Goal: Information Seeking & Learning: Learn about a topic

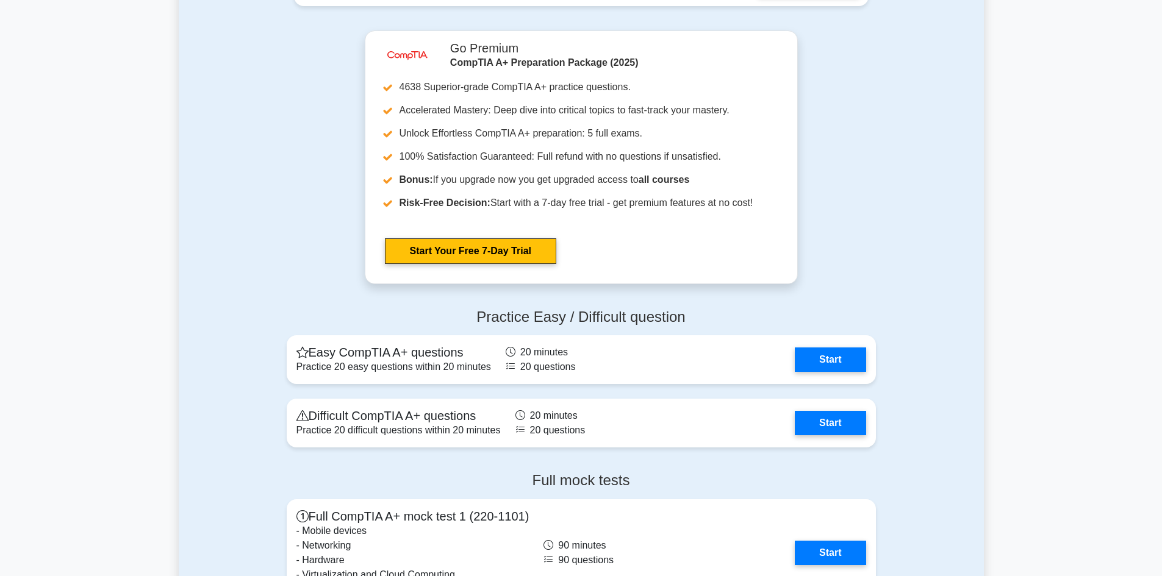
scroll to position [2257, 0]
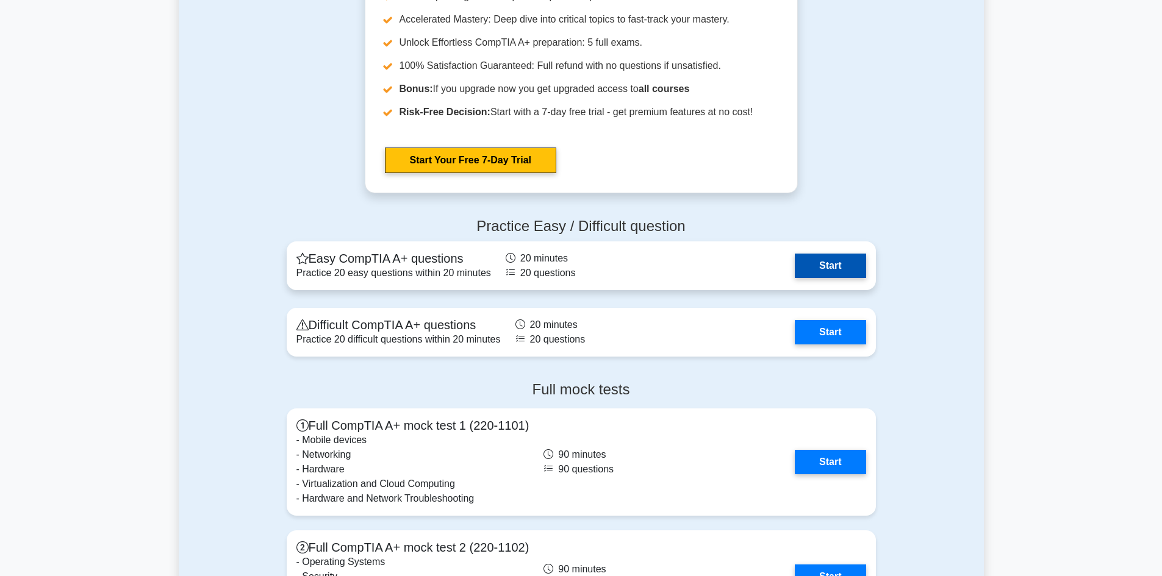
click at [841, 266] on link "Start" at bounding box center [830, 266] width 71 height 24
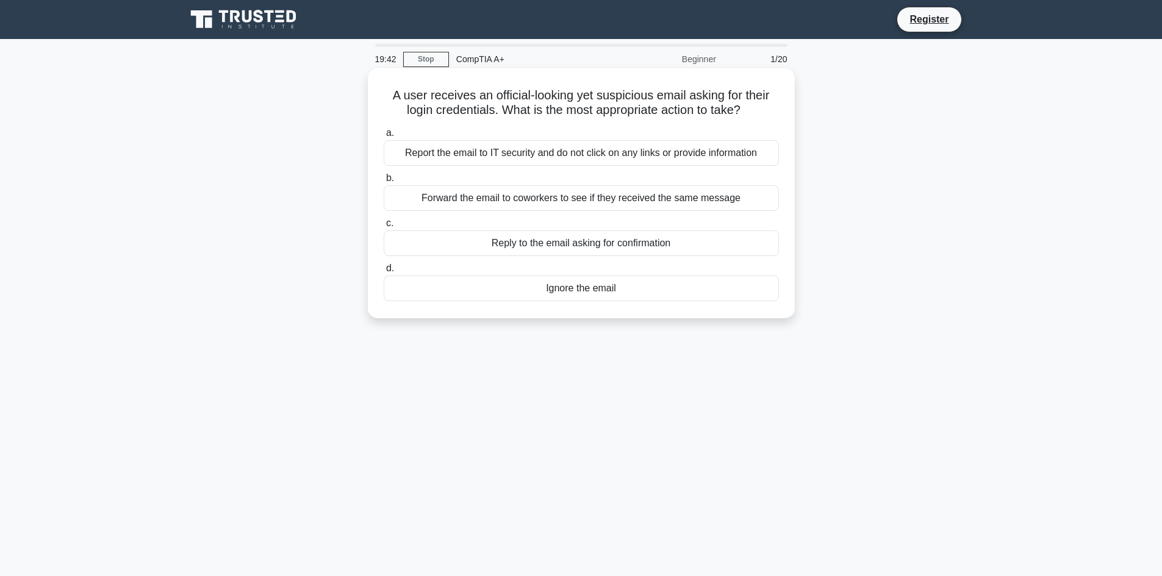
click at [514, 153] on div "Report the email to IT security and do not click on any links or provide inform…" at bounding box center [581, 153] width 395 height 26
click at [384, 137] on input "a. Report the email to IT security and do not click on any links or provide inf…" at bounding box center [384, 133] width 0 height 8
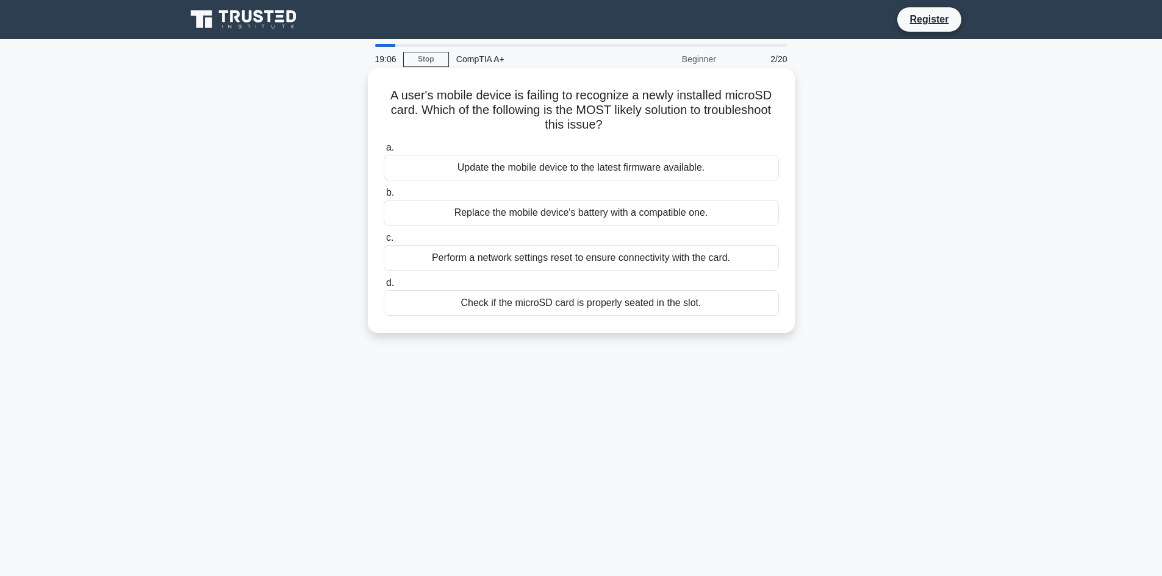
click at [601, 301] on div "Check if the microSD card is properly seated in the slot." at bounding box center [581, 303] width 395 height 26
click at [384, 287] on input "d. Check if the microSD card is properly seated in the slot." at bounding box center [384, 283] width 0 height 8
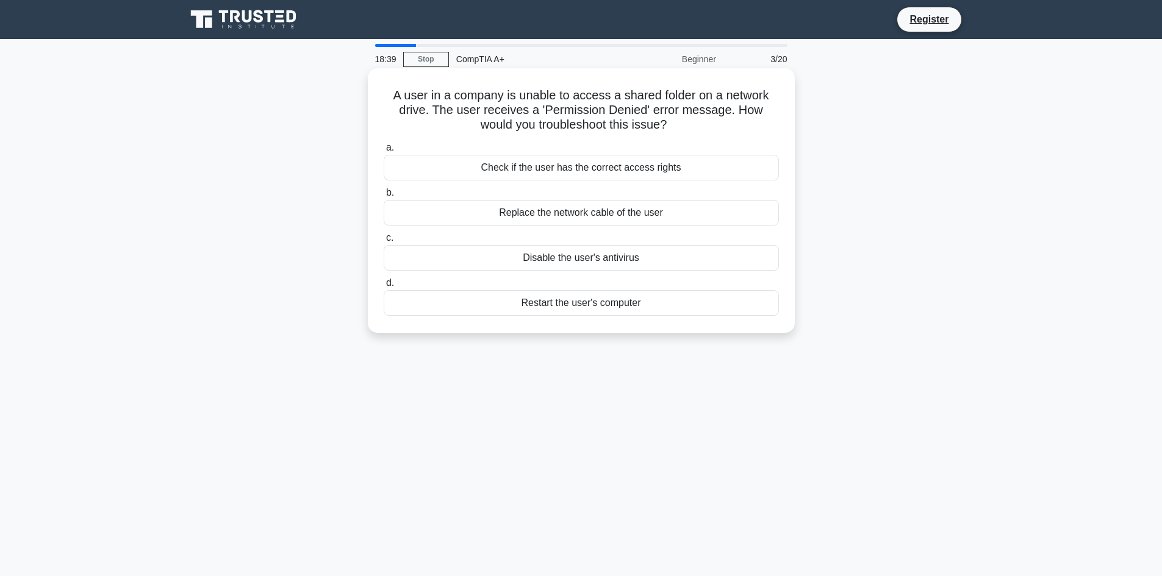
click at [545, 168] on div "Check if the user has the correct access rights" at bounding box center [581, 168] width 395 height 26
click at [384, 152] on input "a. Check if the user has the correct access rights" at bounding box center [384, 148] width 0 height 8
click at [499, 168] on div "Incompatible RAM model or speed" at bounding box center [581, 168] width 395 height 26
click at [384, 152] on input "a. Incompatible RAM model or speed" at bounding box center [384, 148] width 0 height 8
click at [581, 310] on div "Data Acquisition (DAQ) card" at bounding box center [581, 303] width 395 height 26
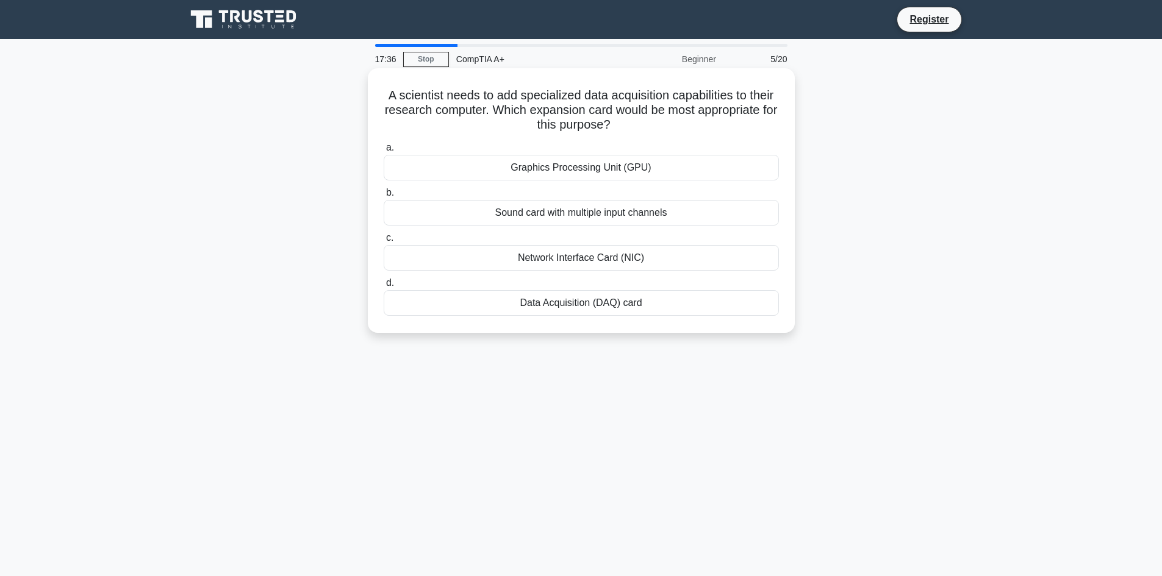
click at [384, 287] on input "d. Data Acquisition (DAQ) card" at bounding box center [384, 283] width 0 height 8
click at [576, 313] on div "Check BIOS settings and verify that the boot order is correct." at bounding box center [581, 303] width 395 height 26
click at [384, 287] on input "d. Check BIOS settings and verify that the boot order is correct." at bounding box center [384, 283] width 0 height 8
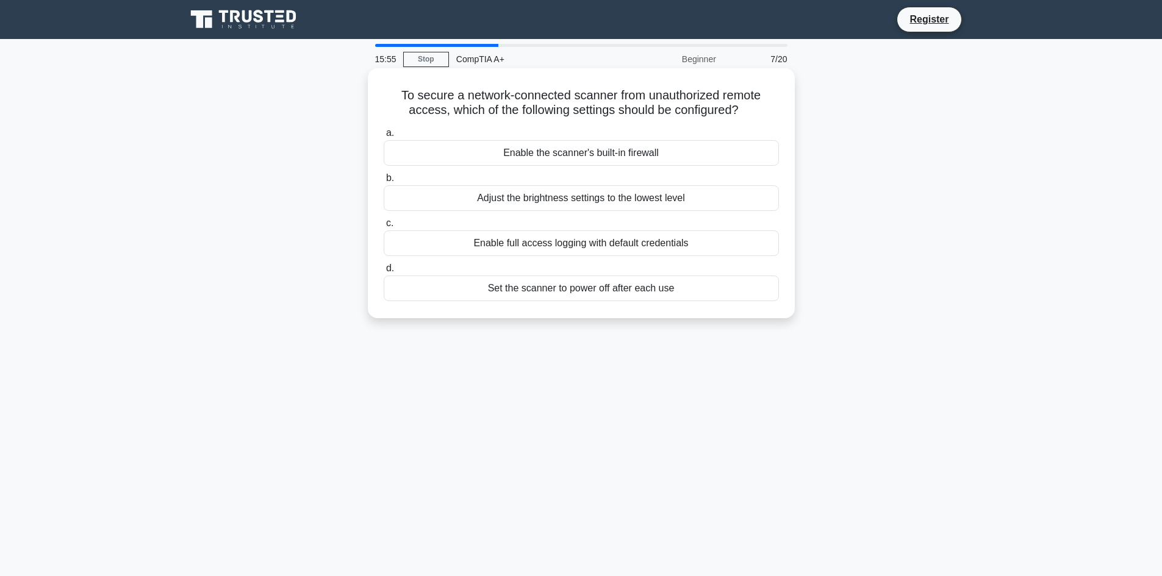
click at [708, 151] on div "Enable the scanner's built-in firewall" at bounding box center [581, 153] width 395 height 26
click at [384, 137] on input "a. Enable the scanner's built-in firewall" at bounding box center [384, 133] width 0 height 8
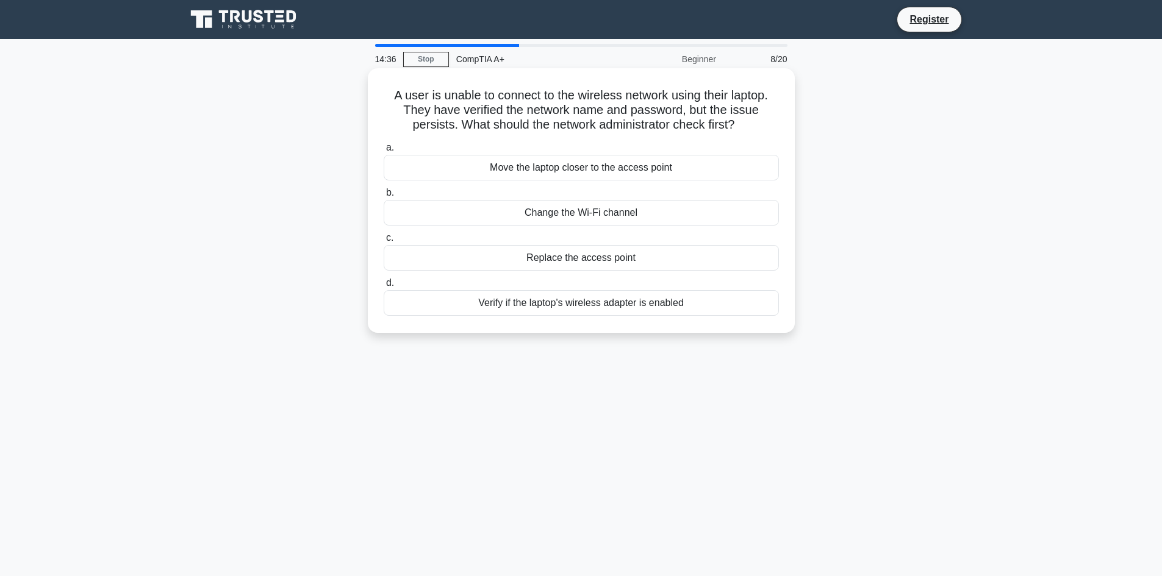
click at [710, 307] on div "Verify if the laptop's wireless adapter is enabled" at bounding box center [581, 303] width 395 height 26
click at [384, 287] on input "d. Verify if the laptop's wireless adapter is enabled" at bounding box center [384, 283] width 0 height 8
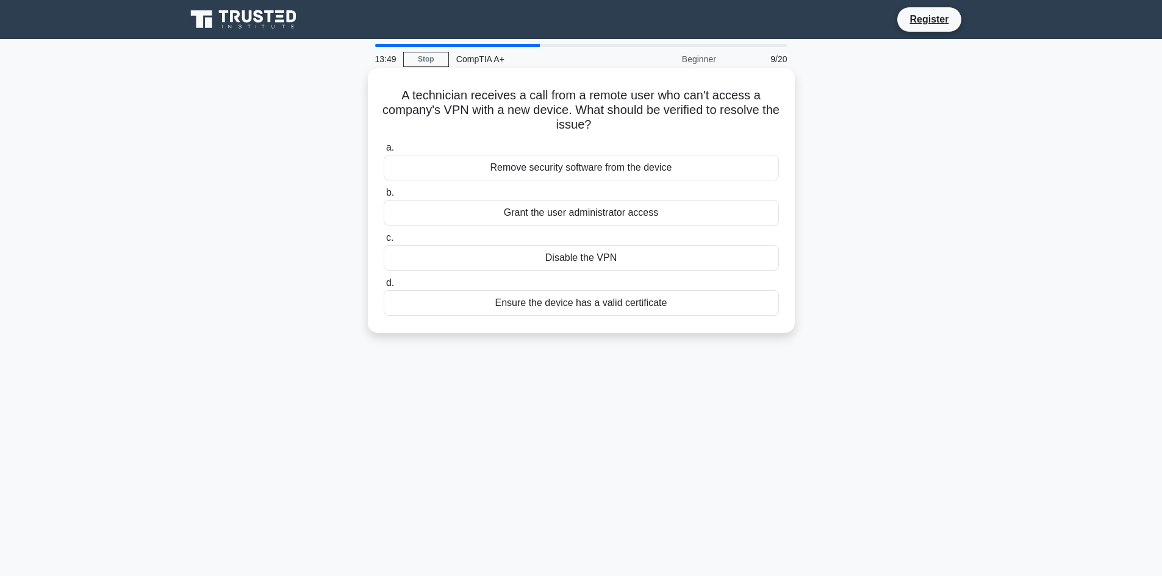
click at [543, 307] on div "Ensure the device has a valid certificate" at bounding box center [581, 303] width 395 height 26
click at [384, 287] on input "d. Ensure the device has a valid certificate" at bounding box center [384, 283] width 0 height 8
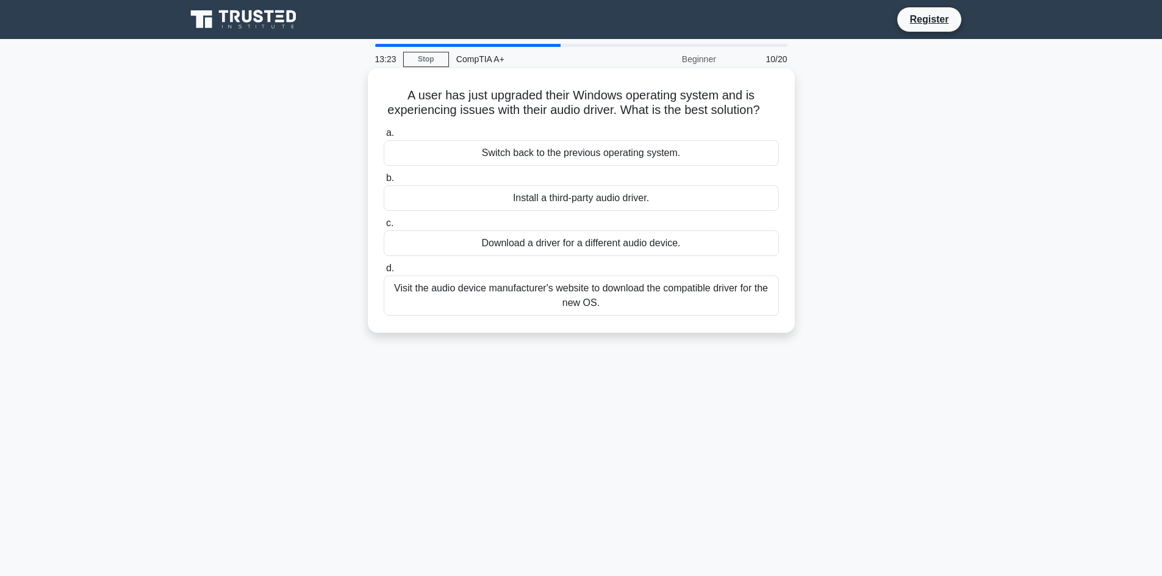
click at [608, 316] on div "Visit the audio device manufacturer's website to download the compatible driver…" at bounding box center [581, 296] width 395 height 40
click at [384, 273] on input "d. Visit the audio device manufacturer's website to download the compatible dri…" at bounding box center [384, 269] width 0 height 8
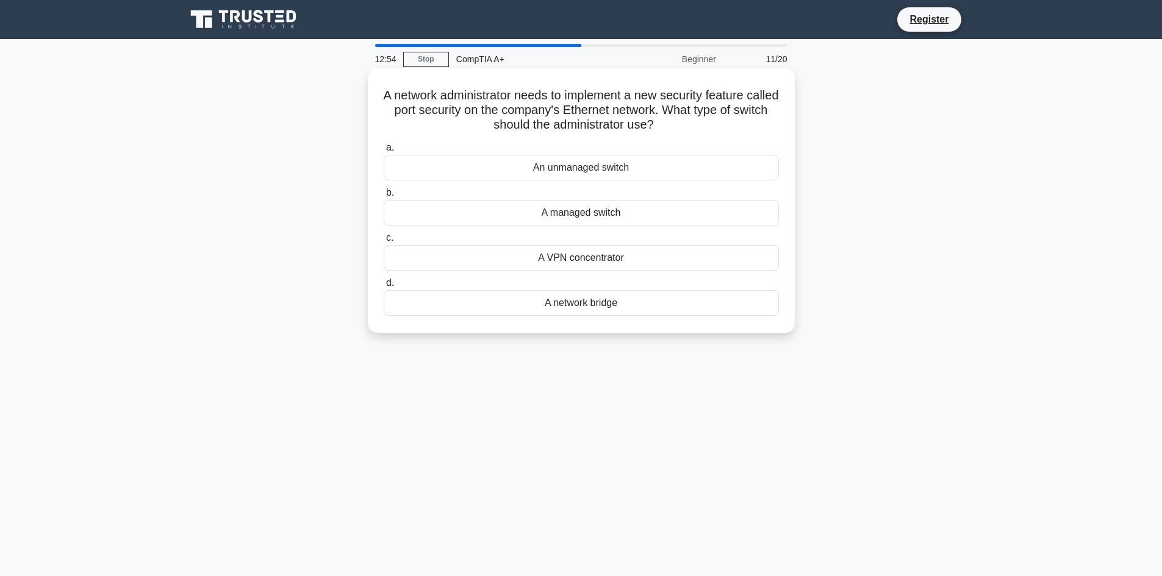
click at [622, 217] on div "A managed switch" at bounding box center [581, 213] width 395 height 26
click at [384, 197] on input "b. A managed switch" at bounding box center [384, 193] width 0 height 8
click at [698, 309] on div "Restore the file from the Recycle Bin or Trash" at bounding box center [581, 303] width 395 height 26
click at [384, 287] on input "d. Restore the file from the Recycle Bin or Trash" at bounding box center [384, 283] width 0 height 8
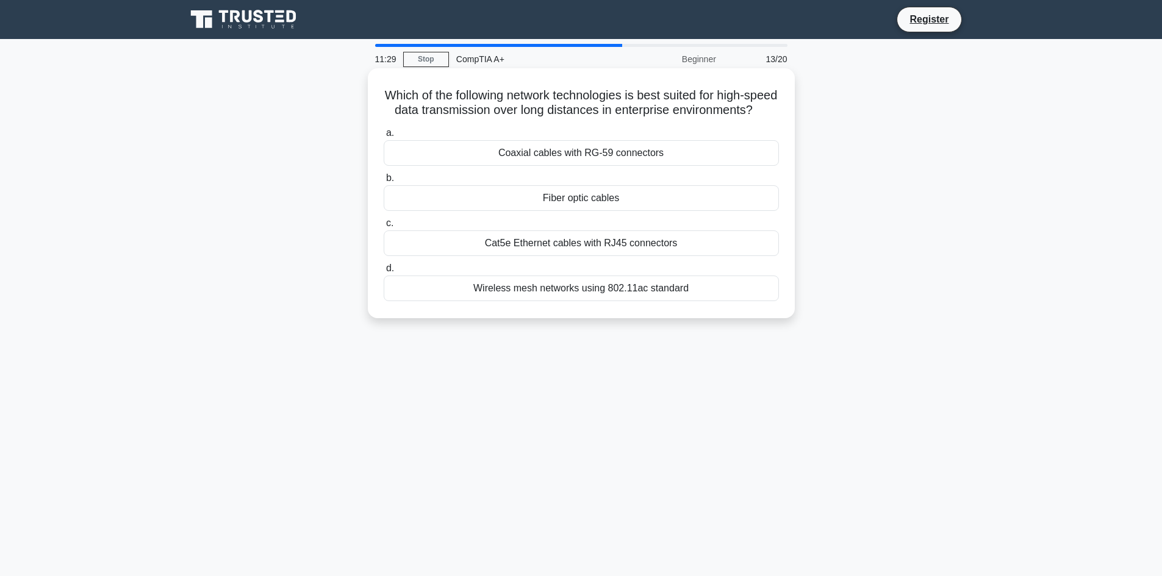
click at [570, 211] on div "Fiber optic cables" at bounding box center [581, 198] width 395 height 26
click at [384, 182] on input "b. Fiber optic cables" at bounding box center [384, 178] width 0 height 8
click at [596, 248] on div "Choose a larger, low RPM fan" at bounding box center [581, 244] width 395 height 26
click at [384, 228] on input "c. Choose a larger, low RPM fan" at bounding box center [384, 224] width 0 height 8
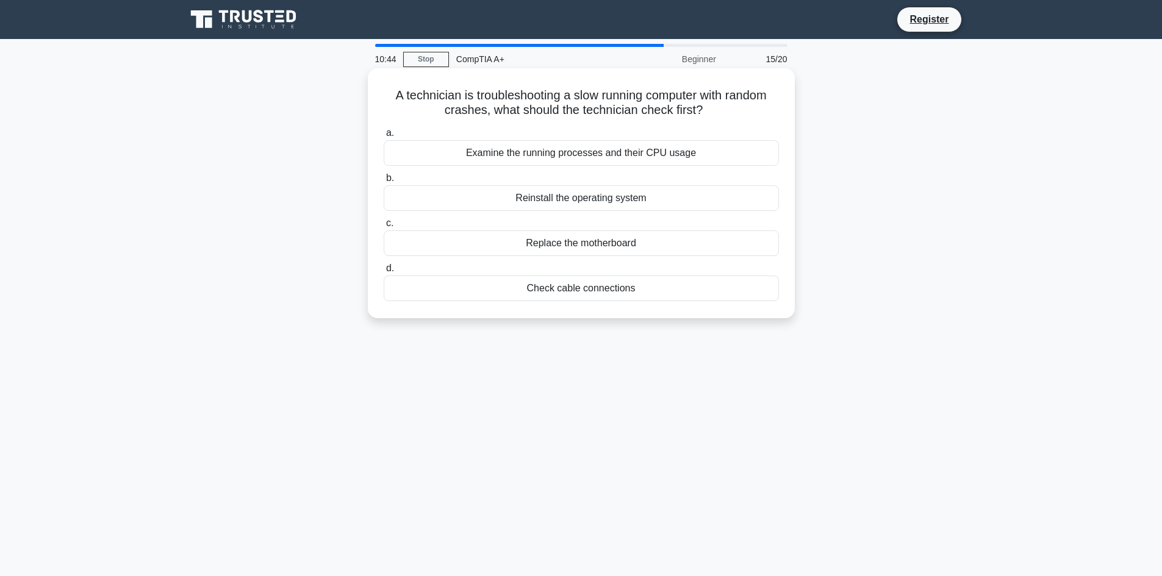
click at [554, 157] on div "Examine the running processes and their CPU usage" at bounding box center [581, 153] width 395 height 26
click at [384, 137] on input "a. Examine the running processes and their CPU usage" at bounding box center [384, 133] width 0 height 8
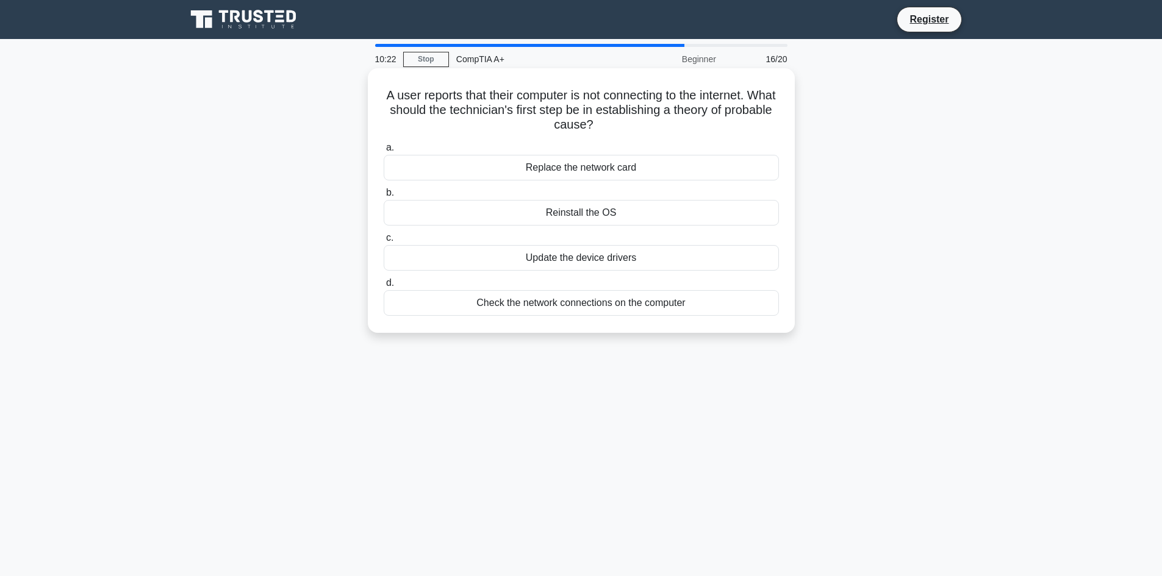
click at [718, 301] on div "Check the network connections on the computer" at bounding box center [581, 303] width 395 height 26
click at [384, 287] on input "d. Check the network connections on the computer" at bounding box center [384, 283] width 0 height 8
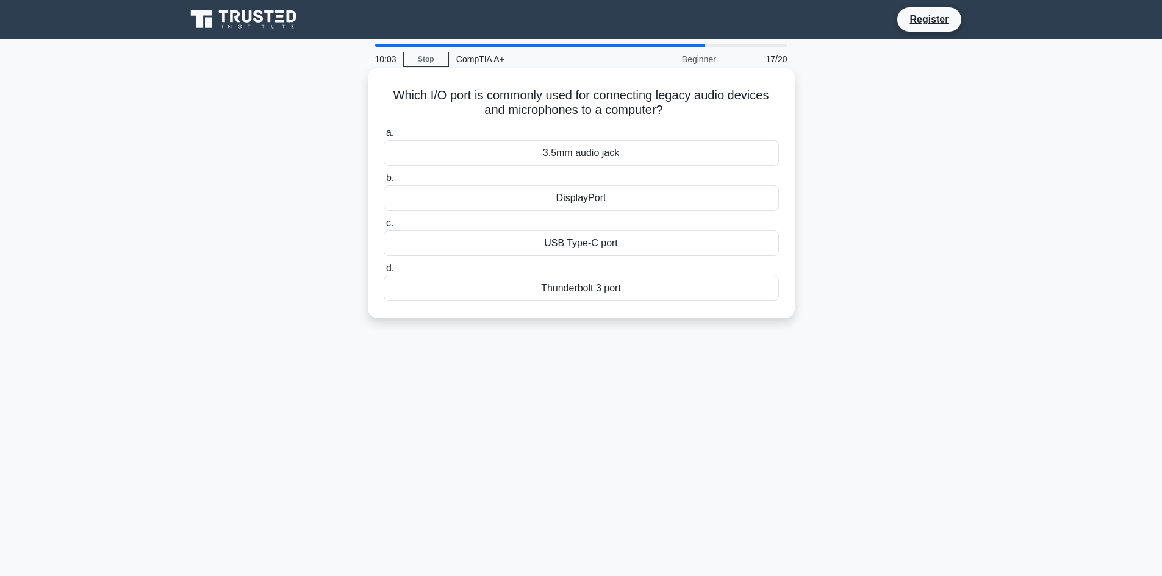
click at [645, 155] on div "3.5mm audio jack" at bounding box center [581, 153] width 395 height 26
click at [384, 137] on input "a. 3.5mm audio jack" at bounding box center [384, 133] width 0 height 8
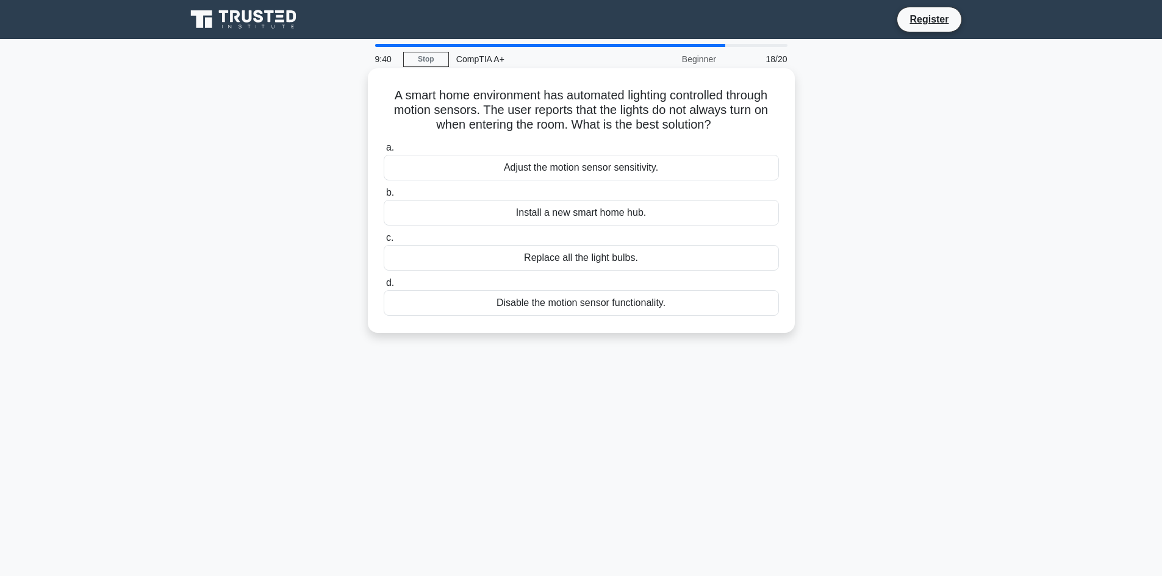
click at [680, 163] on div "Adjust the motion sensor sensitivity." at bounding box center [581, 168] width 395 height 26
click at [384, 152] on input "a. Adjust the motion sensor sensitivity." at bounding box center [384, 148] width 0 height 8
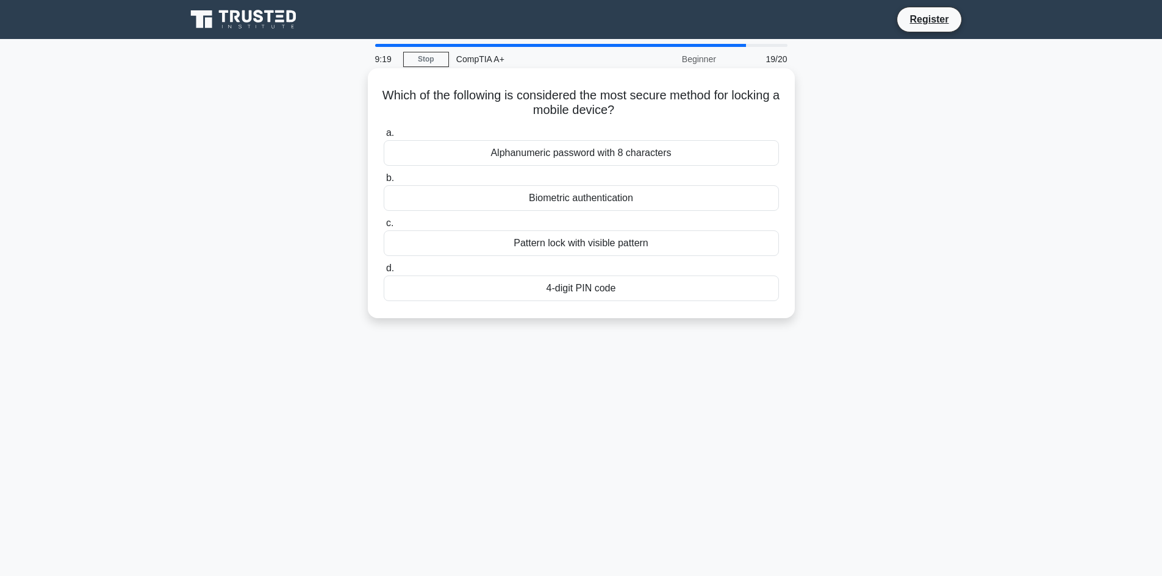
click at [704, 195] on div "Biometric authentication" at bounding box center [581, 198] width 395 height 26
click at [384, 182] on input "b. Biometric authentication" at bounding box center [384, 178] width 0 height 8
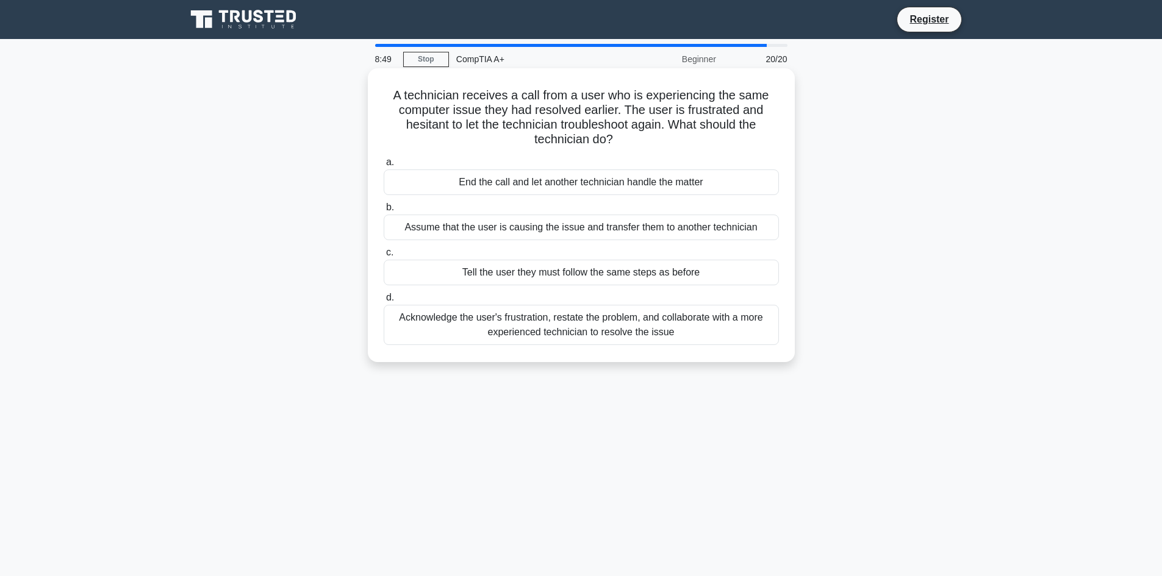
click at [614, 339] on div "Acknowledge the user's frustration, restate the problem, and collaborate with a…" at bounding box center [581, 325] width 395 height 40
click at [384, 302] on input "d. Acknowledge the user's frustration, restate the problem, and collaborate wit…" at bounding box center [384, 298] width 0 height 8
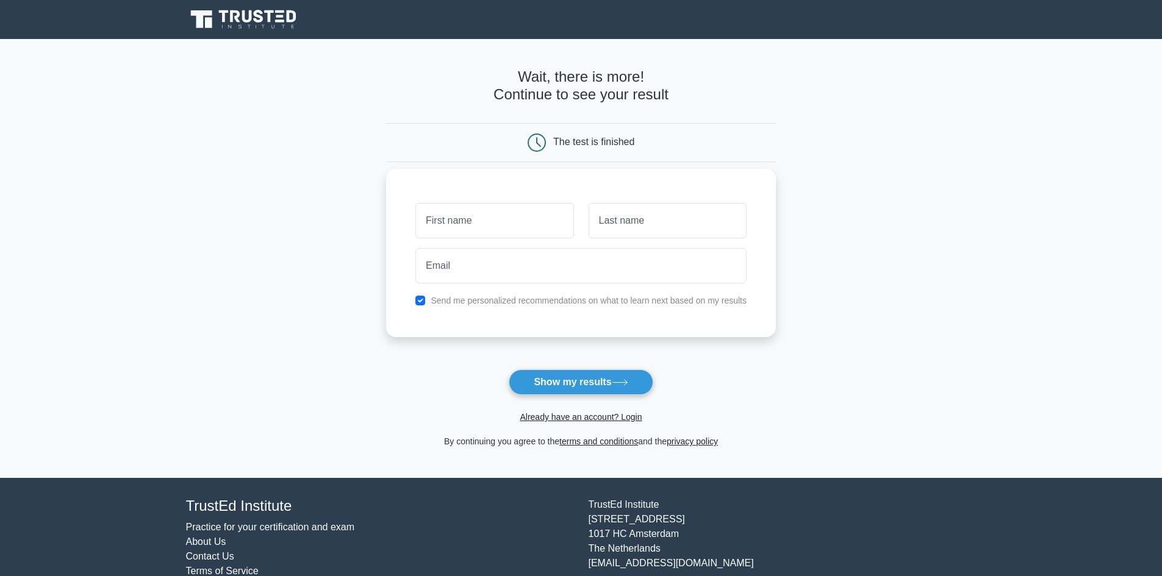
click at [489, 217] on input "text" at bounding box center [494, 220] width 158 height 35
type input "Leri"
click at [655, 218] on input "text" at bounding box center [668, 220] width 158 height 35
type input "Tsertsvadze"
click at [599, 257] on input "email" at bounding box center [580, 265] width 331 height 35
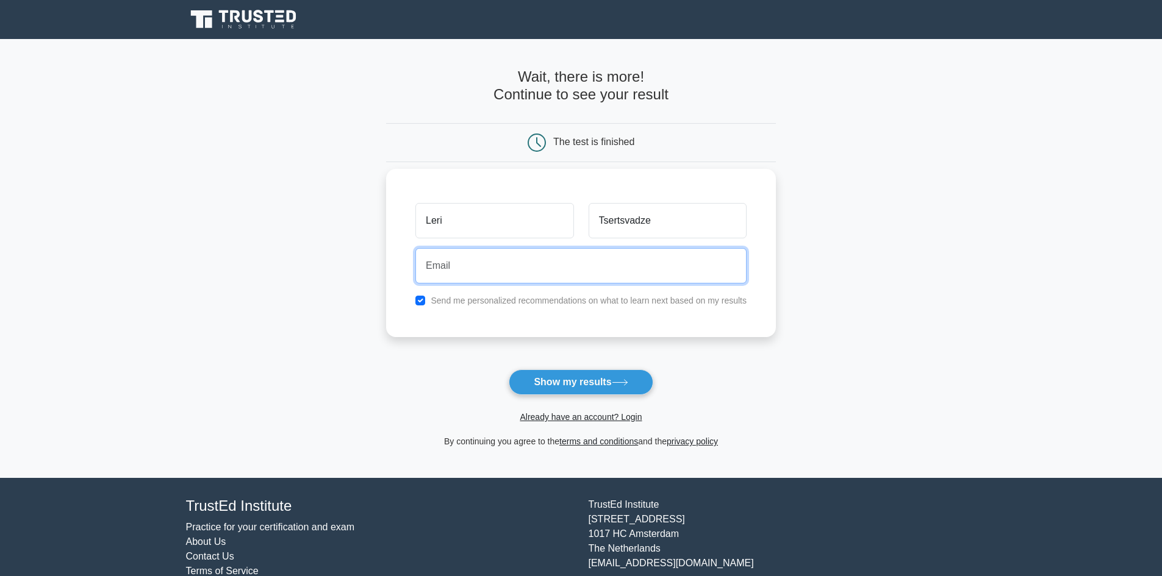
type input "lericercvadze3@gmail.com"
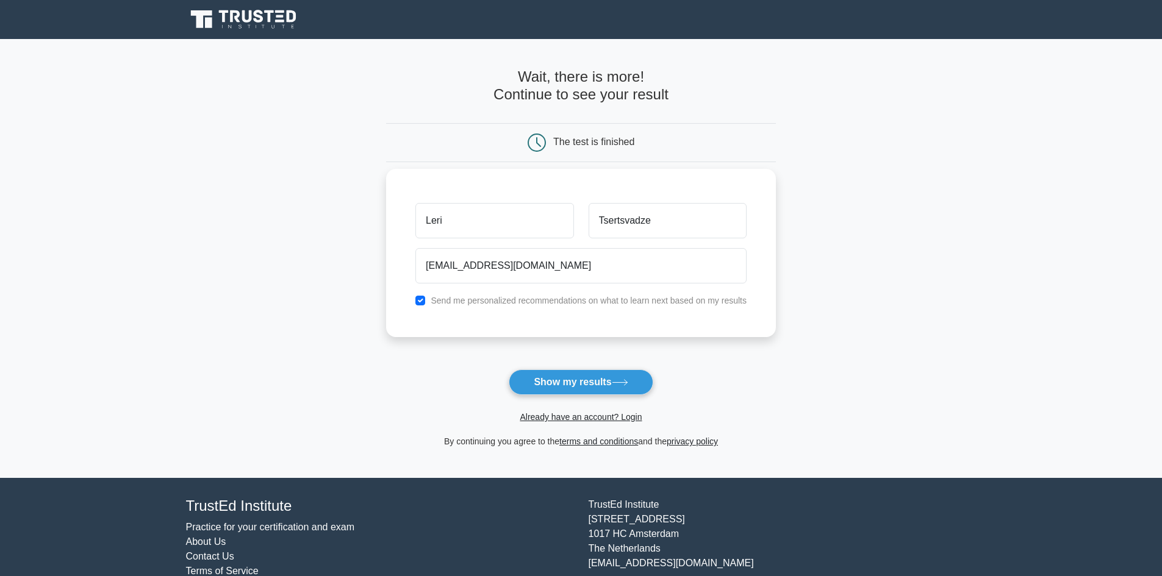
click at [492, 308] on div "Send me personalized recommendations on what to learn next based on my results" at bounding box center [581, 300] width 346 height 15
click at [492, 304] on label "Send me personalized recommendations on what to learn next based on my results" at bounding box center [589, 301] width 316 height 10
drag, startPoint x: 419, startPoint y: 301, endPoint x: 437, endPoint y: 312, distance: 20.8
click at [419, 301] on input "checkbox" at bounding box center [420, 301] width 10 height 10
checkbox input "false"
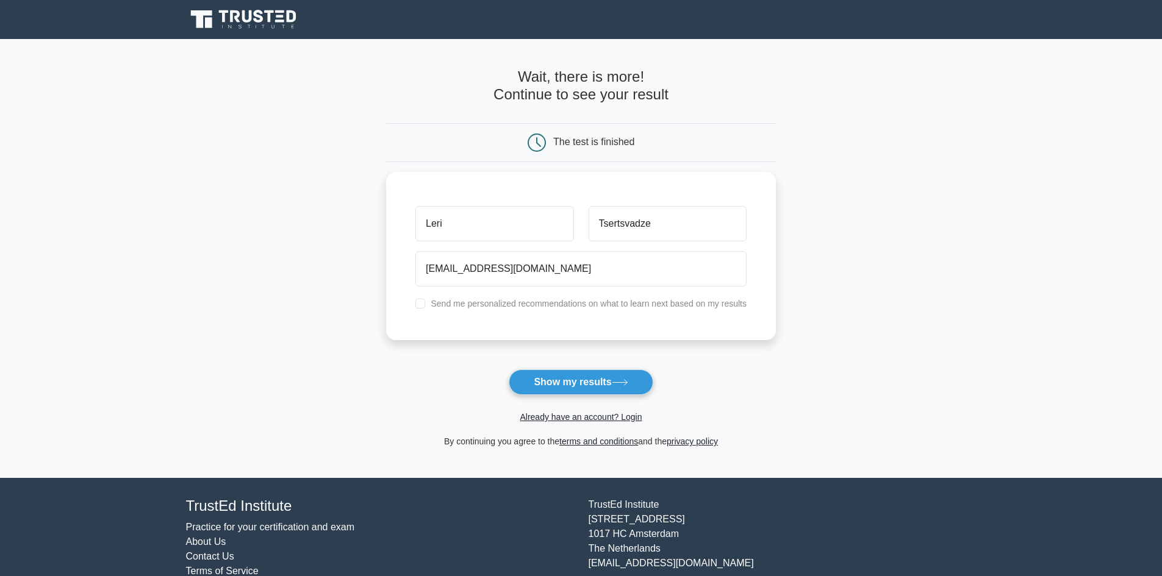
click at [536, 370] on form "Wait, there is more! Continue to see your result The test is finished Leri" at bounding box center [581, 258] width 390 height 381
click at [539, 377] on button "Show my results" at bounding box center [581, 383] width 144 height 26
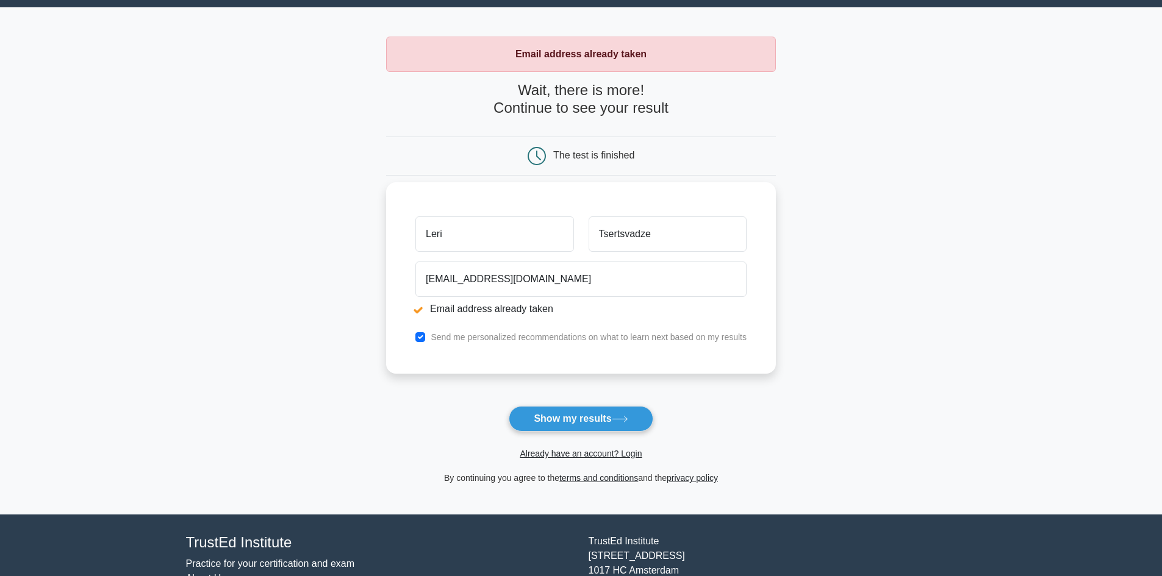
scroll to position [106, 0]
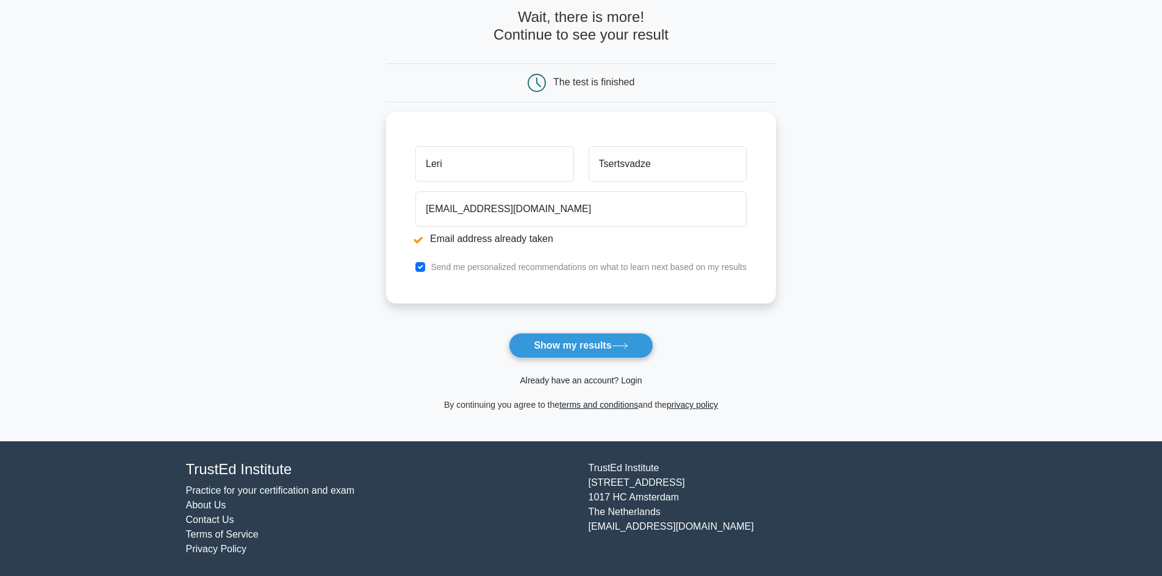
click at [600, 380] on link "Already have an account? Login" at bounding box center [581, 381] width 122 height 10
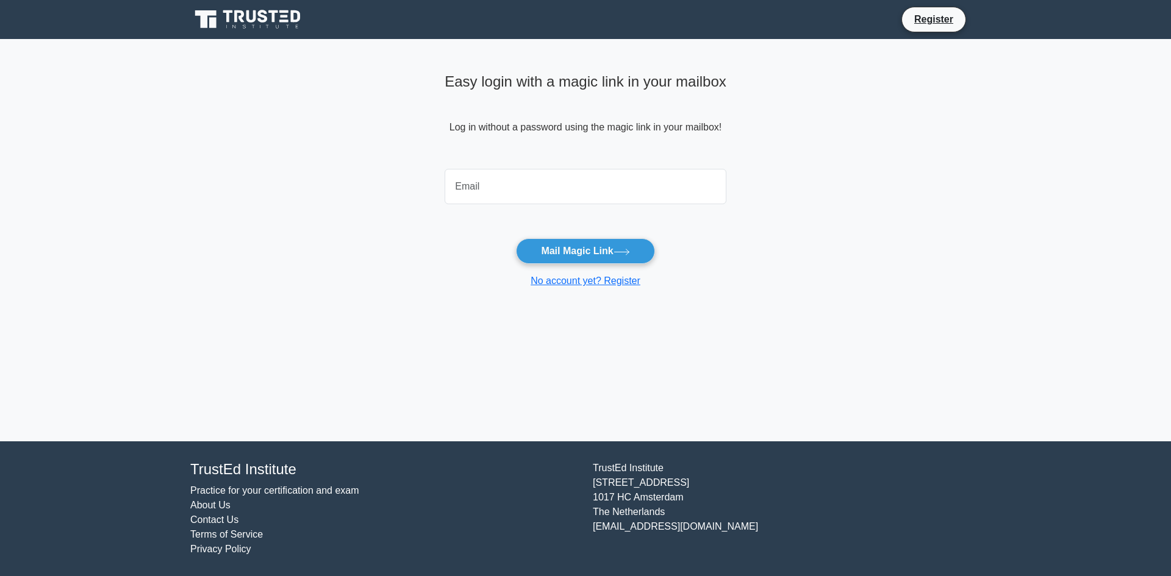
click at [525, 176] on input "email" at bounding box center [586, 186] width 282 height 35
type input "lericercvadze3@gmail.com"
click at [547, 242] on button "Mail Magic Link" at bounding box center [585, 251] width 138 height 26
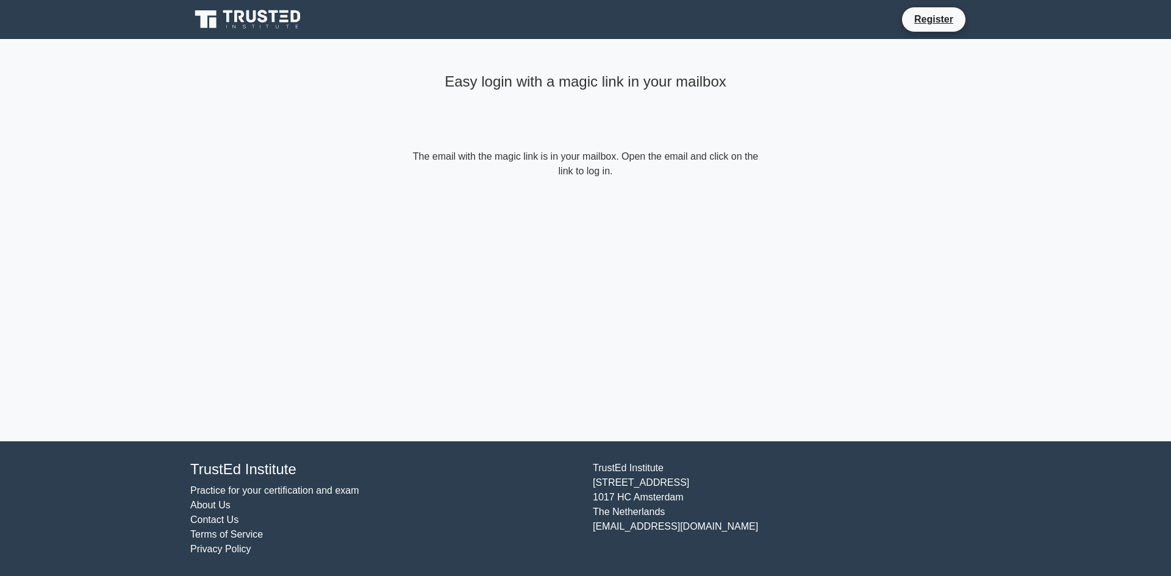
drag, startPoint x: 224, startPoint y: 27, endPoint x: 231, endPoint y: 23, distance: 8.5
click at [224, 27] on icon at bounding box center [248, 19] width 117 height 23
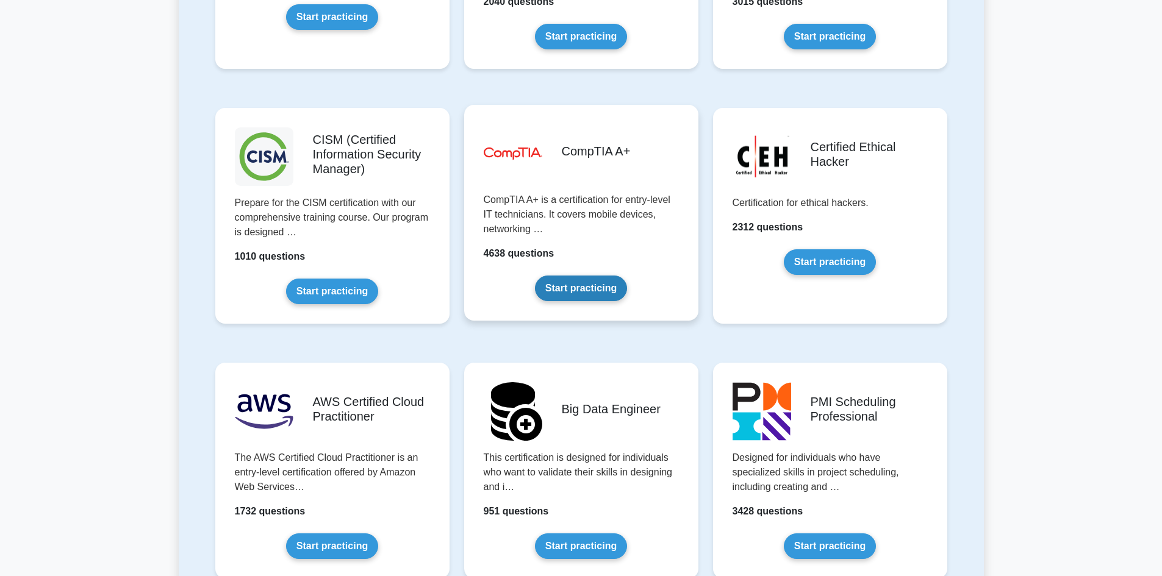
scroll to position [1708, 0]
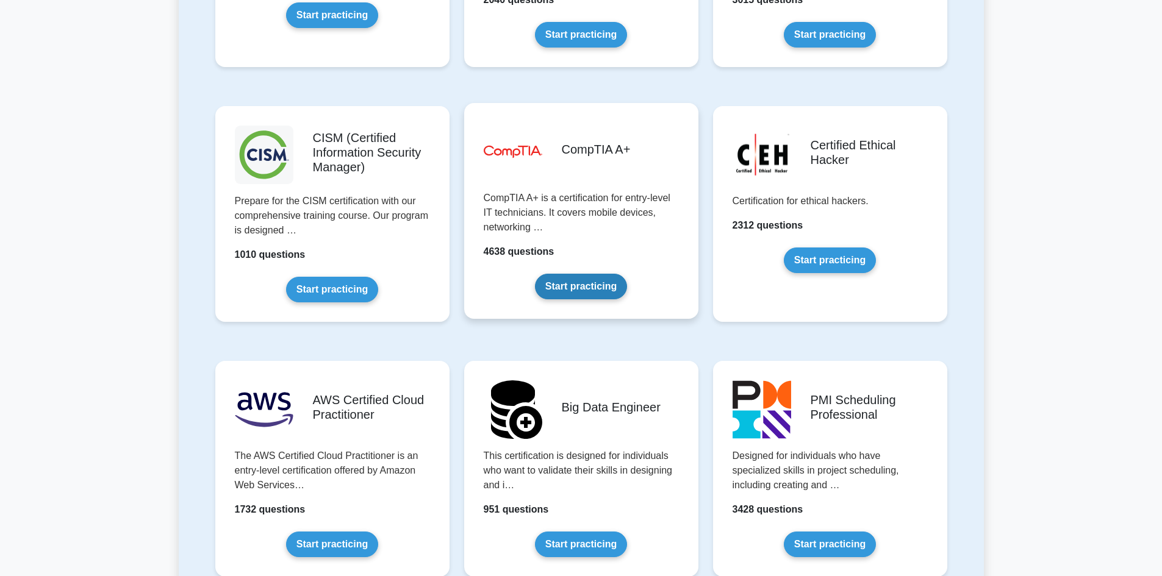
click at [604, 274] on link "Start practicing" at bounding box center [581, 287] width 92 height 26
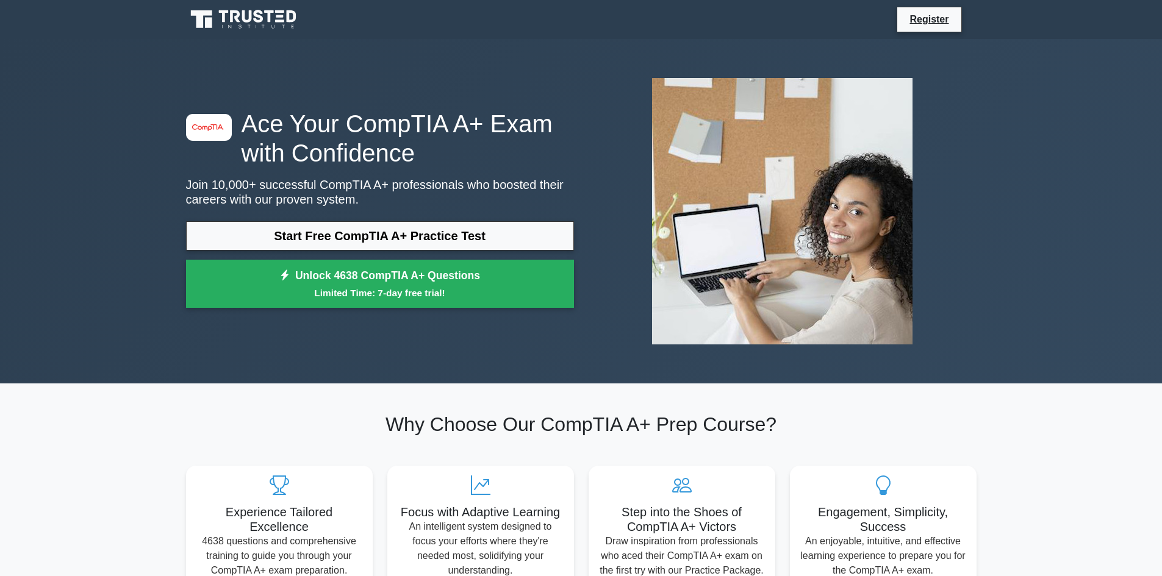
drag, startPoint x: 887, startPoint y: 185, endPoint x: 885, endPoint y: -53, distance: 237.9
click at [911, 24] on link "Register" at bounding box center [929, 19] width 54 height 15
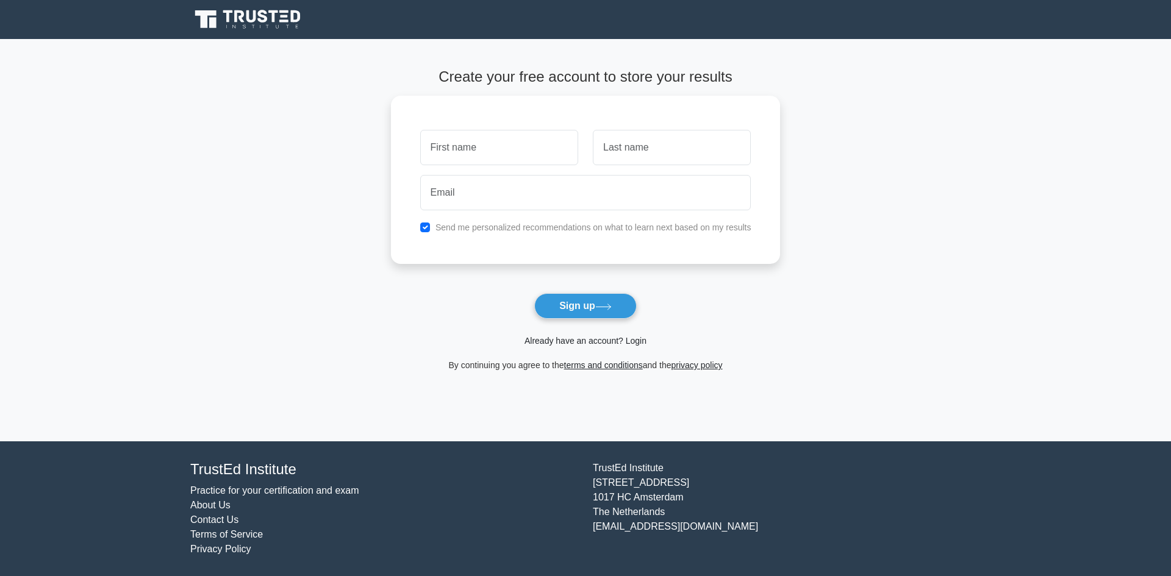
click at [603, 340] on link "Already have an account? Login" at bounding box center [586, 341] width 122 height 10
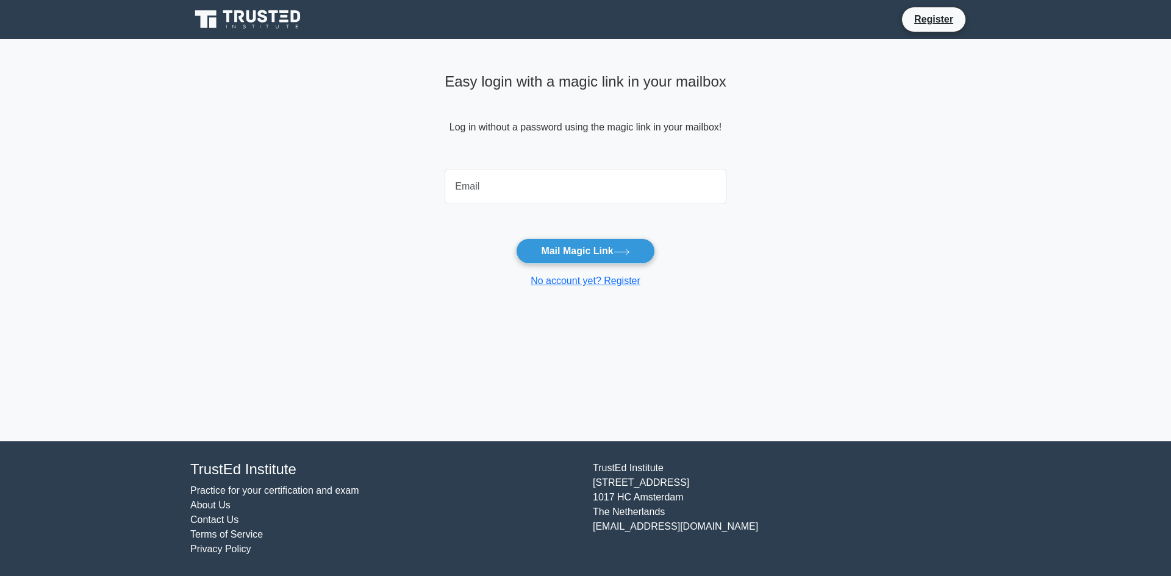
drag, startPoint x: 539, startPoint y: 190, endPoint x: 538, endPoint y: 203, distance: 12.8
click at [539, 190] on input "email" at bounding box center [586, 186] width 282 height 35
type input "[EMAIL_ADDRESS][DOMAIN_NAME]"
click at [554, 254] on button "Mail Magic Link" at bounding box center [585, 251] width 138 height 26
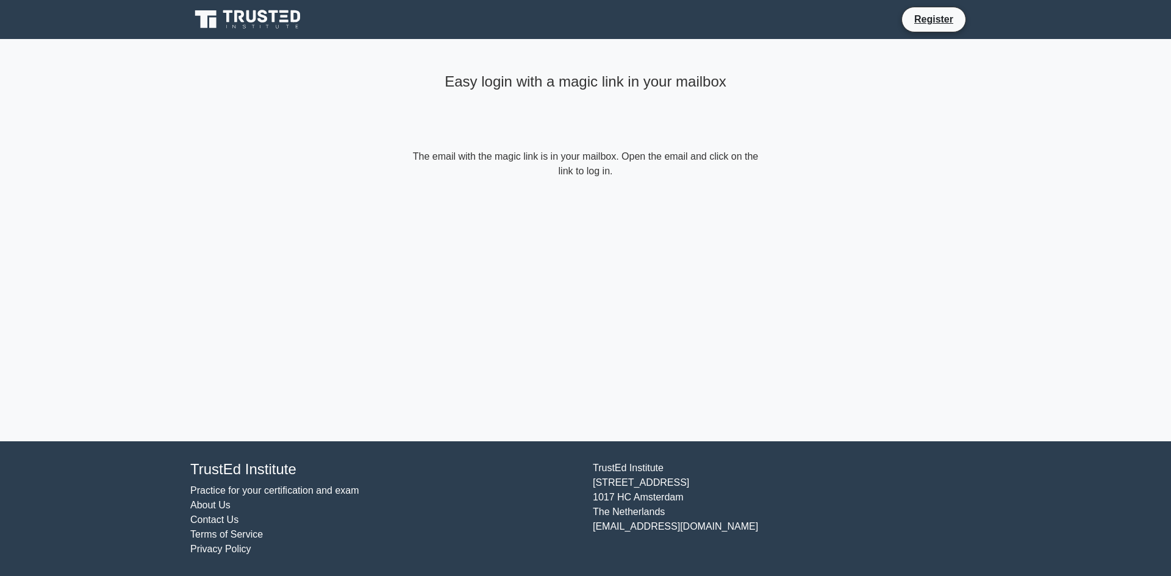
click at [567, 167] on form "The email with the magic link is in your mailbox. Open the email and click on t…" at bounding box center [585, 163] width 351 height 29
click at [618, 124] on div "Easy login with a magic link in your mailbox" at bounding box center [585, 108] width 351 height 81
click at [620, 122] on div "Easy login with a magic link in your mailbox" at bounding box center [585, 108] width 351 height 81
click at [618, 110] on div "Easy login with a magic link in your mailbox" at bounding box center [585, 108] width 351 height 81
click at [497, 64] on div "Easy login with a magic link in your mailbox The email with the magic link is i…" at bounding box center [586, 123] width 366 height 169
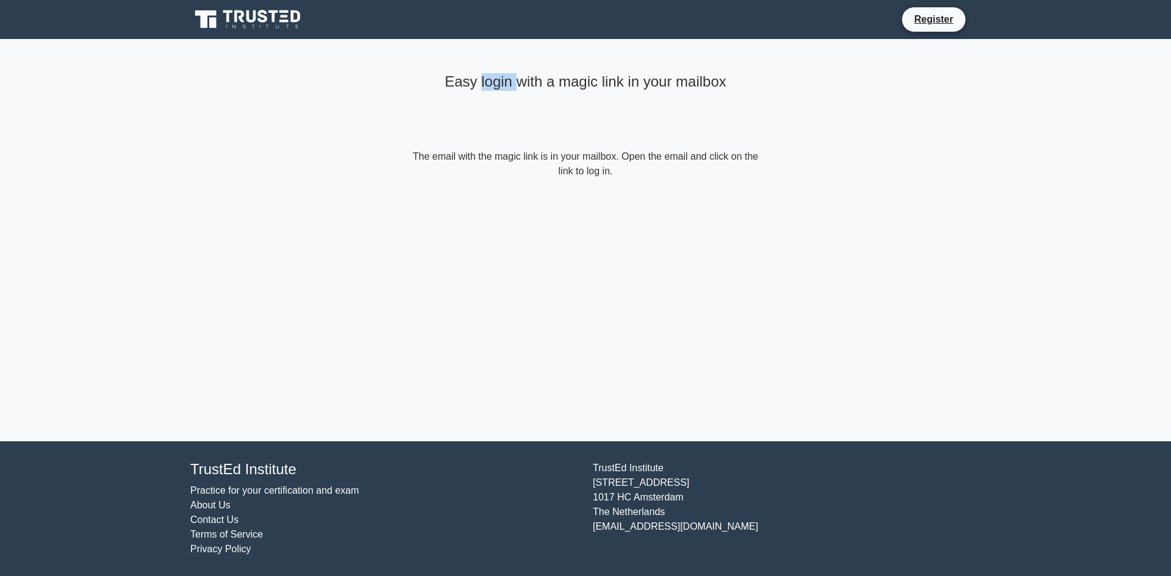
click at [497, 64] on div "Easy login with a magic link in your mailbox The email with the magic link is i…" at bounding box center [586, 123] width 366 height 169
click at [830, 78] on main "Easy login with a magic link in your mailbox The email with the magic link is i…" at bounding box center [585, 240] width 1171 height 403
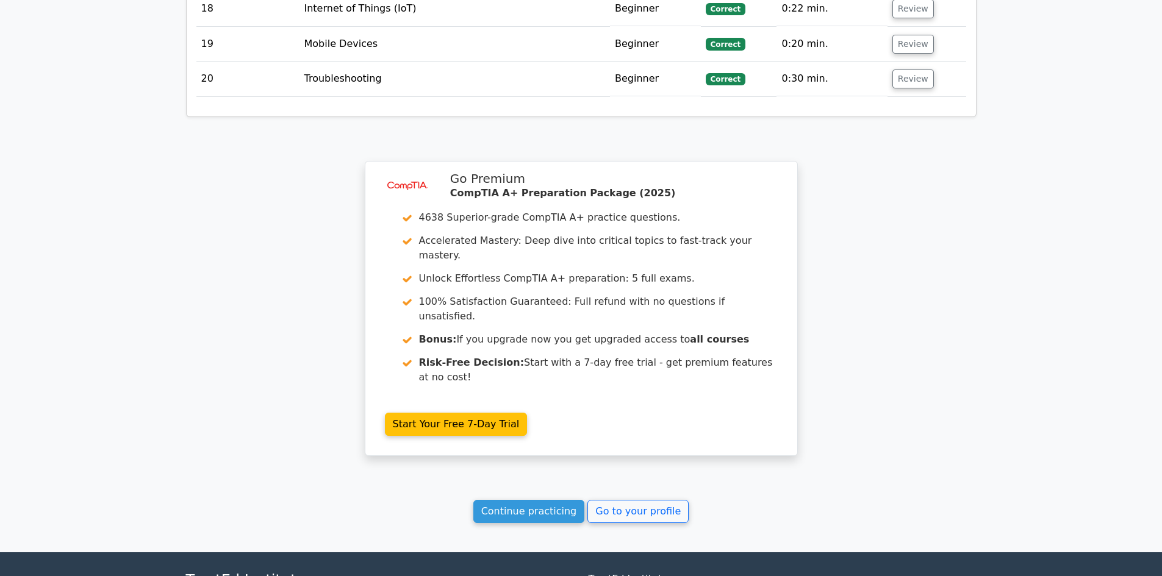
scroll to position [2332, 0]
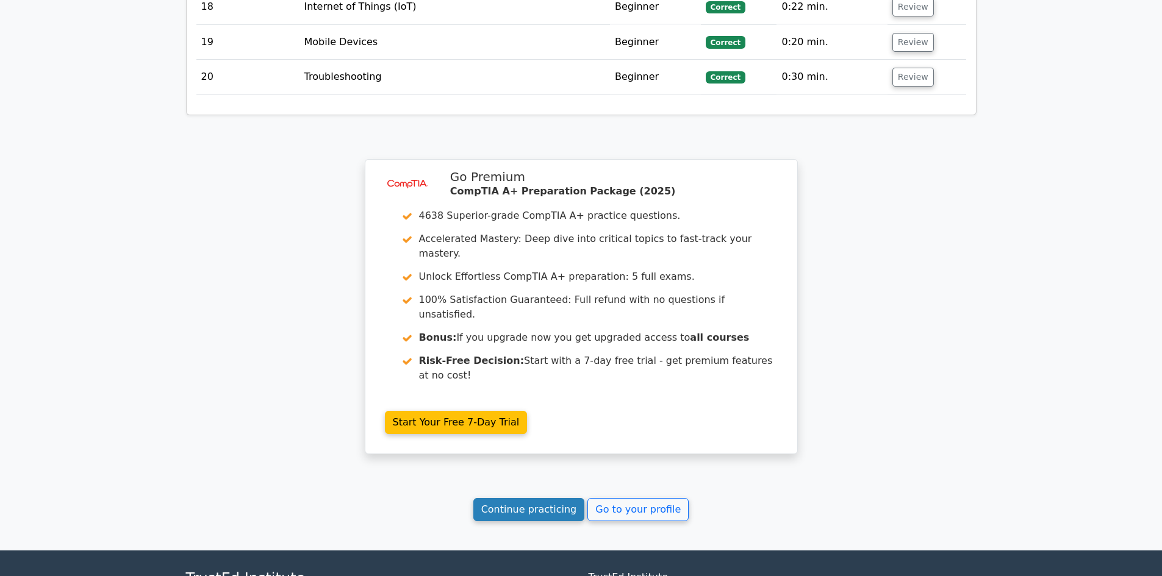
click at [567, 498] on link "Continue practicing" at bounding box center [529, 509] width 112 height 23
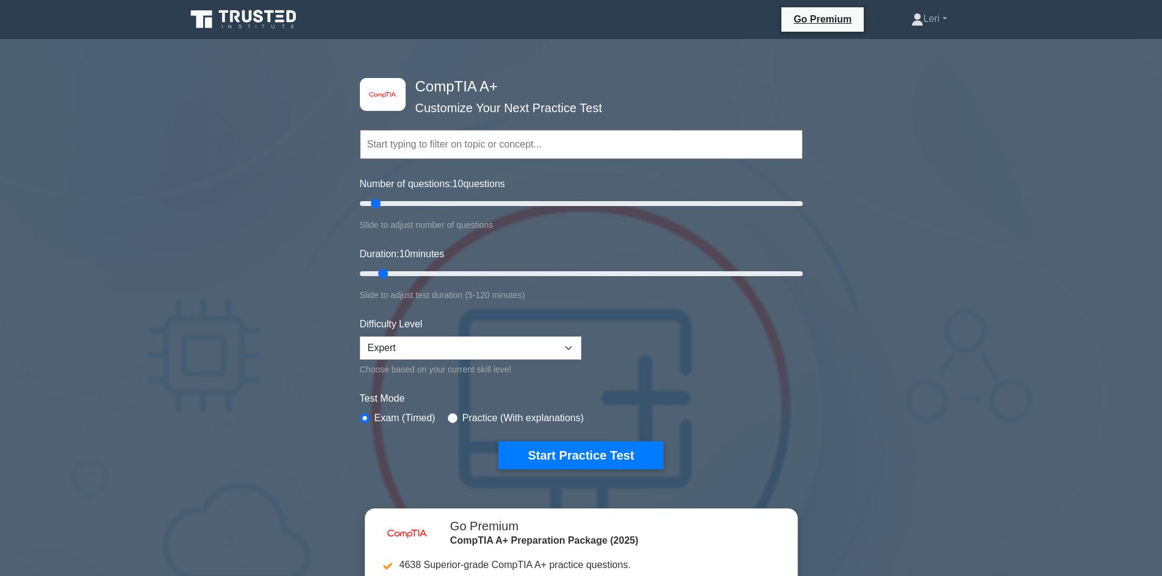
click at [467, 148] on input "text" at bounding box center [581, 144] width 443 height 29
click at [1017, 193] on div "image/svg+xml CompTIA A+ Customize Your Next Practice Test Topics Hardware Oper…" at bounding box center [581, 413] width 1162 height 728
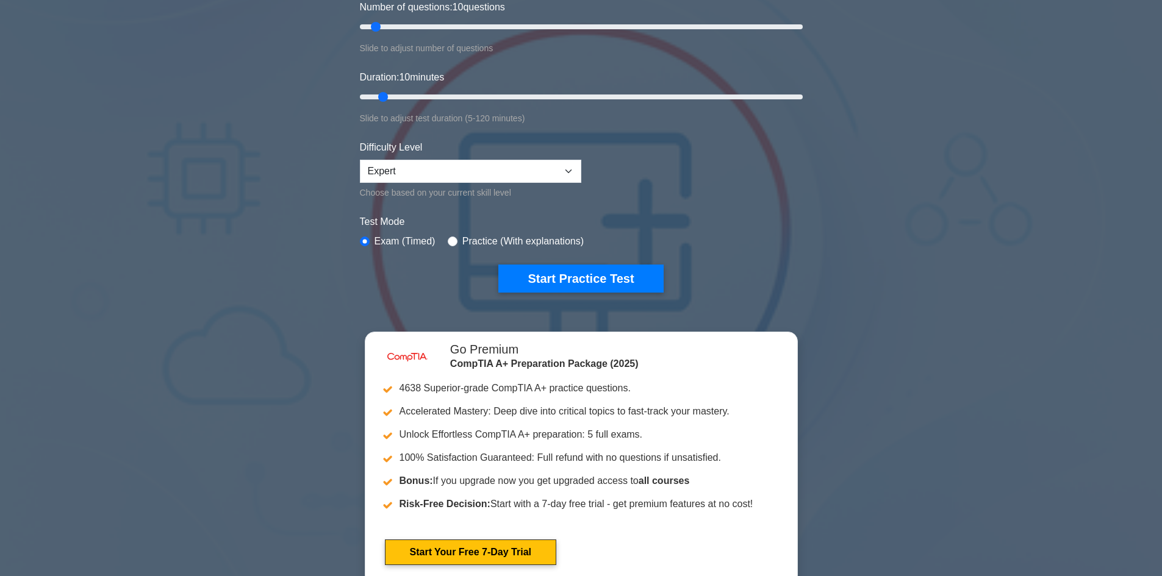
scroll to position [183, 0]
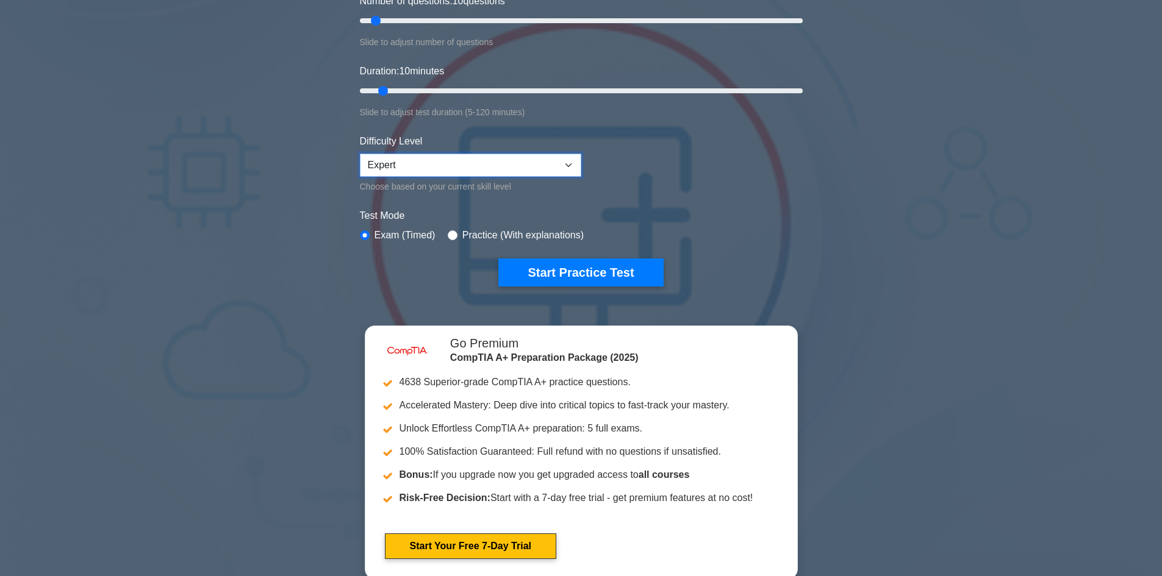
click at [411, 167] on select "Beginner Intermediate Expert" at bounding box center [470, 165] width 221 height 23
select select "intermediate"
click at [360, 154] on select "Beginner Intermediate Expert" at bounding box center [470, 165] width 221 height 23
click at [452, 235] on input "radio" at bounding box center [453, 236] width 10 height 10
radio input "true"
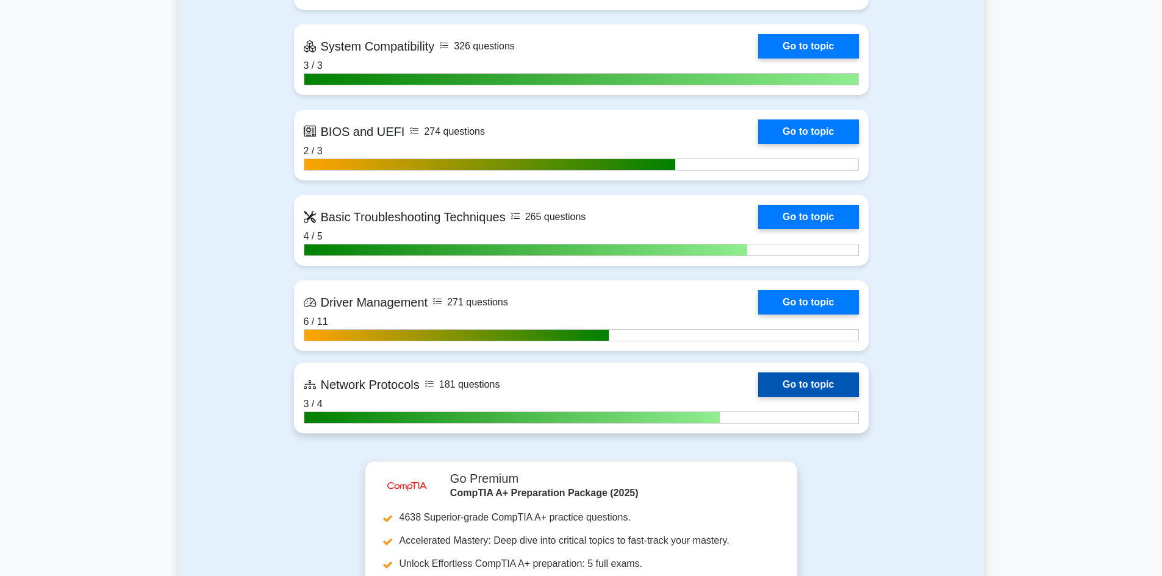
scroll to position [2562, 0]
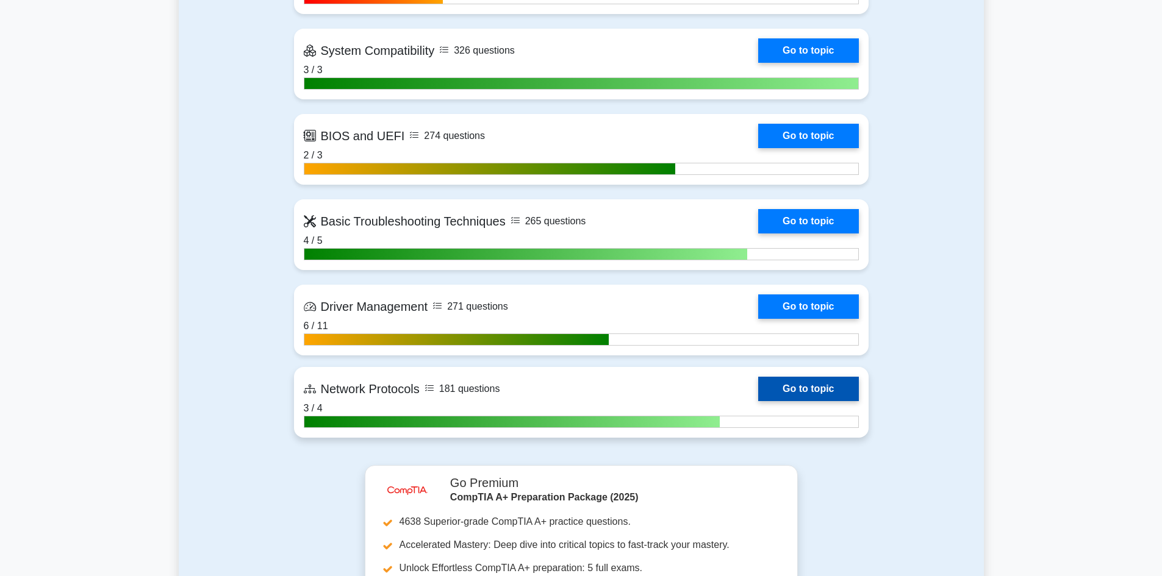
click at [818, 398] on link "Go to topic" at bounding box center [808, 389] width 100 height 24
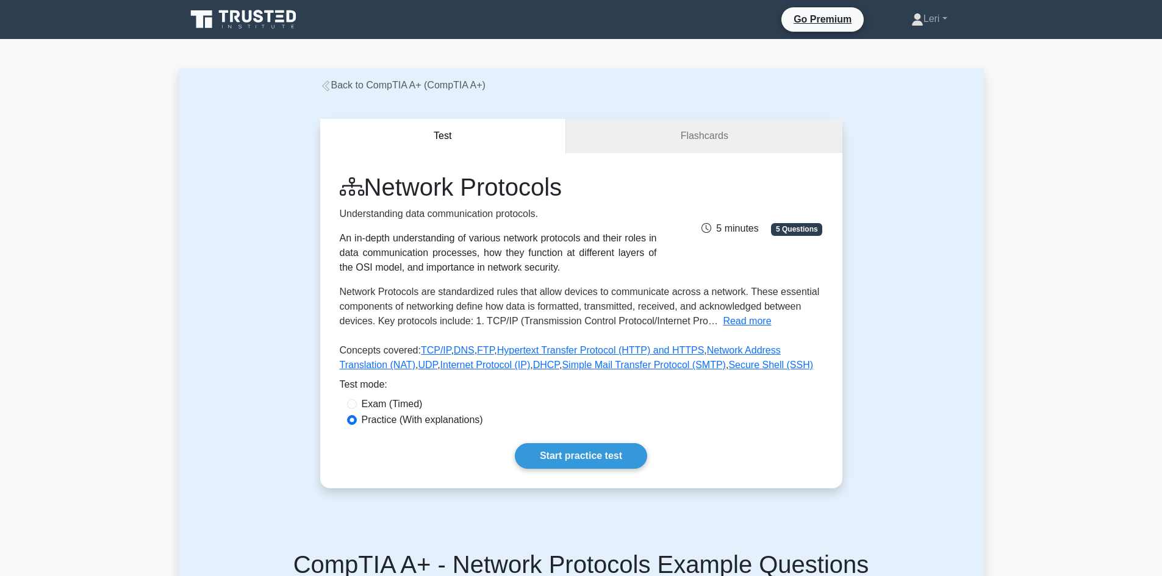
click at [406, 426] on label "Practice (With explanations)" at bounding box center [422, 420] width 121 height 15
click at [357, 425] on input "Practice (With explanations)" at bounding box center [352, 420] width 10 height 10
click at [639, 143] on link "Flashcards" at bounding box center [704, 136] width 276 height 35
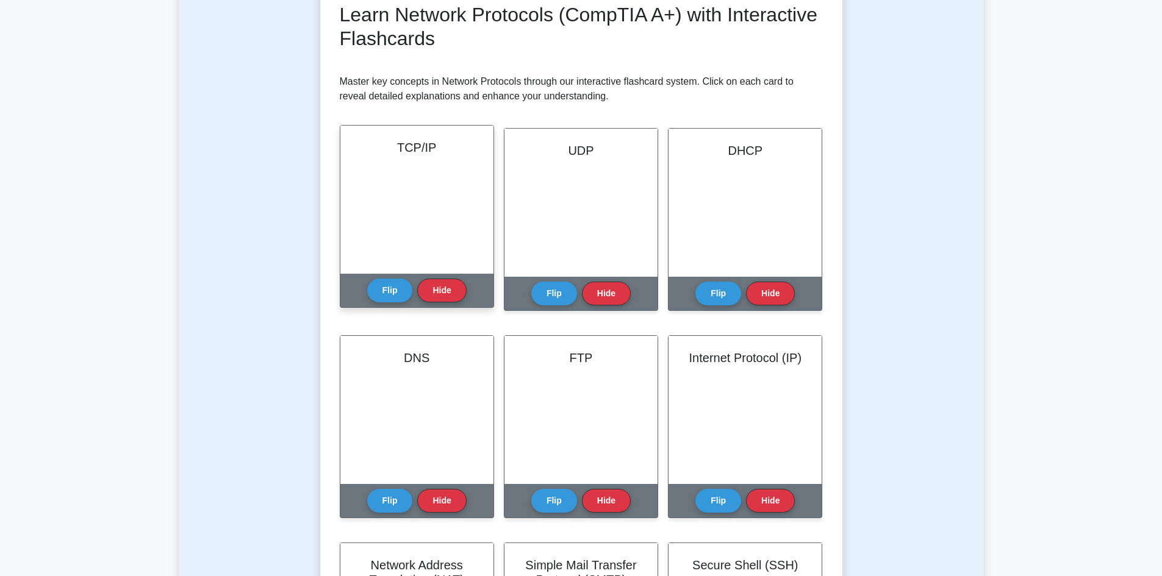
scroll to position [183, 0]
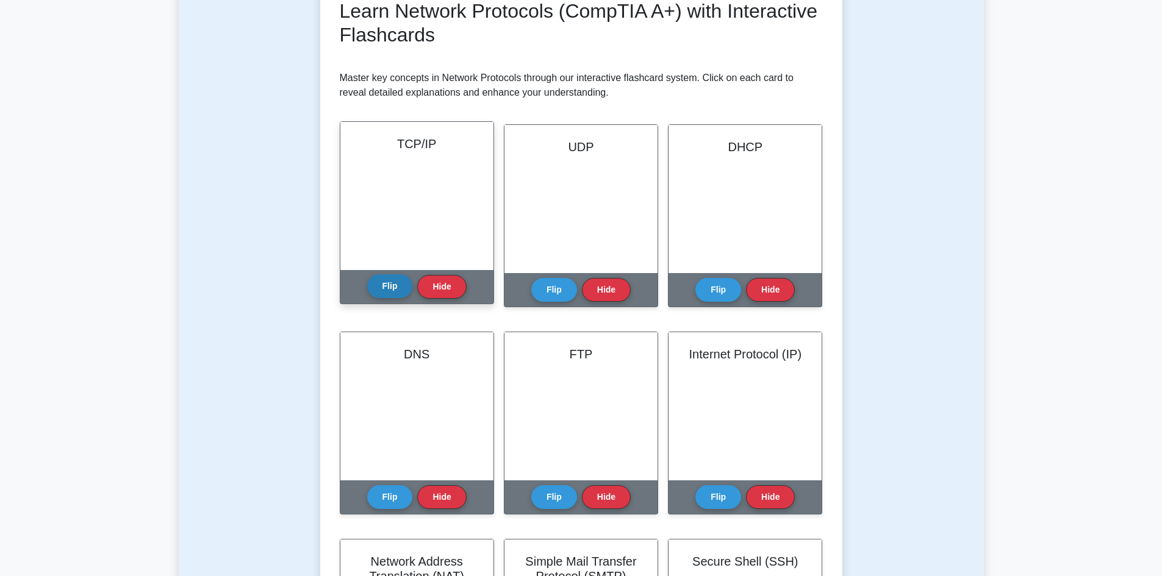
click at [387, 280] on button "Flip" at bounding box center [390, 286] width 46 height 24
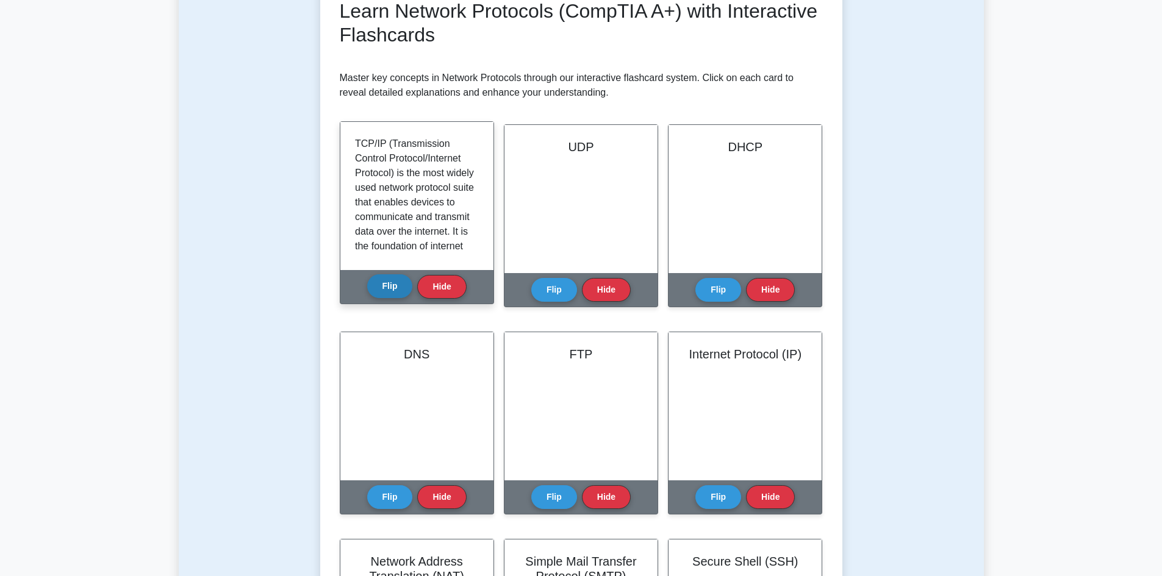
click at [387, 282] on button "Flip" at bounding box center [390, 286] width 46 height 24
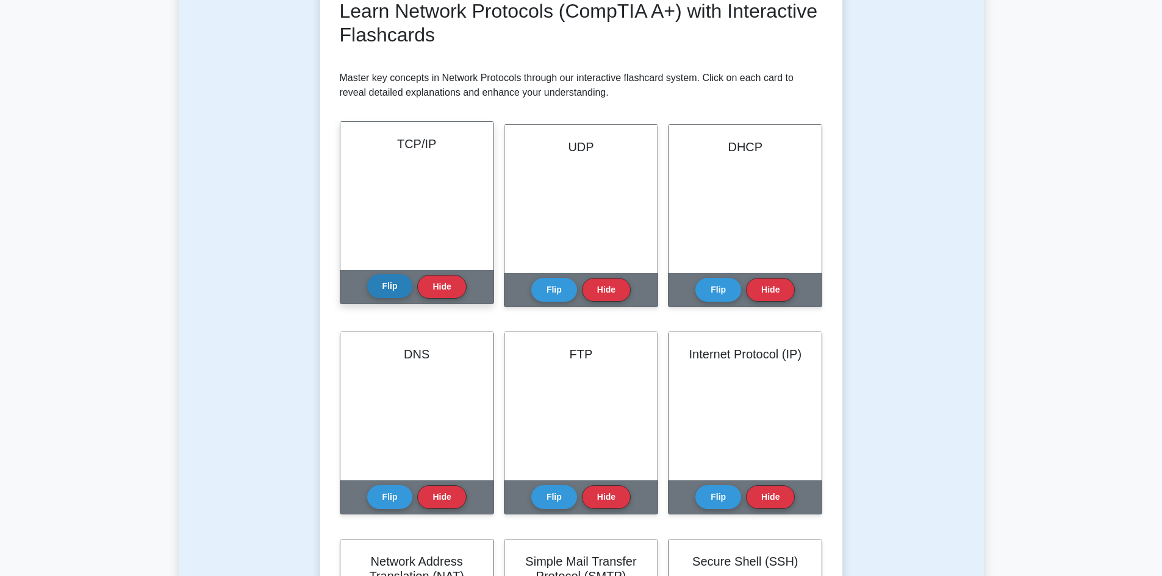
click at [387, 282] on button "Flip" at bounding box center [390, 286] width 46 height 24
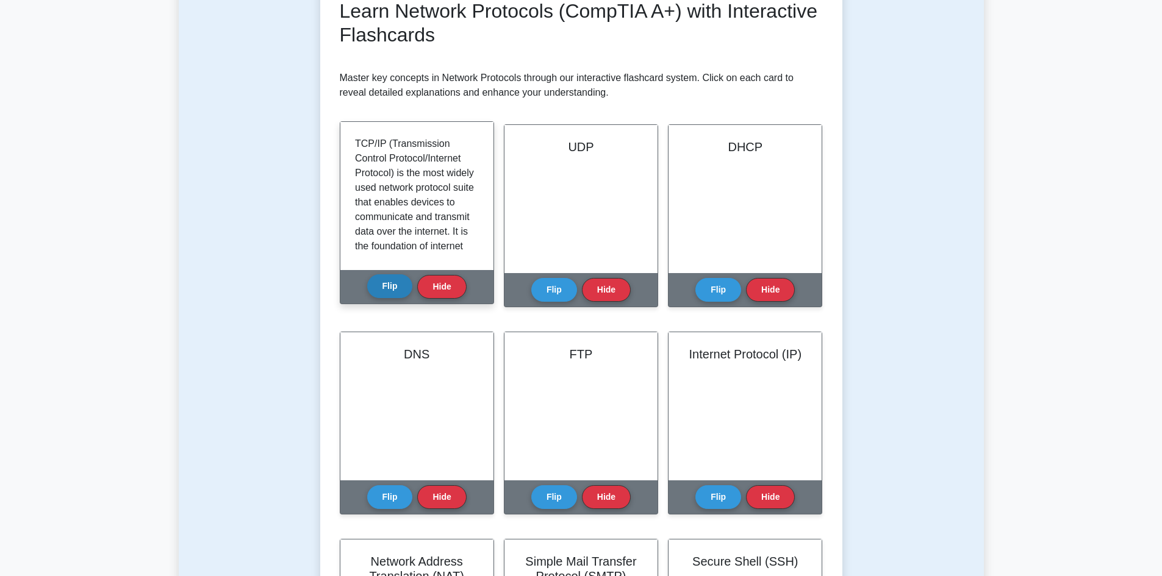
click at [390, 284] on button "Flip" at bounding box center [390, 286] width 46 height 24
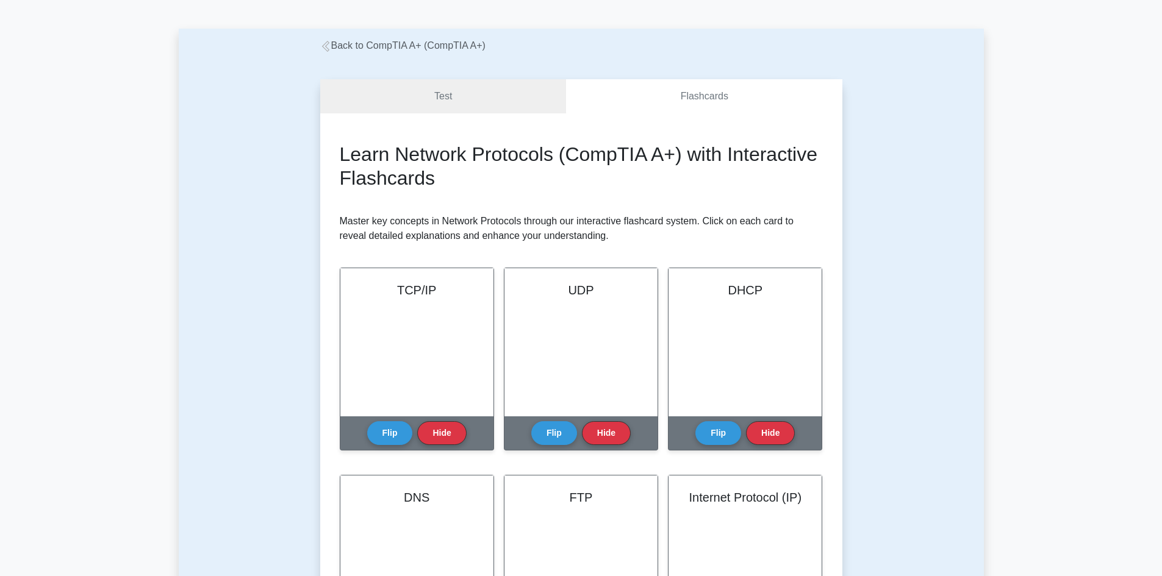
scroll to position [0, 0]
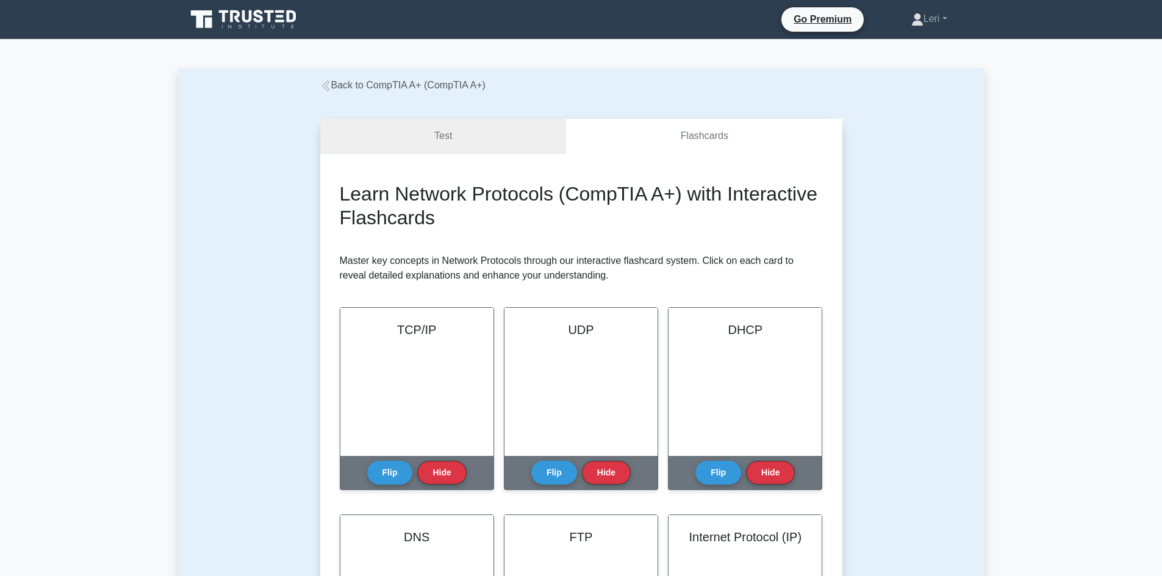
click at [437, 131] on link "Test" at bounding box center [443, 136] width 246 height 35
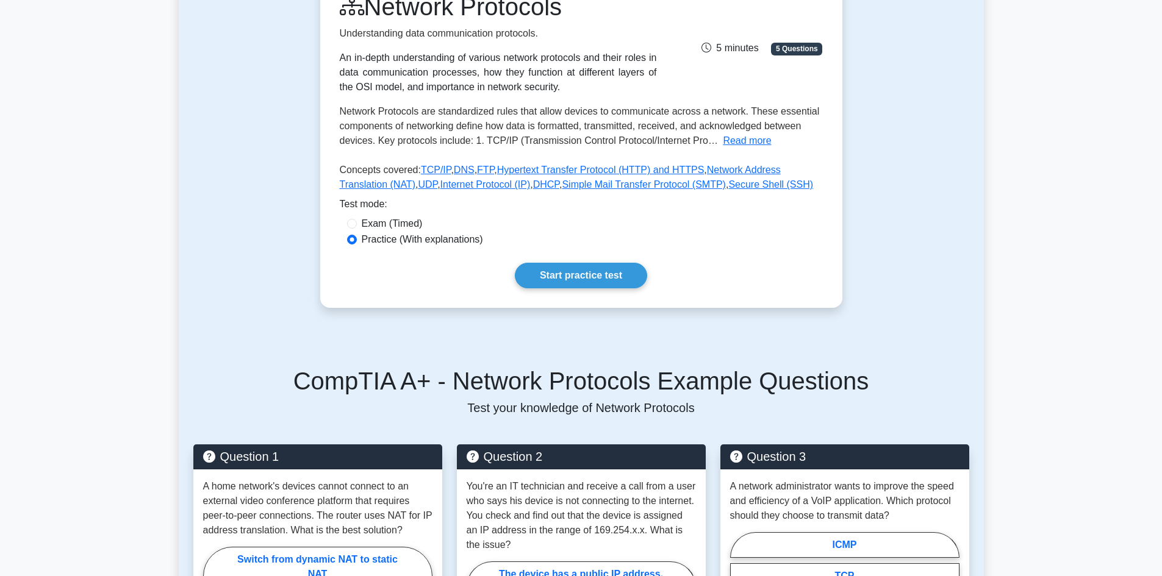
scroll to position [144, 0]
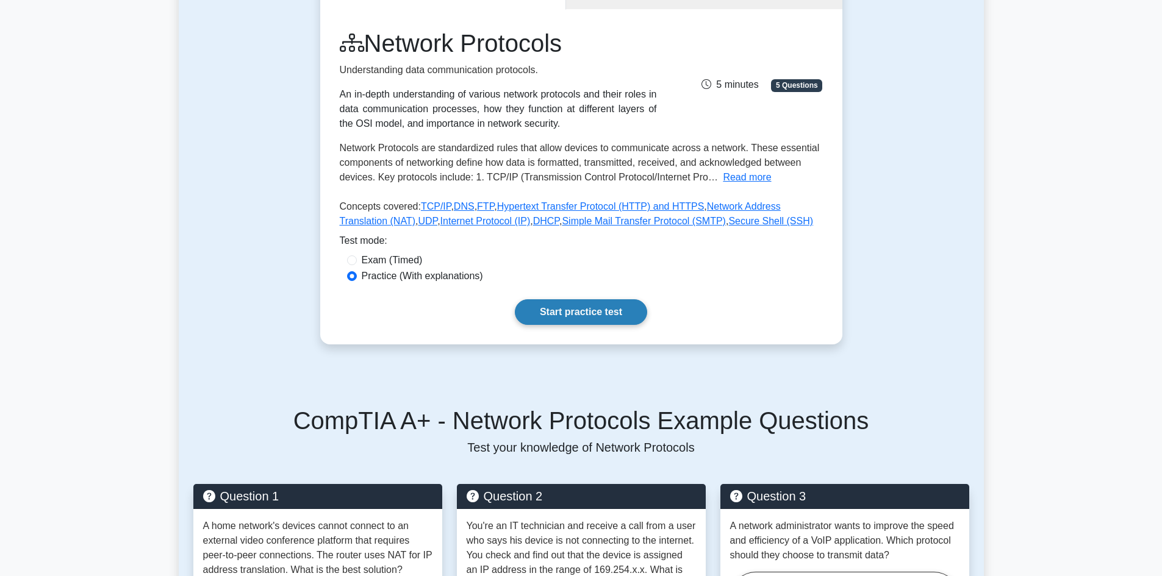
click at [583, 311] on link "Start practice test" at bounding box center [581, 312] width 132 height 26
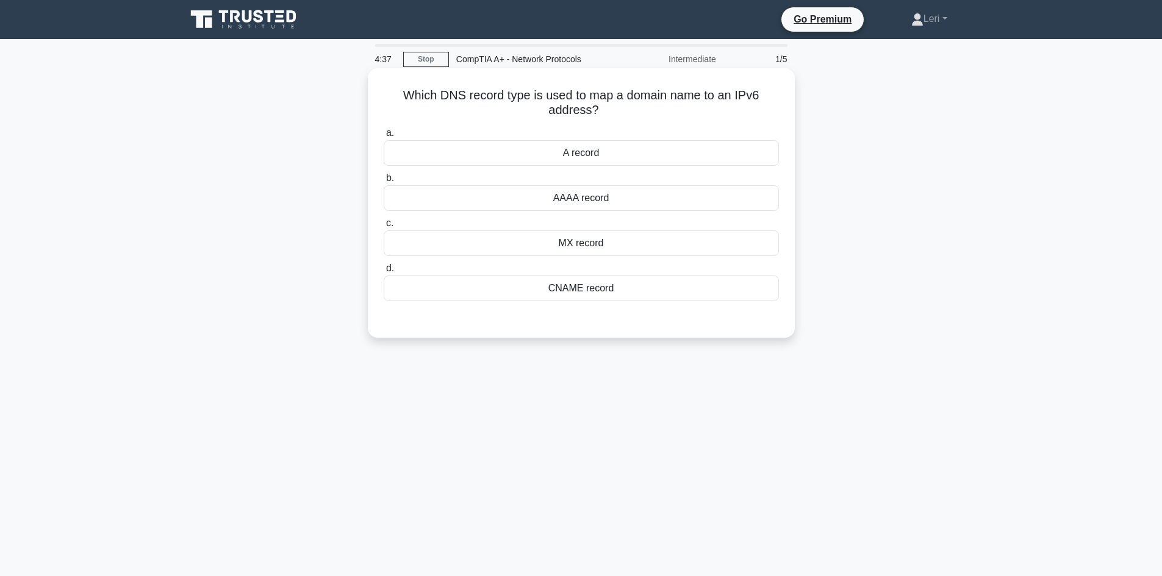
click at [608, 159] on div "A record" at bounding box center [581, 153] width 395 height 26
click at [384, 137] on input "a. A record" at bounding box center [384, 133] width 0 height 8
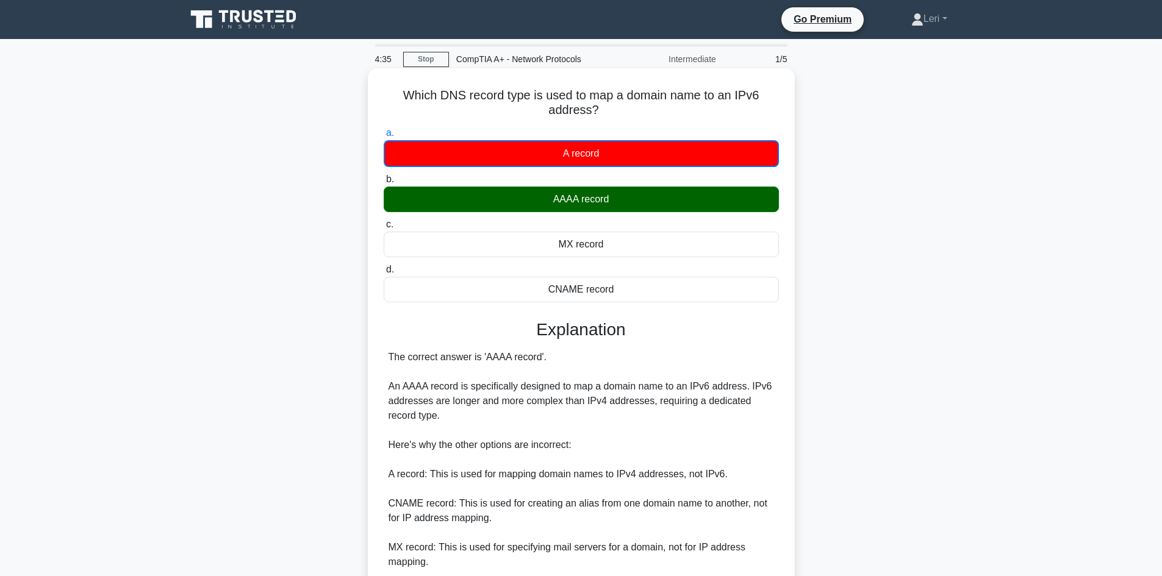
click at [602, 208] on div "AAAA record" at bounding box center [581, 200] width 395 height 26
click at [384, 184] on input "b. AAAA record" at bounding box center [384, 180] width 0 height 8
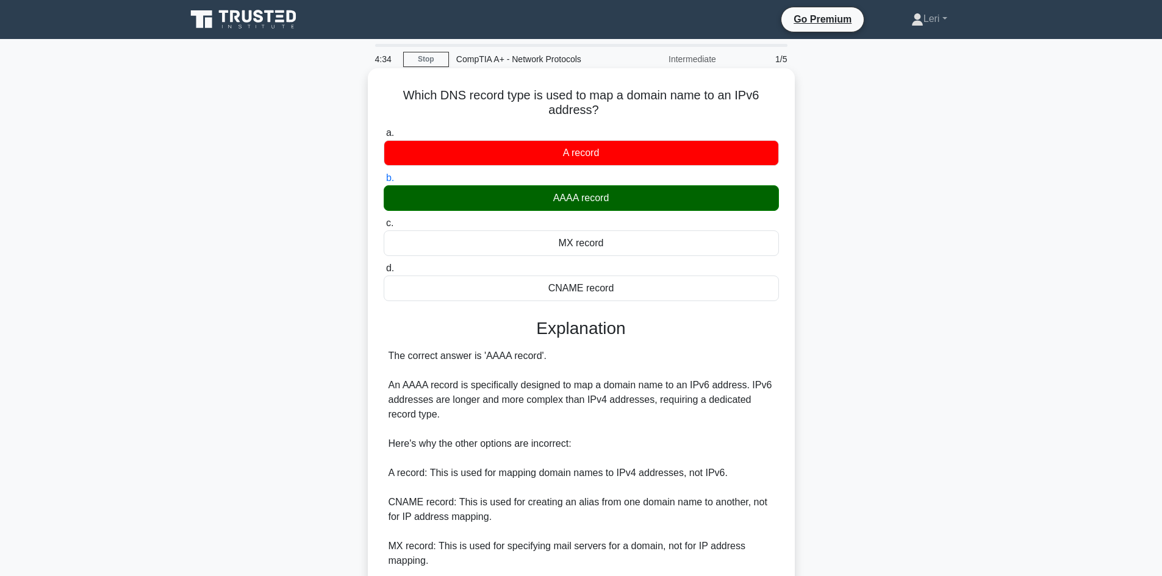
click at [601, 196] on div "AAAA record" at bounding box center [581, 198] width 395 height 26
click at [384, 182] on input "b. AAAA record" at bounding box center [384, 178] width 0 height 8
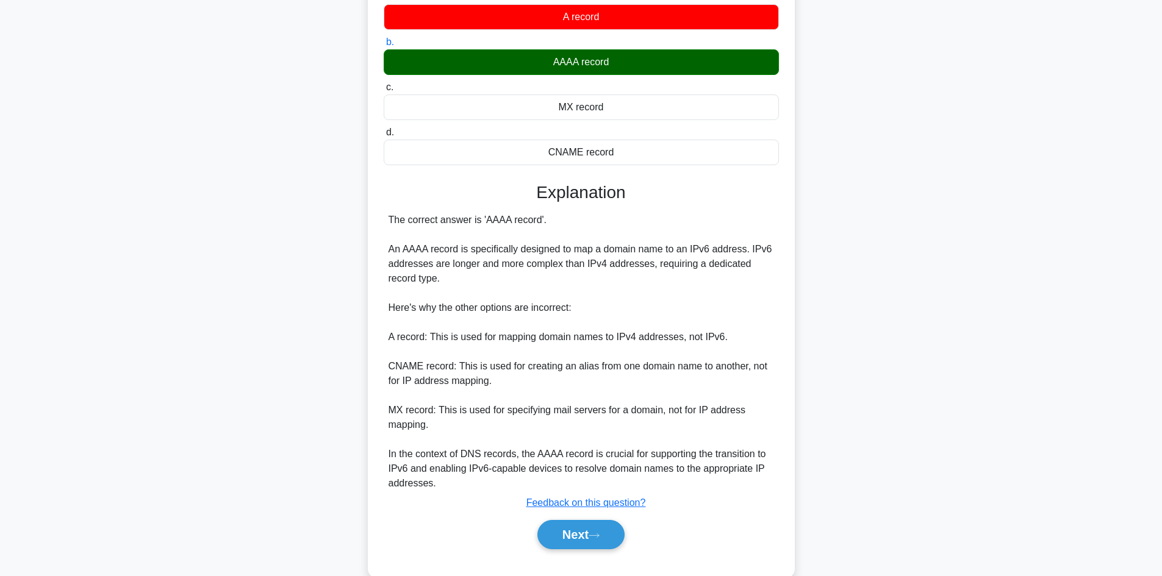
scroll to position [162, 0]
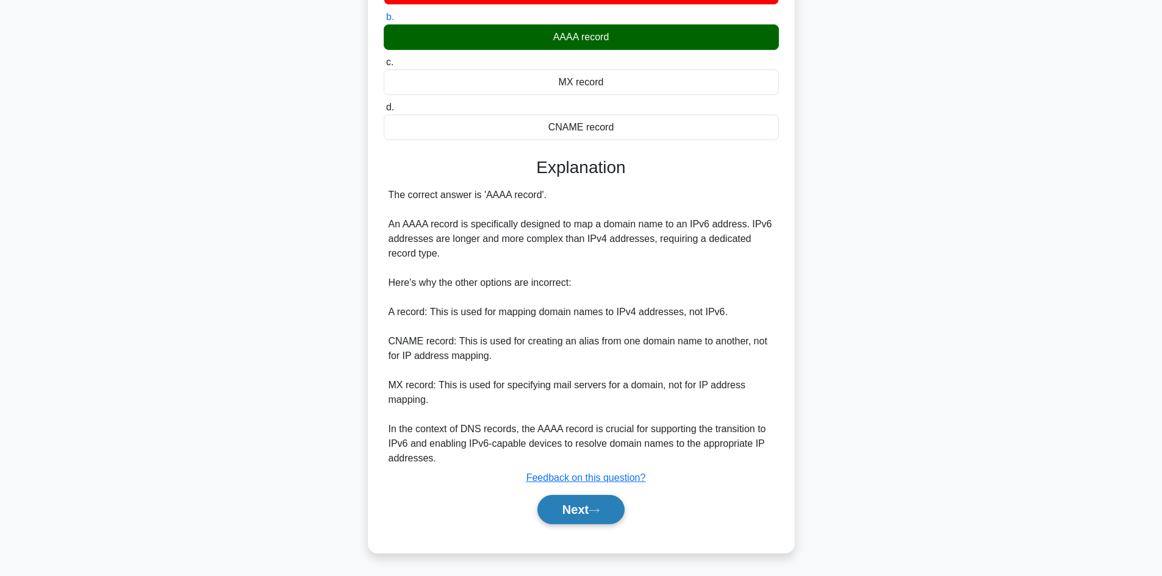
click at [568, 504] on button "Next" at bounding box center [580, 509] width 87 height 29
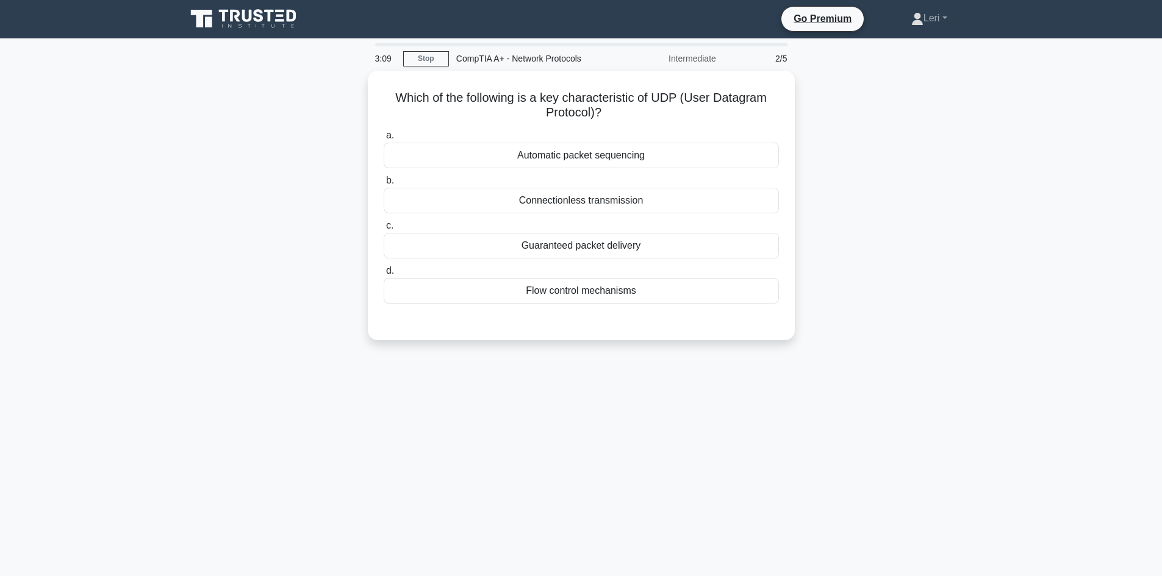
scroll to position [0, 0]
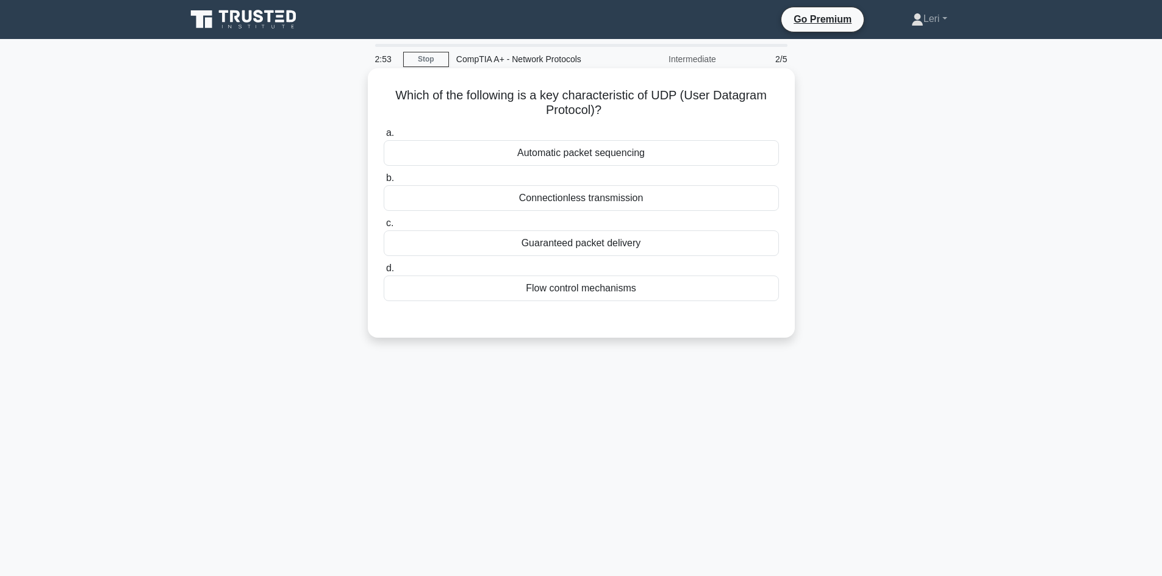
click at [655, 199] on div "Connectionless transmission" at bounding box center [581, 198] width 395 height 26
click at [384, 182] on input "b. Connectionless transmission" at bounding box center [384, 178] width 0 height 8
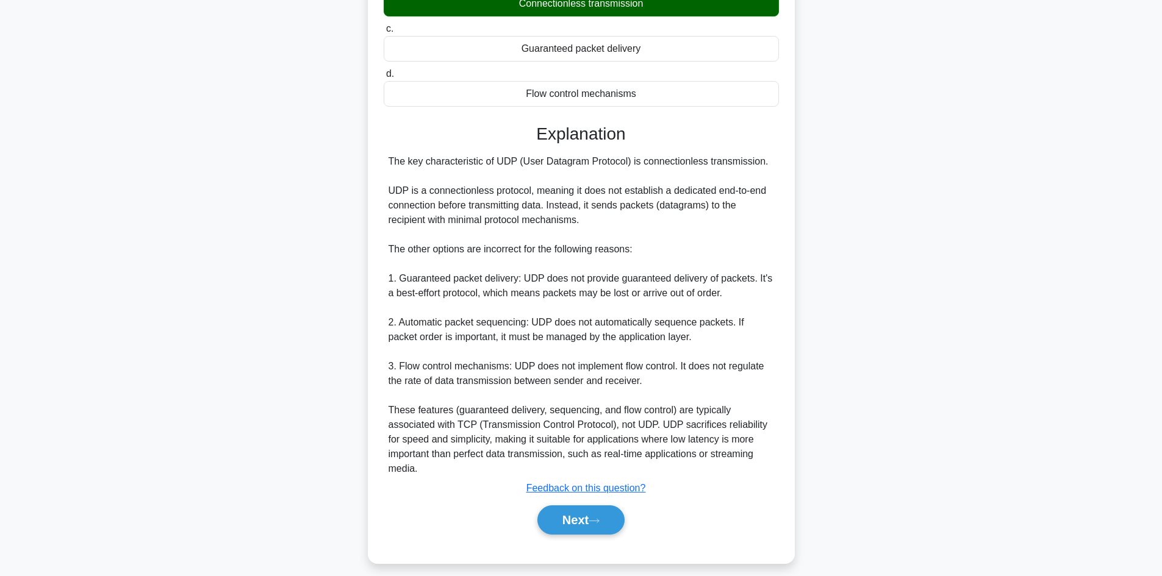
scroll to position [206, 0]
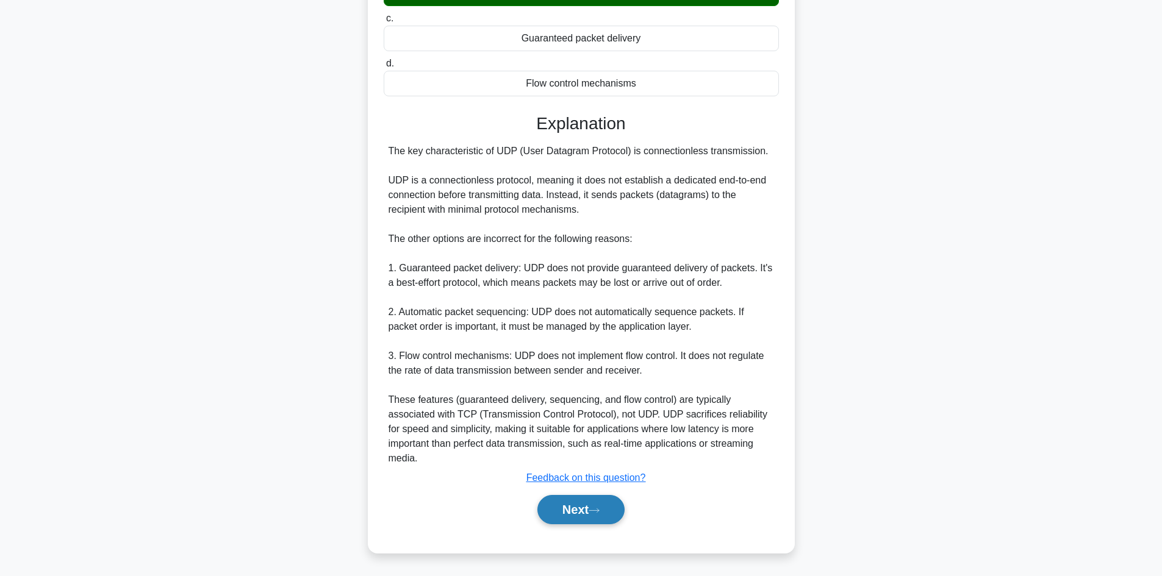
click at [594, 509] on icon at bounding box center [594, 510] width 11 height 7
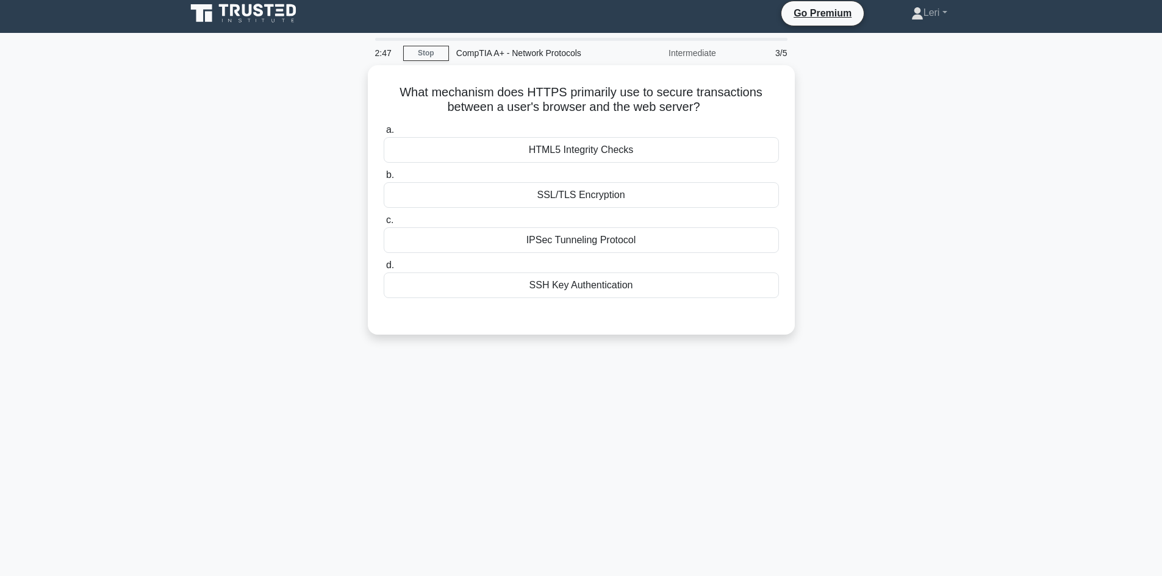
scroll to position [0, 0]
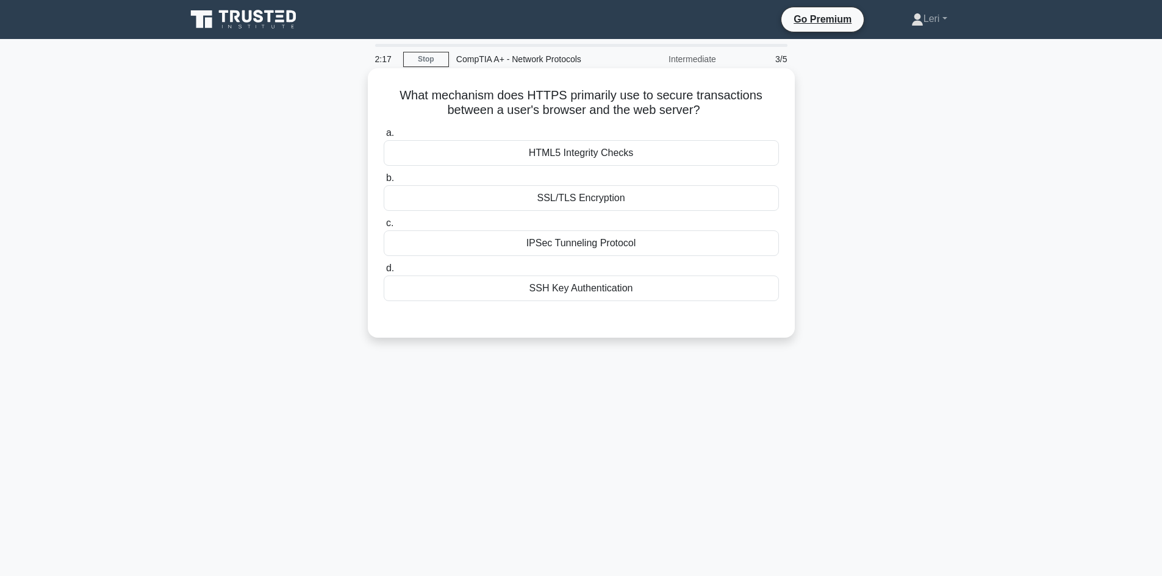
click at [636, 198] on div "SSL/TLS Encryption" at bounding box center [581, 198] width 395 height 26
click at [384, 182] on input "b. SSL/TLS Encryption" at bounding box center [384, 178] width 0 height 8
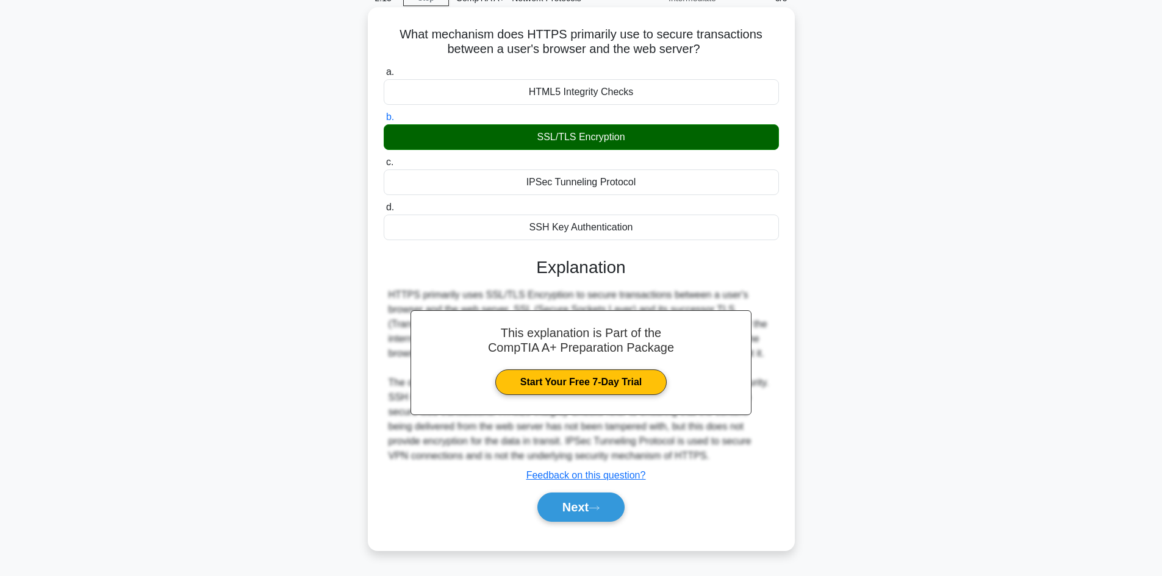
scroll to position [82, 0]
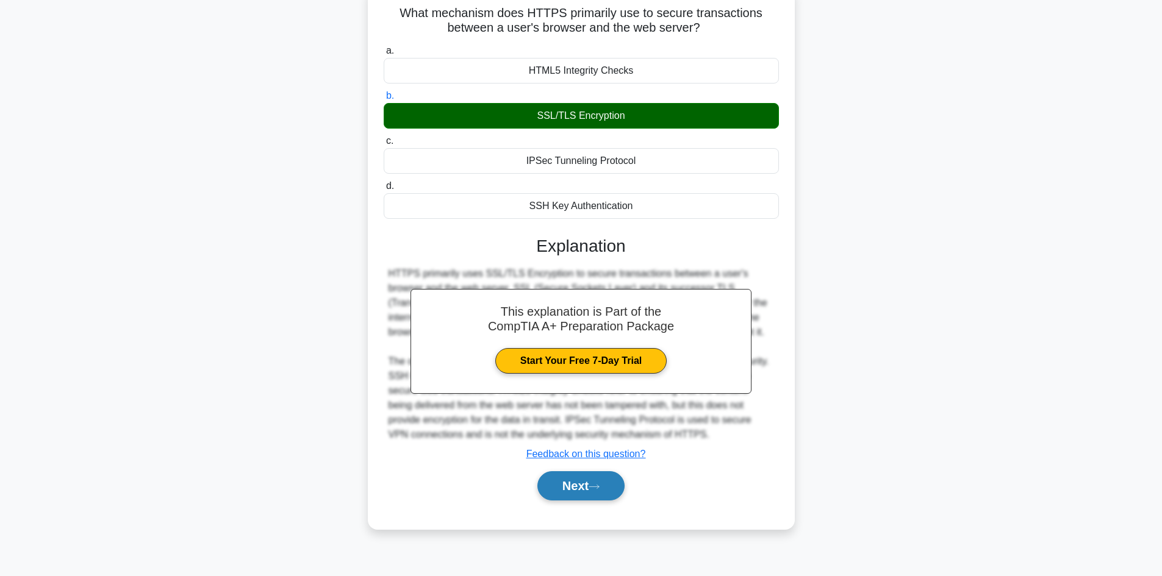
click at [579, 489] on button "Next" at bounding box center [580, 485] width 87 height 29
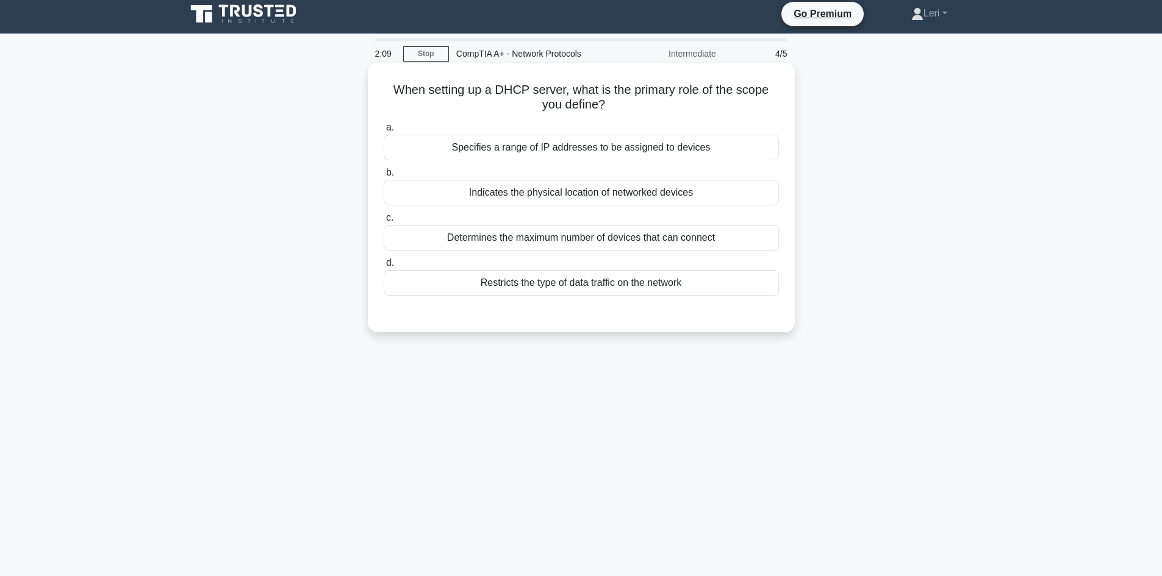
scroll to position [0, 0]
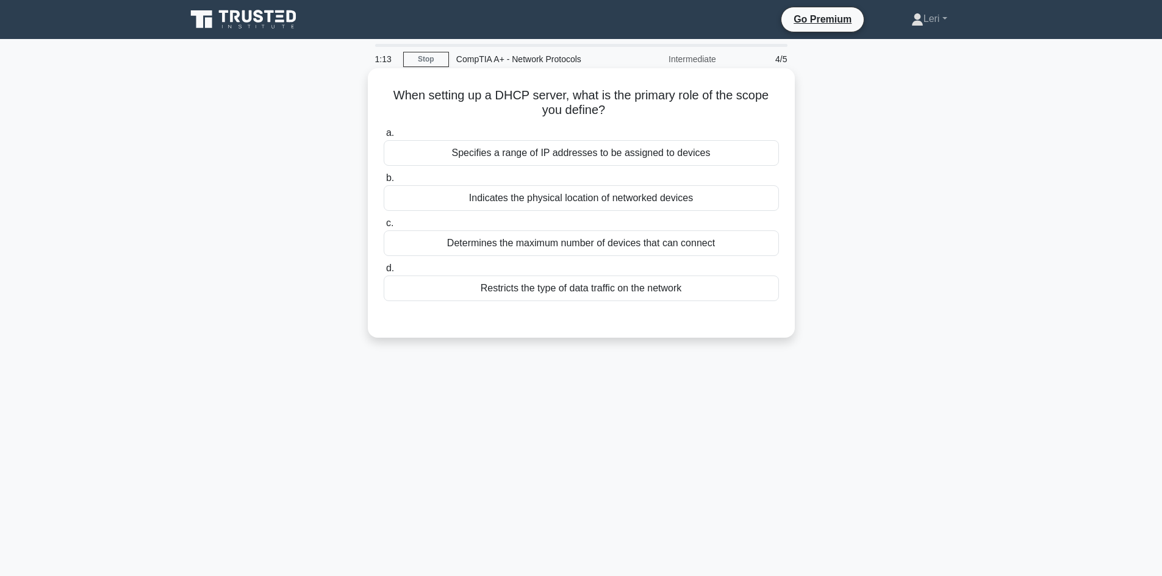
click at [723, 149] on div "Specifies a range of IP addresses to be assigned to devices" at bounding box center [581, 153] width 395 height 26
click at [384, 137] on input "a. Specifies a range of IP addresses to be assigned to devices" at bounding box center [384, 133] width 0 height 8
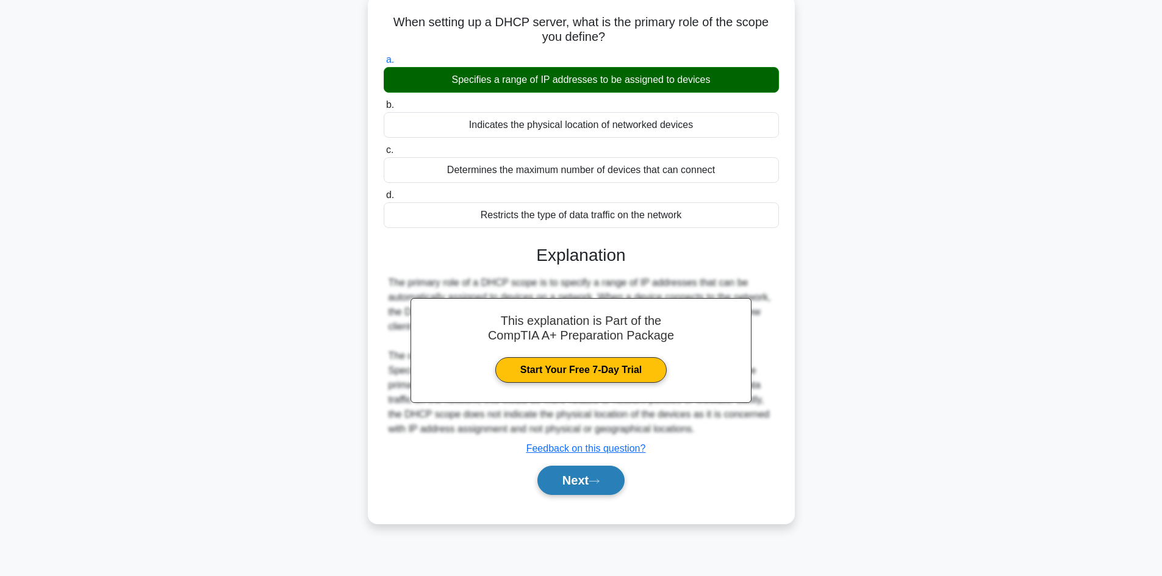
scroll to position [82, 0]
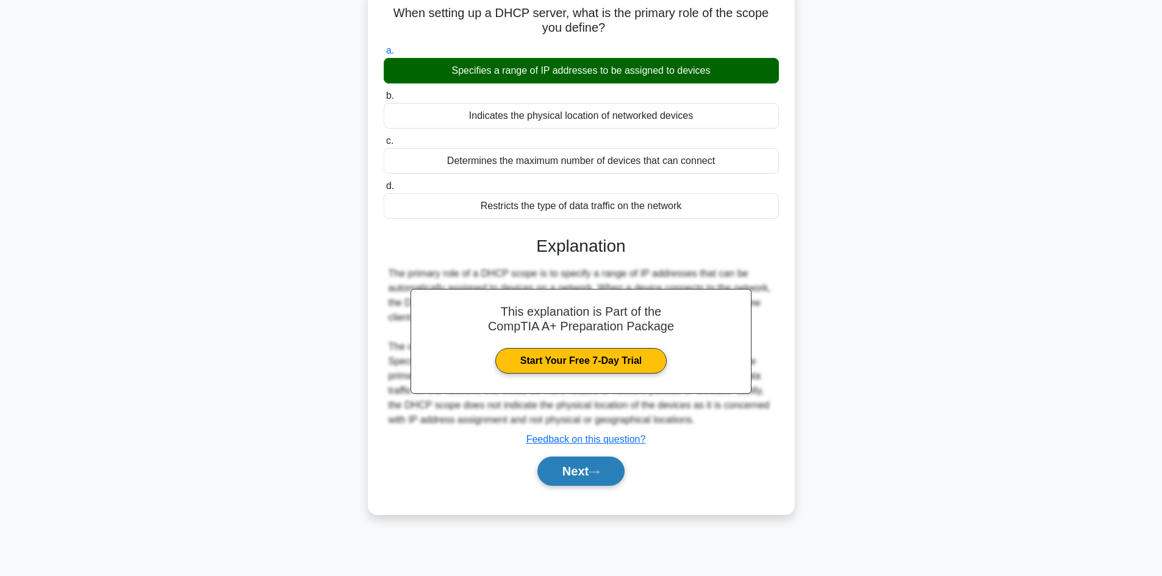
click at [590, 476] on button "Next" at bounding box center [580, 471] width 87 height 29
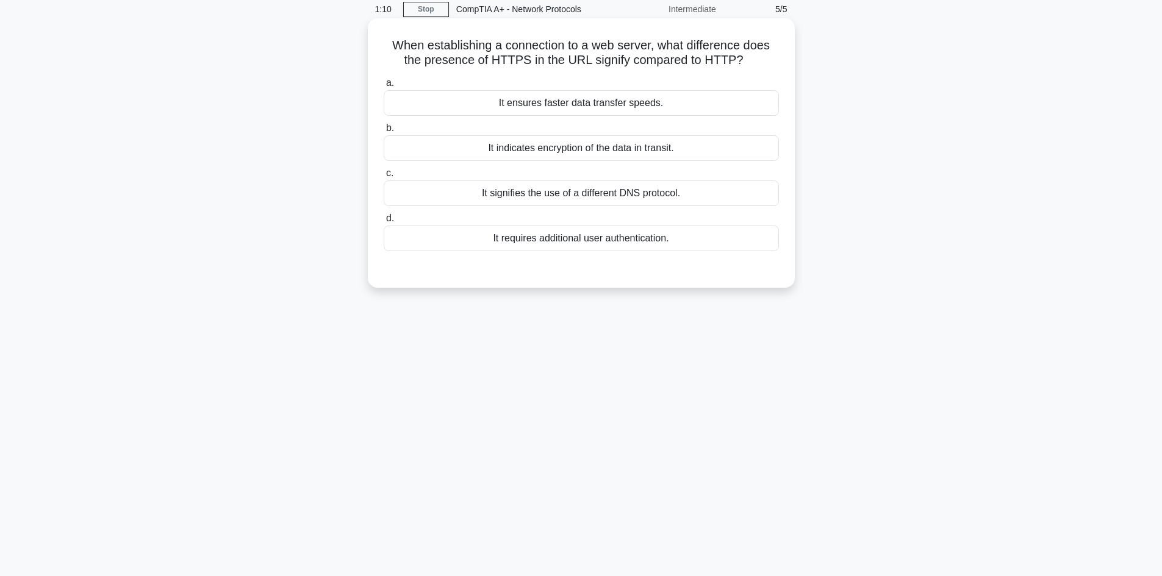
scroll to position [0, 0]
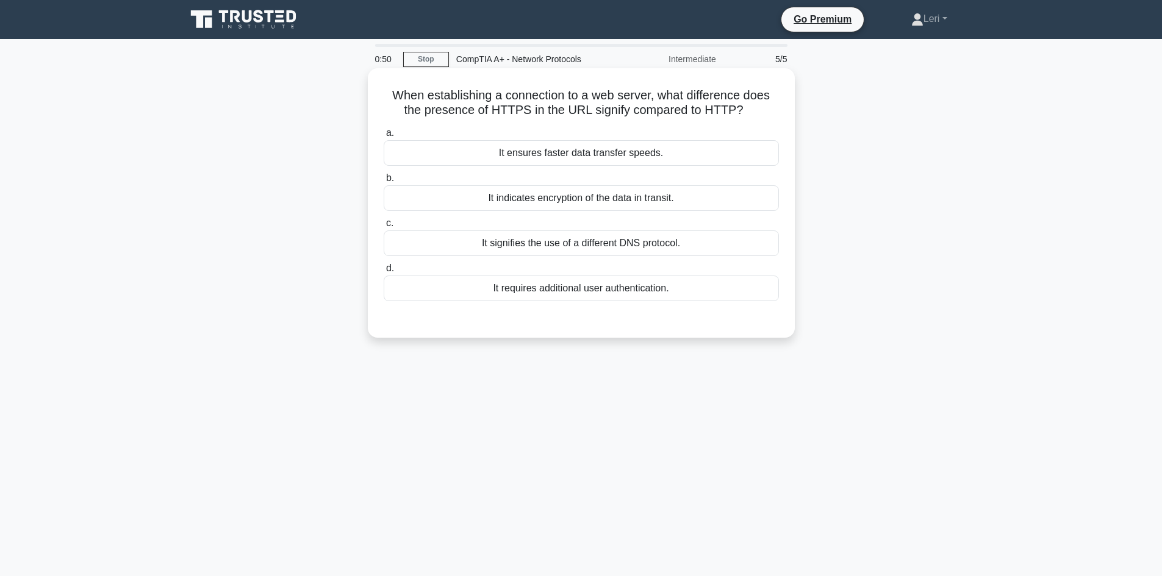
click at [690, 201] on div "It indicates encryption of the data in transit." at bounding box center [581, 198] width 395 height 26
click at [384, 182] on input "b. It indicates encryption of the data in transit." at bounding box center [384, 178] width 0 height 8
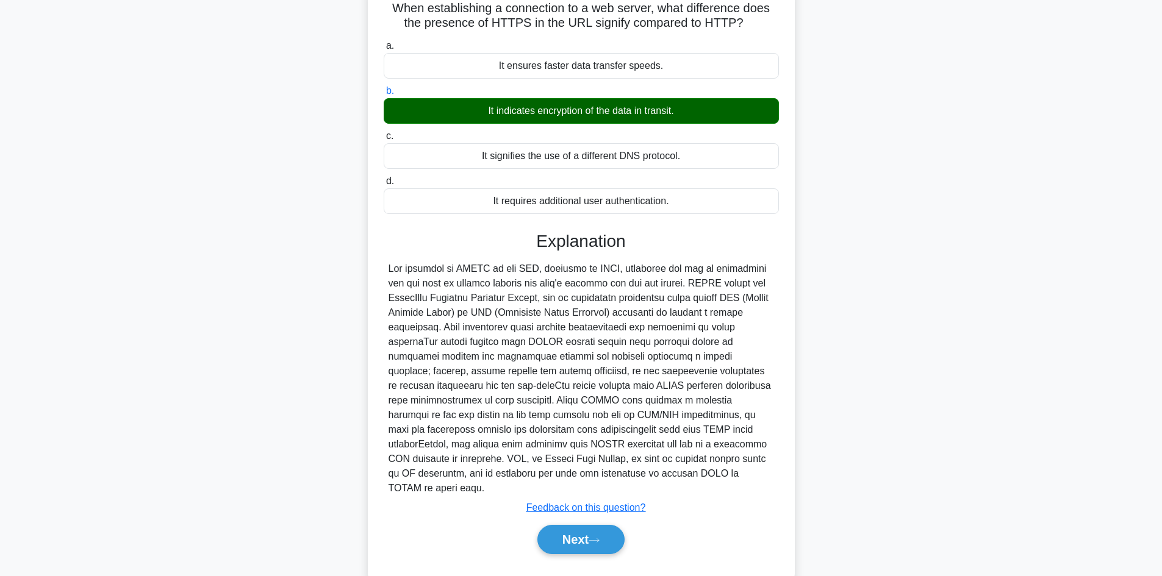
scroll to position [103, 0]
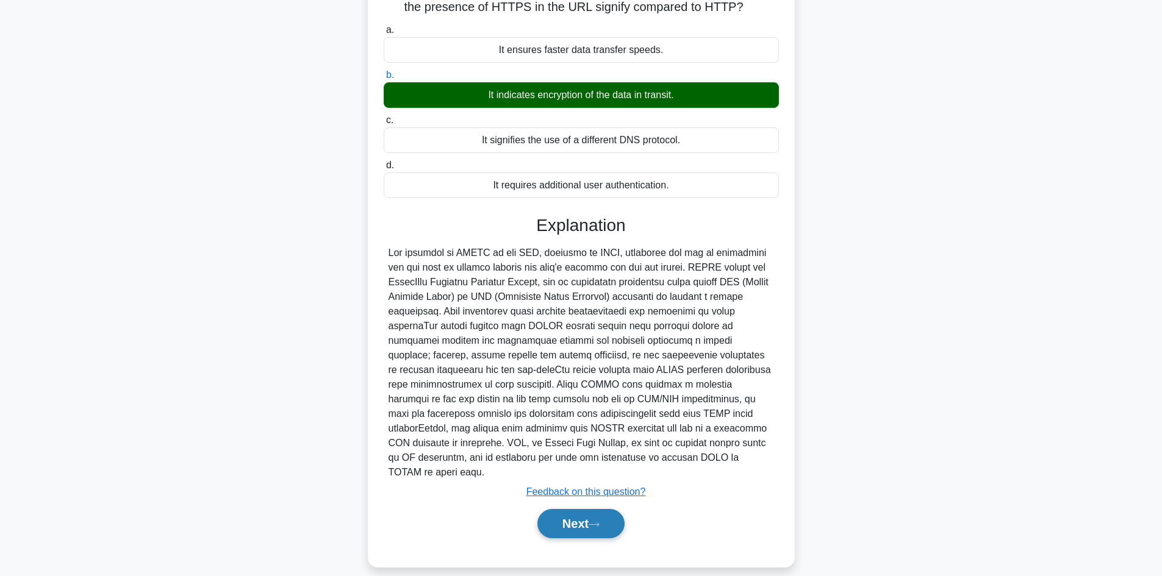
click at [570, 517] on button "Next" at bounding box center [580, 523] width 87 height 29
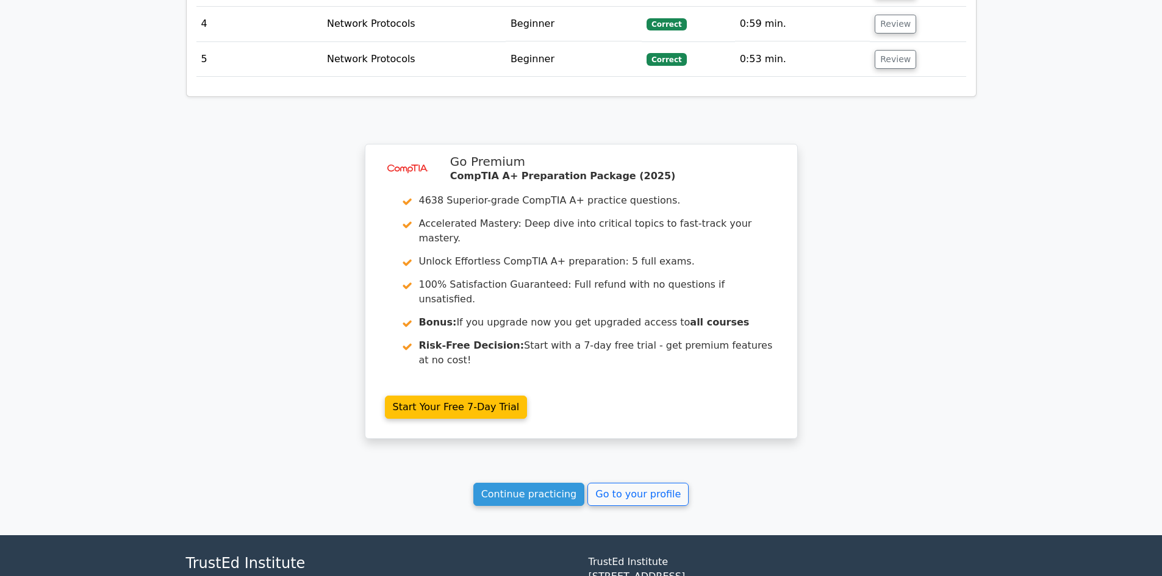
scroll to position [1654, 0]
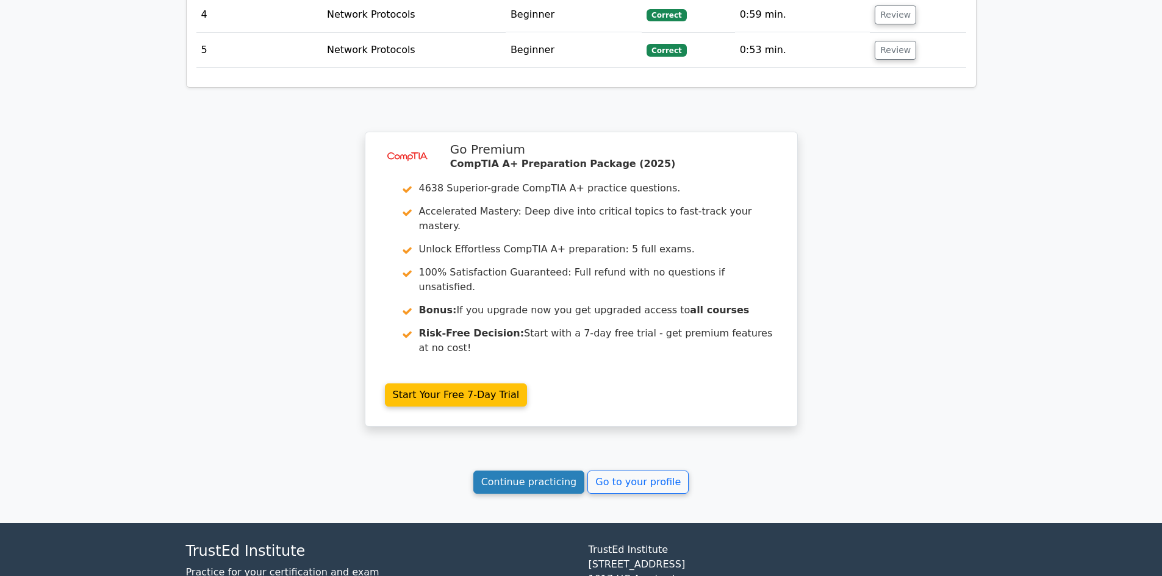
click at [532, 471] on link "Continue practicing" at bounding box center [529, 482] width 112 height 23
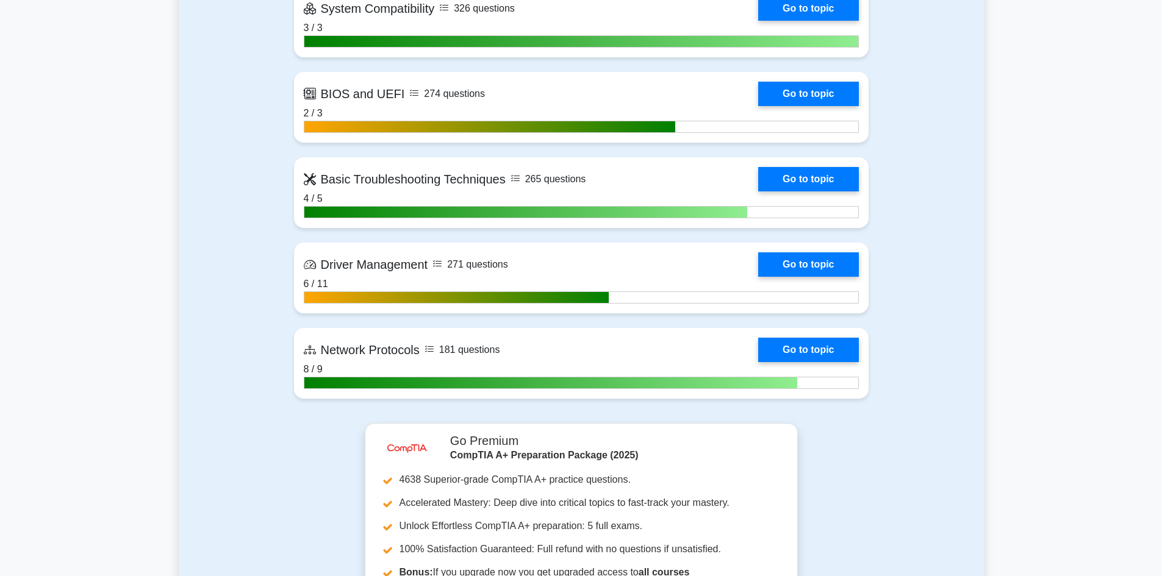
scroll to position [2623, 0]
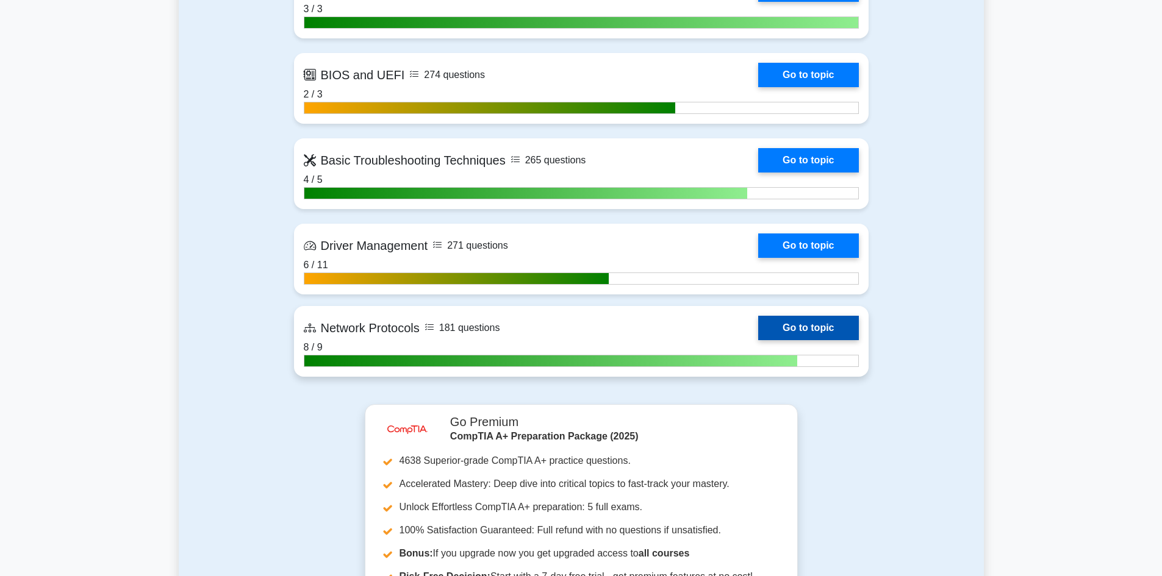
click at [758, 330] on link "Go to topic" at bounding box center [808, 328] width 100 height 24
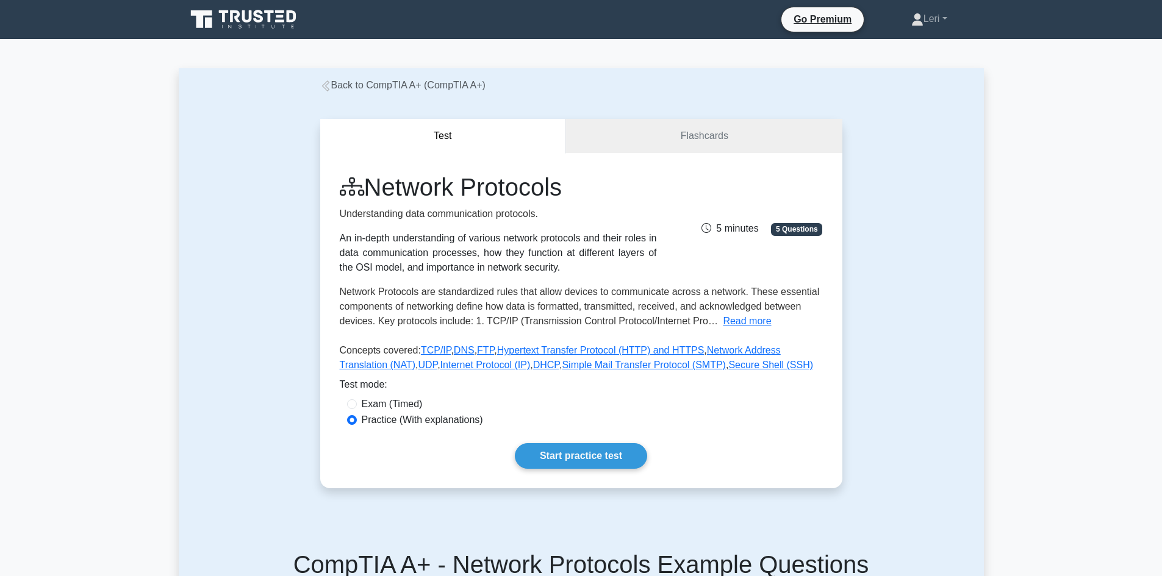
click at [738, 232] on span "5 minutes" at bounding box center [729, 228] width 57 height 10
click at [804, 221] on div "5 minutes 5 Questions" at bounding box center [747, 224] width 166 height 24
click at [799, 227] on span "5 Questions" at bounding box center [796, 229] width 51 height 12
click at [436, 206] on div "Network Protocols Understanding data communication protocols. An in-depth under…" at bounding box center [498, 224] width 332 height 102
click at [668, 142] on link "Flashcards" at bounding box center [704, 136] width 276 height 35
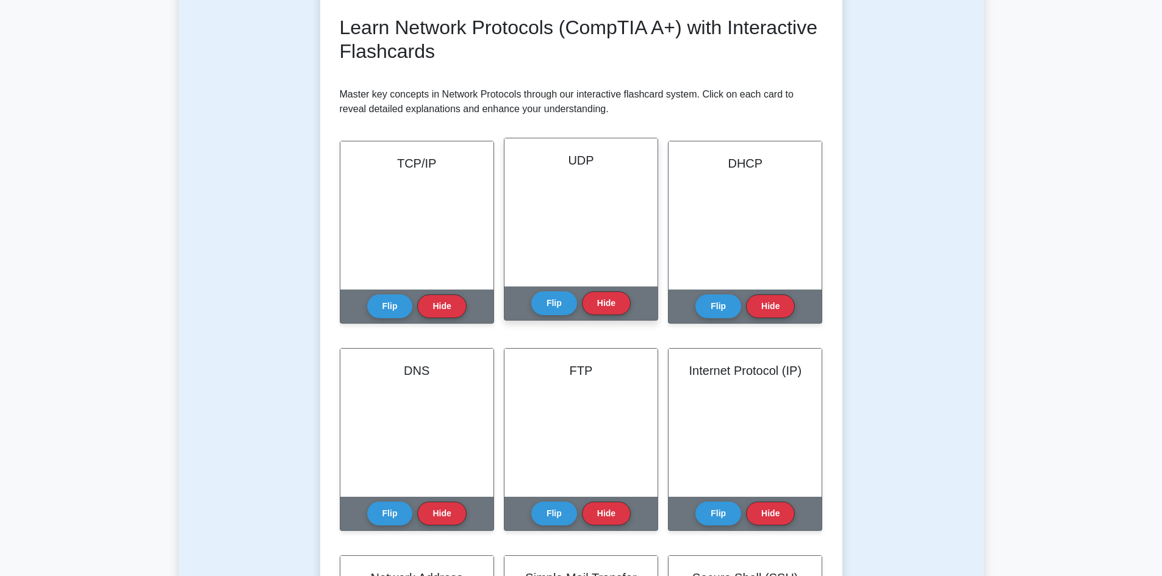
scroll to position [146, 0]
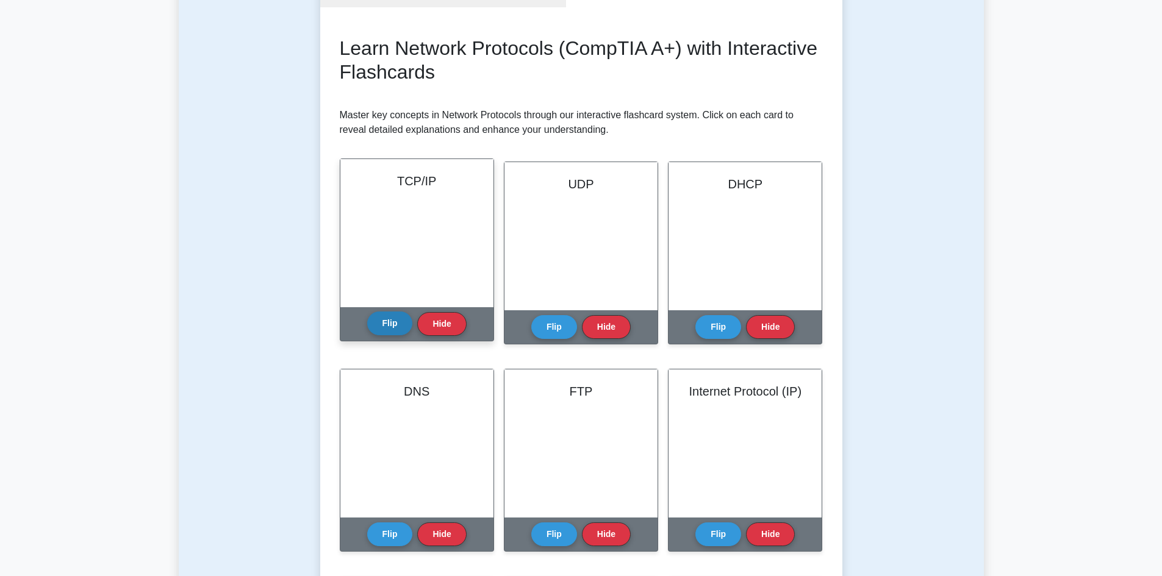
click at [394, 326] on button "Flip" at bounding box center [390, 324] width 46 height 24
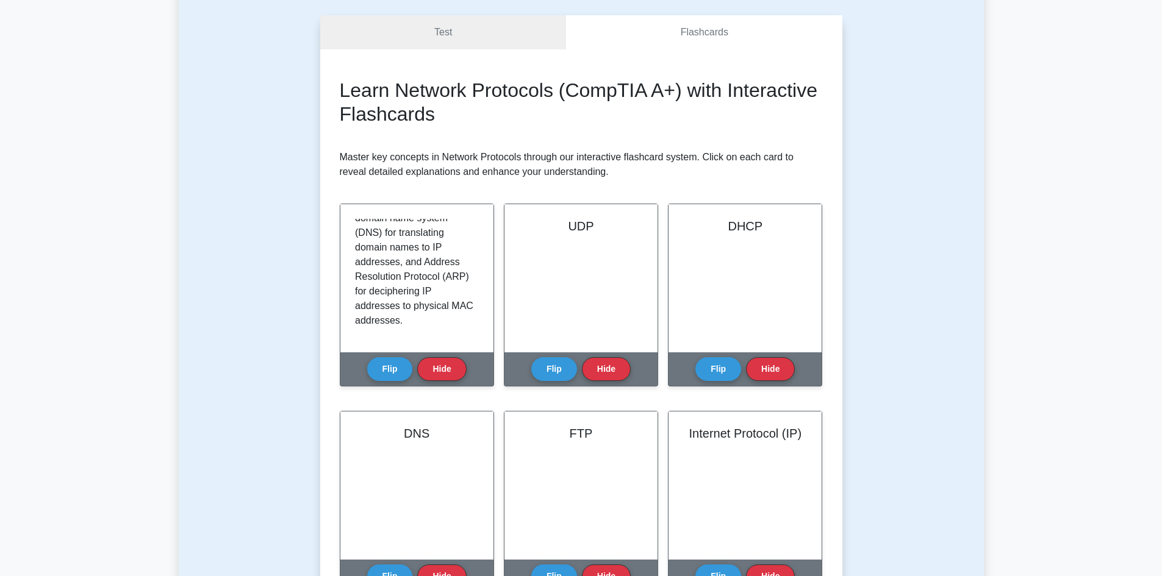
scroll to position [85, 0]
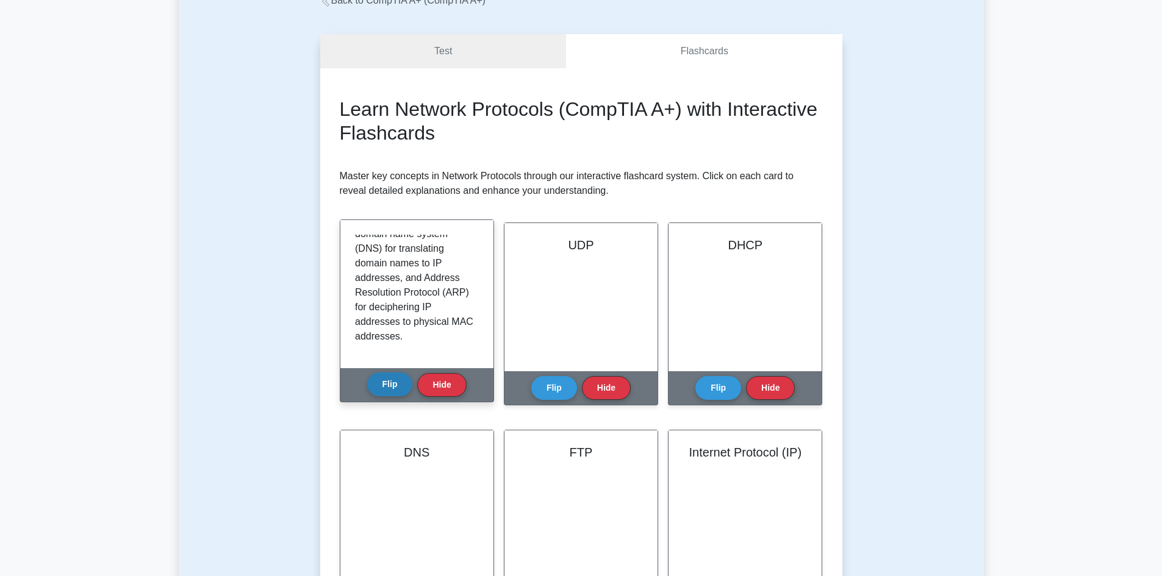
click at [384, 382] on button "Flip" at bounding box center [390, 385] width 46 height 24
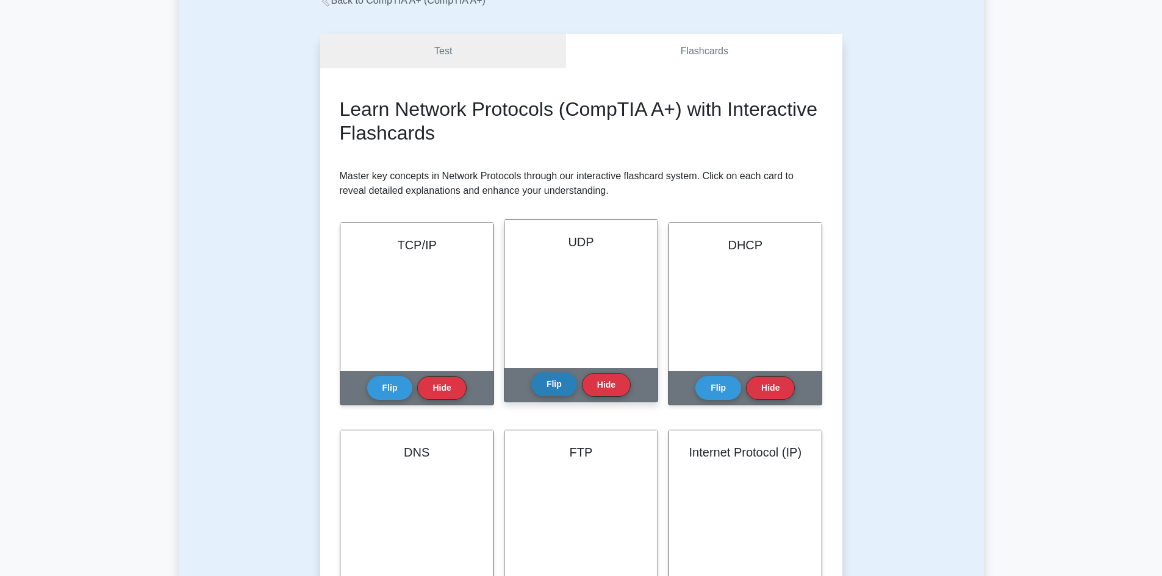
click at [567, 382] on button "Flip" at bounding box center [554, 385] width 46 height 24
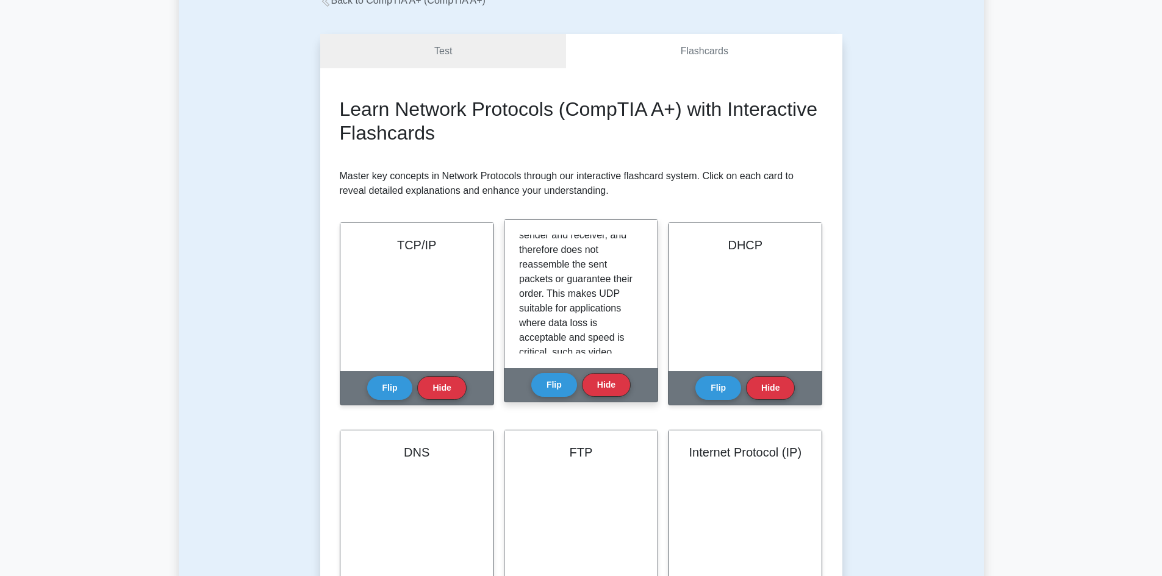
scroll to position [213, 0]
click at [637, 302] on div "User Datagram Protocol (UDP) is a lightweight and simpler network communication…" at bounding box center [581, 294] width 124 height 119
click at [614, 296] on p "User Datagram Protocol (UDP) is a lightweight and simpler network communication…" at bounding box center [578, 248] width 119 height 454
click at [634, 304] on div "User Datagram Protocol (UDP) is a lightweight and simpler network communication…" at bounding box center [581, 294] width 124 height 119
click at [622, 300] on p "User Datagram Protocol (UDP) is a lightweight and simpler network communication…" at bounding box center [578, 248] width 119 height 454
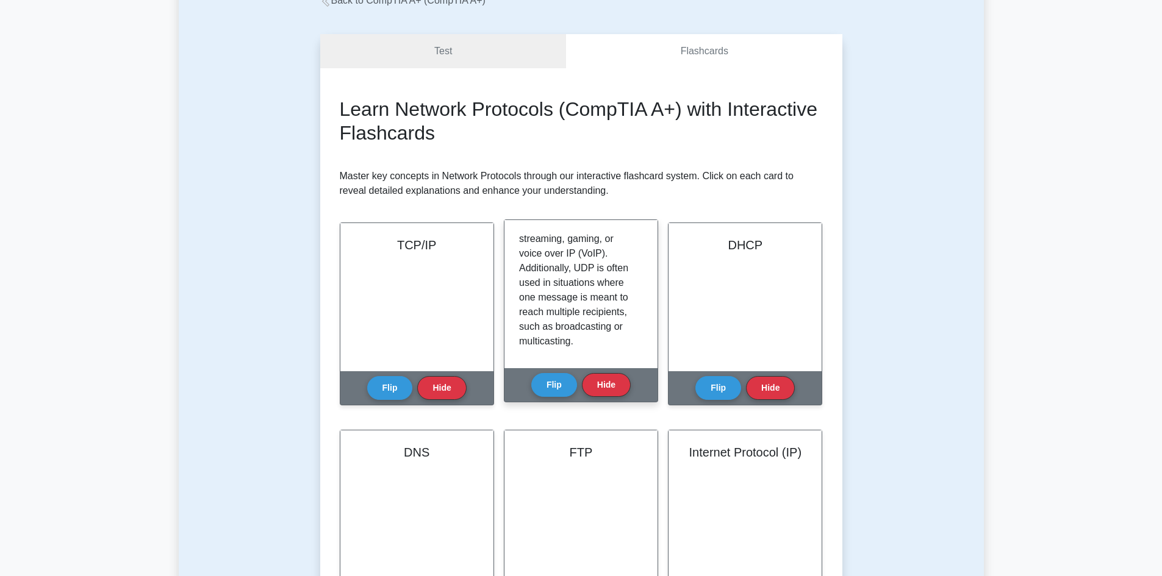
scroll to position [345, 0]
click at [549, 379] on button "Flip" at bounding box center [554, 385] width 46 height 24
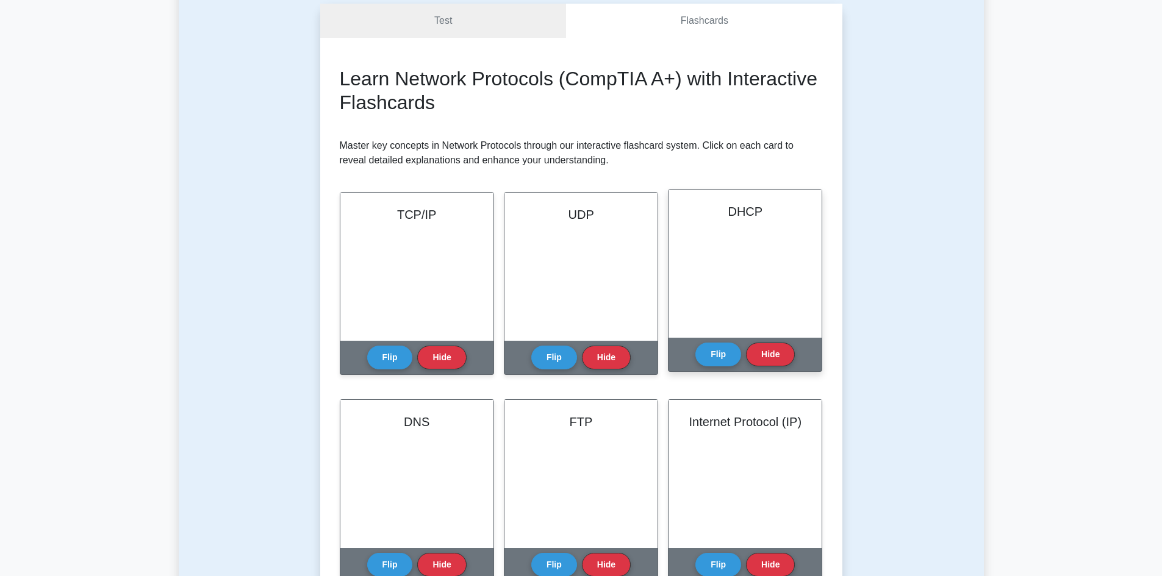
scroll to position [146, 0]
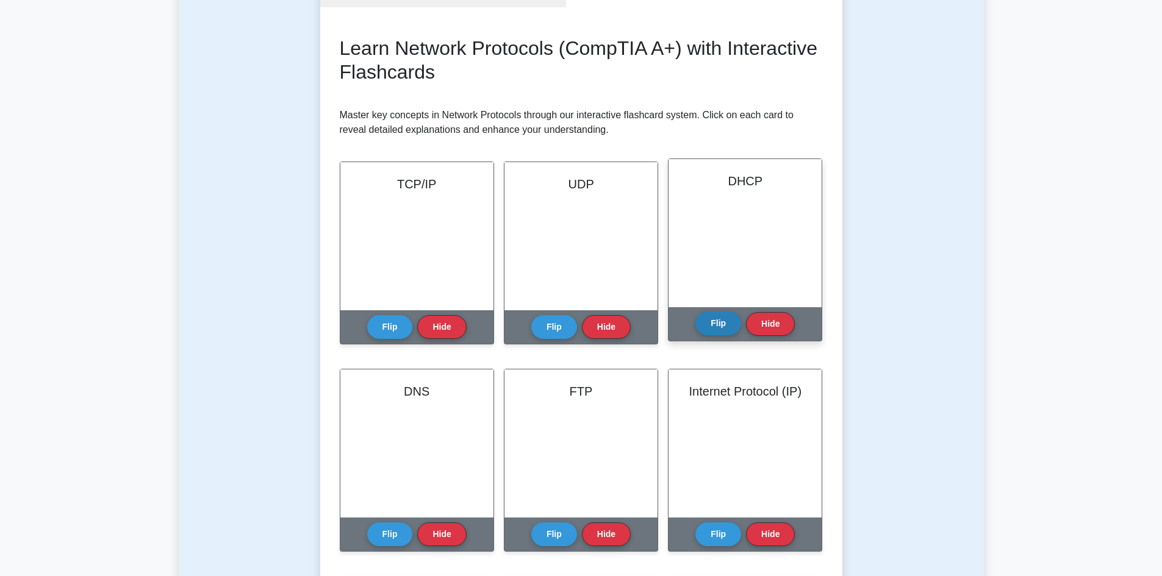
click at [713, 318] on button "Flip" at bounding box center [718, 324] width 46 height 24
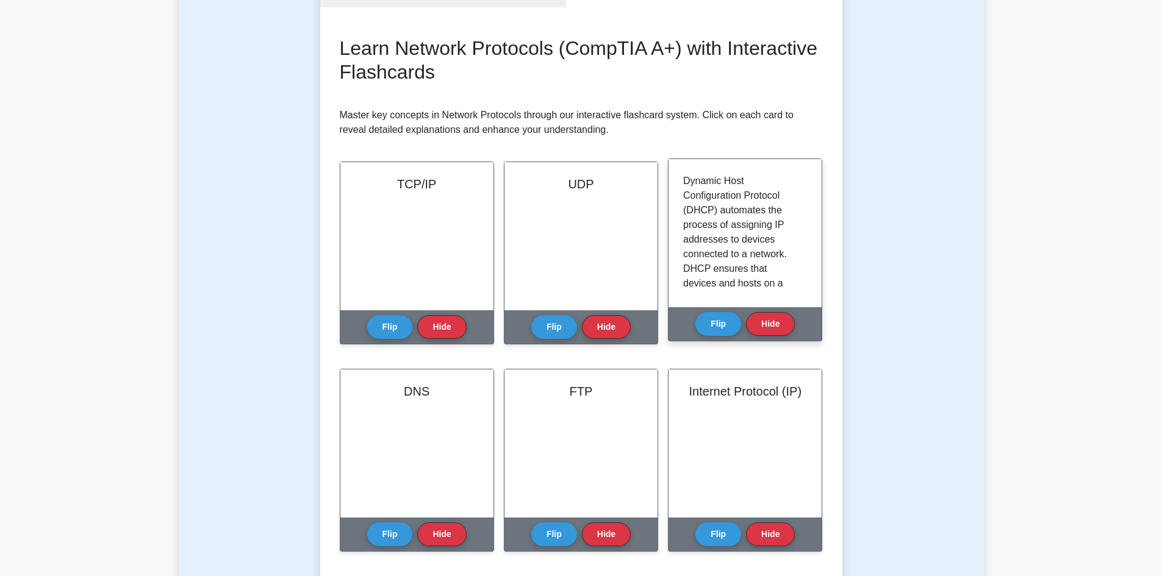
click at [801, 203] on div "Dynamic Host Configuration Protocol (DHCP) automates the process of assigning I…" at bounding box center [745, 233] width 124 height 119
click at [722, 320] on button "Flip" at bounding box center [718, 324] width 46 height 24
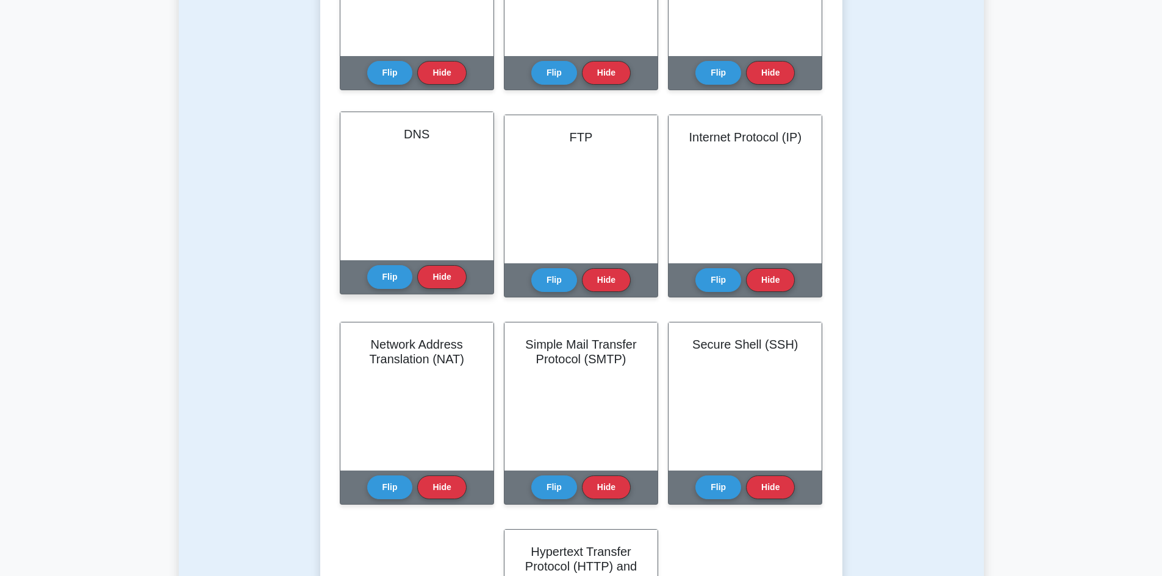
scroll to position [390, 0]
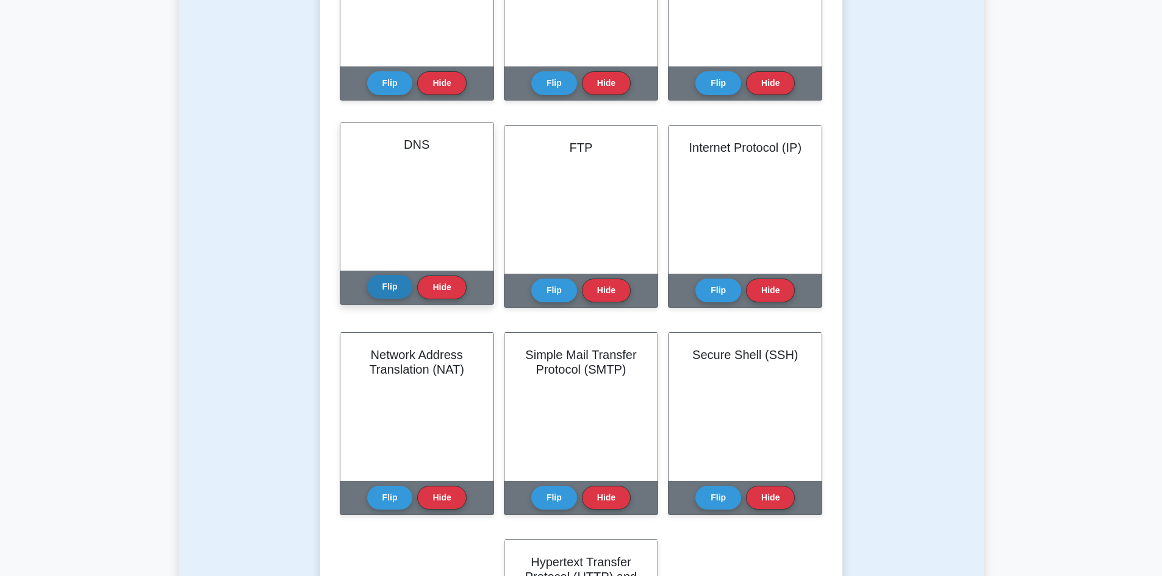
click at [383, 278] on button "Flip" at bounding box center [390, 287] width 46 height 24
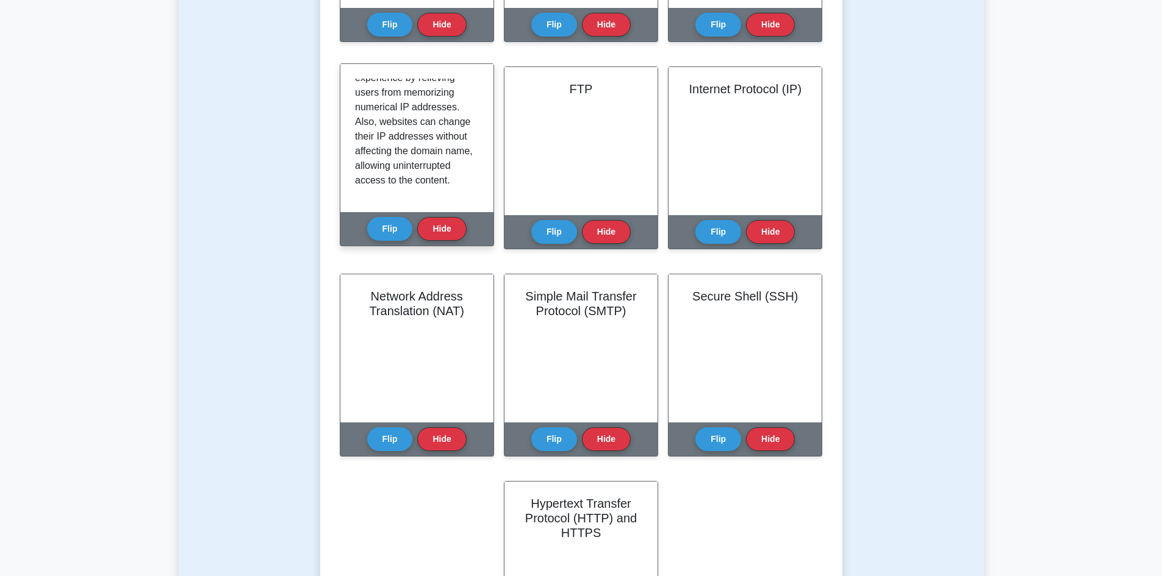
scroll to position [451, 0]
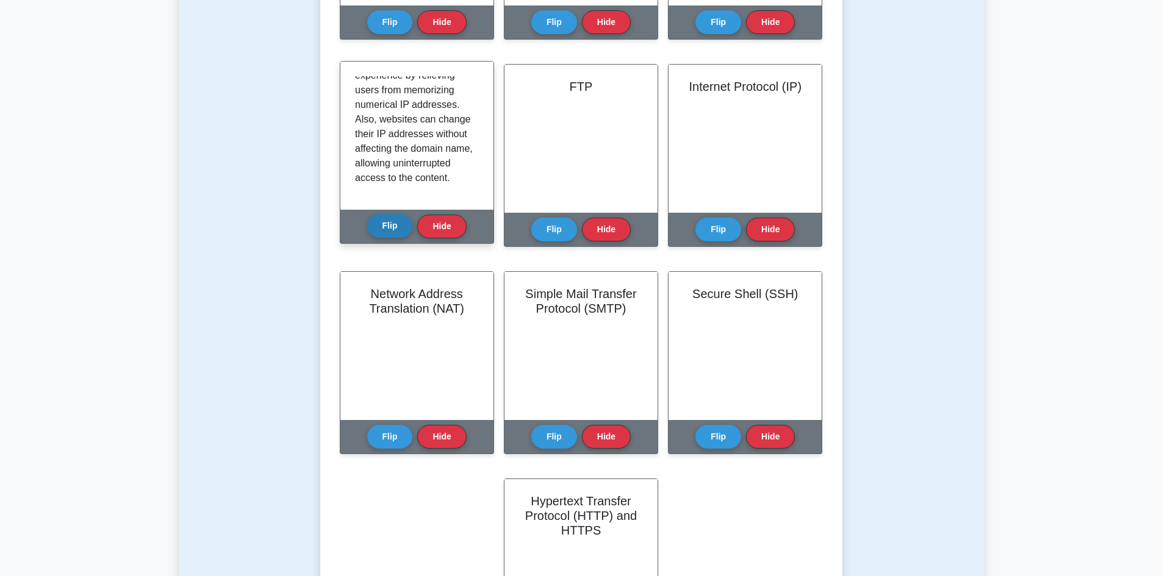
click at [391, 221] on button "Flip" at bounding box center [390, 226] width 46 height 24
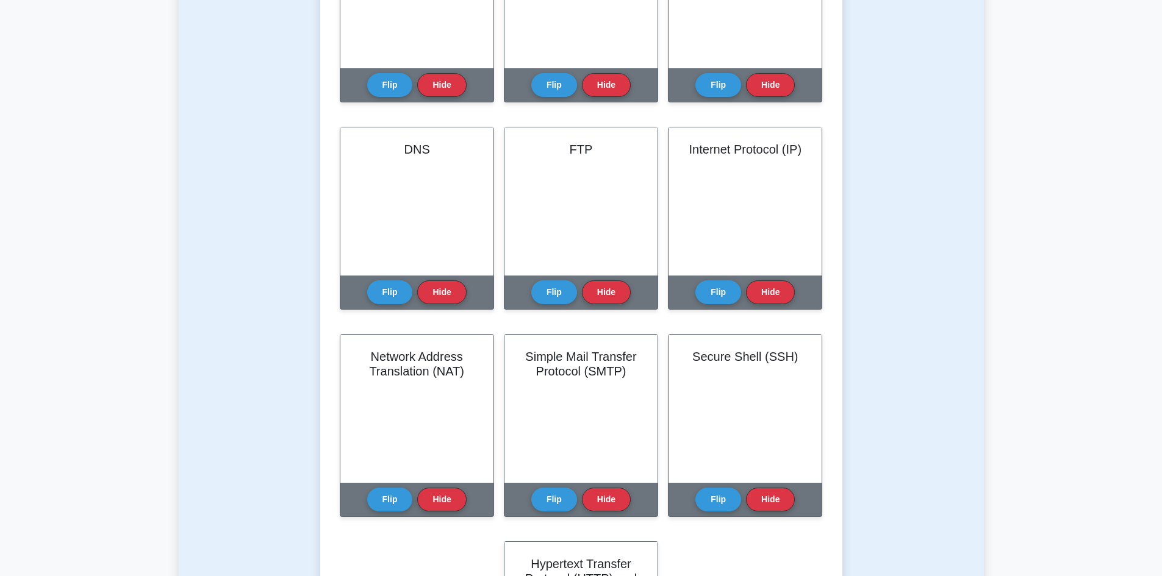
scroll to position [390, 0]
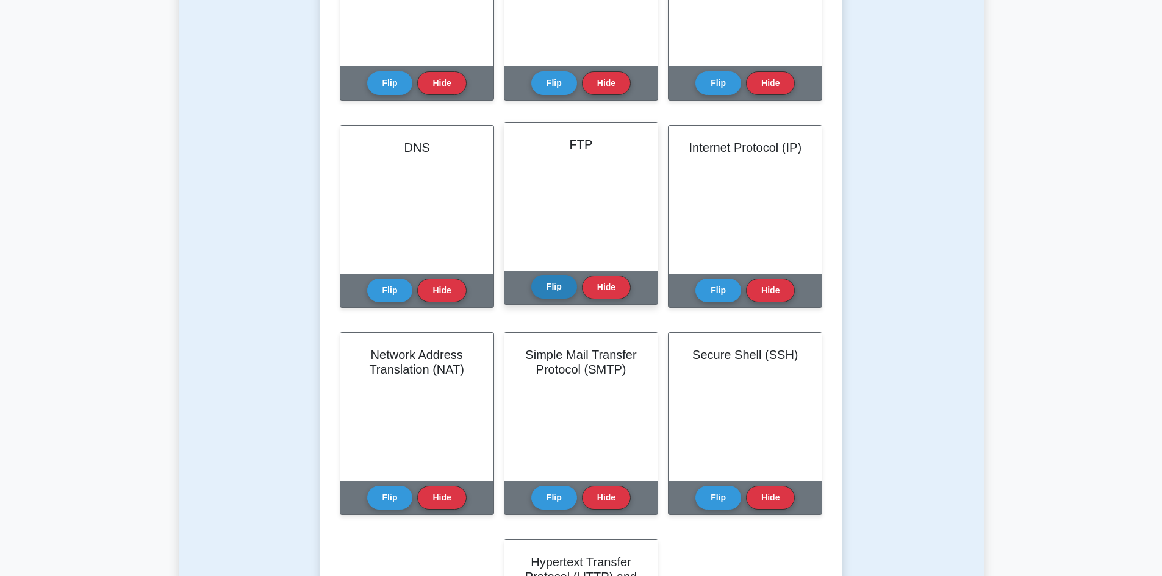
click at [565, 281] on button "Flip" at bounding box center [554, 287] width 46 height 24
click at [556, 289] on button "Flip" at bounding box center [554, 287] width 46 height 24
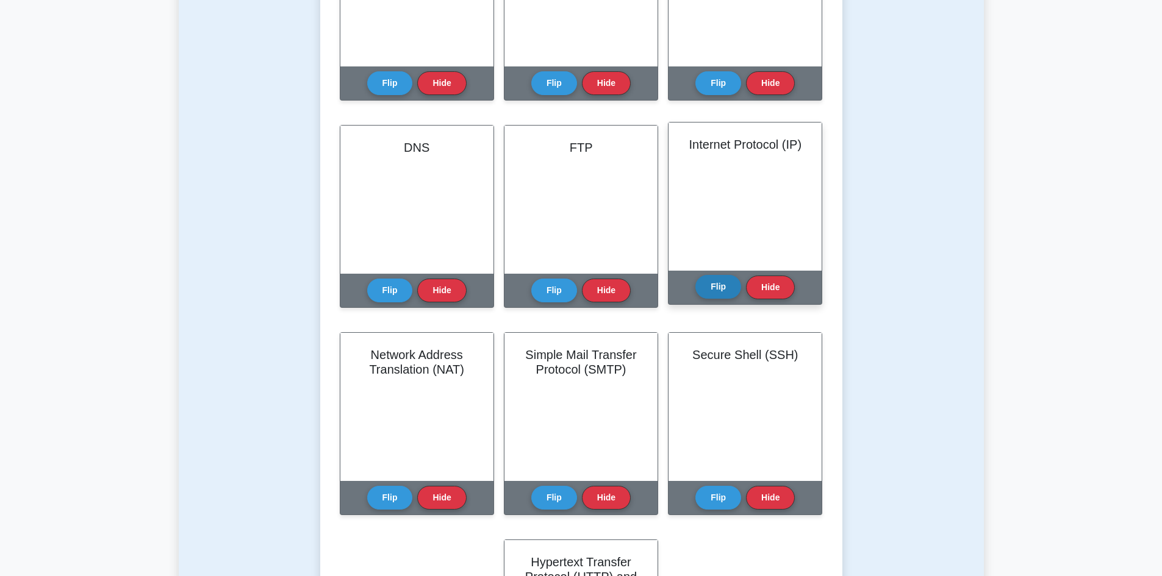
click at [719, 278] on button "Flip" at bounding box center [718, 287] width 46 height 24
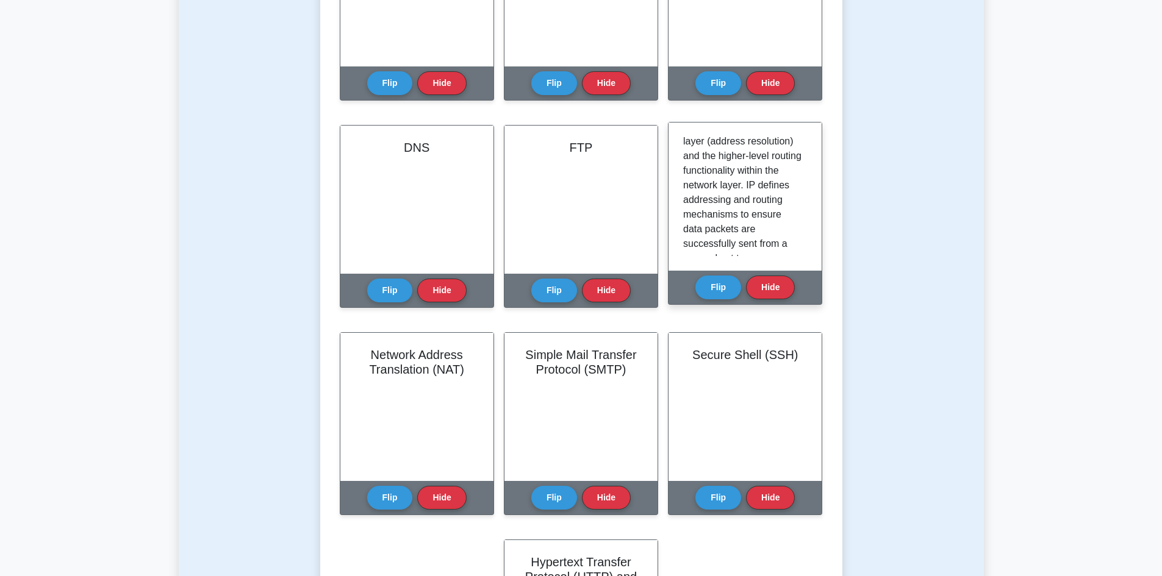
scroll to position [122, 0]
click at [807, 205] on div "Internet Protocol (IP) is the principal communication protocol used on the inte…" at bounding box center [745, 197] width 153 height 148
click at [807, 207] on div "Internet Protocol (IP) is the principal communication protocol used on the inte…" at bounding box center [745, 196] width 124 height 119
click at [801, 207] on div "Internet Protocol (IP) is the principal communication protocol used on the inte…" at bounding box center [745, 196] width 124 height 119
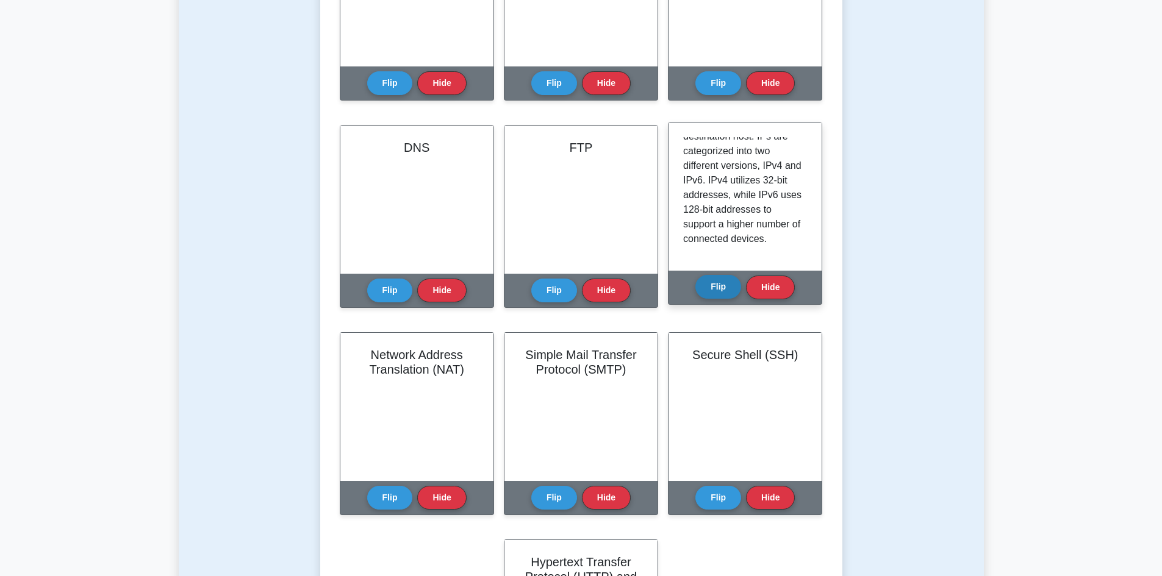
click at [712, 283] on button "Flip" at bounding box center [718, 287] width 46 height 24
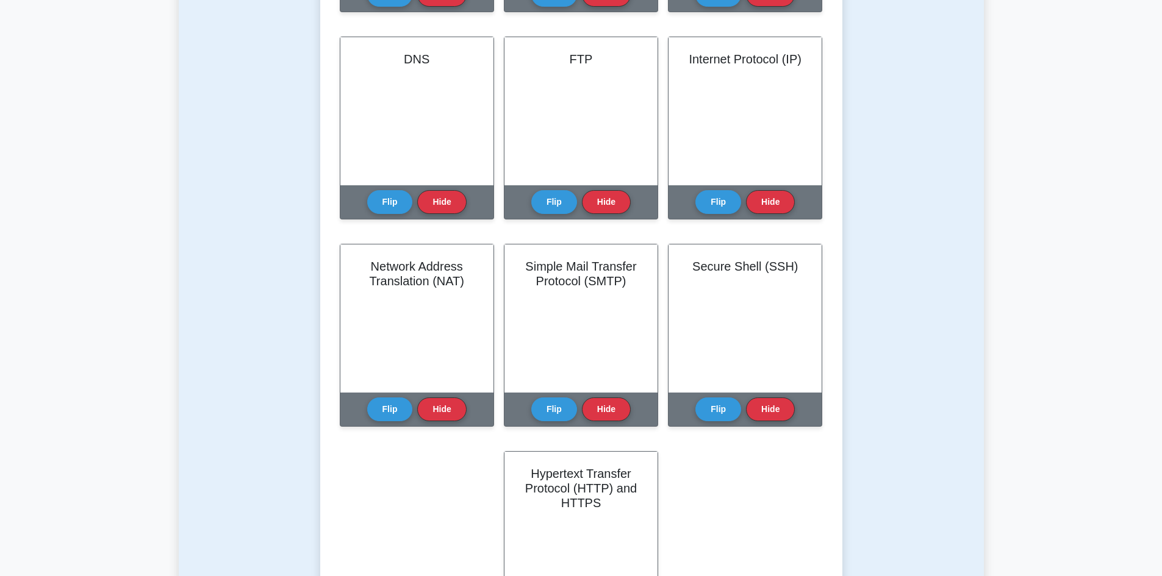
scroll to position [573, 0]
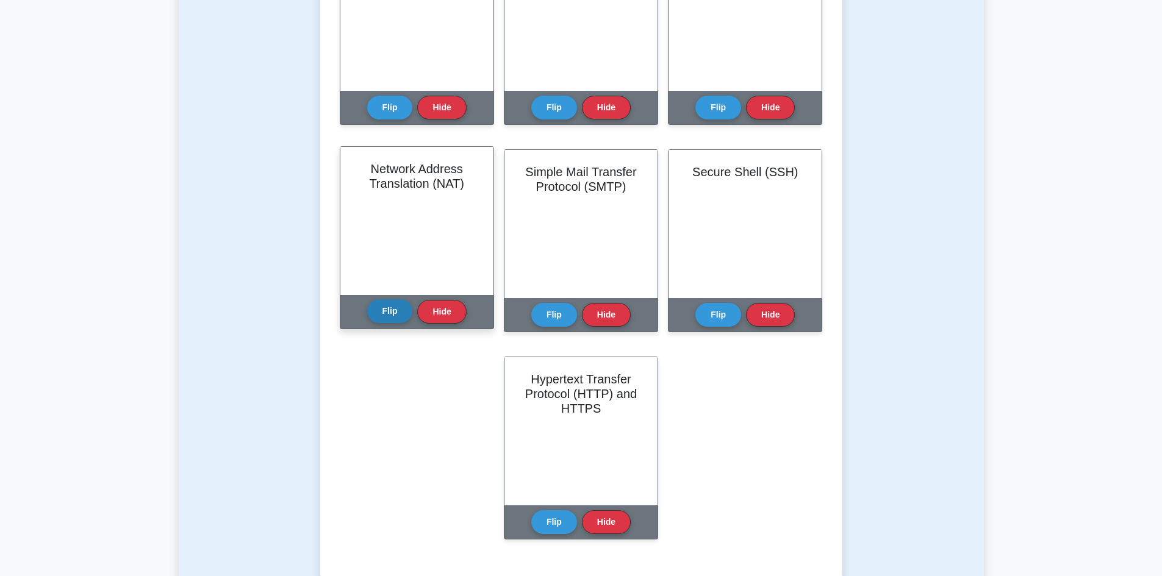
click at [379, 315] on button "Flip" at bounding box center [390, 311] width 46 height 24
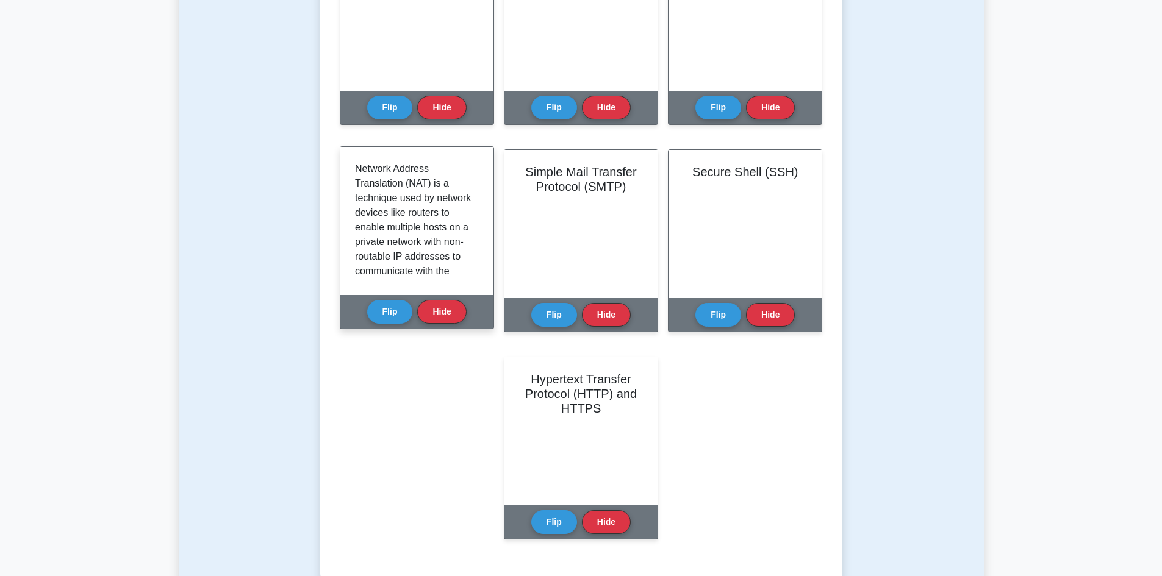
drag, startPoint x: 471, startPoint y: 198, endPoint x: 471, endPoint y: 205, distance: 6.7
click at [471, 205] on div "Network Address Translation (NAT) is a technique used by network devices like r…" at bounding box center [417, 221] width 124 height 119
click at [391, 307] on button "Flip" at bounding box center [390, 311] width 46 height 24
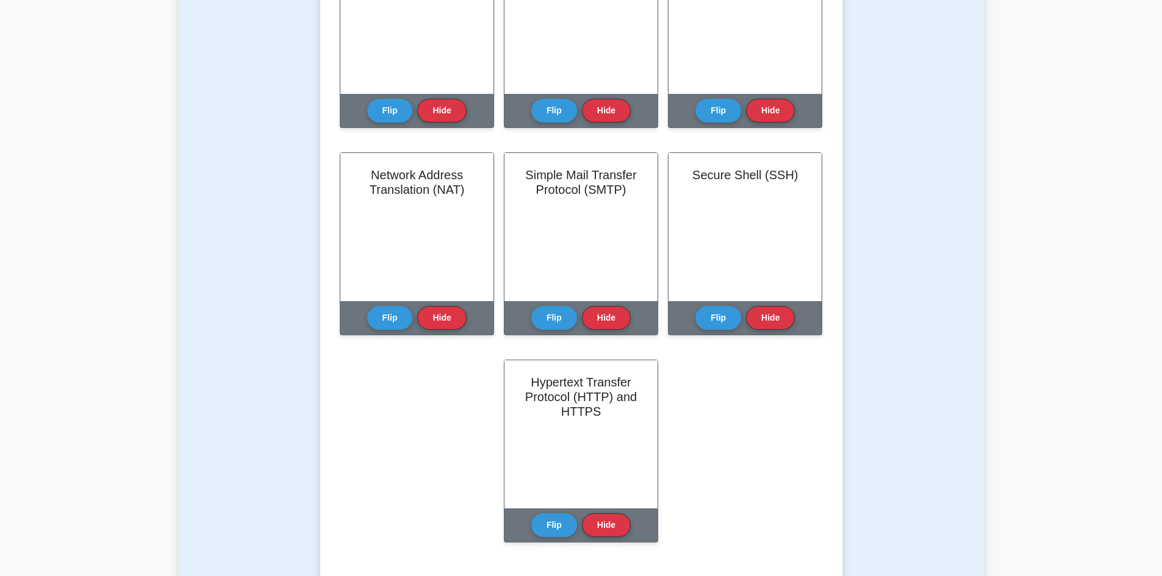
click at [958, 253] on div "Test Flashcards Learn Network Protocols (CompTIA A+) with Interactive Flashcard…" at bounding box center [581, 68] width 805 height 1096
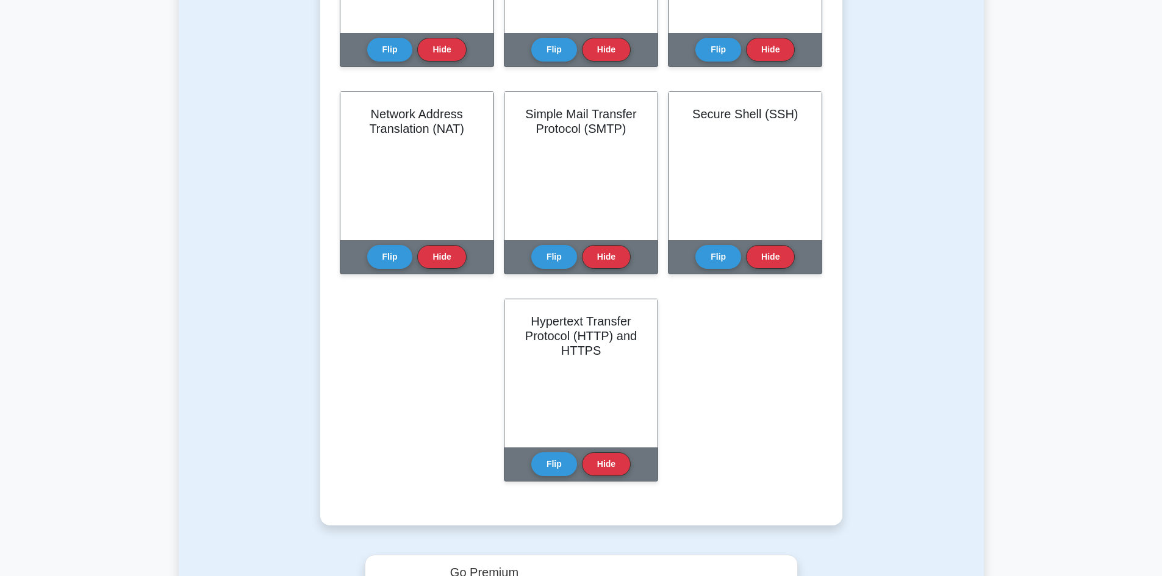
scroll to position [573, 0]
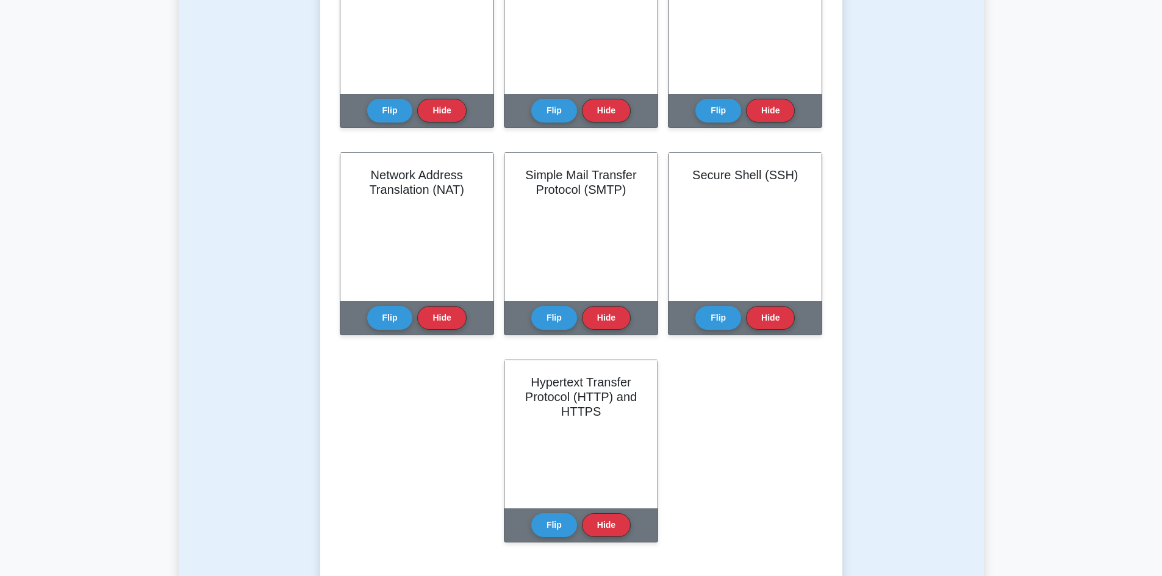
click at [904, 429] on div "Test Flashcards Learn Network Protocols (CompTIA A+) with Interactive Flashcard…" at bounding box center [581, 68] width 805 height 1096
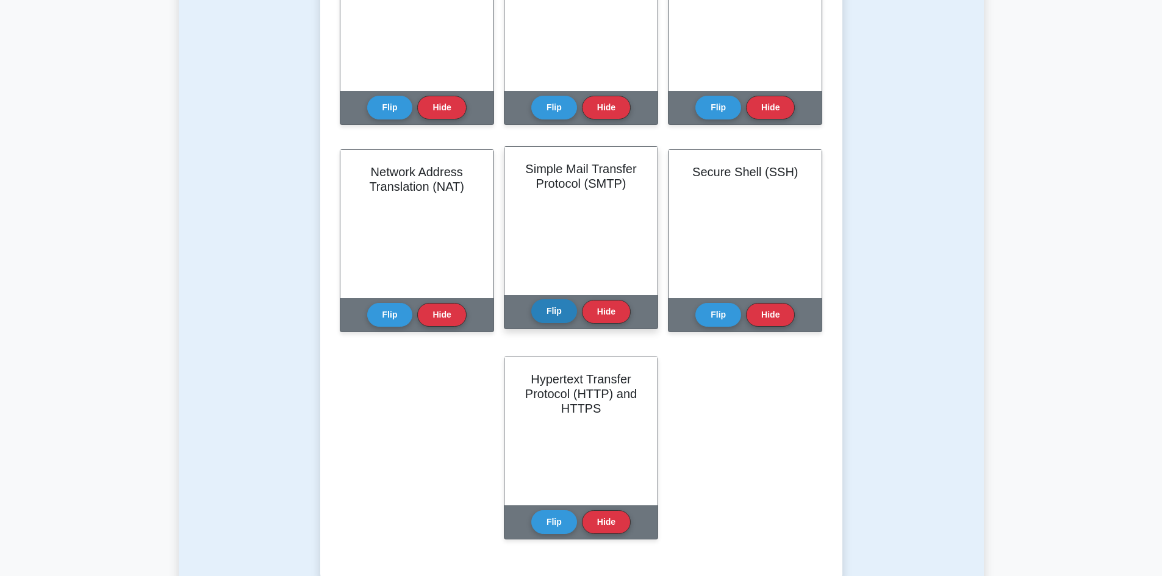
click at [562, 318] on button "Flip" at bounding box center [554, 311] width 46 height 24
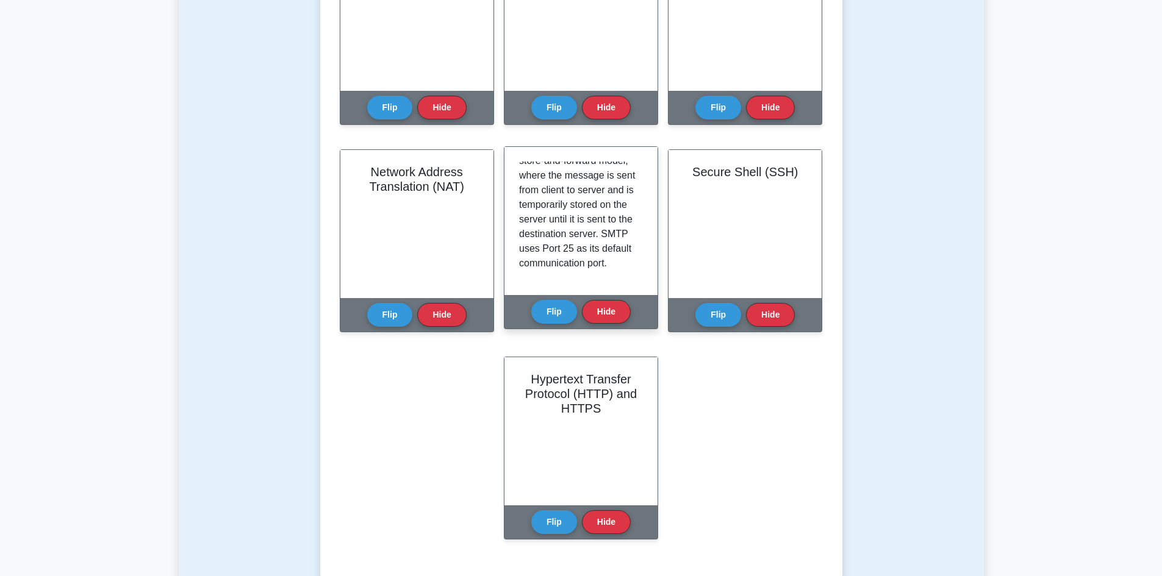
scroll to position [242, 0]
click at [564, 309] on button "Flip" at bounding box center [554, 311] width 46 height 24
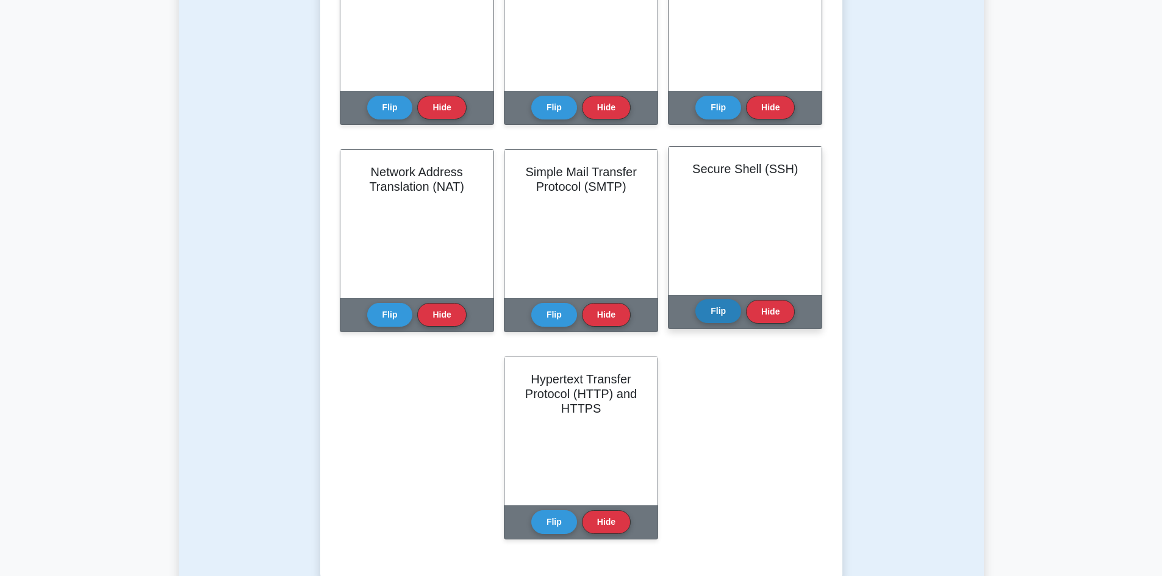
click at [730, 306] on button "Flip" at bounding box center [718, 311] width 46 height 24
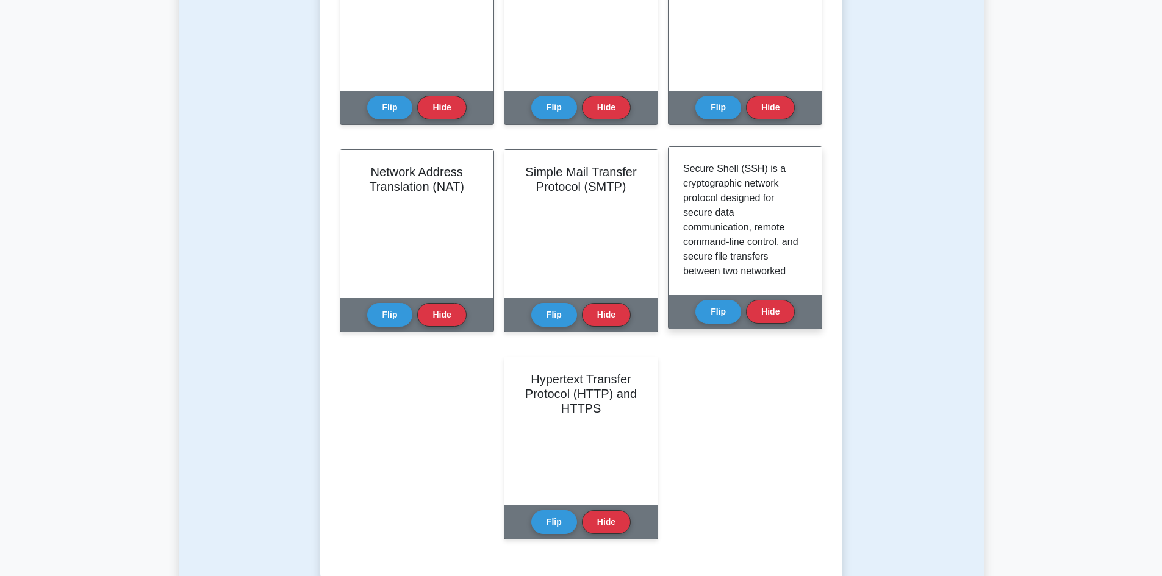
drag, startPoint x: 800, startPoint y: 179, endPoint x: 800, endPoint y: 188, distance: 9.1
click at [800, 188] on div "Secure Shell (SSH) is a cryptographic network protocol designed for secure data…" at bounding box center [745, 221] width 124 height 119
click at [714, 312] on button "Flip" at bounding box center [718, 311] width 46 height 24
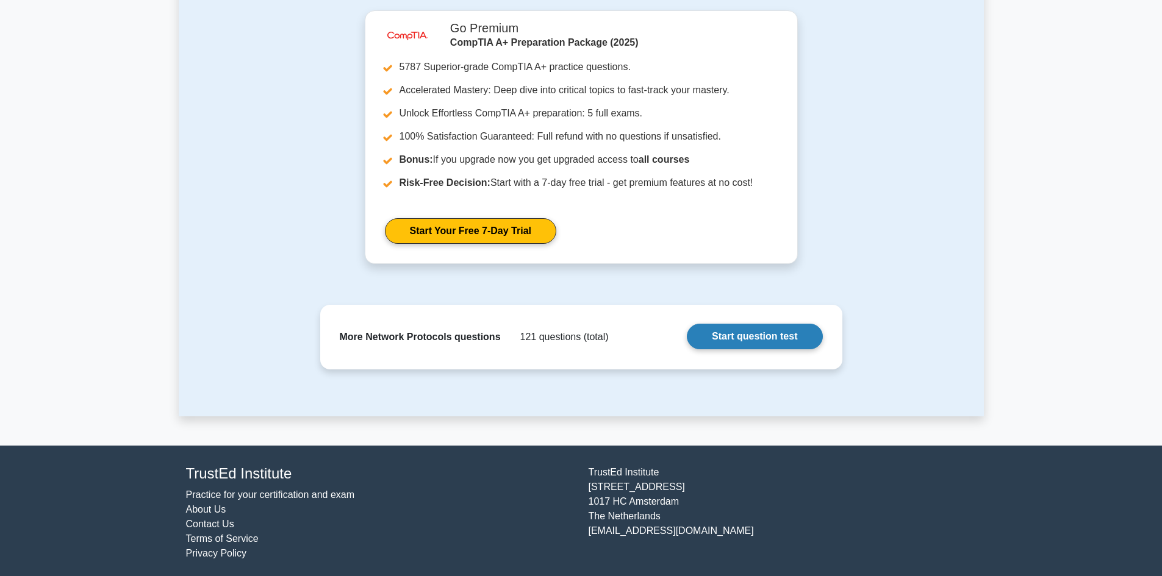
scroll to position [1183, 0]
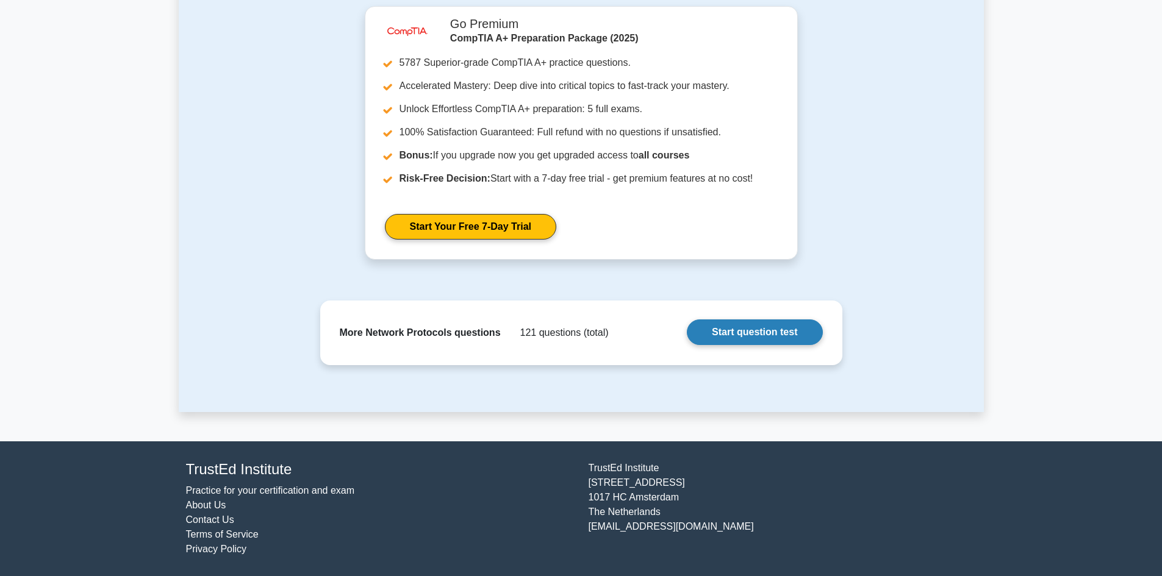
click at [780, 337] on link "Start question test" at bounding box center [754, 333] width 135 height 26
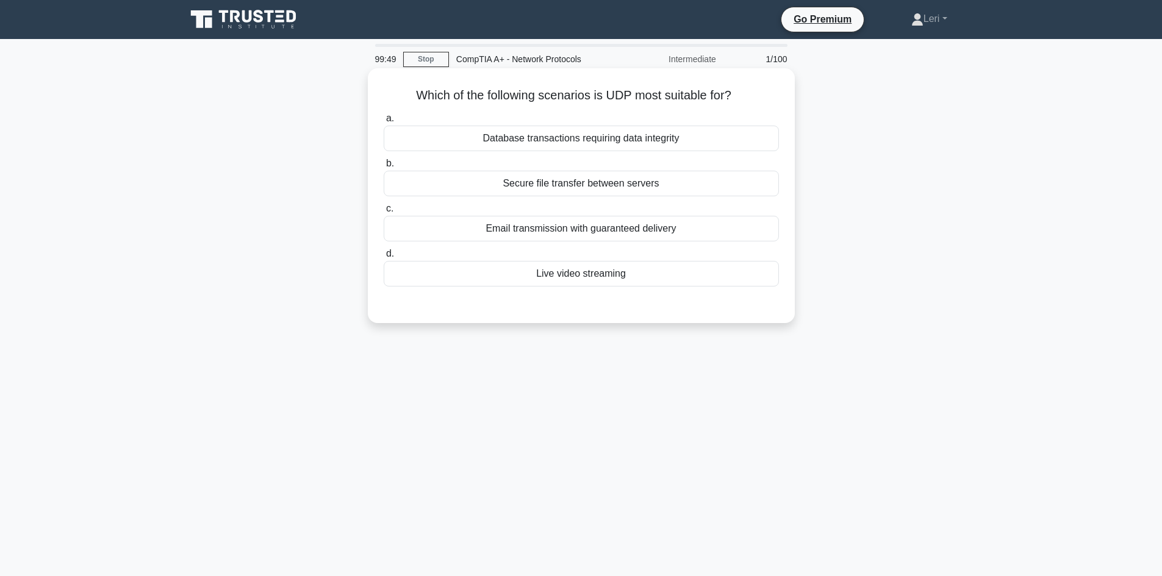
click at [665, 270] on div "Live video streaming" at bounding box center [581, 274] width 395 height 26
click at [384, 258] on input "d. Live video streaming" at bounding box center [384, 254] width 0 height 8
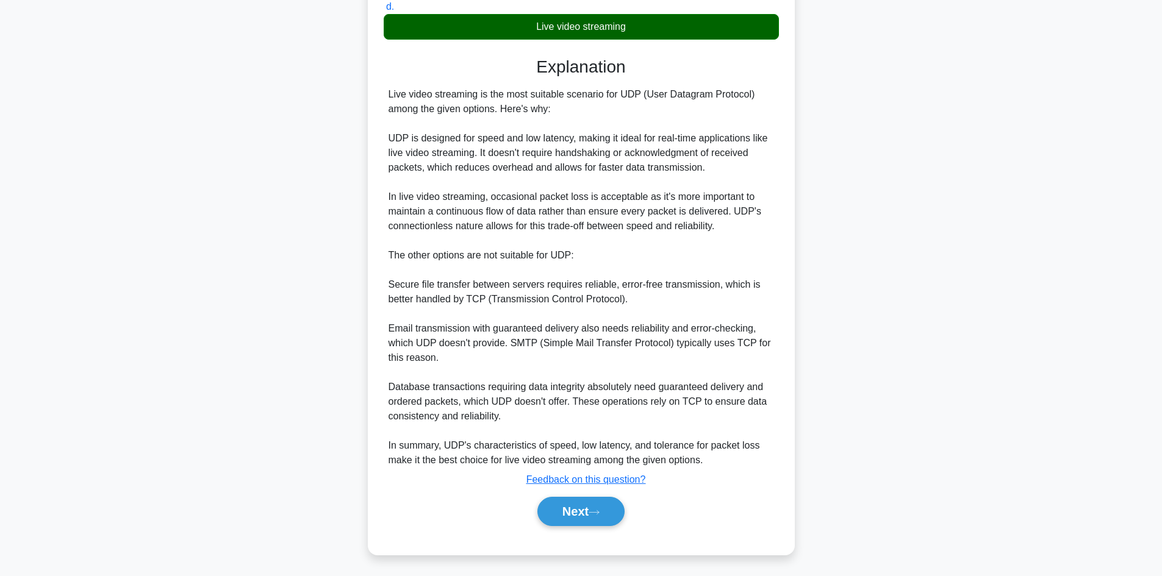
scroll to position [249, 0]
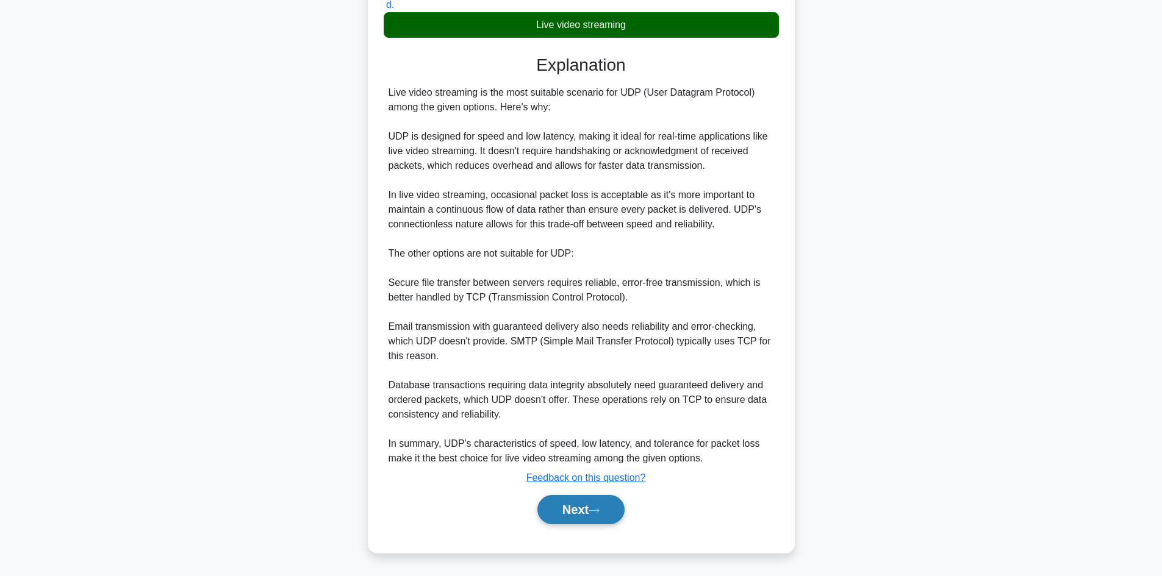
click at [570, 520] on button "Next" at bounding box center [580, 509] width 87 height 29
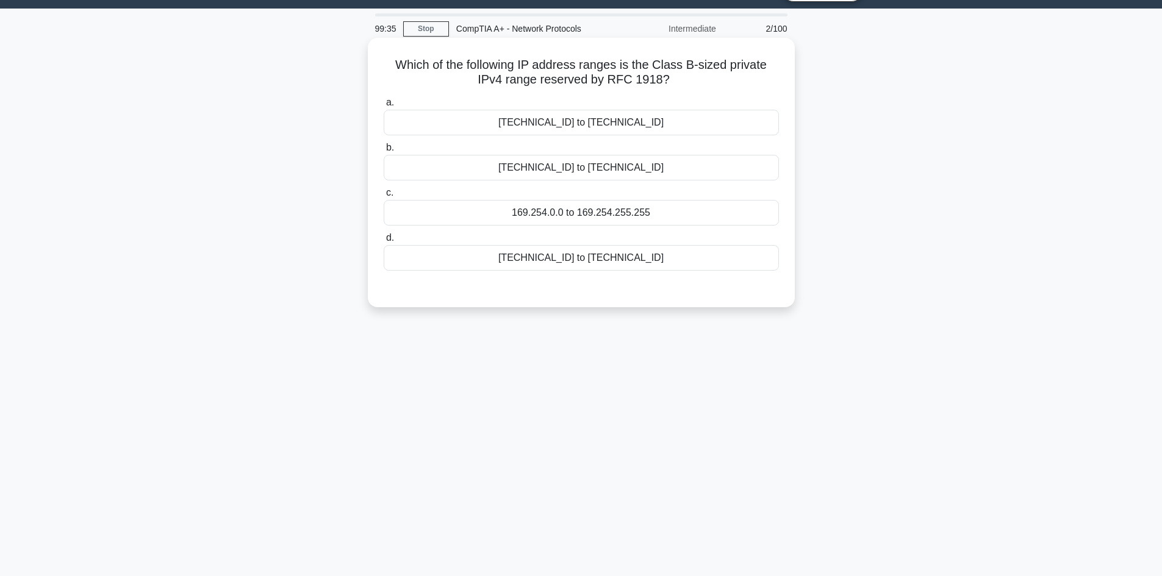
scroll to position [0, 0]
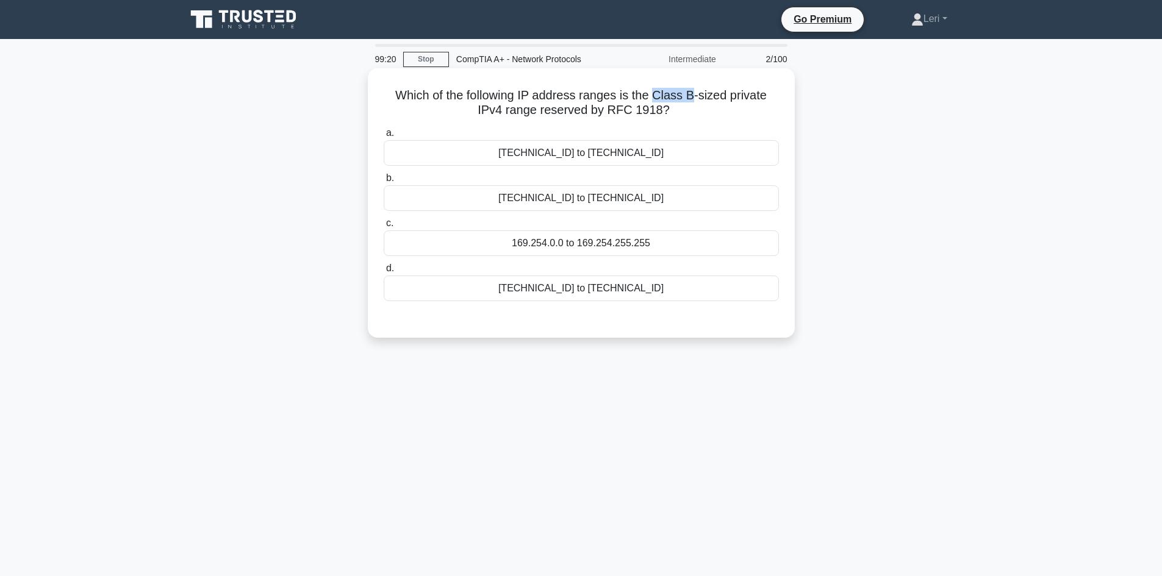
drag, startPoint x: 658, startPoint y: 96, endPoint x: 694, endPoint y: 99, distance: 36.1
click at [694, 99] on h5 "Which of the following IP address ranges is the Class B-sized private IPv4 rang…" at bounding box center [581, 103] width 398 height 30
copy h5 "Class B"
click at [559, 126] on label "a. [TECHNICAL_ID] to [TECHNICAL_ID]" at bounding box center [581, 146] width 395 height 40
click at [384, 129] on input "a. [TECHNICAL_ID] to [TECHNICAL_ID]" at bounding box center [384, 133] width 0 height 8
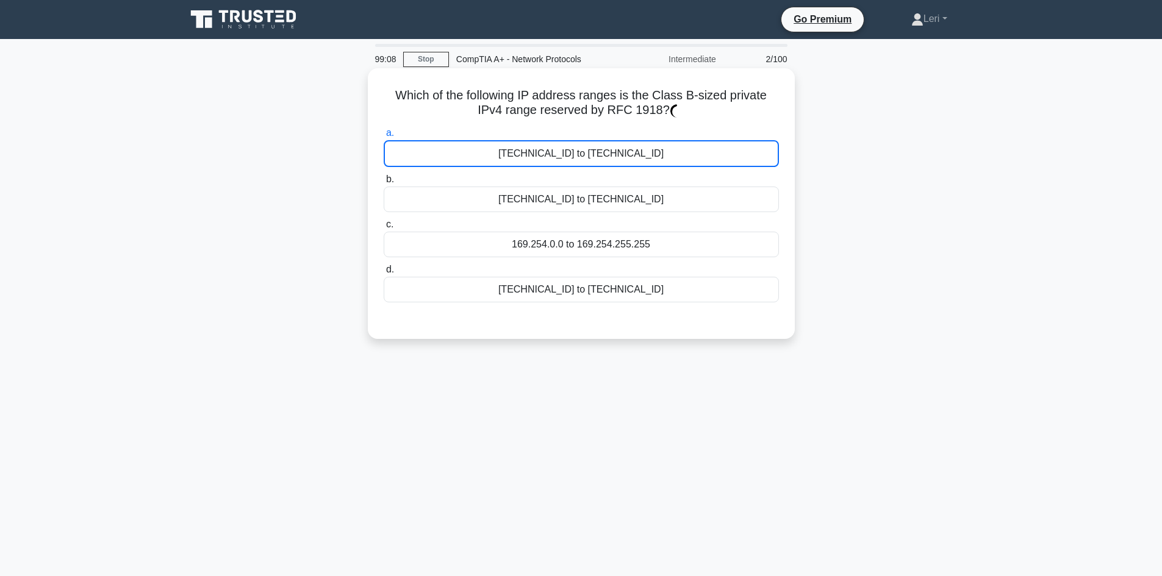
click at [566, 148] on div "172.16.0.0 to 172.31.255.255" at bounding box center [581, 153] width 395 height 27
click at [384, 137] on input "a. 172.16.0.0 to 172.31.255.255" at bounding box center [384, 133] width 0 height 8
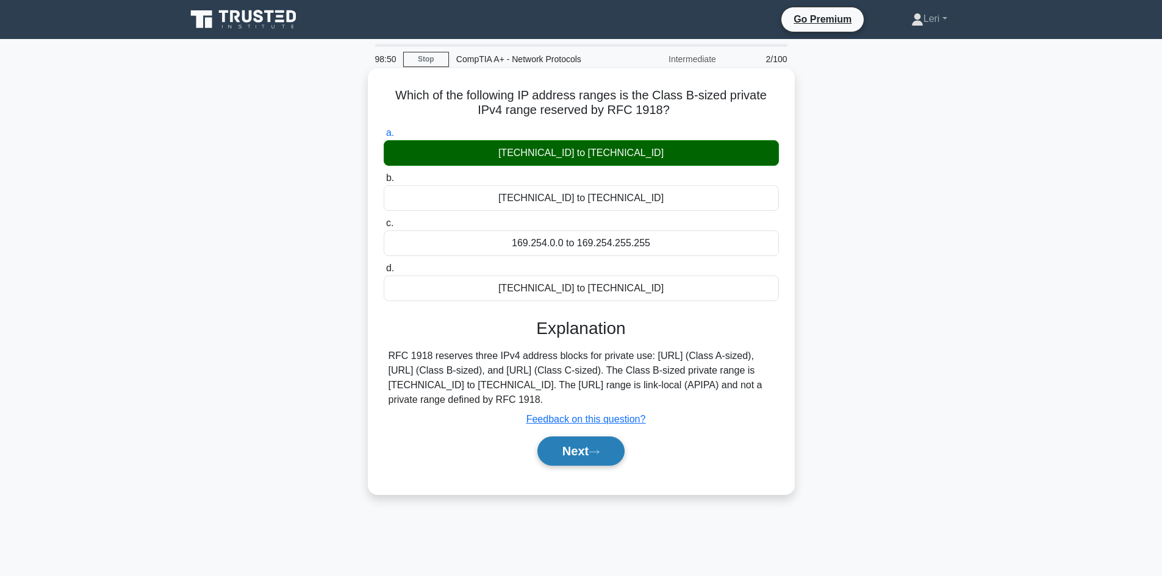
click at [595, 461] on button "Next" at bounding box center [580, 451] width 87 height 29
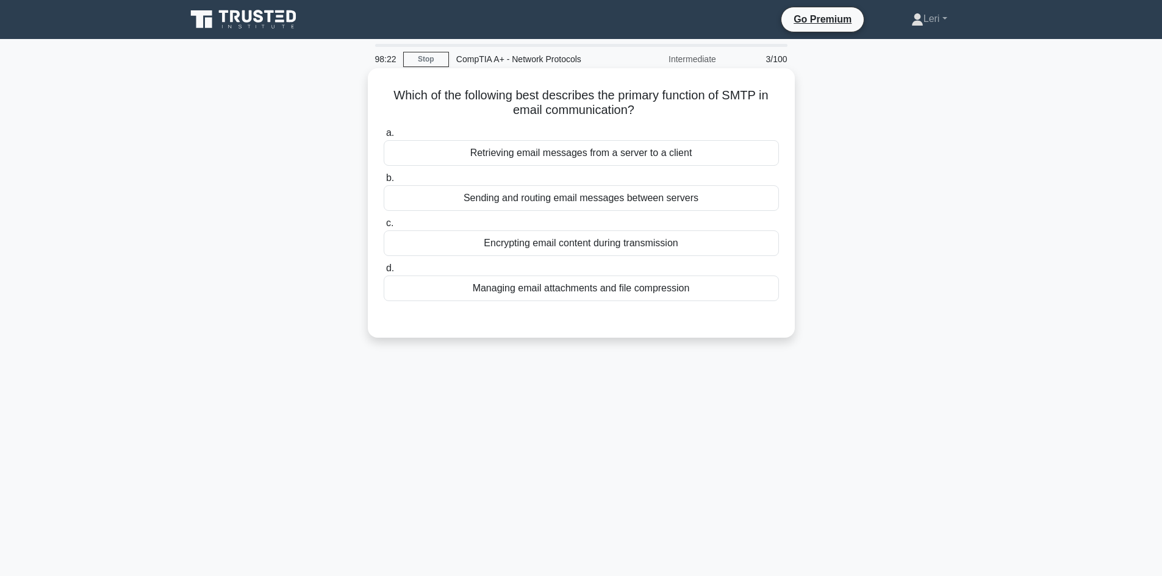
click at [707, 203] on div "Sending and routing email messages between servers" at bounding box center [581, 198] width 395 height 26
click at [384, 182] on input "b. Sending and routing email messages between servers" at bounding box center [384, 178] width 0 height 8
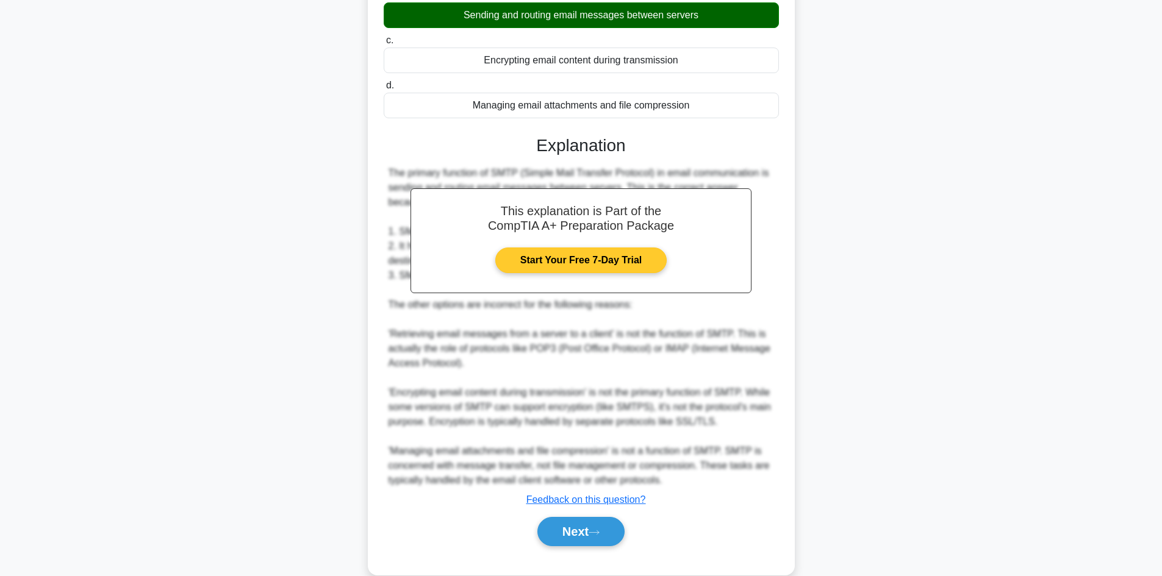
scroll to position [191, 0]
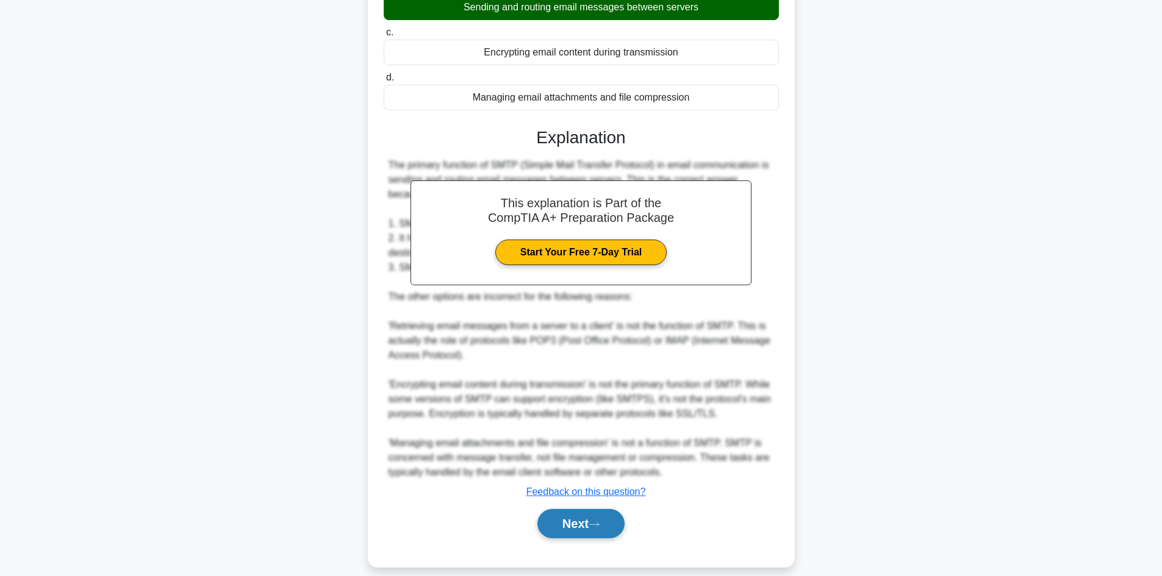
click at [606, 509] on button "Next" at bounding box center [580, 523] width 87 height 29
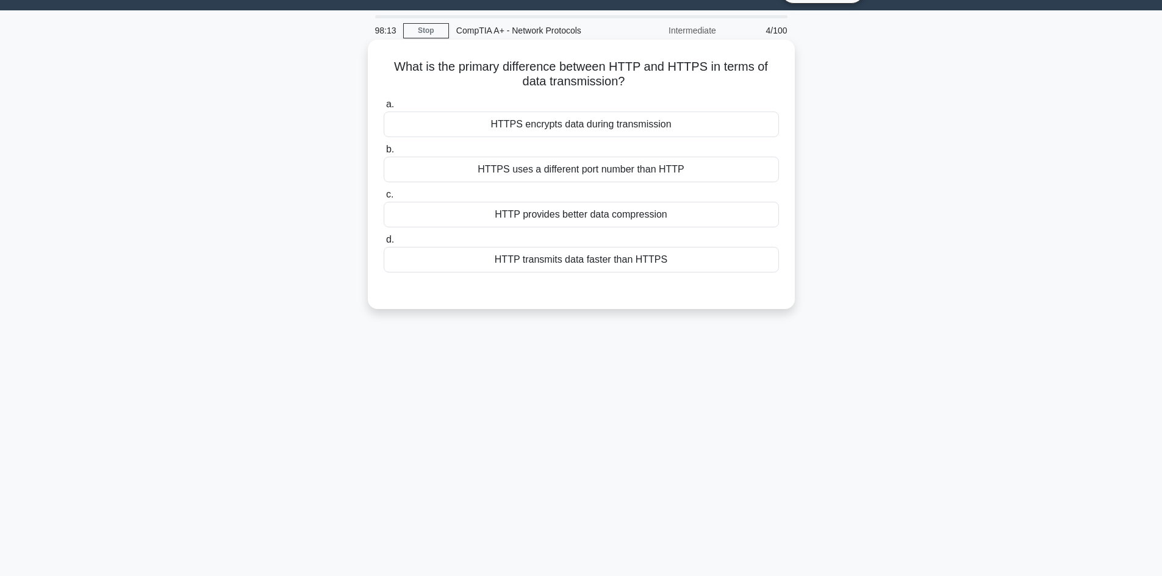
scroll to position [0, 0]
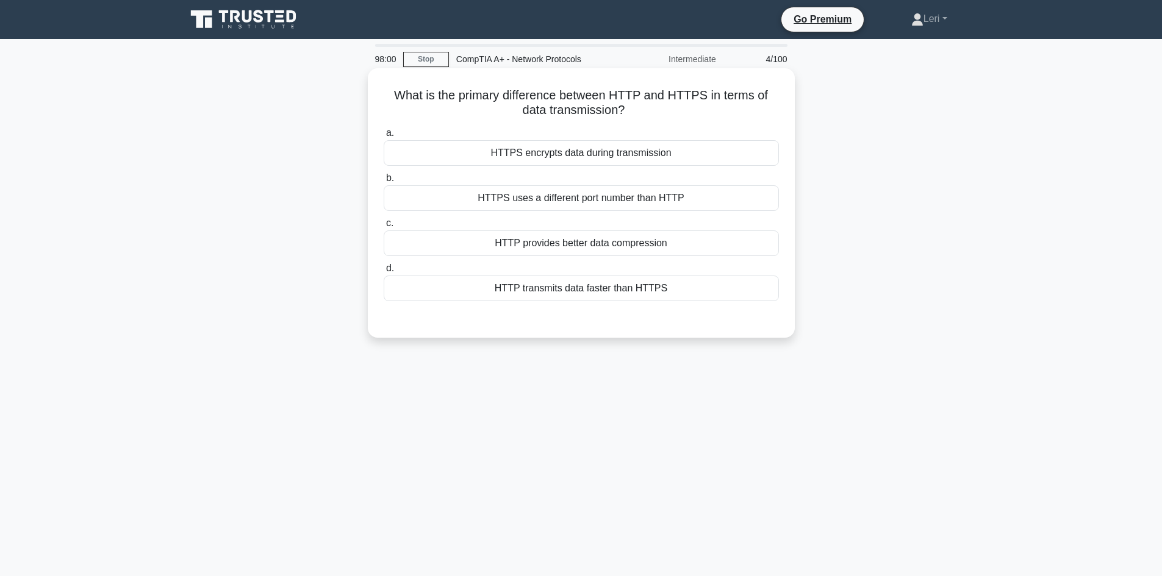
click at [675, 152] on div "HTTPS encrypts data during transmission" at bounding box center [581, 153] width 395 height 26
click at [384, 137] on input "a. HTTPS encrypts data during transmission" at bounding box center [384, 133] width 0 height 8
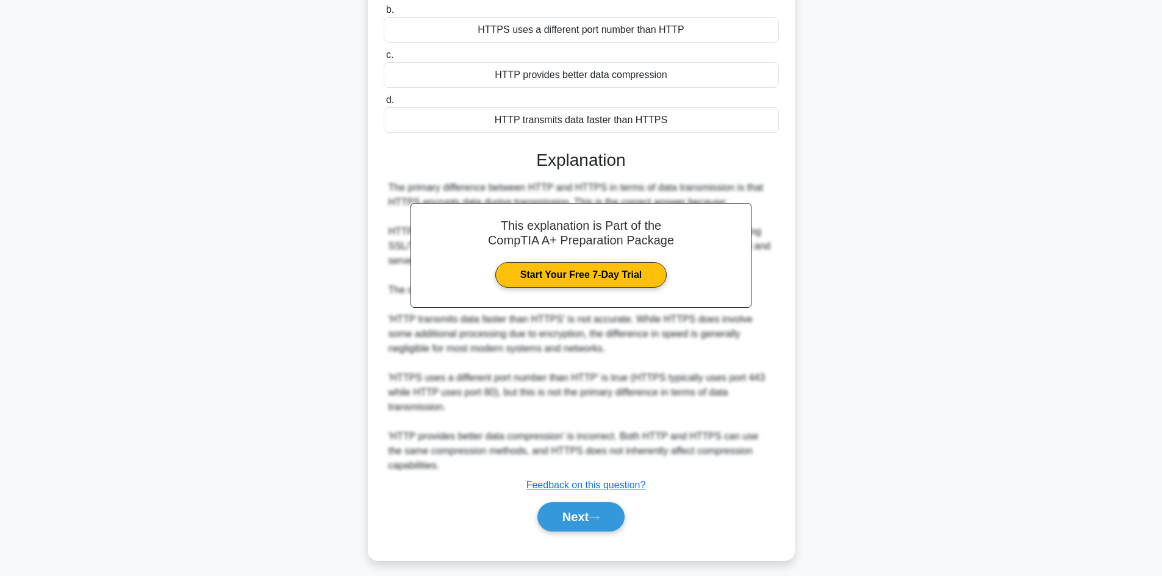
scroll to position [176, 0]
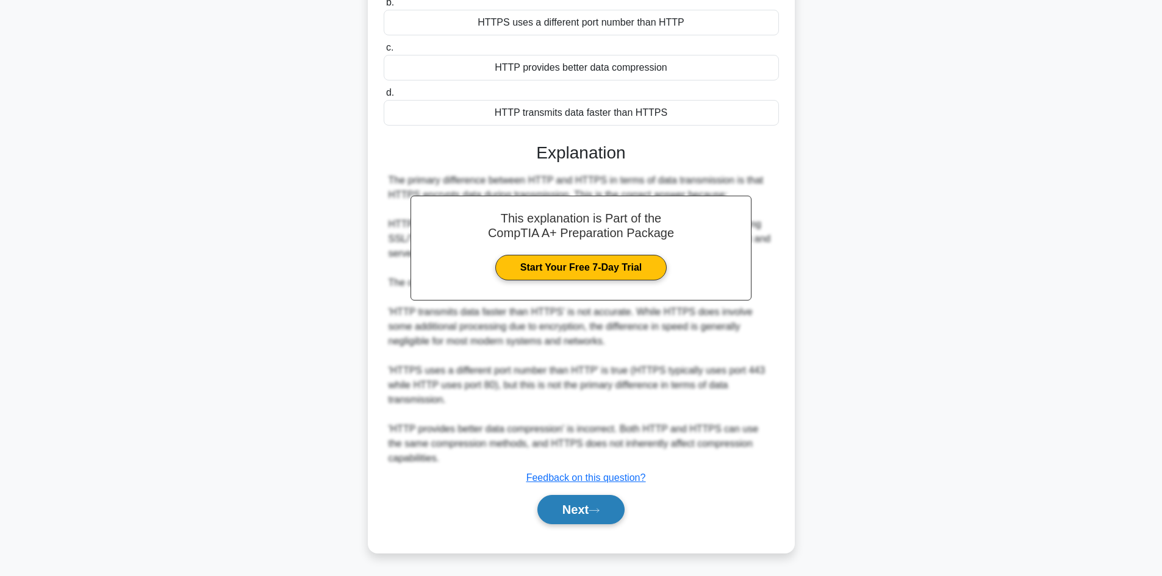
click at [545, 508] on button "Next" at bounding box center [580, 509] width 87 height 29
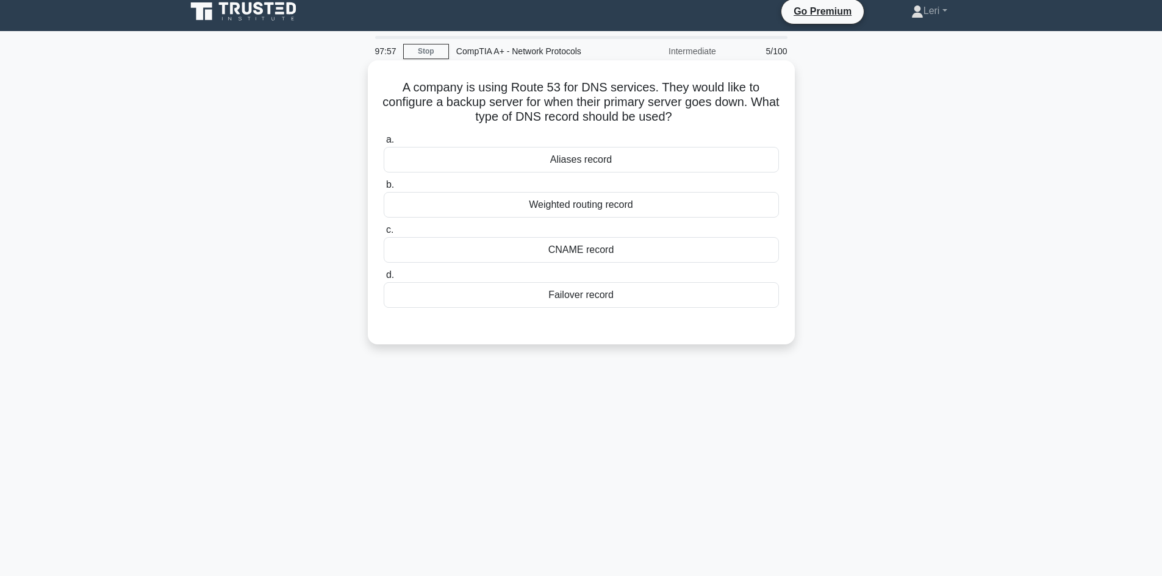
scroll to position [0, 0]
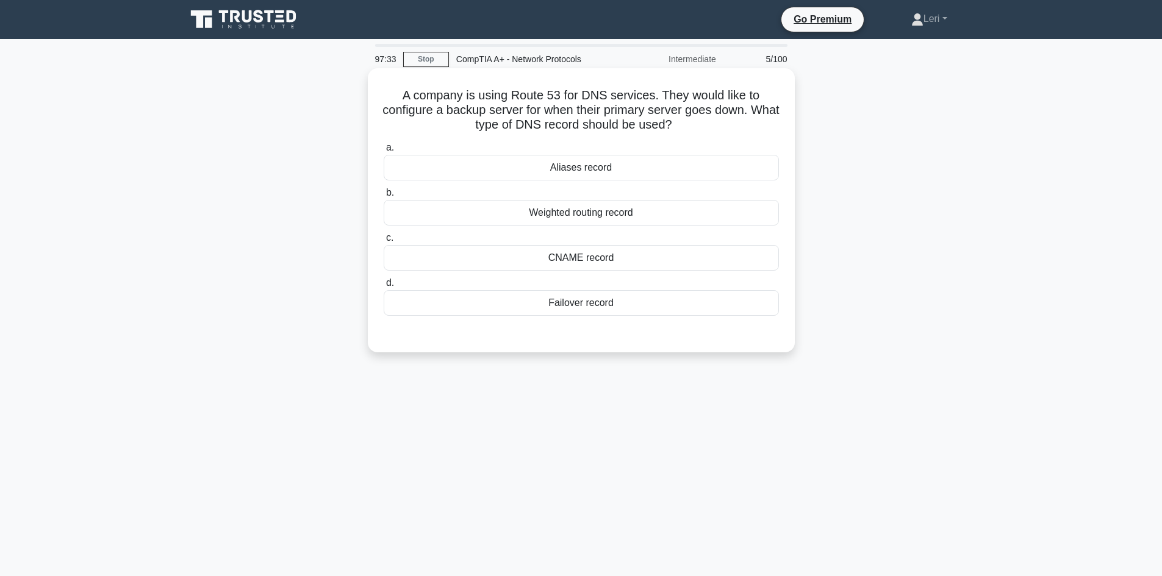
click at [646, 304] on div "Failover record" at bounding box center [581, 303] width 395 height 26
click at [384, 287] on input "d. Failover record" at bounding box center [384, 283] width 0 height 8
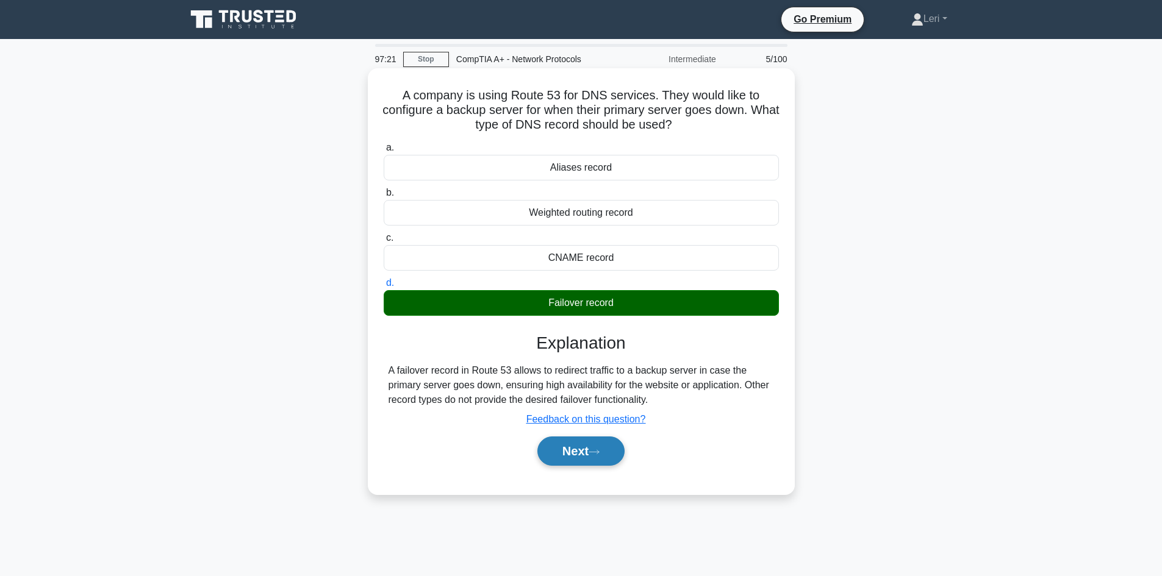
click at [595, 457] on button "Next" at bounding box center [580, 451] width 87 height 29
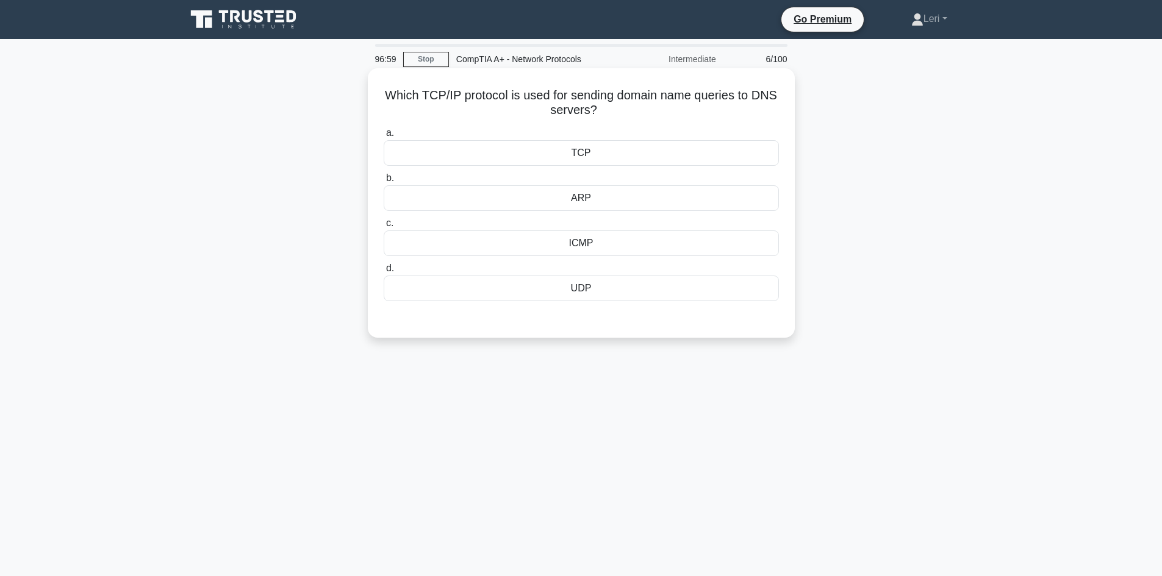
click at [617, 158] on div "TCP" at bounding box center [581, 153] width 395 height 26
click at [384, 137] on input "a. TCP" at bounding box center [384, 133] width 0 height 8
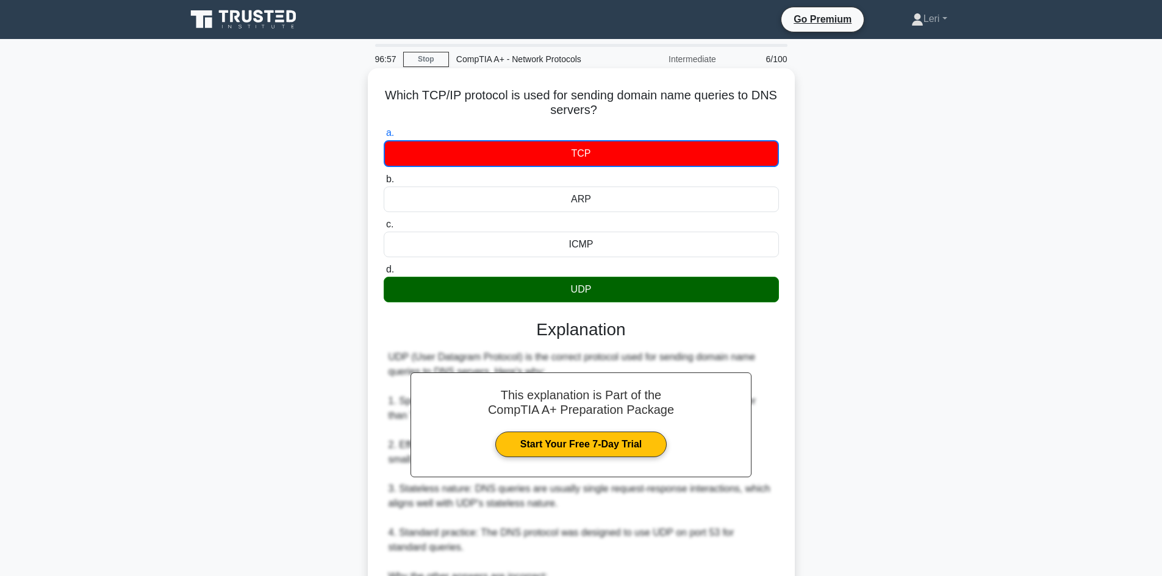
click at [615, 284] on div "UDP" at bounding box center [581, 290] width 395 height 26
click at [384, 274] on input "d. UDP" at bounding box center [384, 270] width 0 height 8
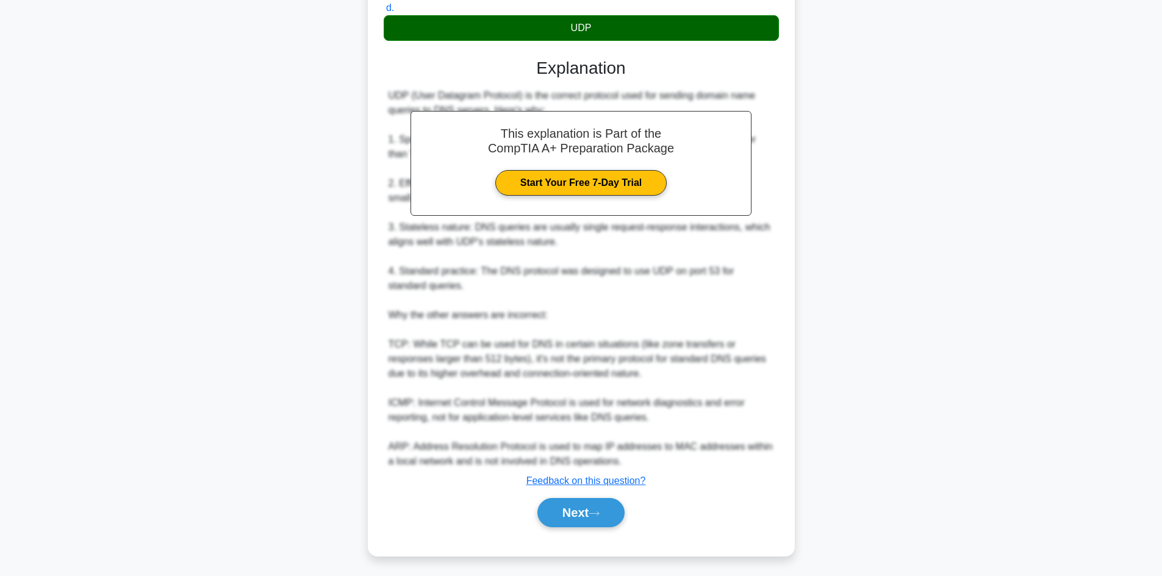
scroll to position [264, 0]
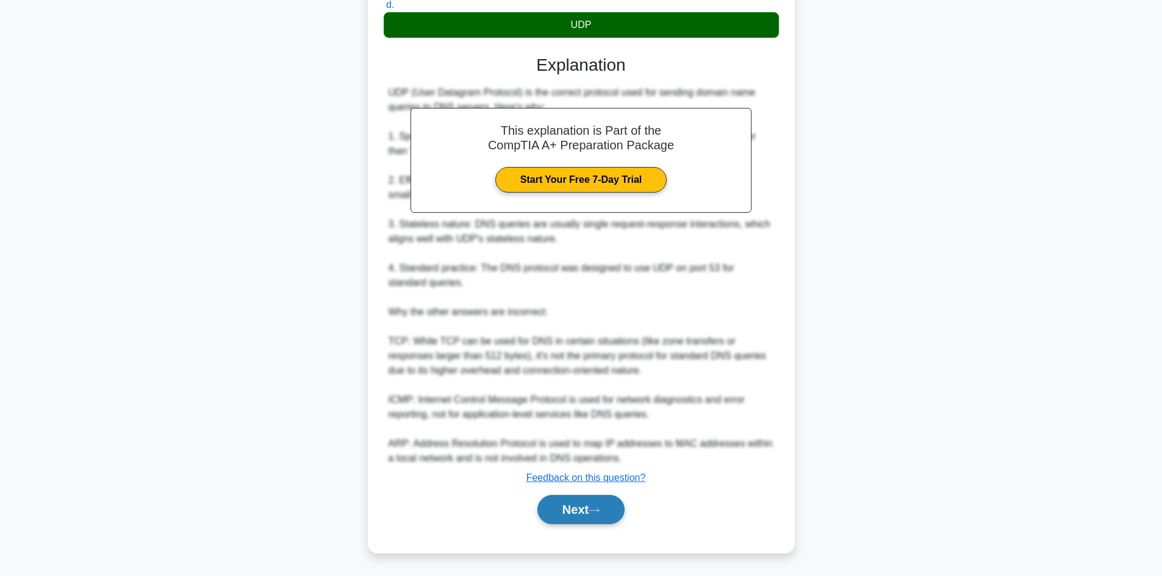
click at [581, 515] on button "Next" at bounding box center [580, 509] width 87 height 29
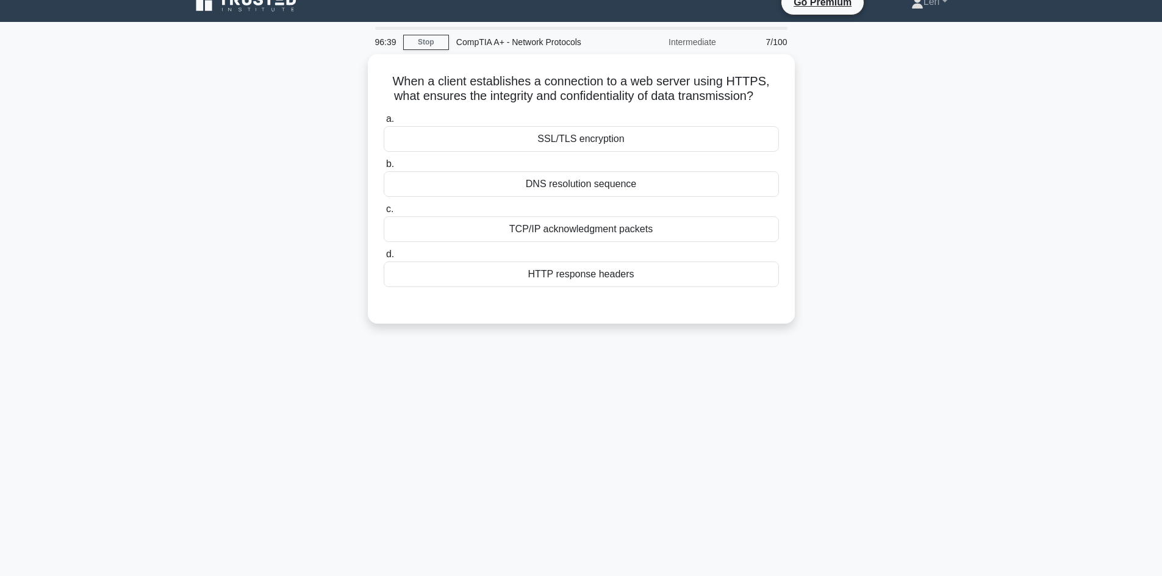
scroll to position [0, 0]
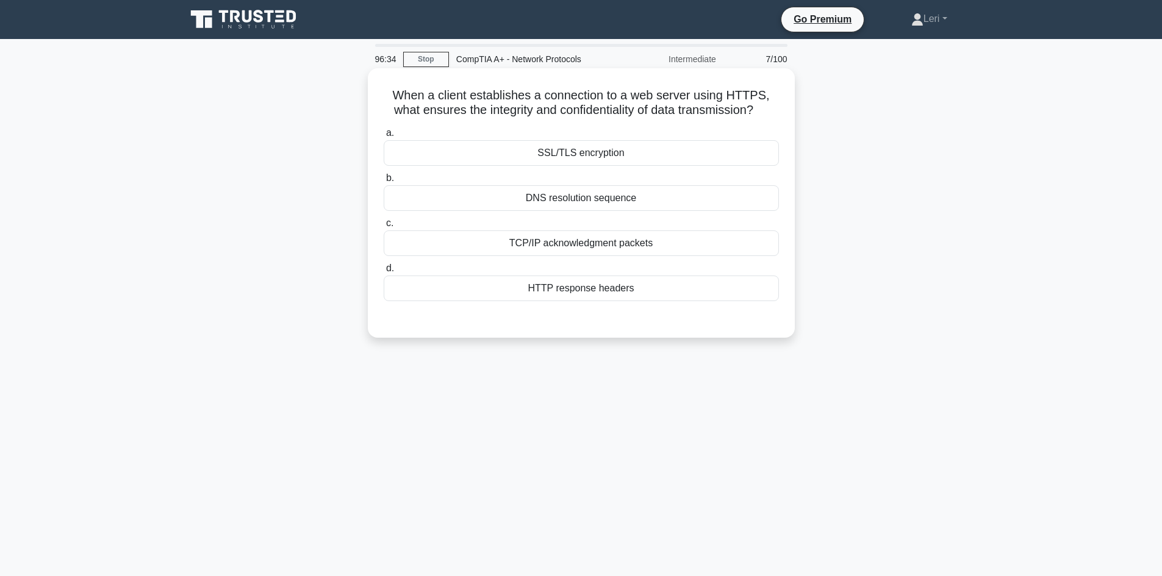
click at [608, 159] on div "SSL/TLS encryption" at bounding box center [581, 153] width 395 height 26
click at [384, 137] on input "a. SSL/TLS encryption" at bounding box center [384, 133] width 0 height 8
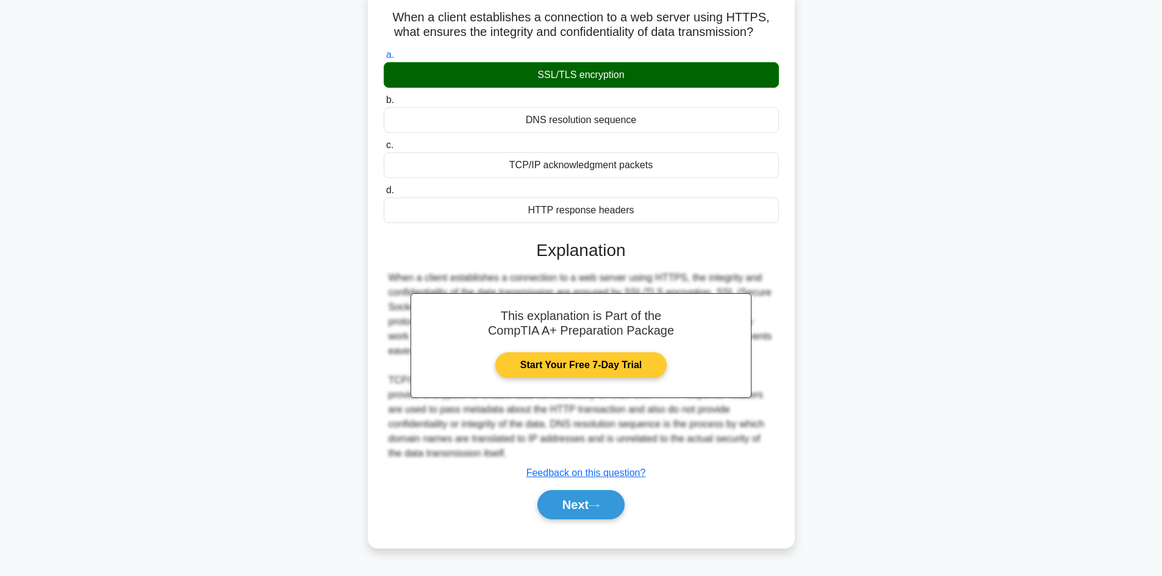
scroll to position [82, 0]
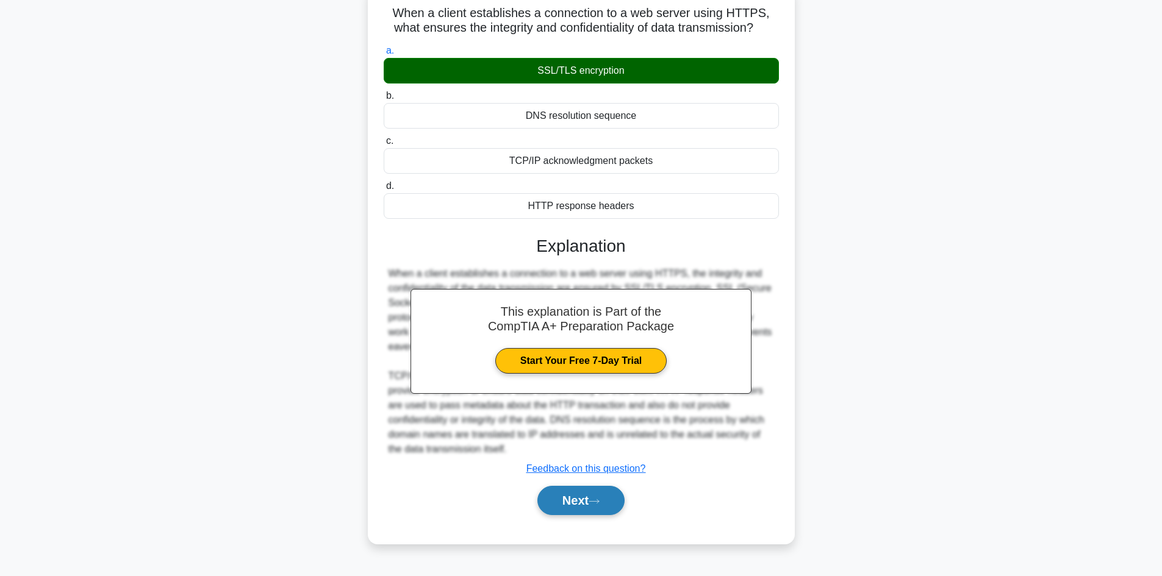
click at [585, 502] on button "Next" at bounding box center [580, 500] width 87 height 29
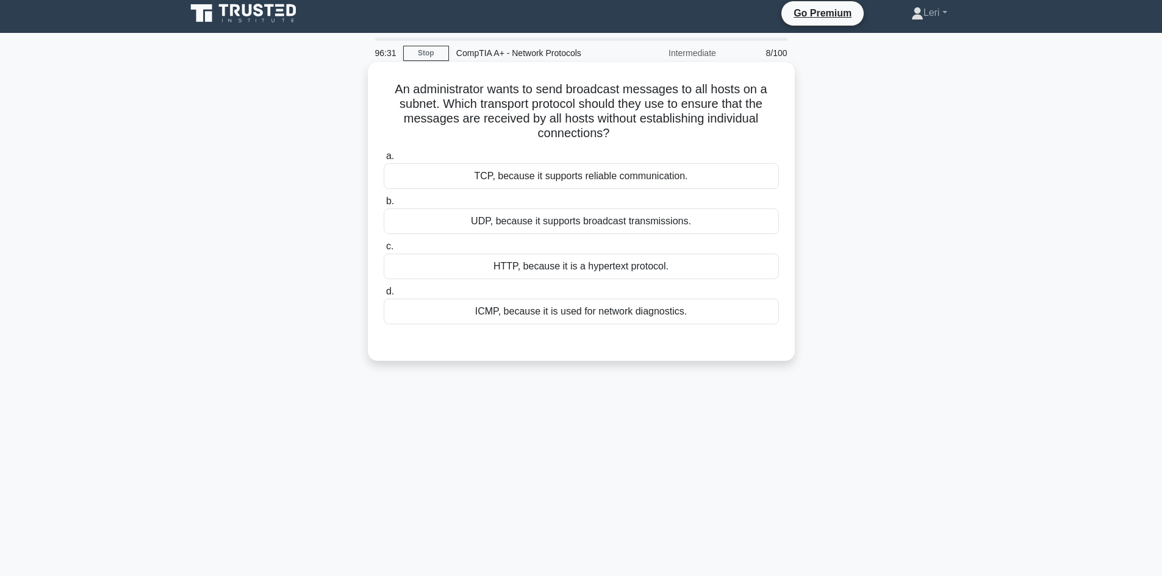
scroll to position [0, 0]
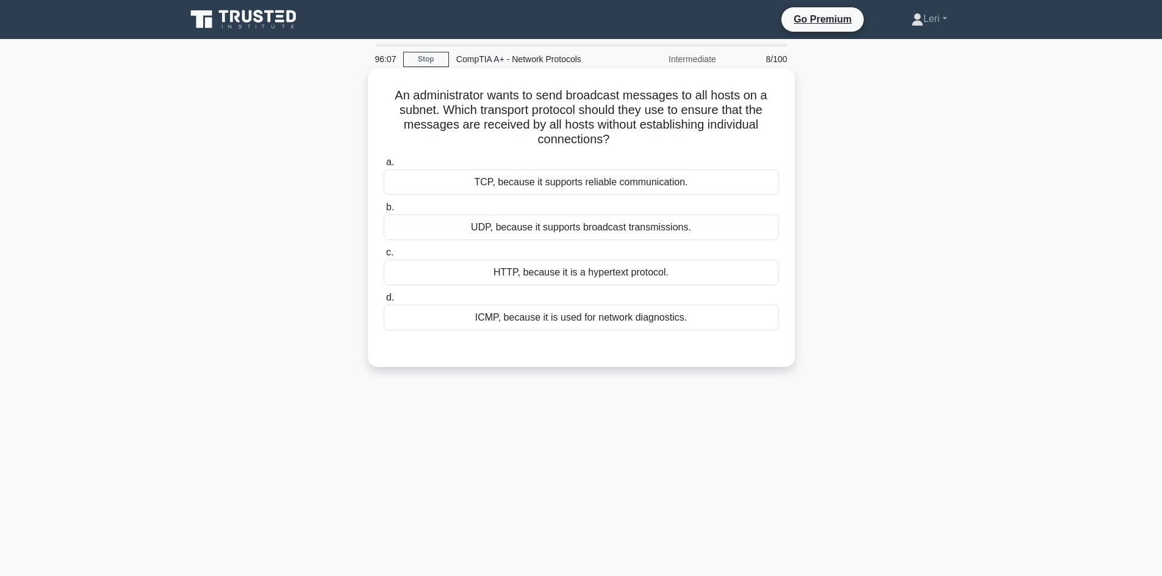
click at [709, 231] on div "UDP, because it supports broadcast transmissions." at bounding box center [581, 228] width 395 height 26
click at [384, 212] on input "b. UDP, because it supports broadcast transmissions." at bounding box center [384, 208] width 0 height 8
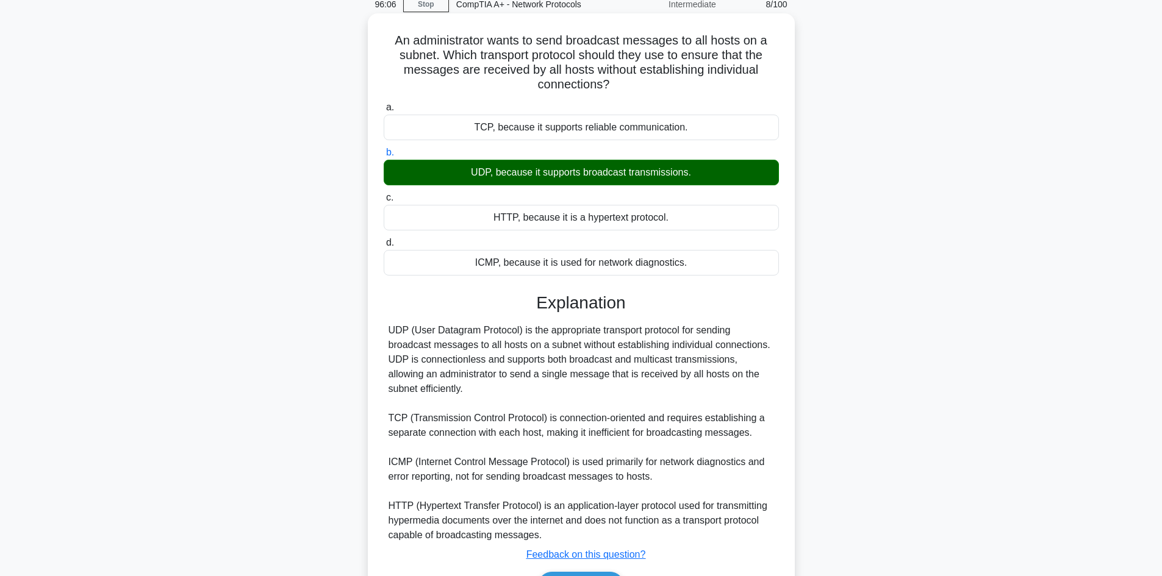
scroll to position [132, 0]
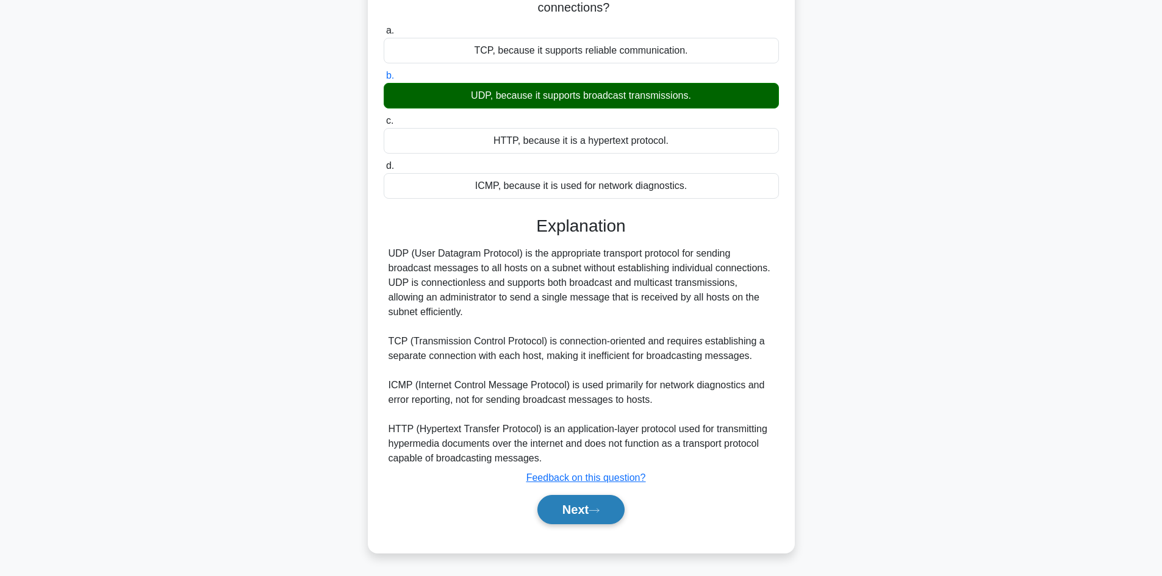
click at [557, 517] on button "Next" at bounding box center [580, 509] width 87 height 29
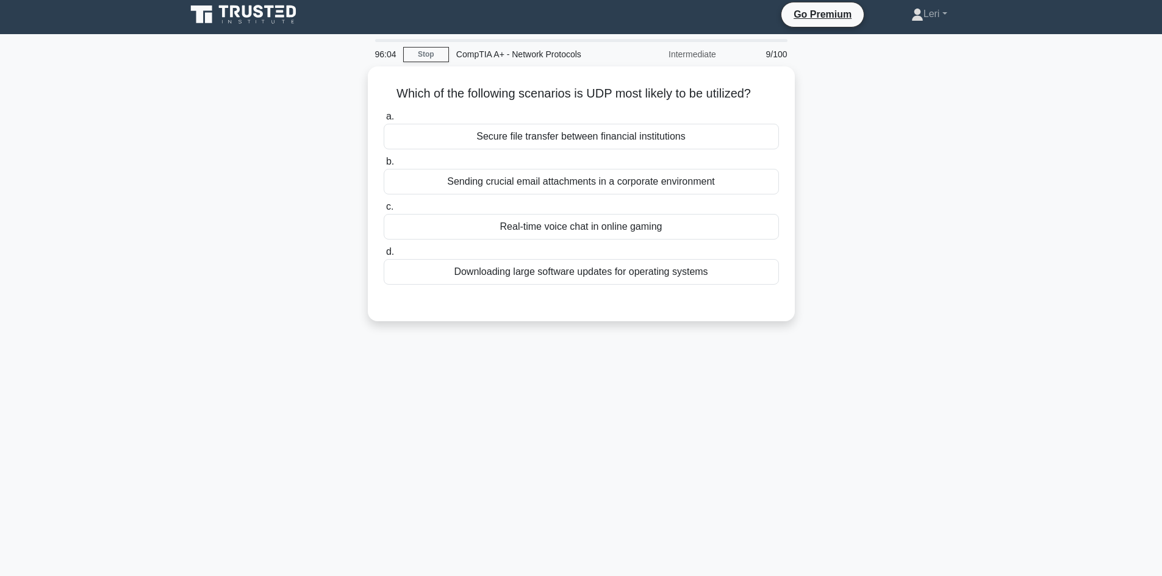
scroll to position [0, 0]
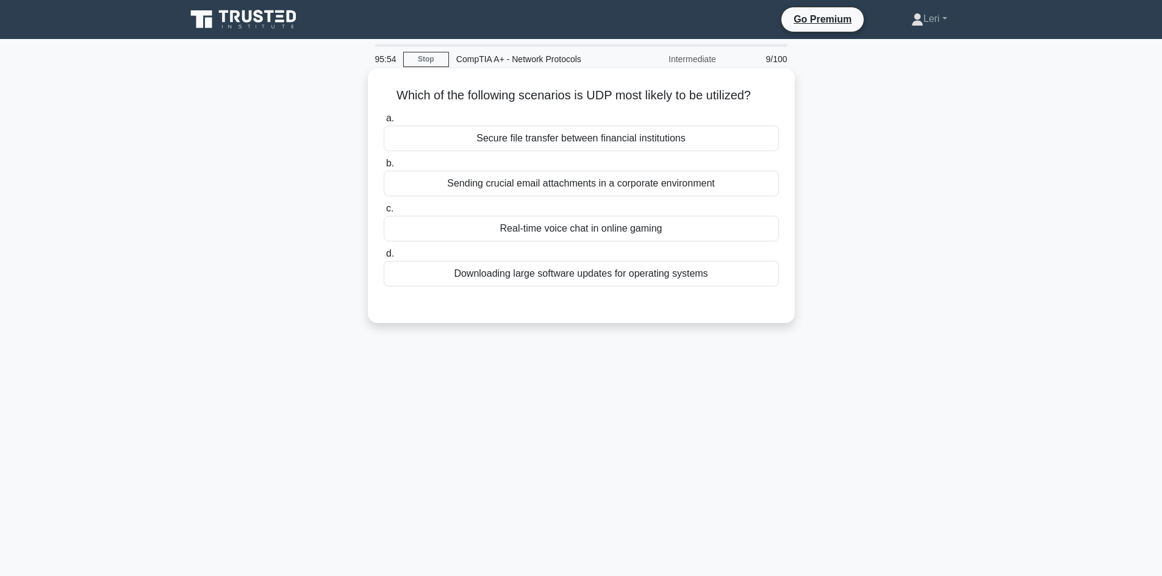
click at [614, 231] on div "Real-time voice chat in online gaming" at bounding box center [581, 229] width 395 height 26
click at [384, 213] on input "c. Real-time voice chat in online gaming" at bounding box center [384, 209] width 0 height 8
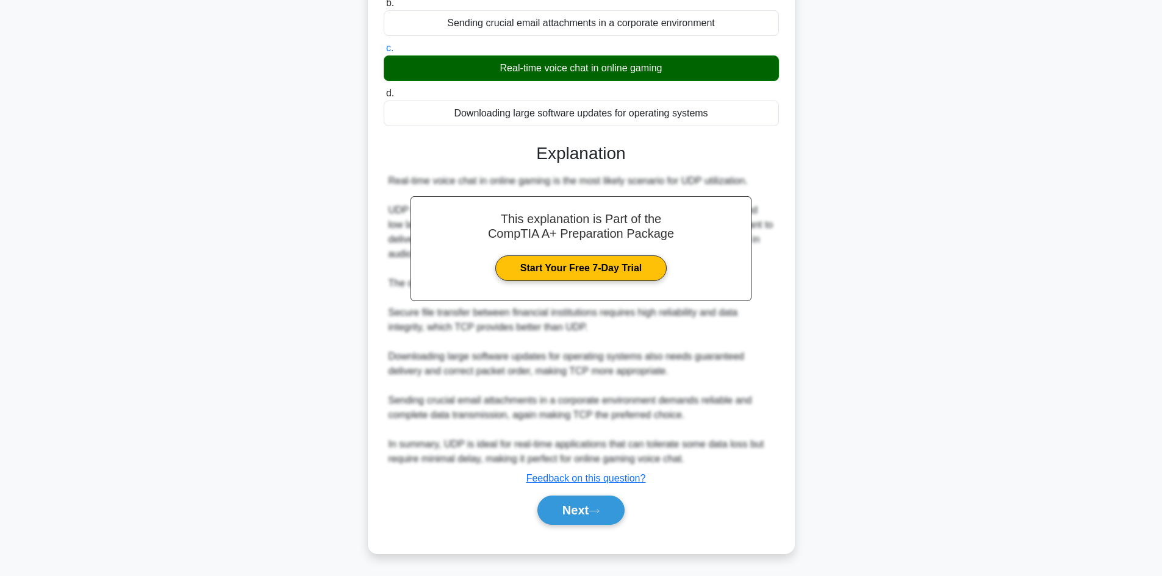
scroll to position [162, 0]
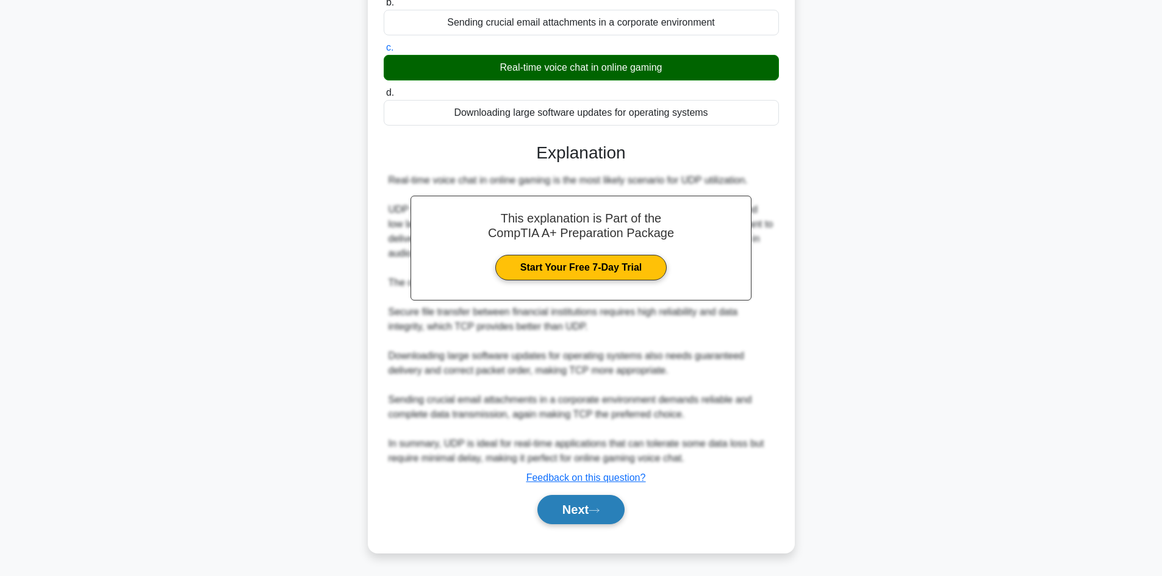
click at [572, 515] on button "Next" at bounding box center [580, 509] width 87 height 29
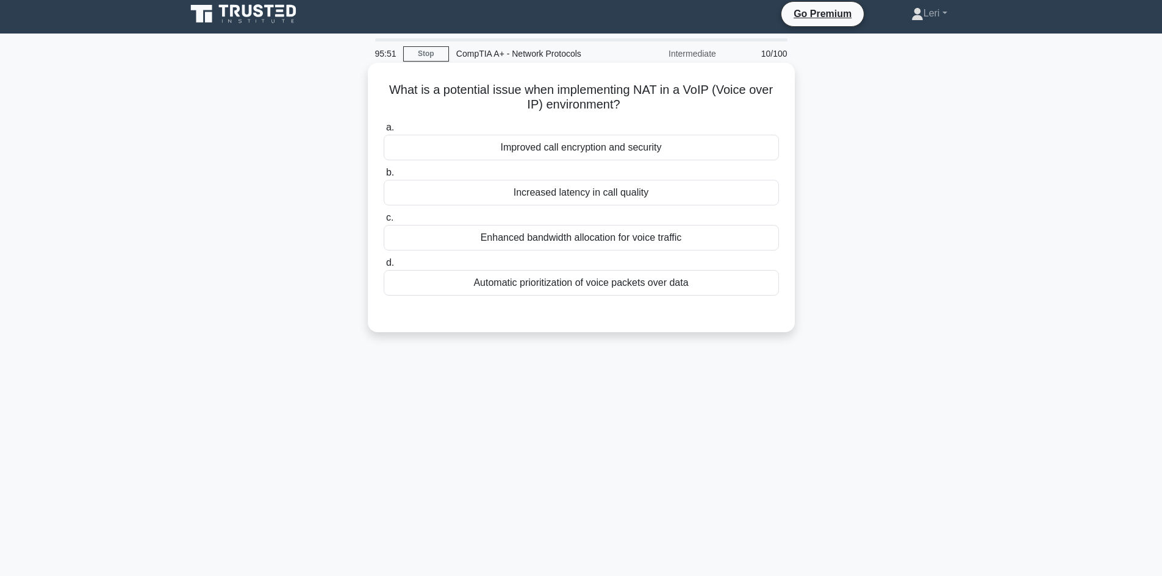
scroll to position [0, 0]
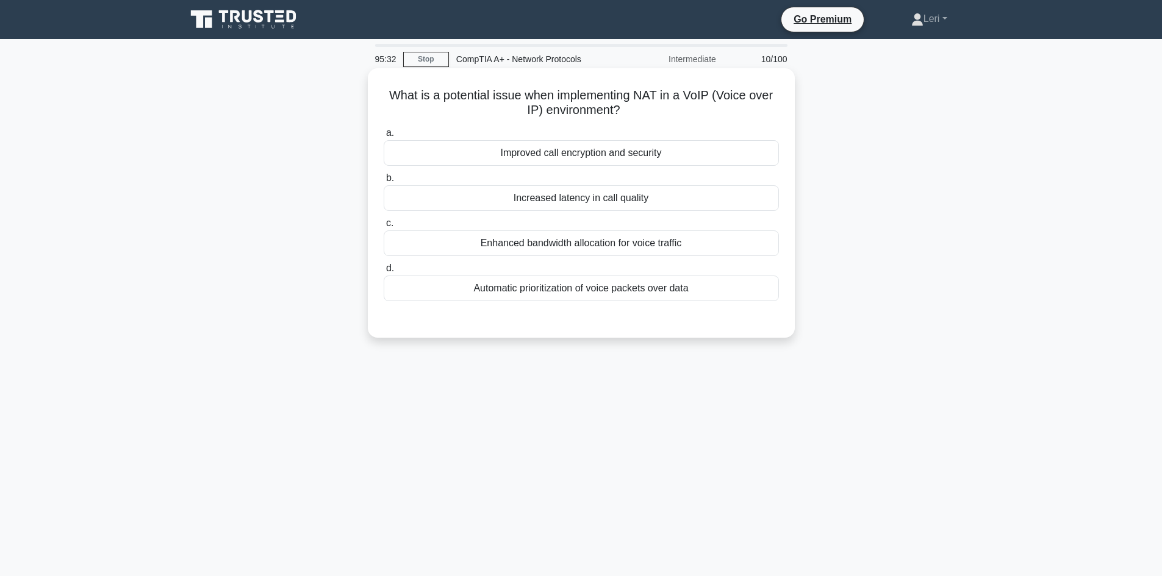
click at [644, 202] on div "Increased latency in call quality" at bounding box center [581, 198] width 395 height 26
click at [384, 182] on input "b. Increased latency in call quality" at bounding box center [384, 178] width 0 height 8
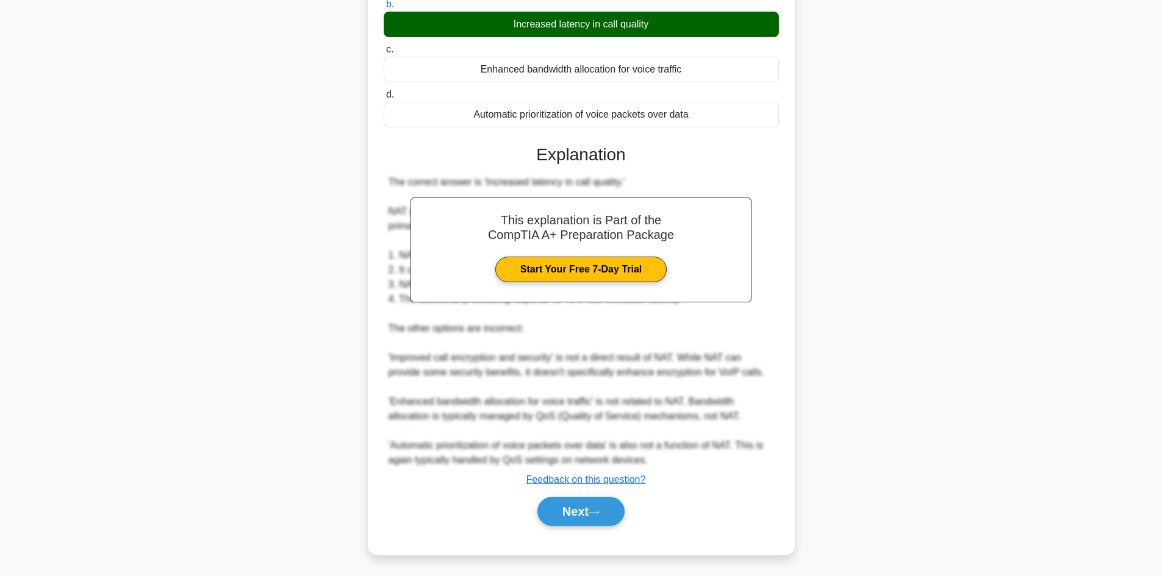
scroll to position [176, 0]
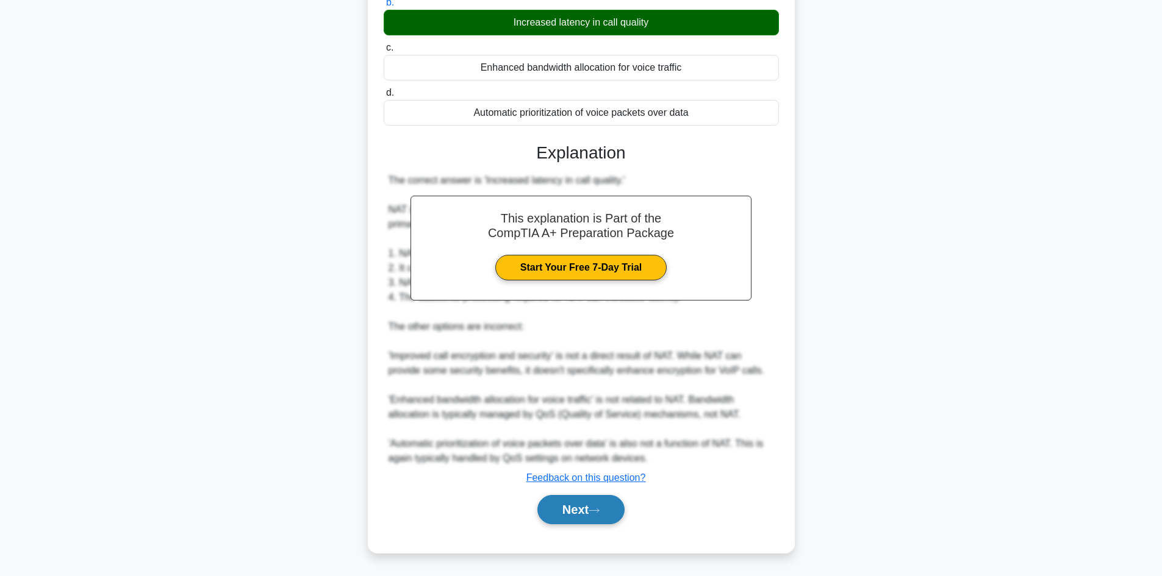
click at [599, 522] on button "Next" at bounding box center [580, 509] width 87 height 29
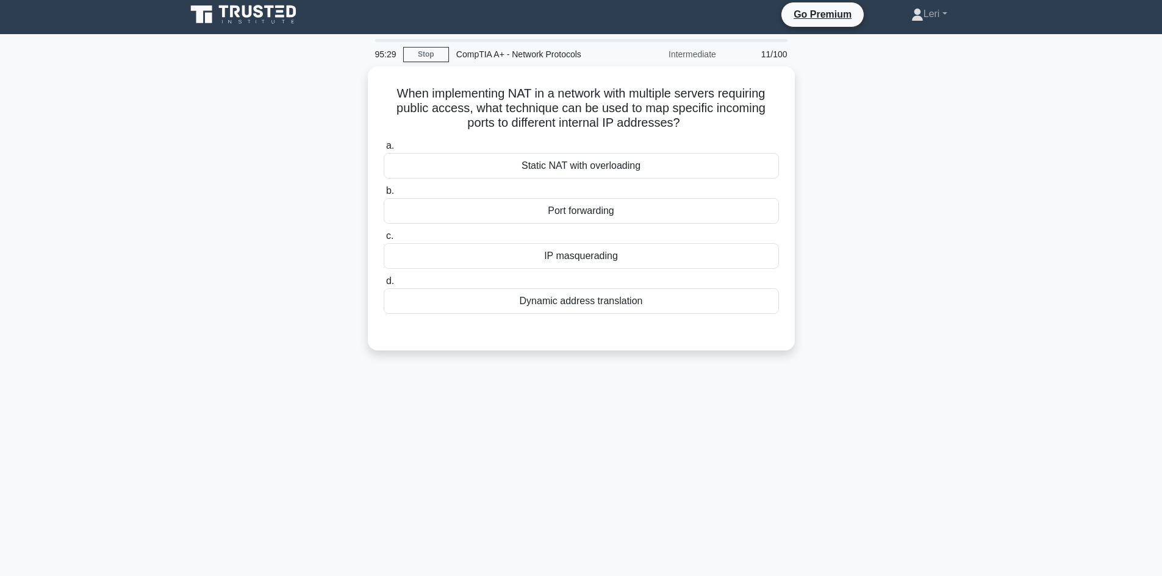
scroll to position [0, 0]
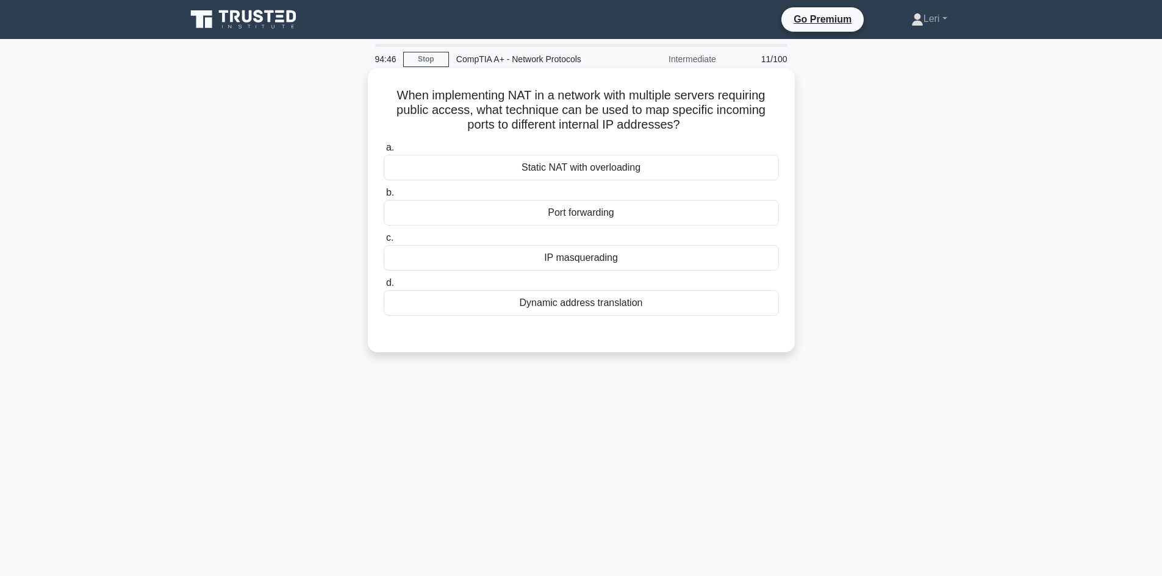
click at [553, 210] on div "Port forwarding" at bounding box center [581, 213] width 395 height 26
click at [384, 197] on input "b. Port forwarding" at bounding box center [384, 193] width 0 height 8
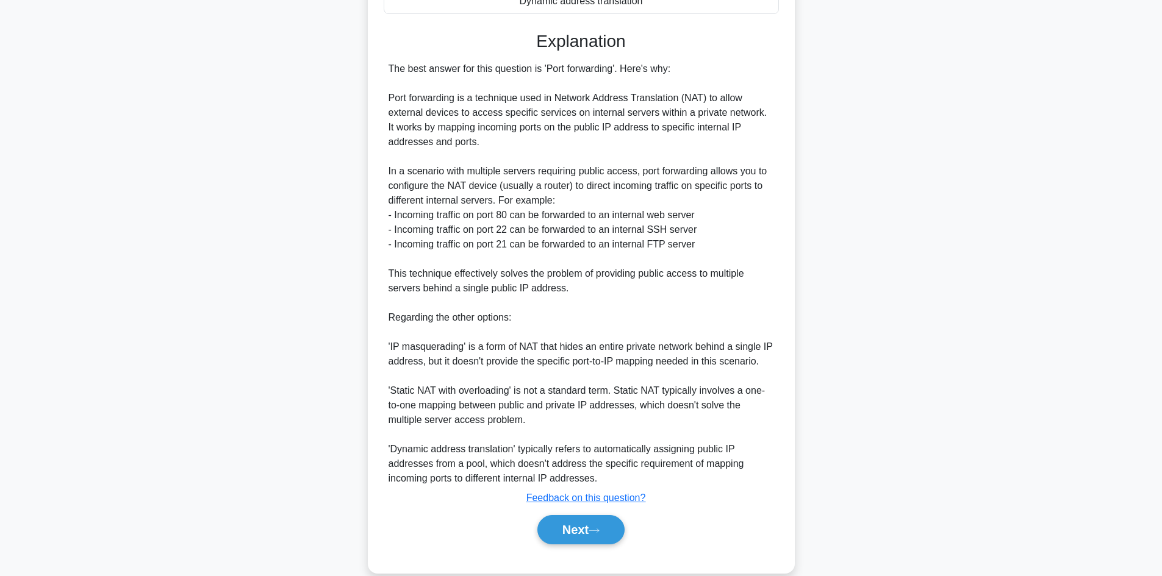
scroll to position [323, 0]
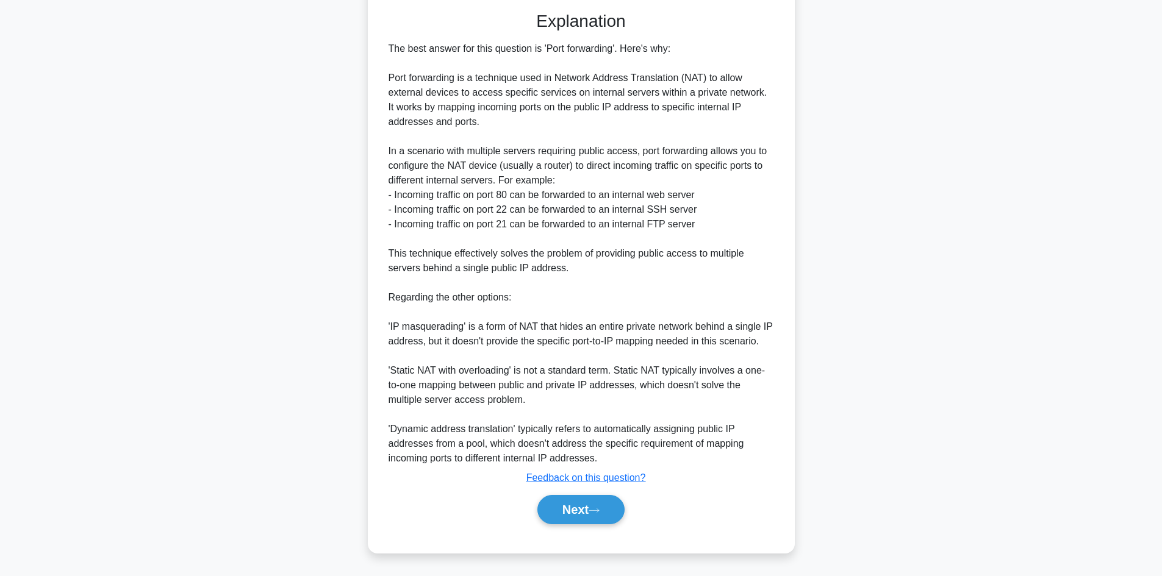
click at [615, 528] on div "Next" at bounding box center [581, 509] width 395 height 39
click at [613, 519] on button "Next" at bounding box center [580, 509] width 87 height 29
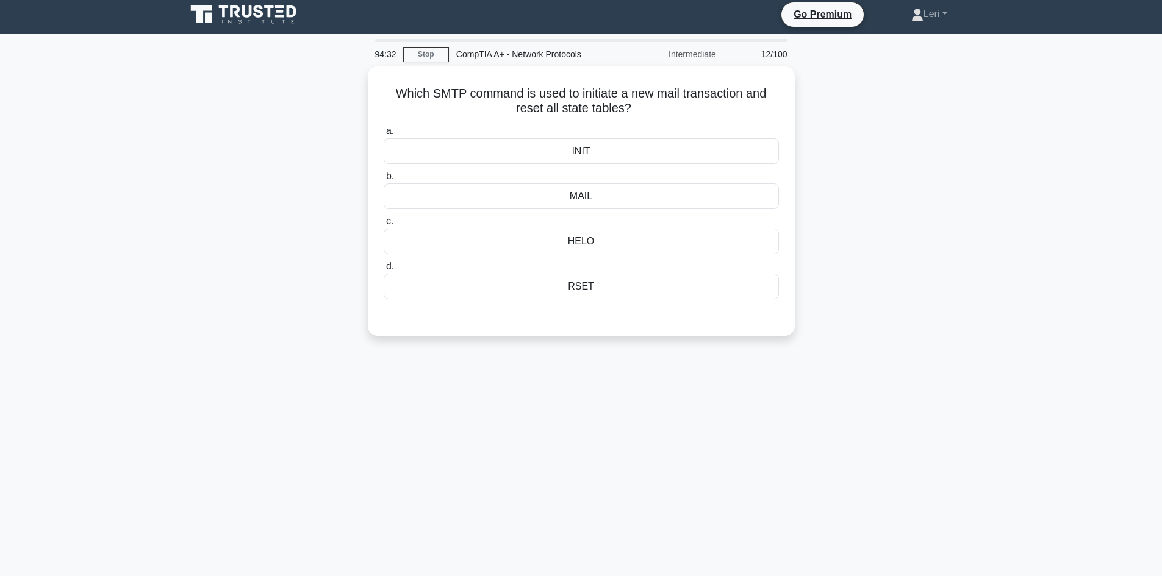
scroll to position [0, 0]
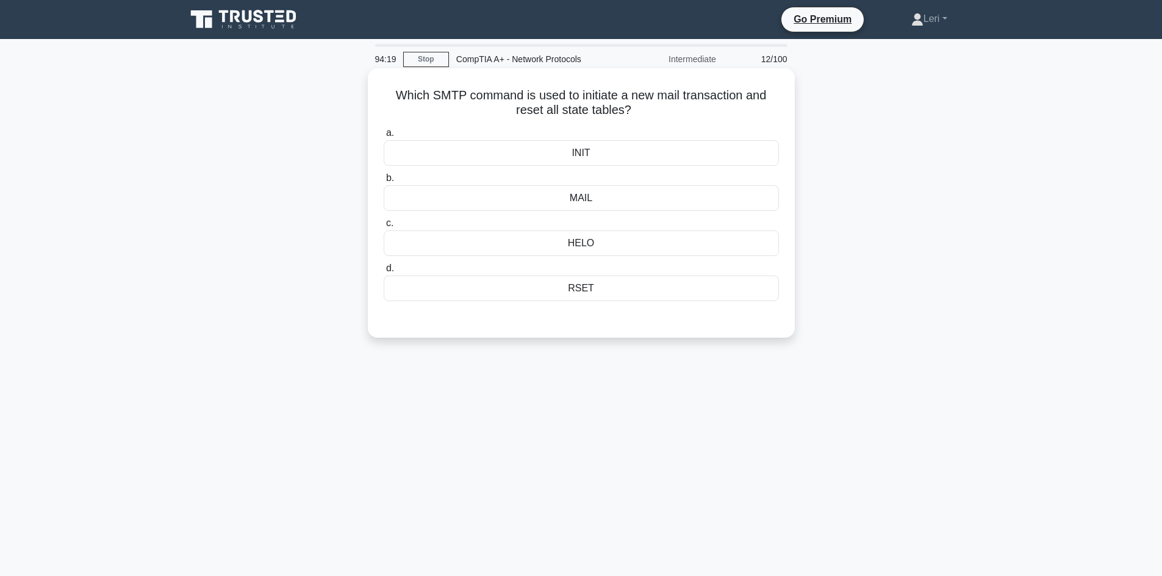
click at [604, 278] on div "RSET" at bounding box center [581, 289] width 395 height 26
click at [384, 273] on input "d. RSET" at bounding box center [384, 269] width 0 height 8
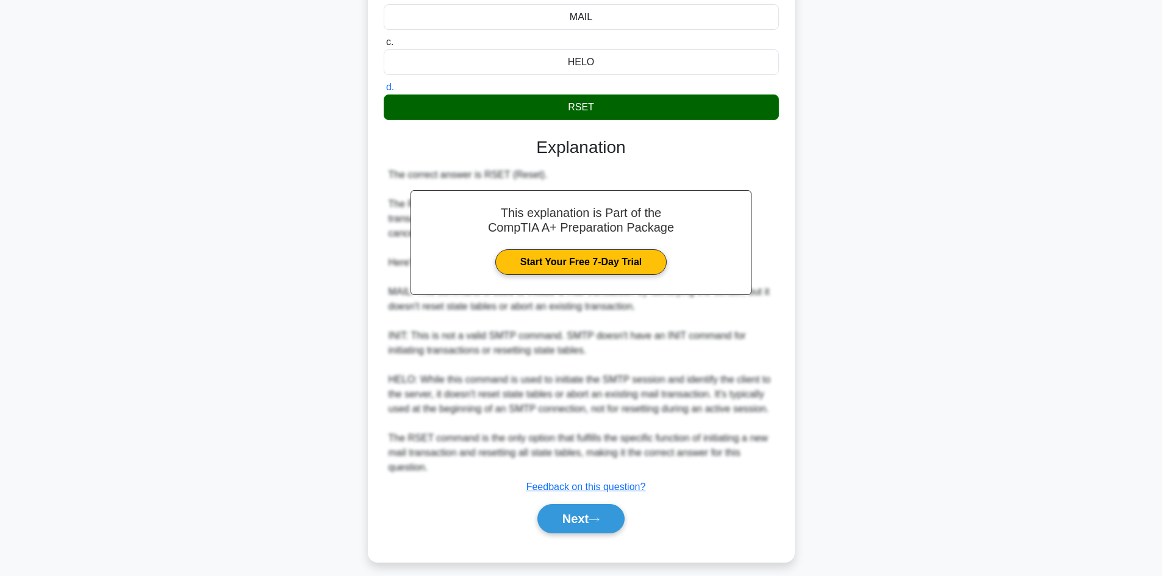
scroll to position [191, 0]
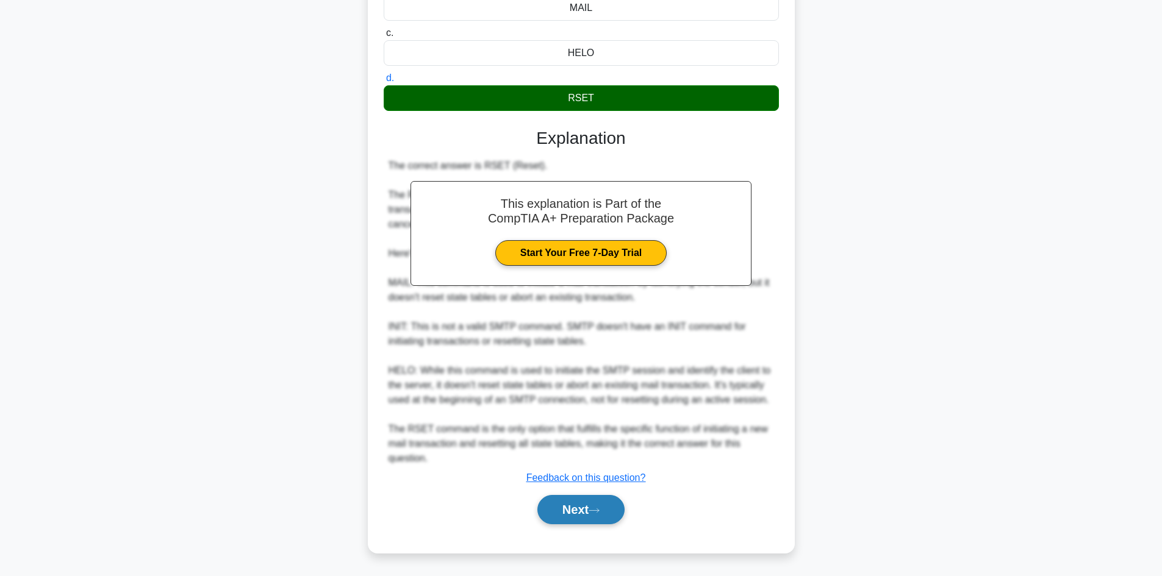
click at [557, 525] on button "Next" at bounding box center [580, 509] width 87 height 29
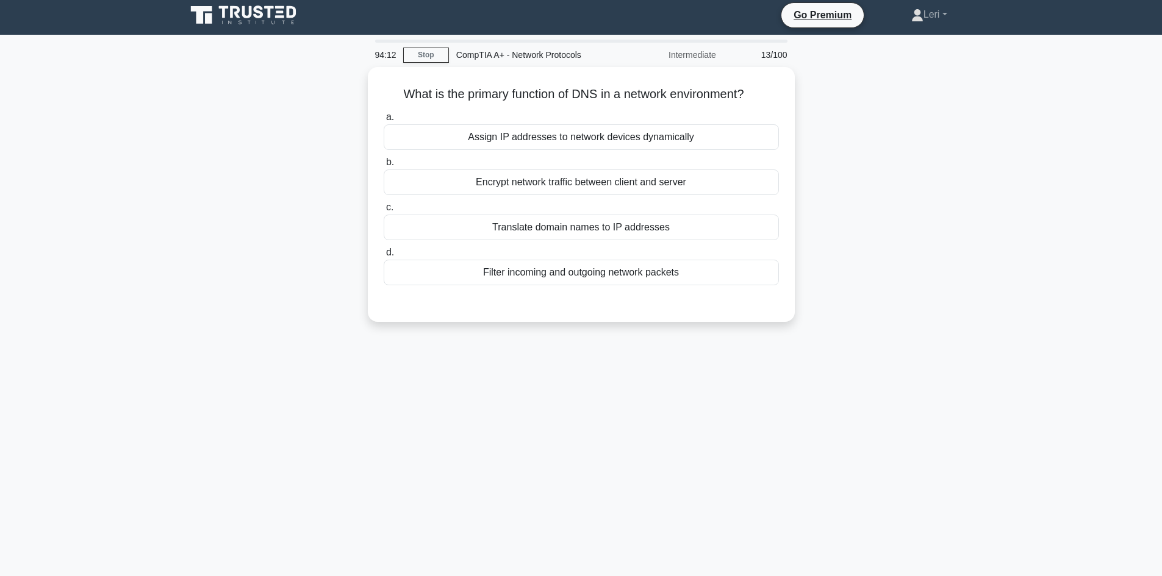
scroll to position [0, 0]
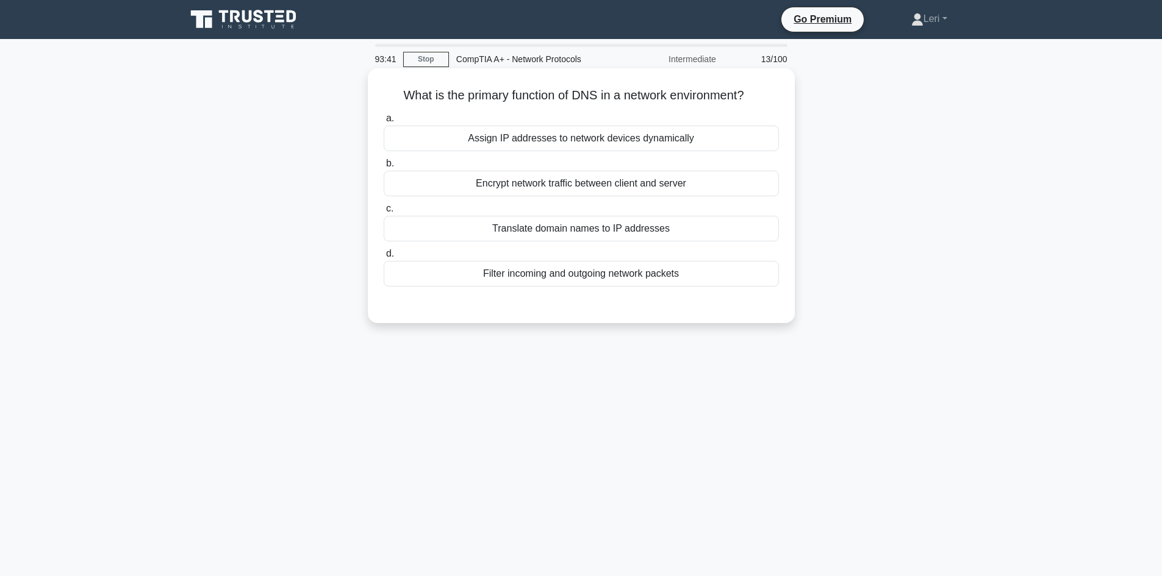
click at [718, 134] on div "Assign IP addresses to network devices dynamically" at bounding box center [581, 139] width 395 height 26
click at [384, 123] on input "a. Assign IP addresses to network devices dynamically" at bounding box center [384, 119] width 0 height 8
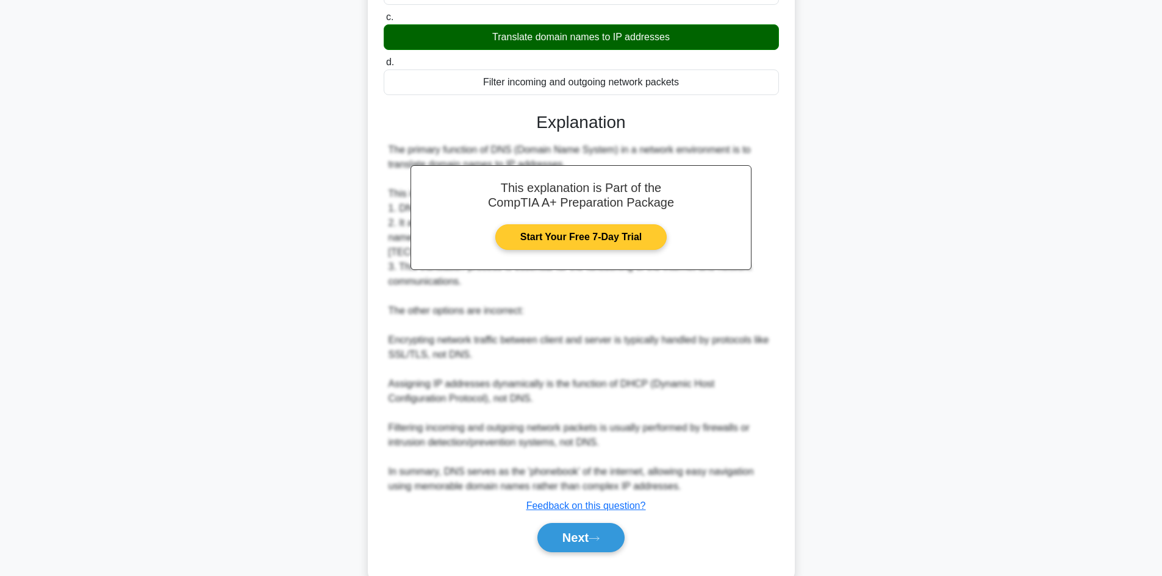
scroll to position [207, 0]
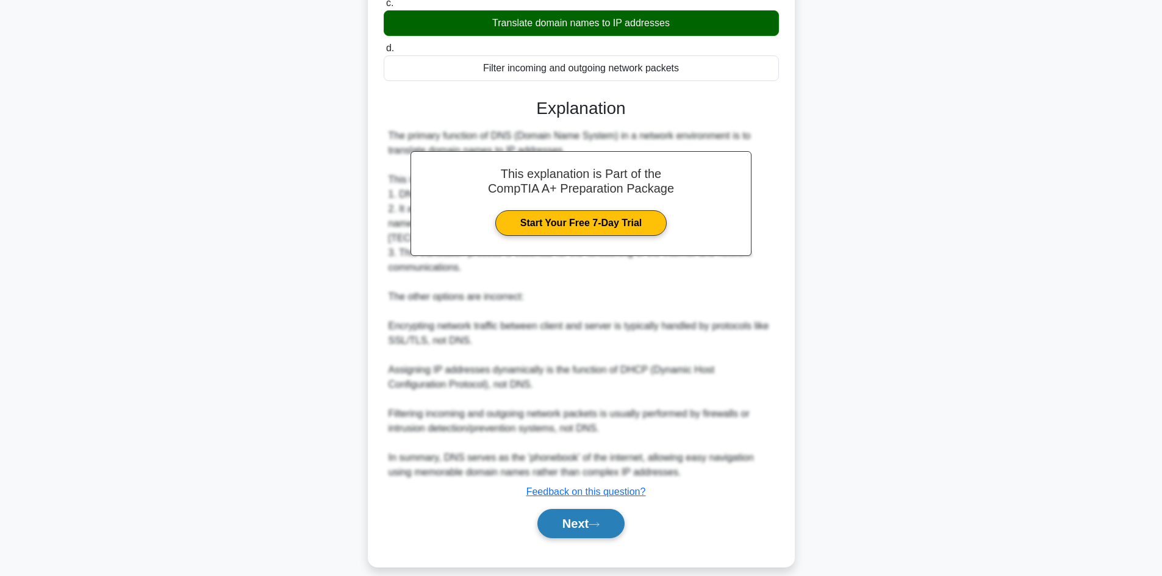
click at [589, 510] on button "Next" at bounding box center [580, 523] width 87 height 29
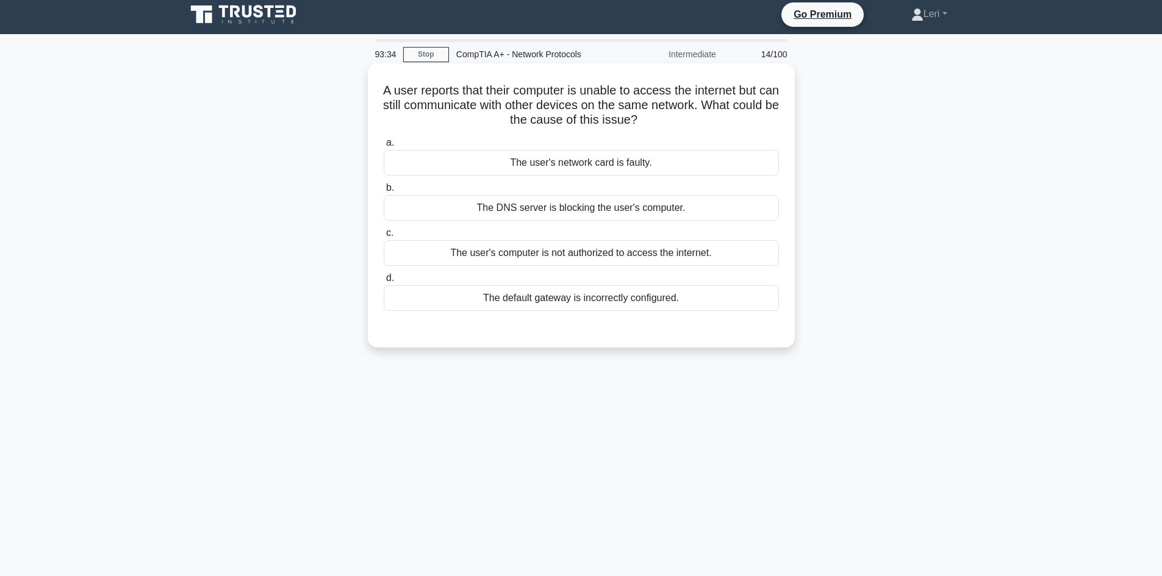
scroll to position [0, 0]
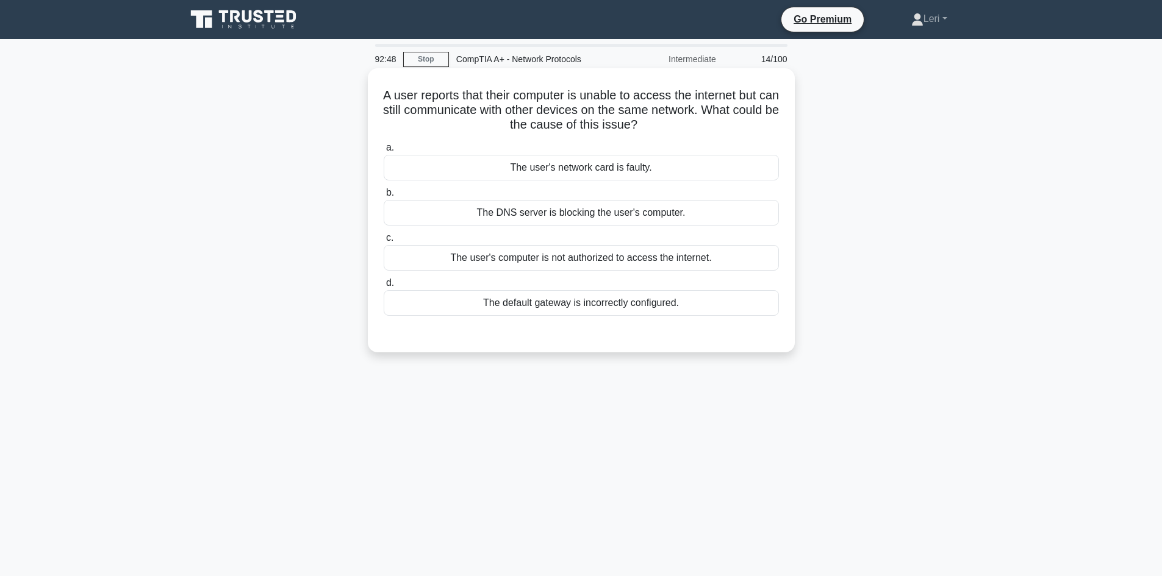
click at [595, 265] on div "The user's computer is not authorized to access the internet." at bounding box center [581, 258] width 395 height 26
click at [384, 242] on input "c. The user's computer is not authorized to access the internet." at bounding box center [384, 238] width 0 height 8
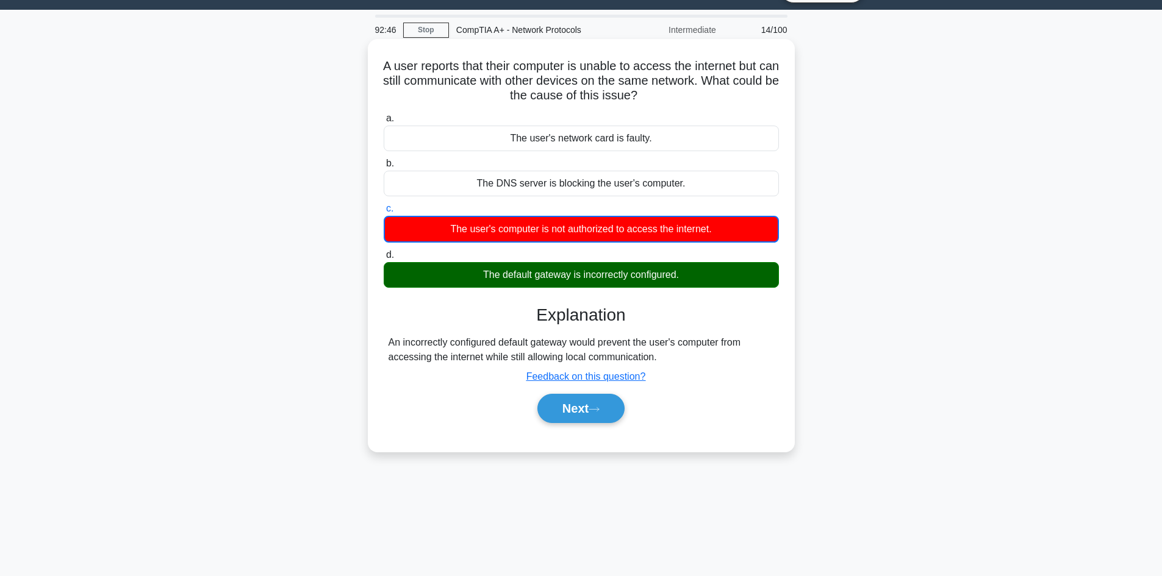
scroll to position [82, 0]
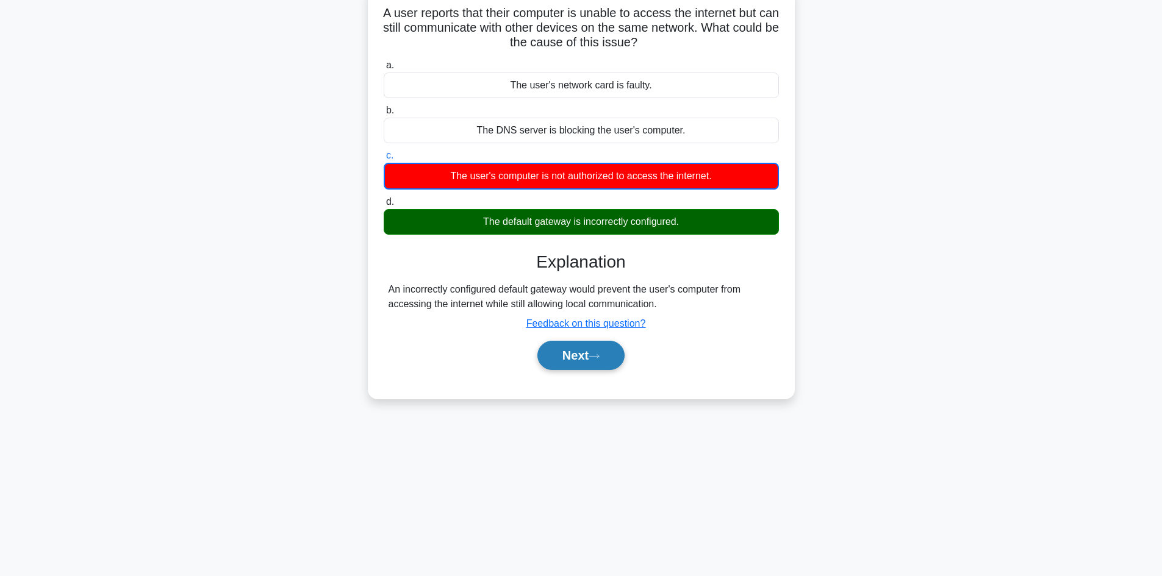
click at [599, 365] on button "Next" at bounding box center [580, 355] width 87 height 29
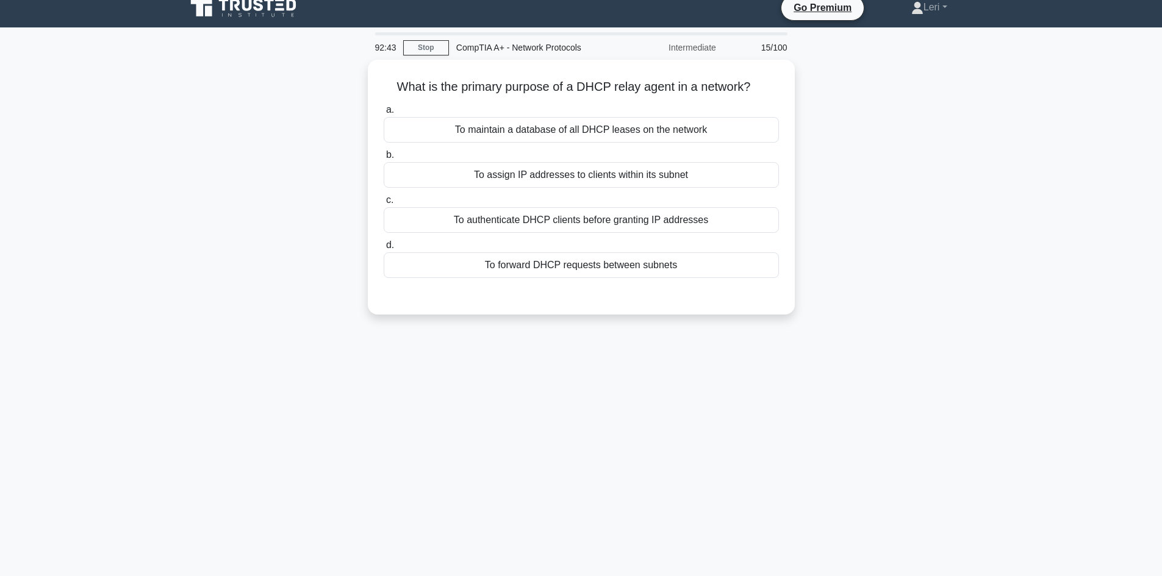
scroll to position [0, 0]
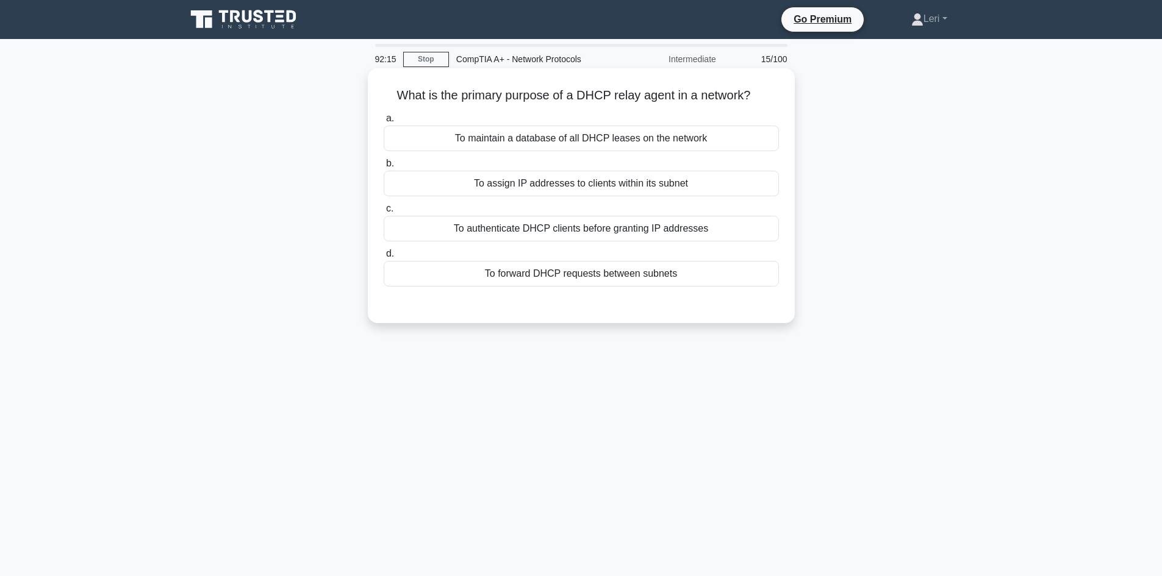
click at [606, 137] on div "To maintain a database of all DHCP leases on the network" at bounding box center [581, 139] width 395 height 26
click at [384, 123] on input "a. To maintain a database of all DHCP leases on the network" at bounding box center [384, 119] width 0 height 8
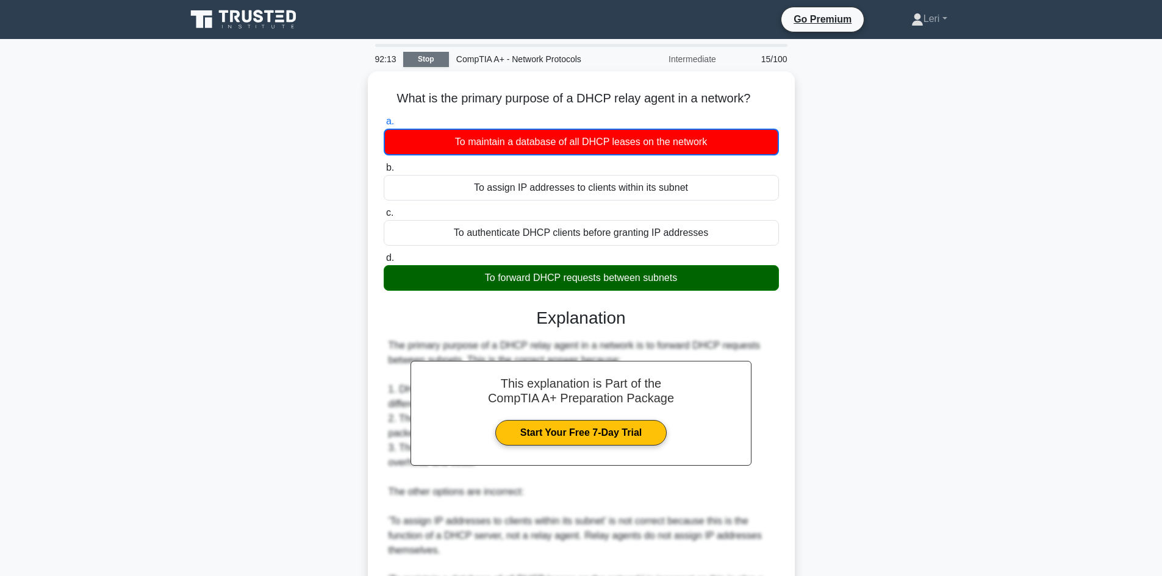
click at [418, 62] on link "Stop" at bounding box center [426, 59] width 46 height 15
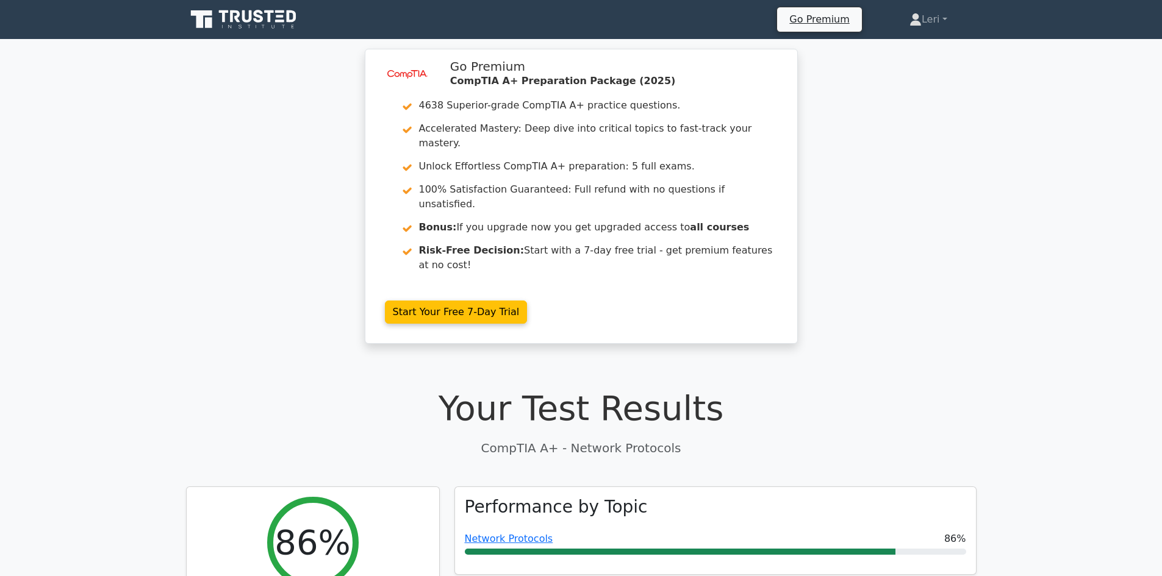
drag, startPoint x: 251, startPoint y: 326, endPoint x: 153, endPoint y: -23, distance: 362.5
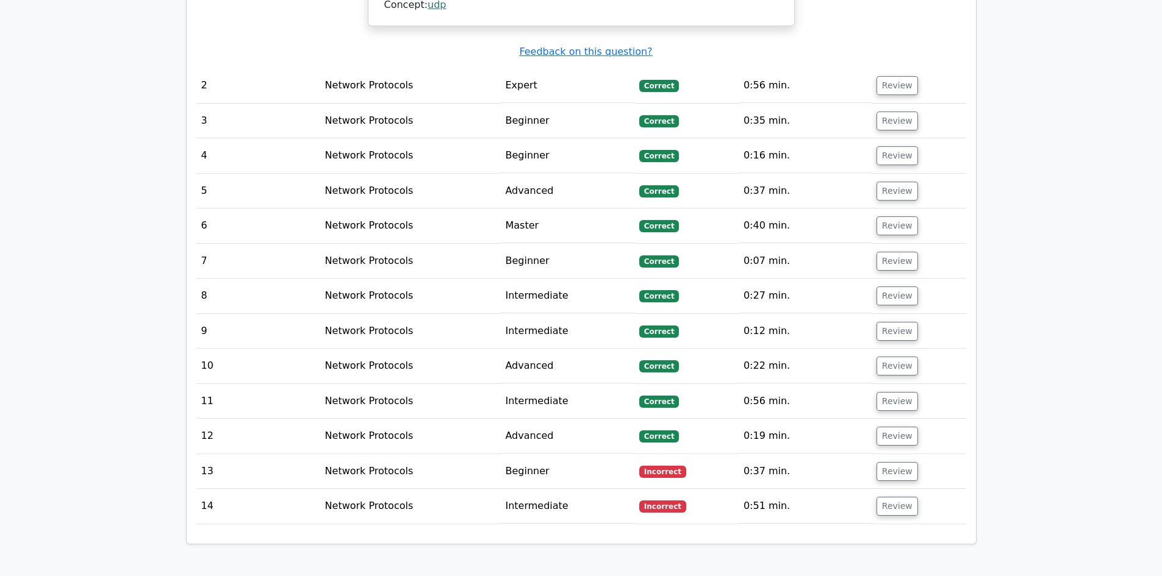
drag, startPoint x: 293, startPoint y: 248, endPoint x: 299, endPoint y: 475, distance: 227.6
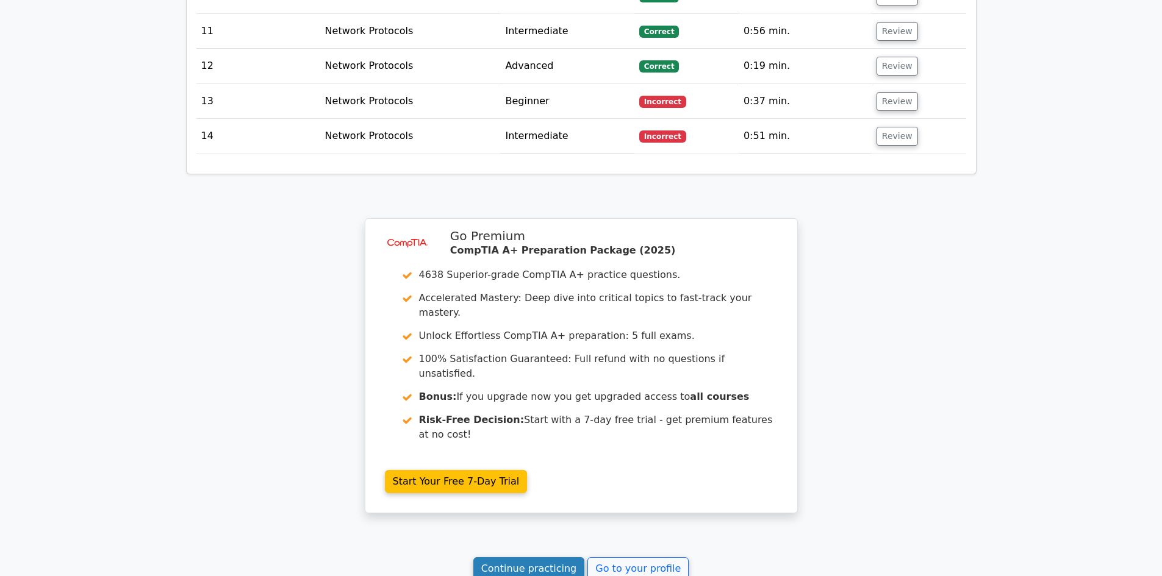
click at [533, 557] on link "Continue practicing" at bounding box center [529, 568] width 112 height 23
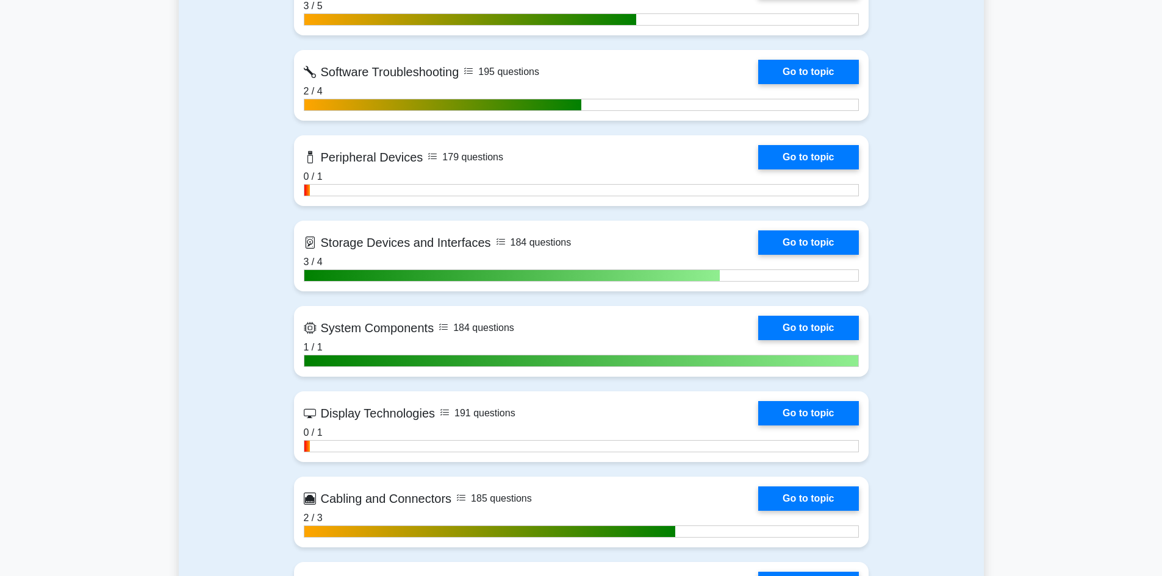
scroll to position [1586, 0]
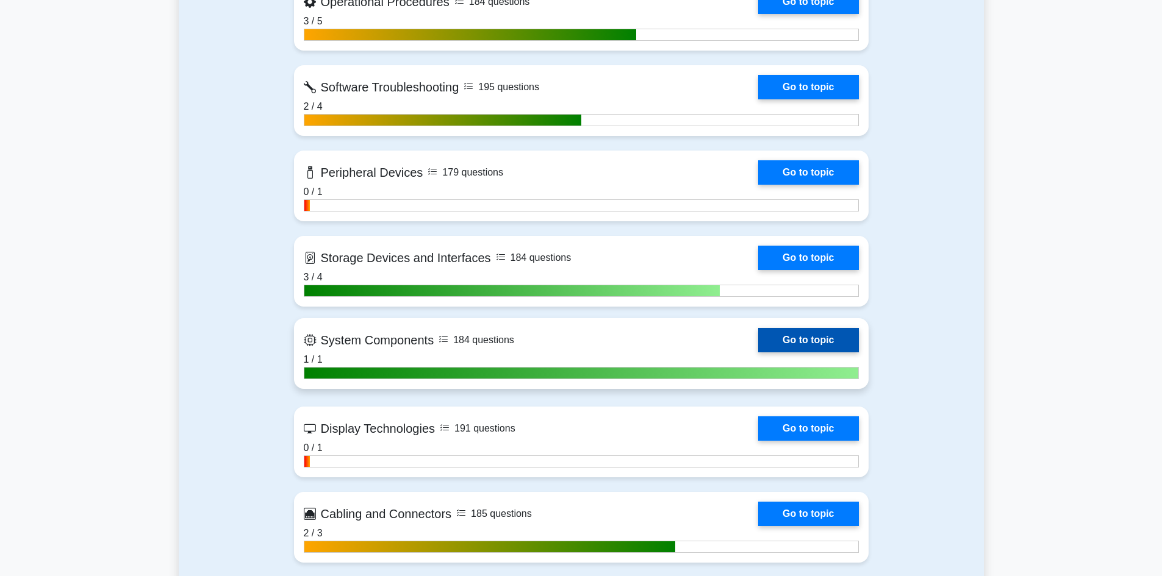
click at [808, 353] on link "Go to topic" at bounding box center [808, 340] width 100 height 24
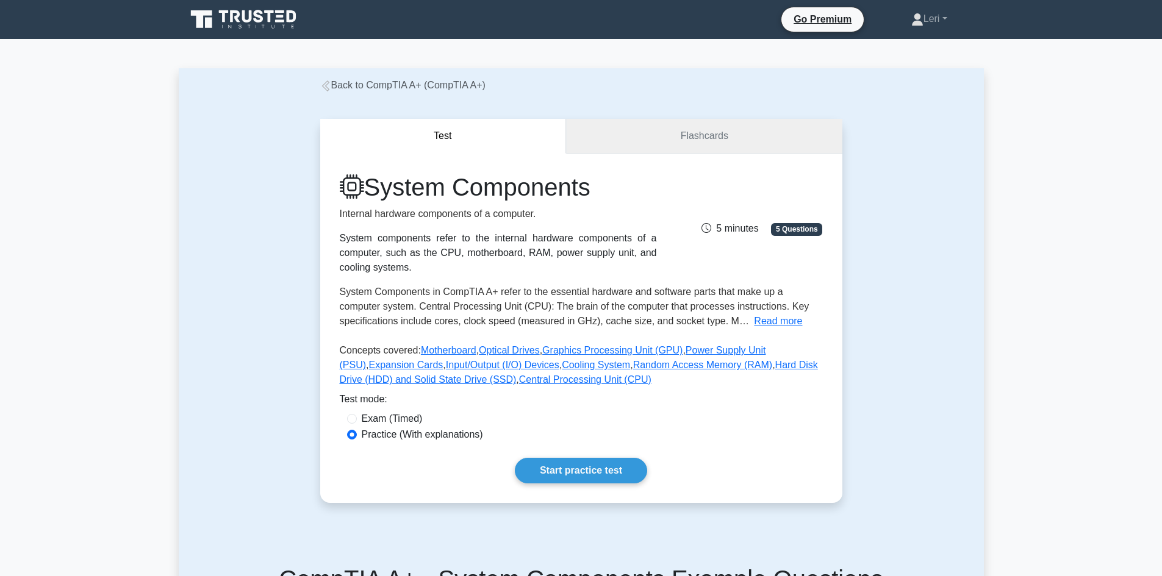
click at [645, 144] on link "Flashcards" at bounding box center [704, 136] width 276 height 35
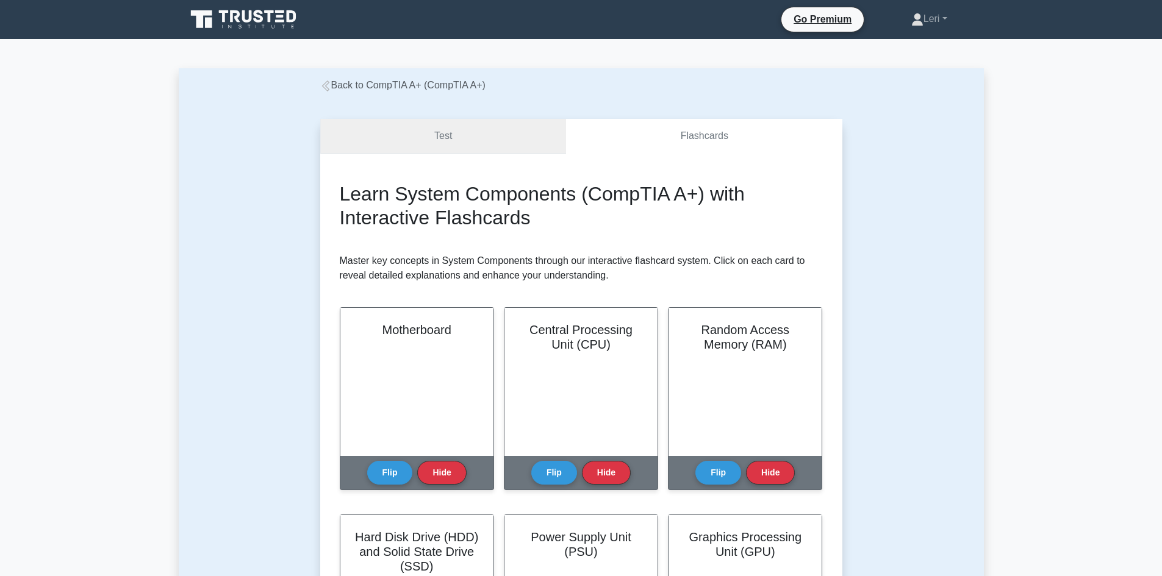
click at [503, 152] on link "Test" at bounding box center [443, 136] width 246 height 35
click at [491, 136] on link "Test" at bounding box center [443, 136] width 246 height 35
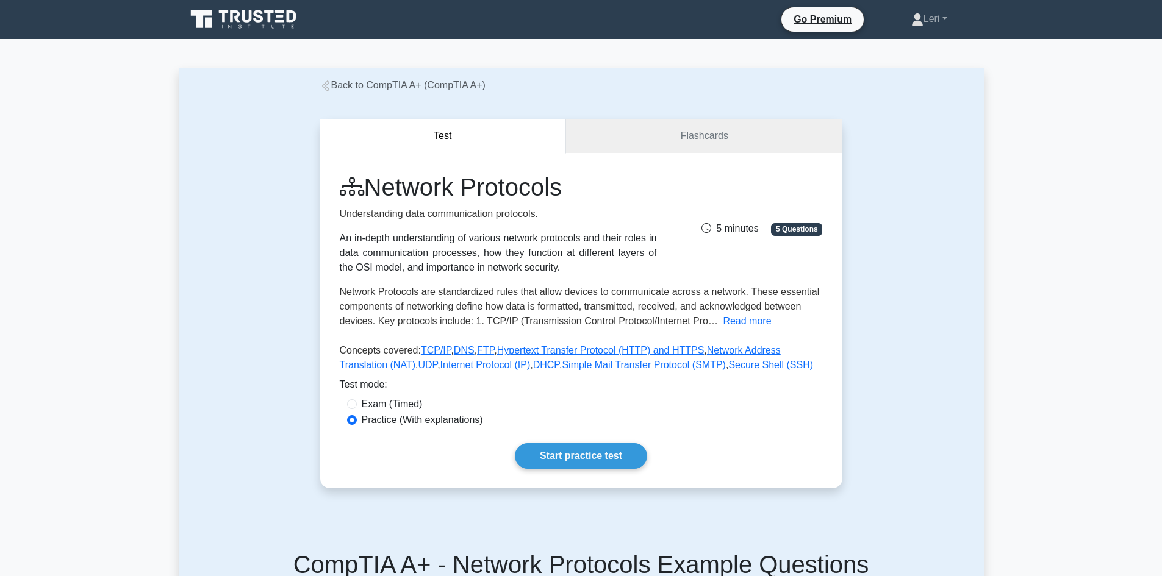
click at [393, 405] on label "Exam (Timed)" at bounding box center [392, 404] width 61 height 15
click at [357, 405] on input "Exam (Timed)" at bounding box center [352, 405] width 10 height 10
radio input "true"
click at [531, 450] on link "Start practice test" at bounding box center [581, 456] width 132 height 26
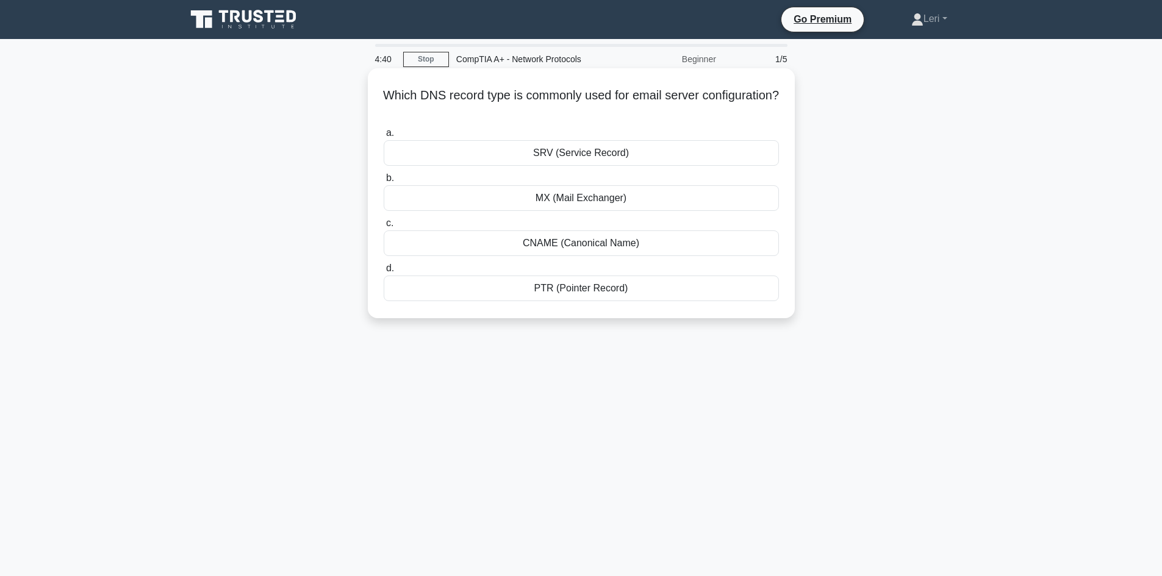
click at [630, 193] on div "MX (Mail Exchanger)" at bounding box center [581, 198] width 395 height 26
click at [384, 182] on input "b. MX (Mail Exchanger)" at bounding box center [384, 178] width 0 height 8
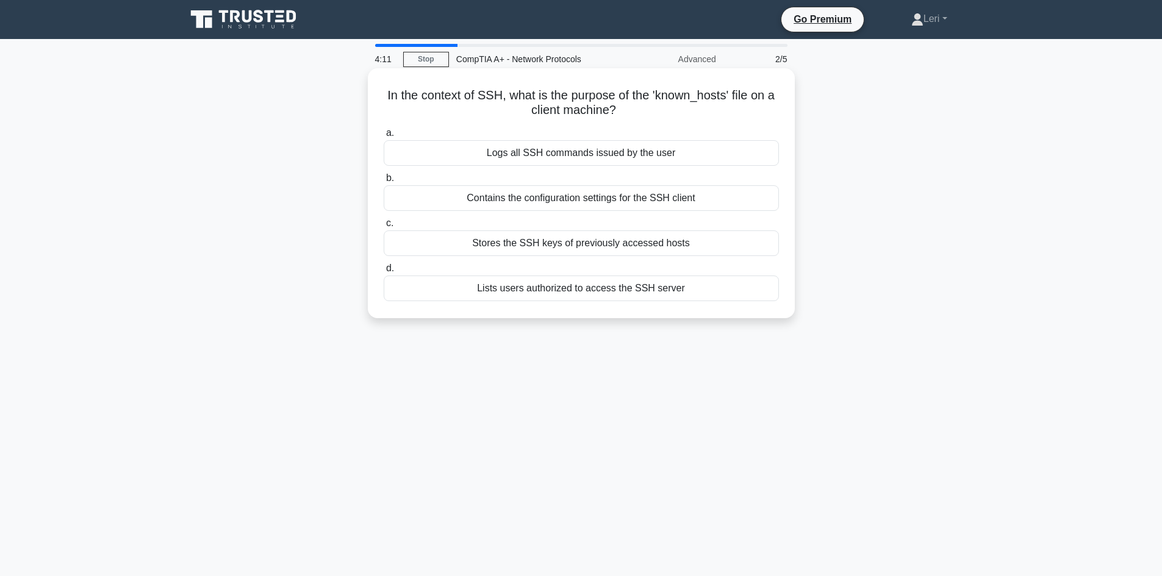
click at [699, 242] on div "Stores the SSH keys of previously accessed hosts" at bounding box center [581, 244] width 395 height 26
click at [384, 228] on input "c. Stores the SSH keys of previously accessed hosts" at bounding box center [384, 224] width 0 height 8
click at [690, 152] on div "Data is encrypted using SSL/TLS protocols" at bounding box center [581, 153] width 395 height 26
click at [384, 137] on input "a. Data is encrypted using SSL/TLS protocols" at bounding box center [384, 133] width 0 height 8
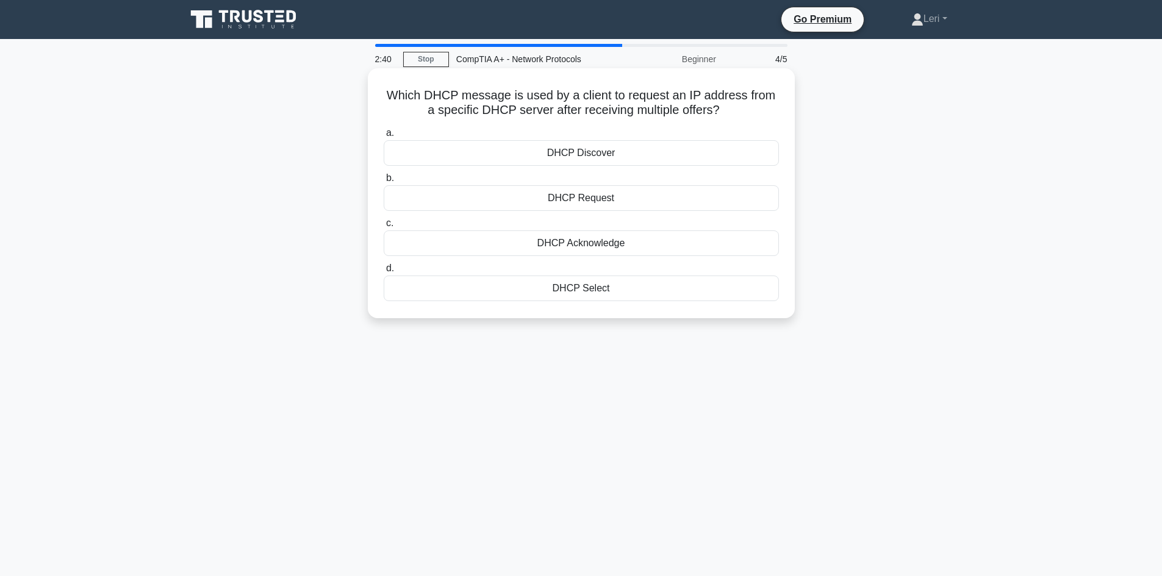
click at [662, 155] on div "DHCP Discover" at bounding box center [581, 153] width 395 height 26
click at [384, 137] on input "a. DHCP Discover" at bounding box center [384, 133] width 0 height 8
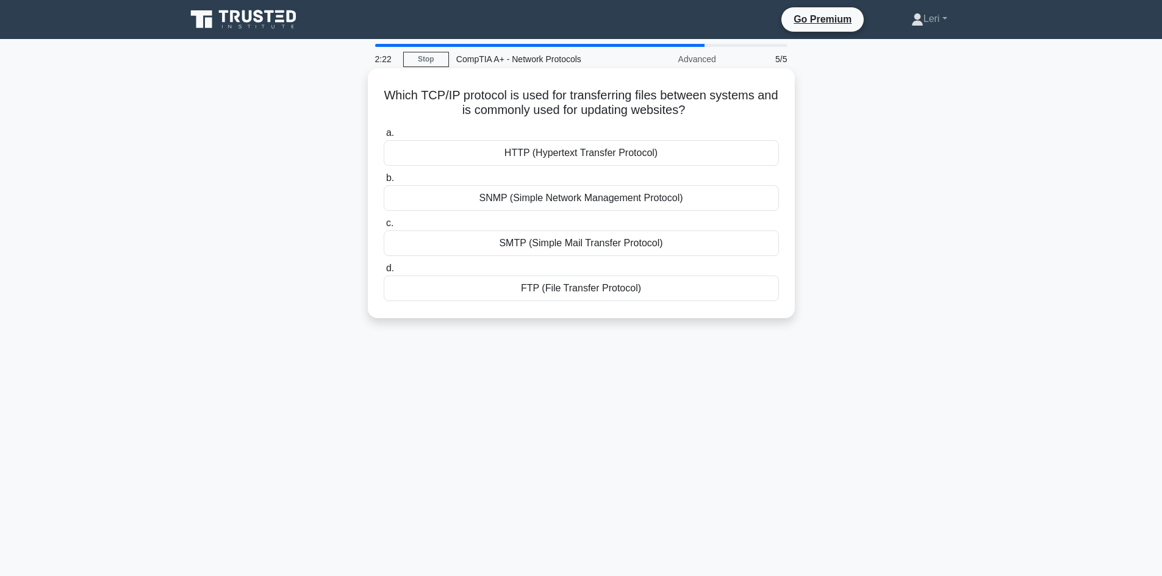
click at [661, 289] on div "FTP (File Transfer Protocol)" at bounding box center [581, 289] width 395 height 26
click at [384, 273] on input "d. FTP (File Transfer Protocol)" at bounding box center [384, 269] width 0 height 8
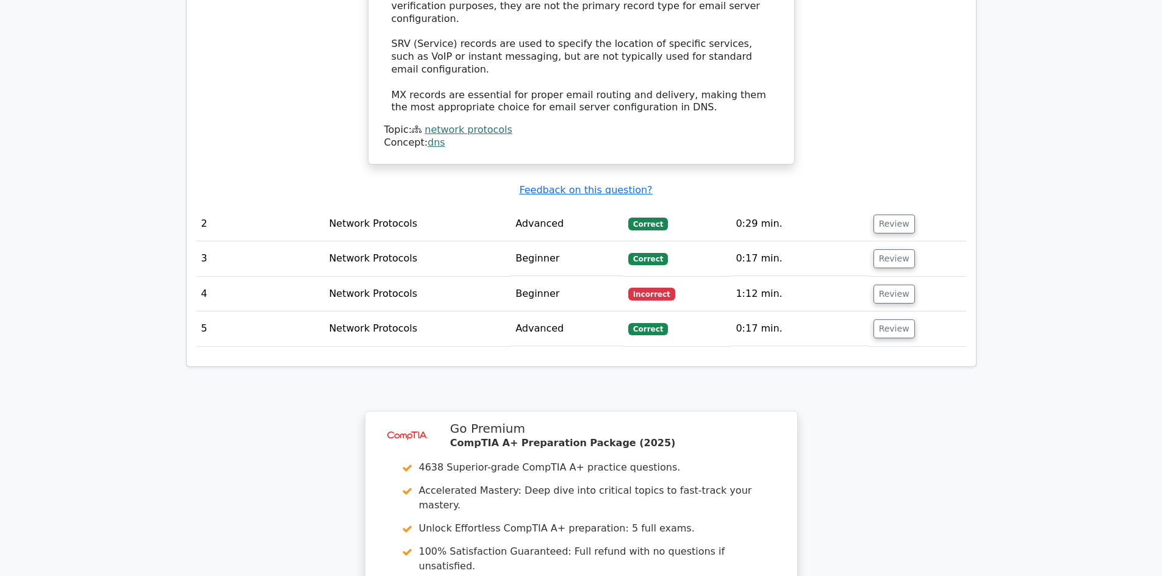
scroll to position [1403, 0]
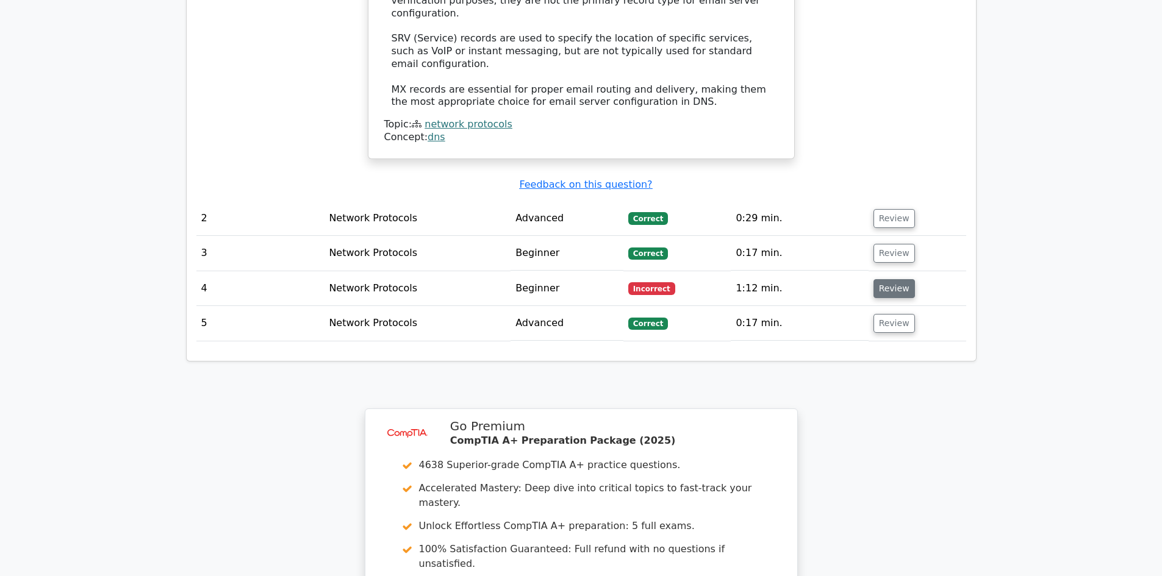
click at [875, 279] on button "Review" at bounding box center [893, 288] width 41 height 19
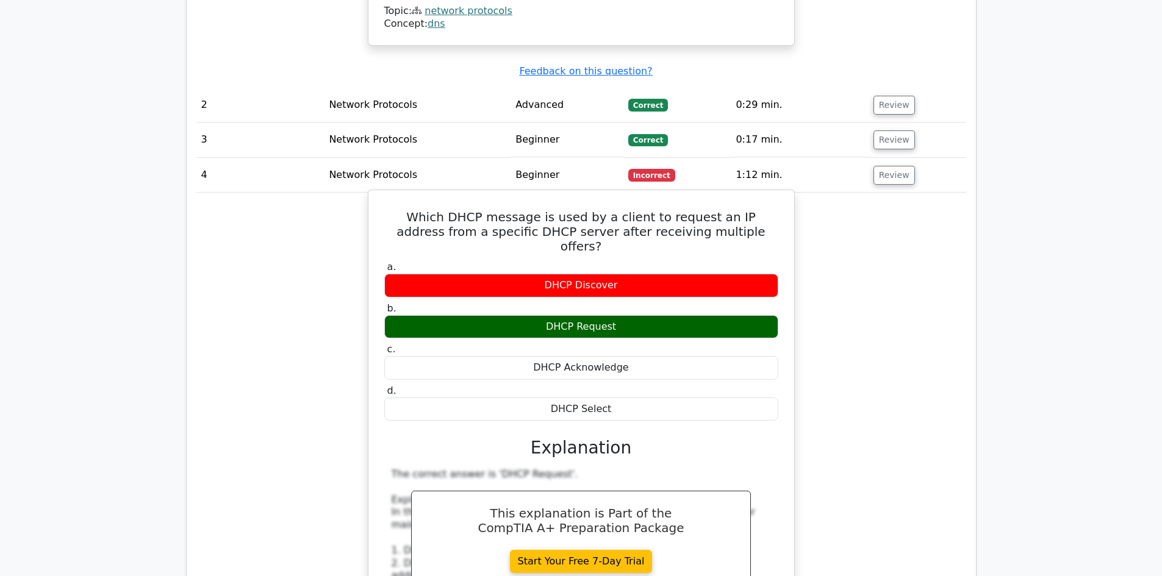
scroll to position [1525, 0]
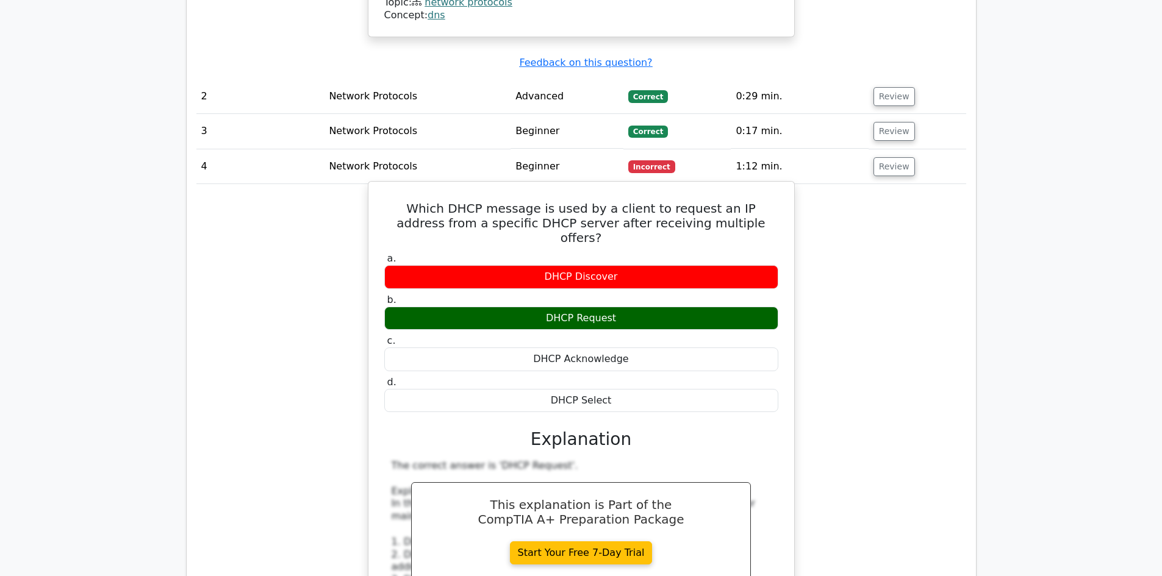
click at [646, 307] on div "DHCP Request" at bounding box center [581, 319] width 394 height 24
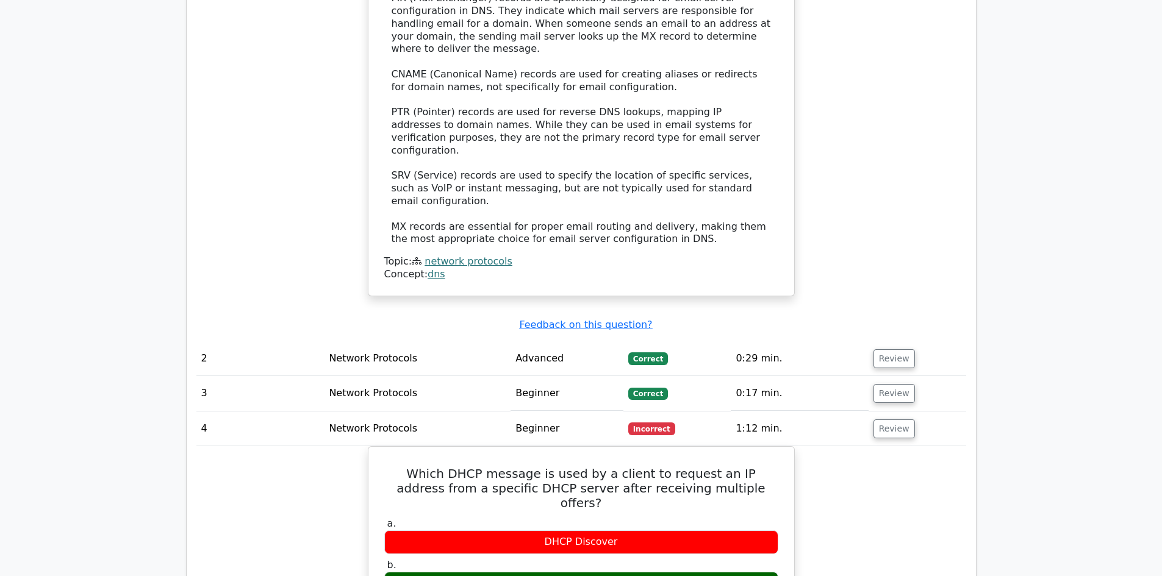
scroll to position [1220, 0]
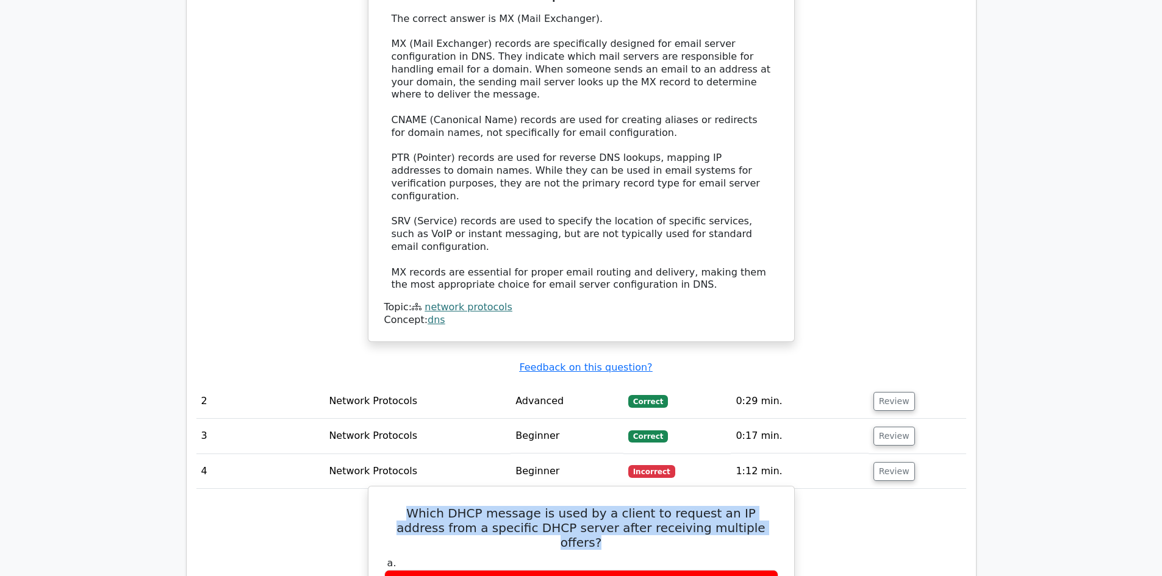
drag, startPoint x: 391, startPoint y: 431, endPoint x: 735, endPoint y: 452, distance: 344.6
click at [735, 506] on h5 "Which DHCP message is used by a client to request an IP address from a specific…" at bounding box center [581, 528] width 396 height 44
copy h5 "Which DHCP message is used by a client to request an IP address from a specific…"
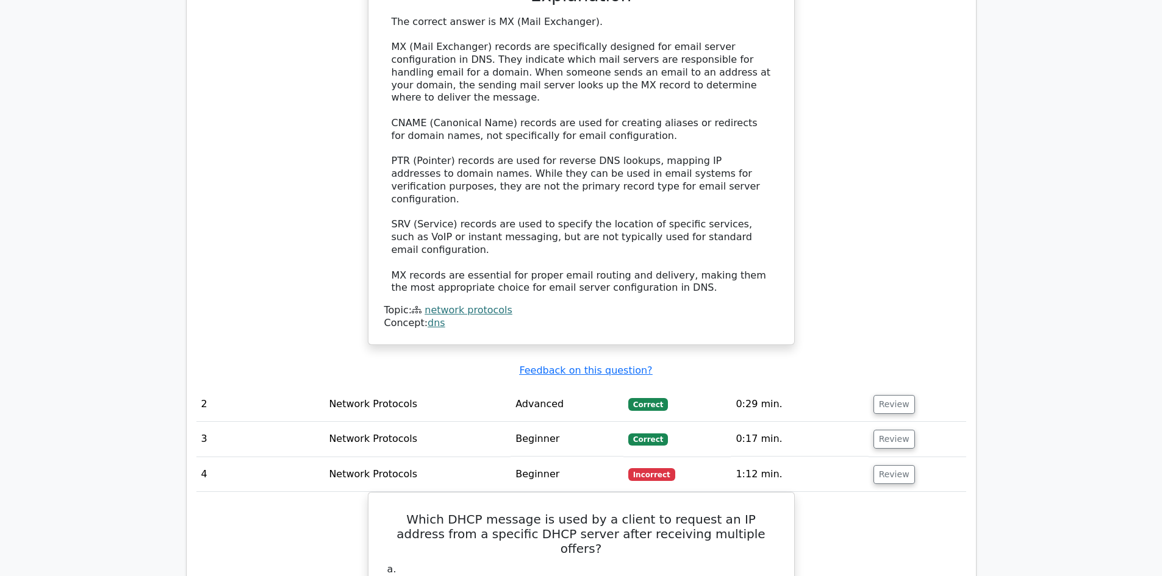
click at [1074, 366] on main "image/svg+xml Go Premium CompTIA A+ Preparation Package (2025) 4638 Superior-gr…" at bounding box center [581, 251] width 1162 height 2864
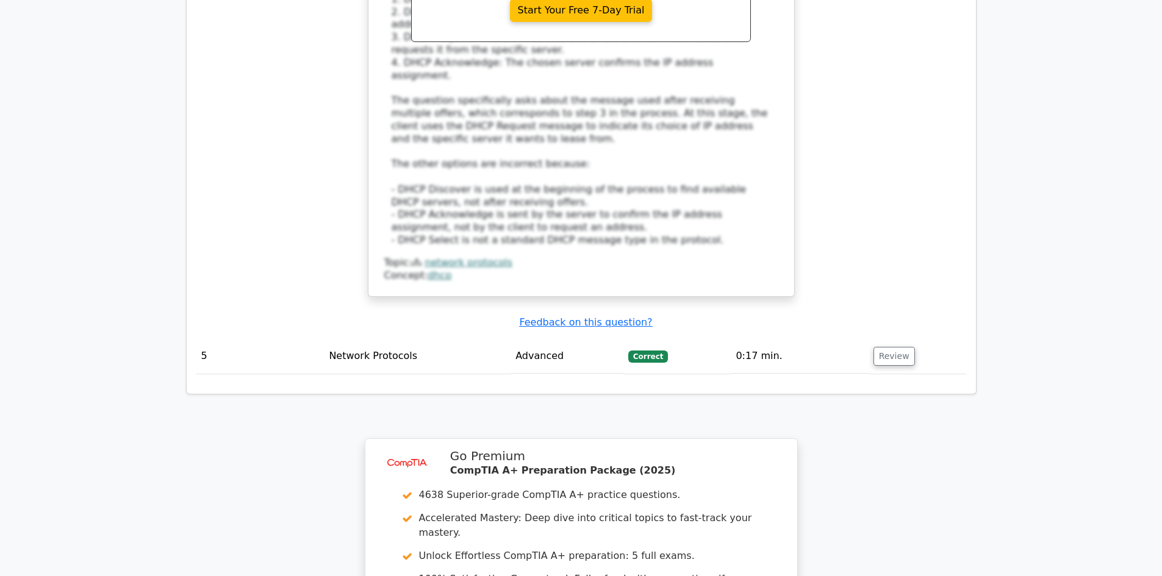
scroll to position [2303, 0]
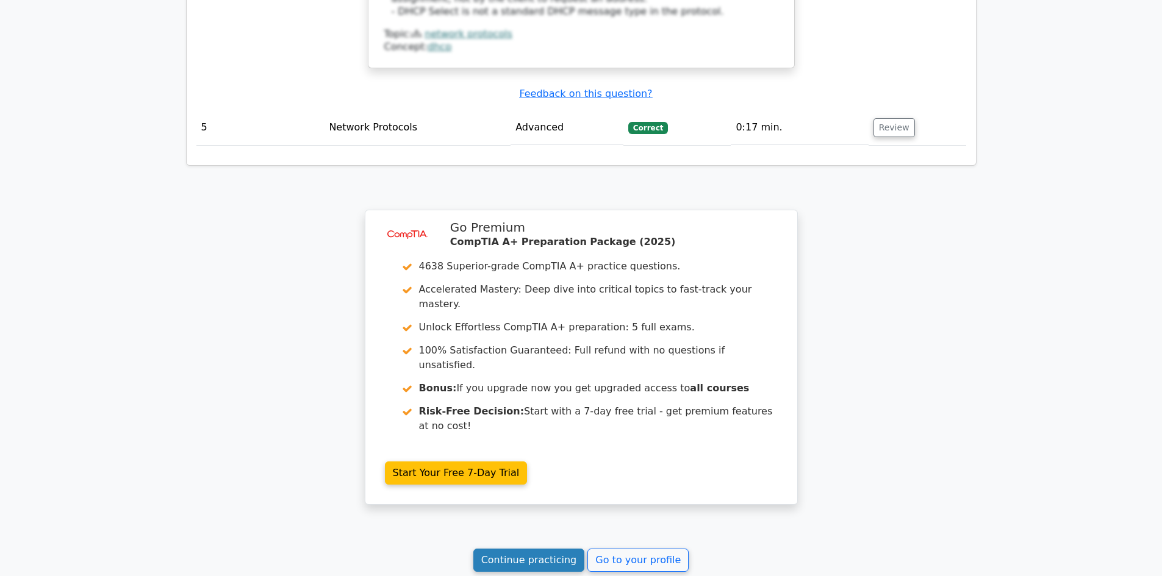
click at [564, 549] on link "Continue practicing" at bounding box center [529, 560] width 112 height 23
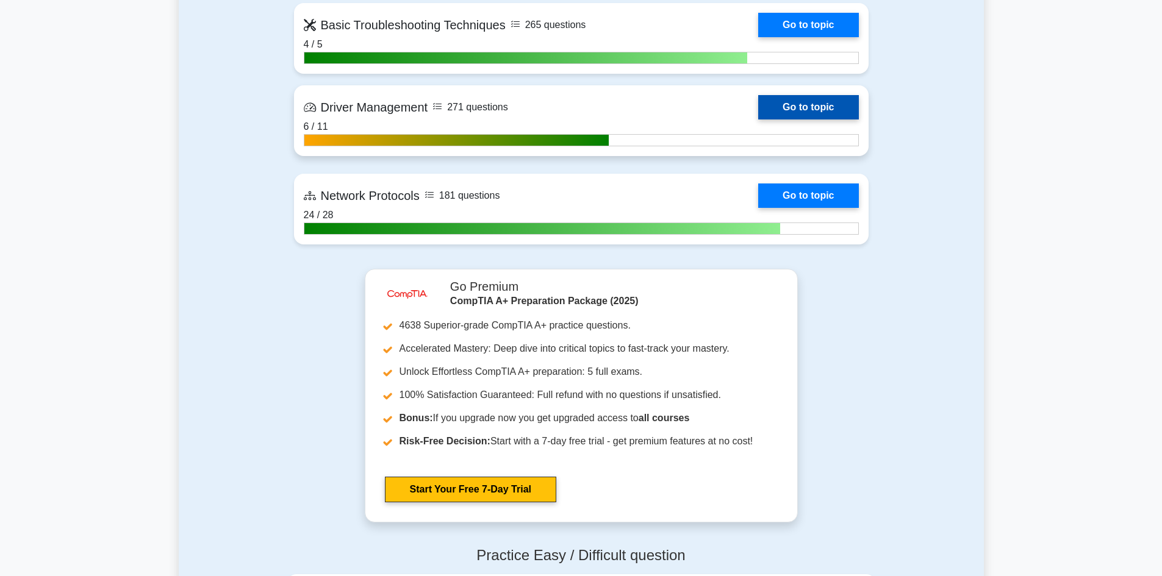
scroll to position [2501, 0]
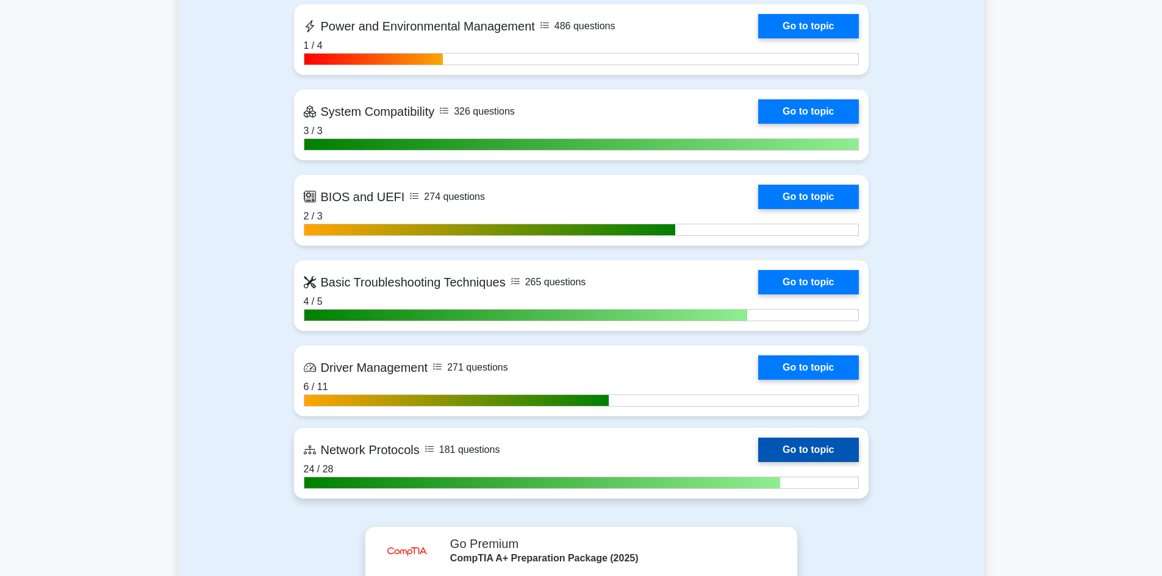
click at [814, 443] on link "Go to topic" at bounding box center [808, 450] width 100 height 24
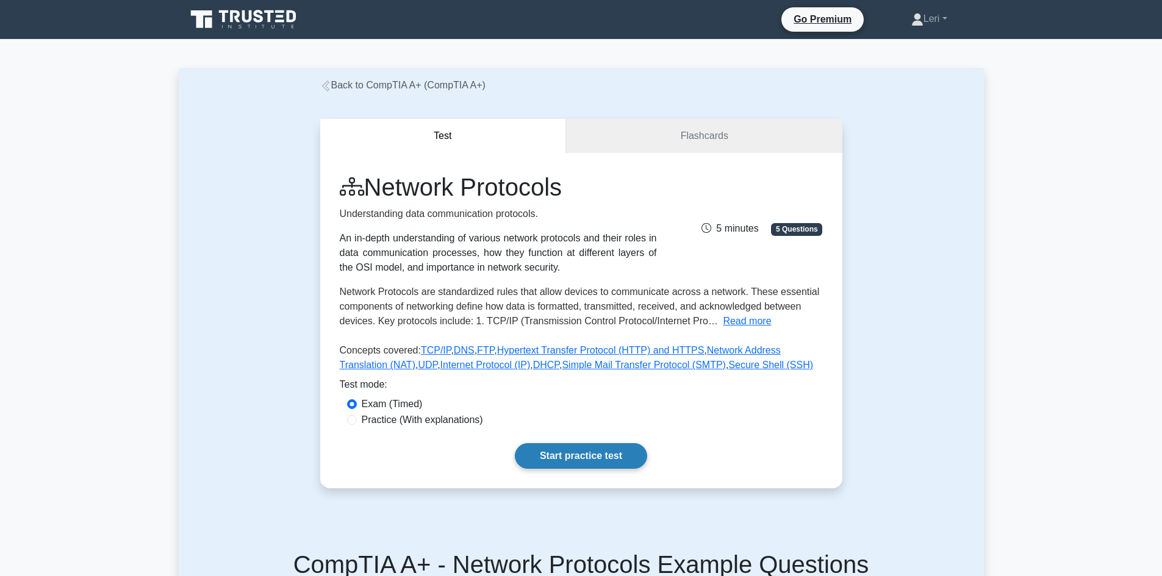
click at [591, 469] on link "Start practice test" at bounding box center [581, 456] width 132 height 26
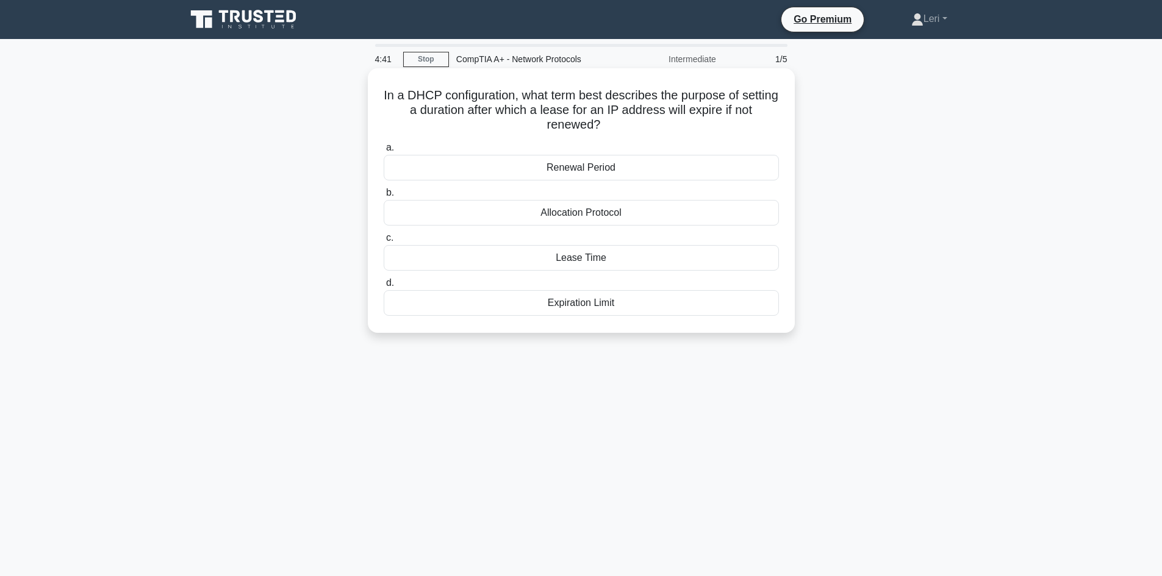
click at [612, 259] on div "Lease Time" at bounding box center [581, 258] width 395 height 26
click at [384, 242] on input "c. Lease Time" at bounding box center [384, 238] width 0 height 8
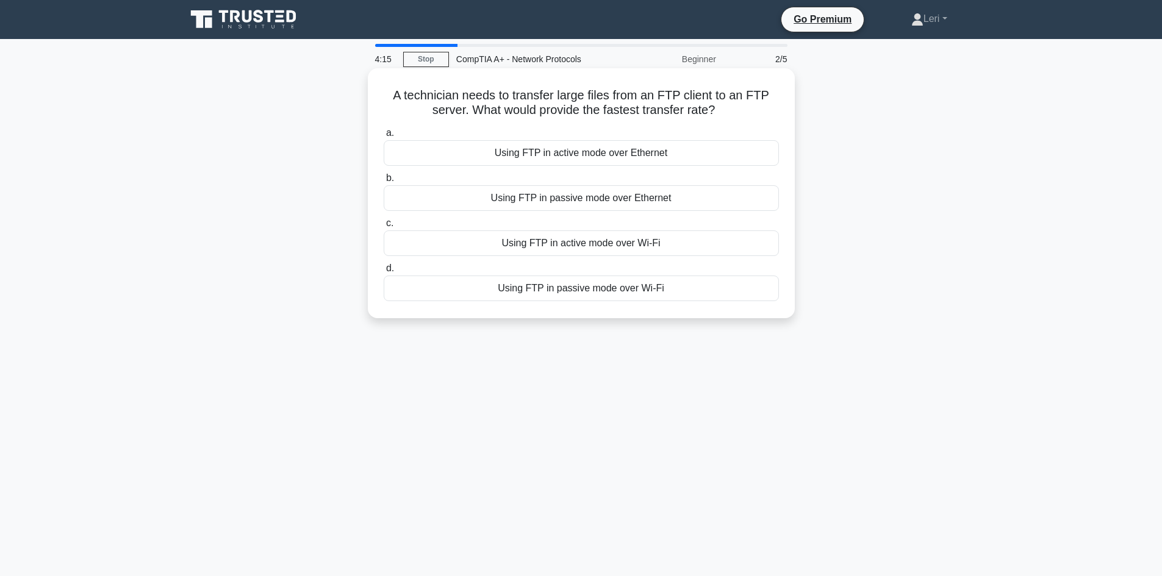
click at [595, 154] on div "Using FTP in active mode over Ethernet" at bounding box center [581, 153] width 395 height 26
click at [384, 137] on input "a. Using FTP in active mode over Ethernet" at bounding box center [384, 133] width 0 height 8
click at [634, 155] on div "Passive Mode Configuration" at bounding box center [581, 153] width 395 height 26
click at [384, 137] on input "a. Passive Mode Configuration" at bounding box center [384, 133] width 0 height 8
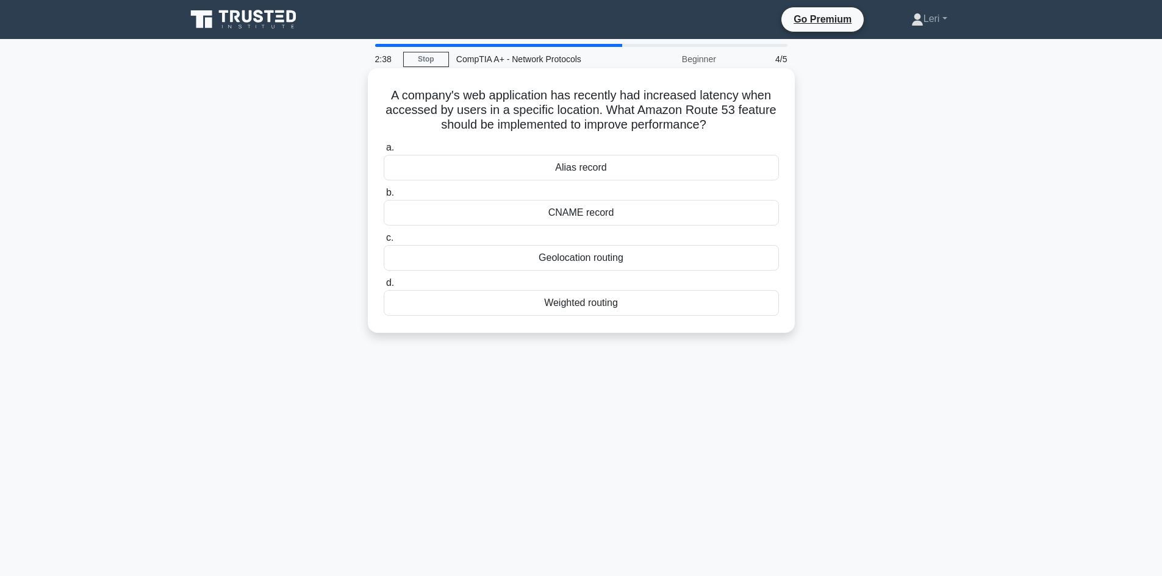
click at [640, 260] on div "Geolocation routing" at bounding box center [581, 258] width 395 height 26
click at [384, 242] on input "c. Geolocation routing" at bounding box center [384, 238] width 0 height 8
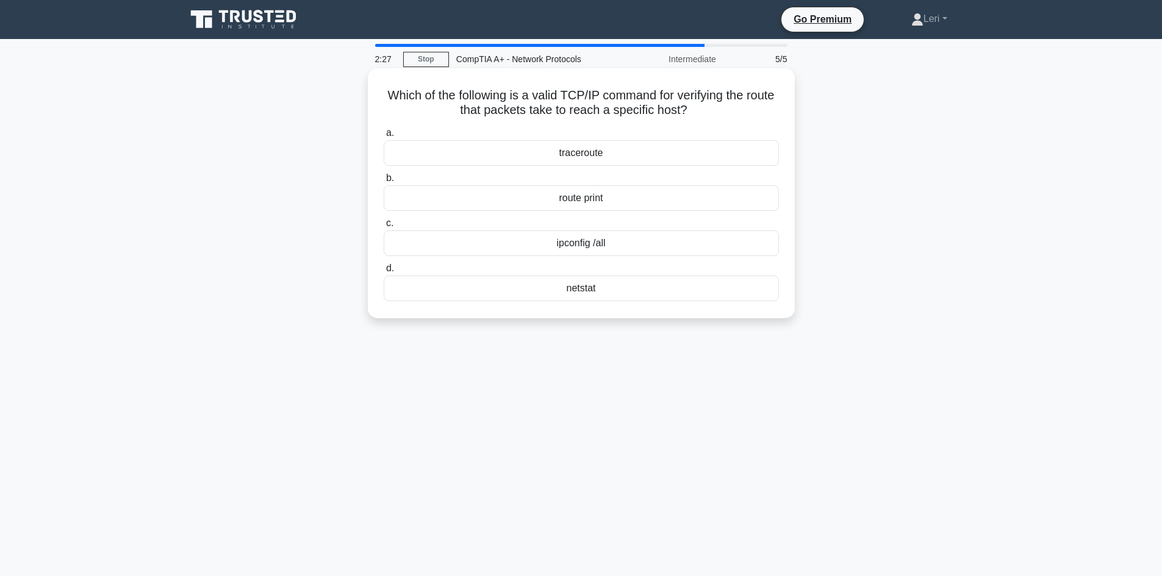
click at [625, 152] on div "traceroute" at bounding box center [581, 153] width 395 height 26
click at [384, 137] on input "a. traceroute" at bounding box center [384, 133] width 0 height 8
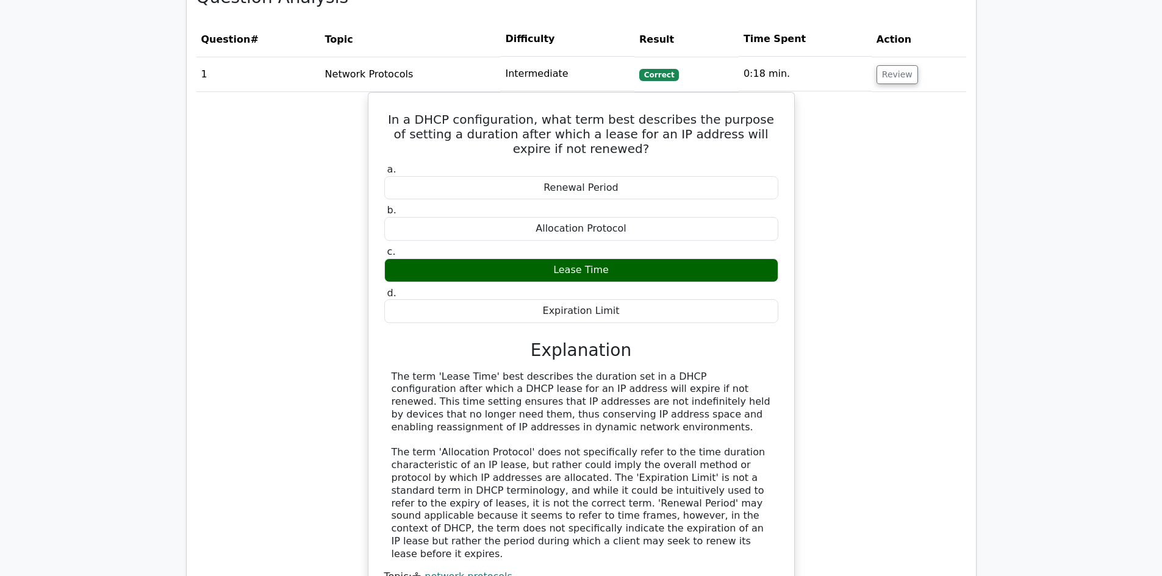
scroll to position [1159, 0]
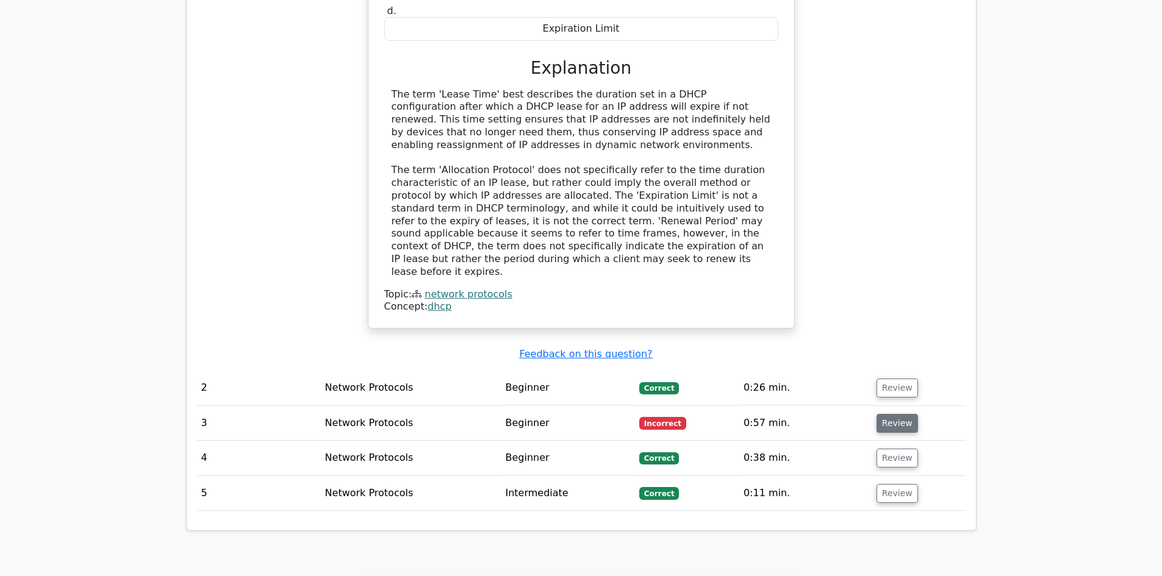
click at [902, 414] on button "Review" at bounding box center [897, 423] width 41 height 19
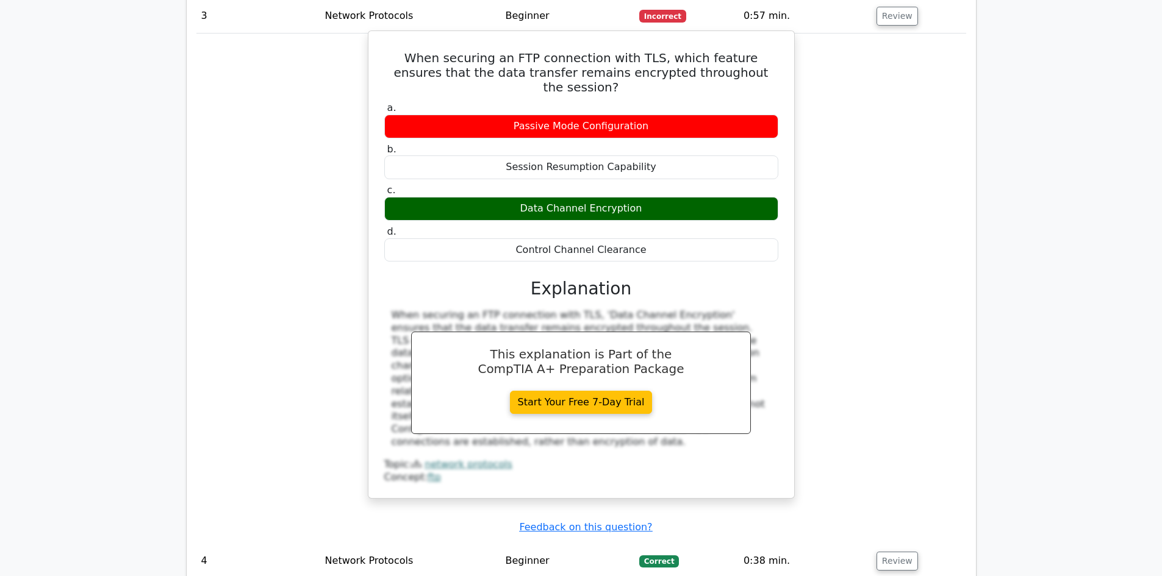
scroll to position [1586, 0]
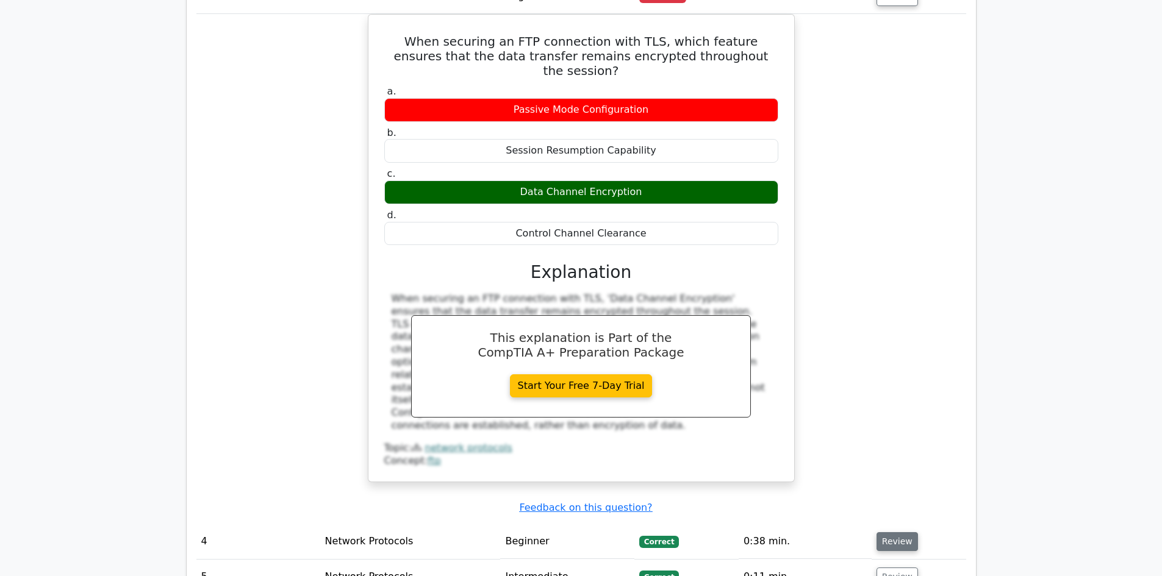
click at [884, 532] on button "Review" at bounding box center [897, 541] width 41 height 19
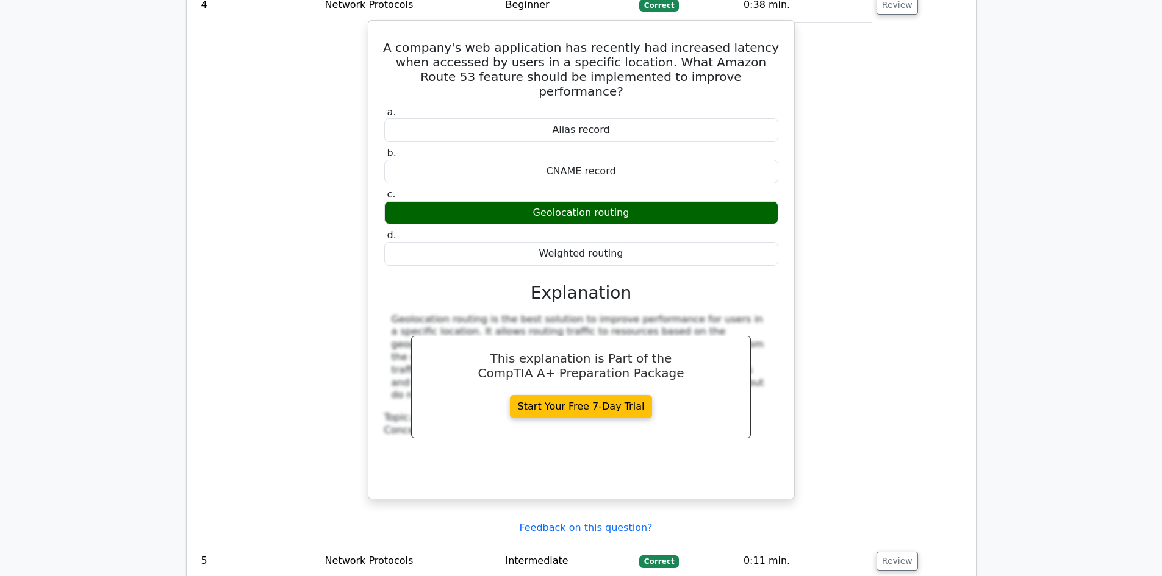
scroll to position [2196, 0]
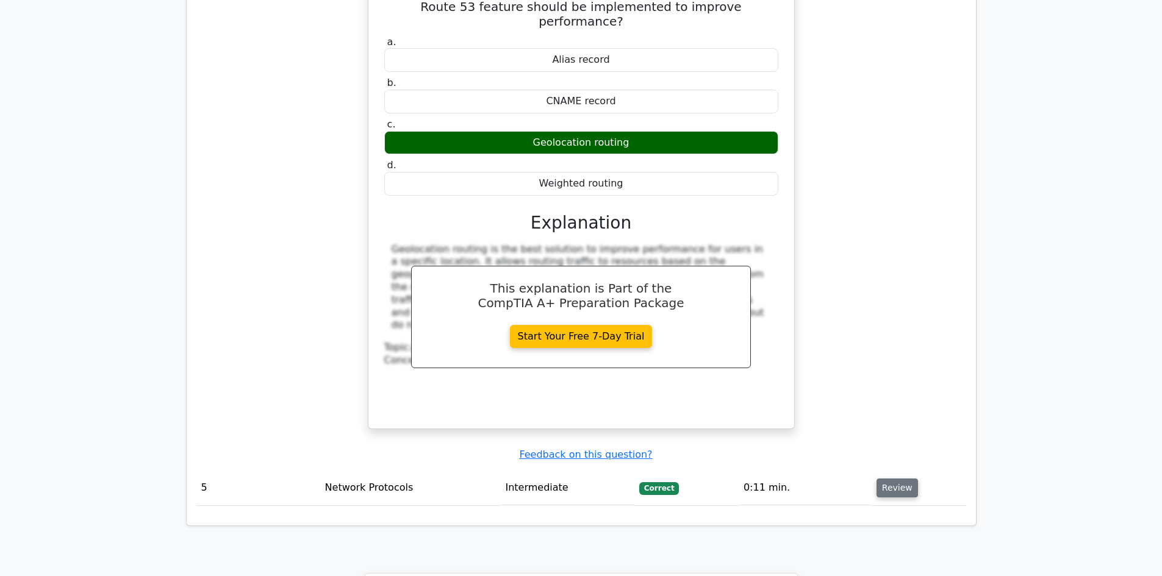
click at [895, 479] on button "Review" at bounding box center [897, 488] width 41 height 19
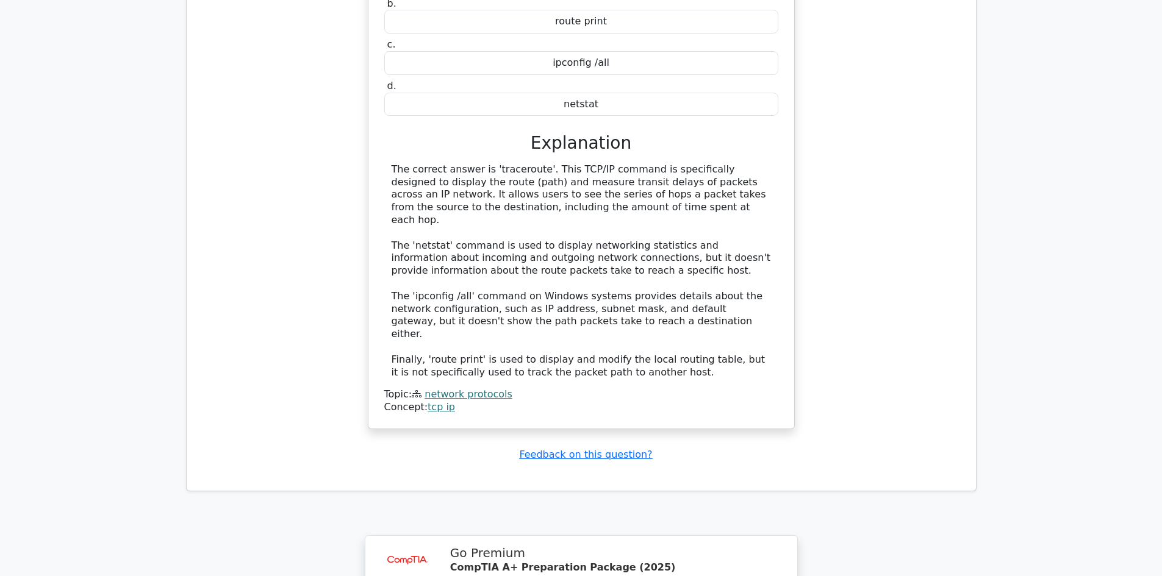
scroll to position [3151, 0]
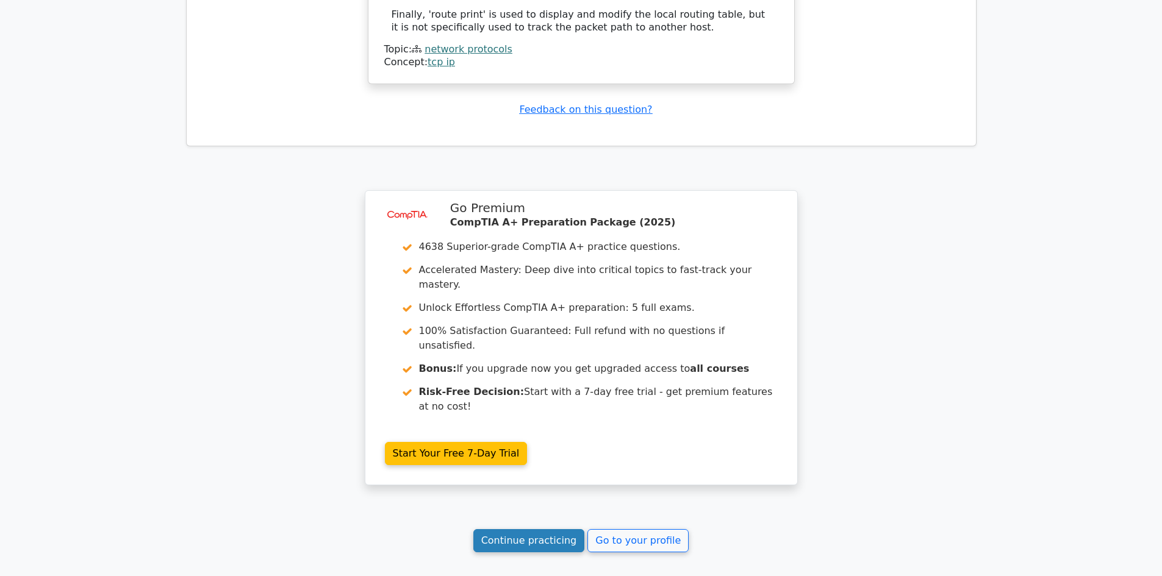
click at [509, 529] on link "Continue practicing" at bounding box center [529, 540] width 112 height 23
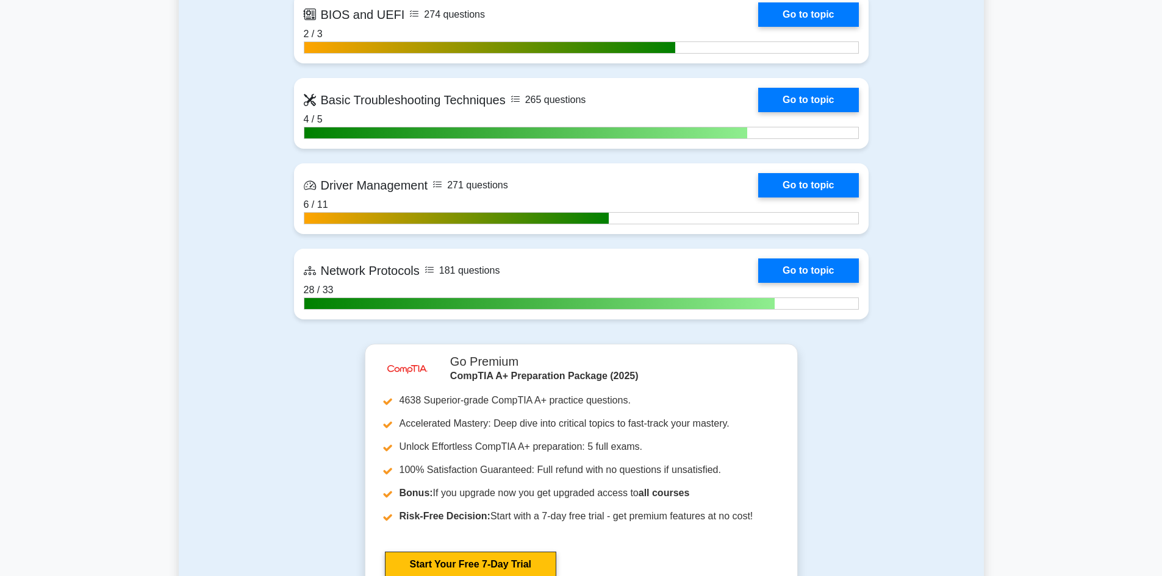
scroll to position [2684, 0]
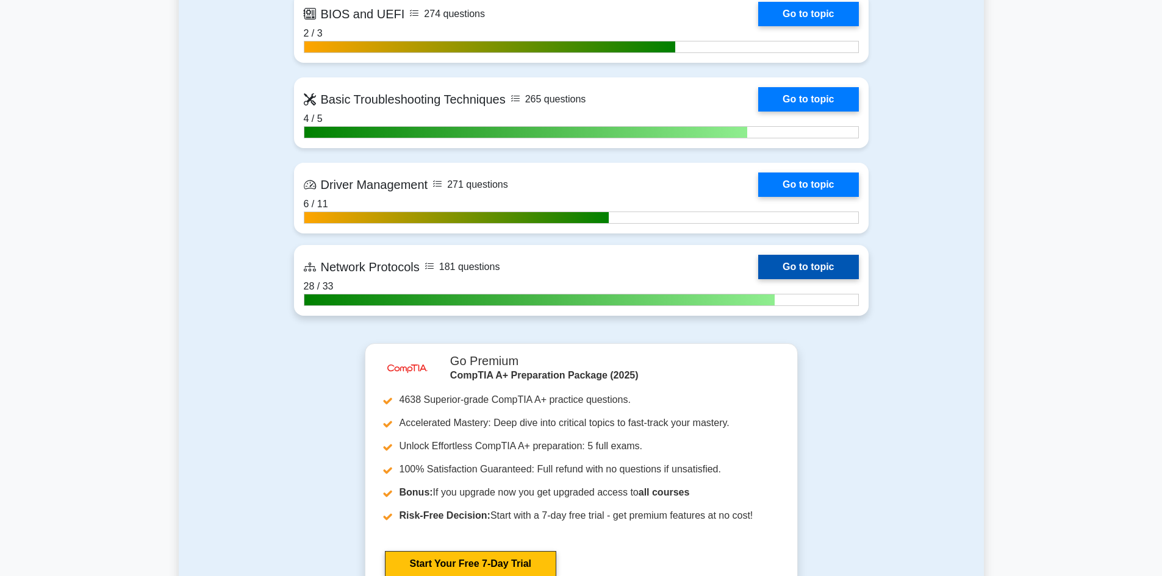
click at [758, 279] on link "Go to topic" at bounding box center [808, 267] width 100 height 24
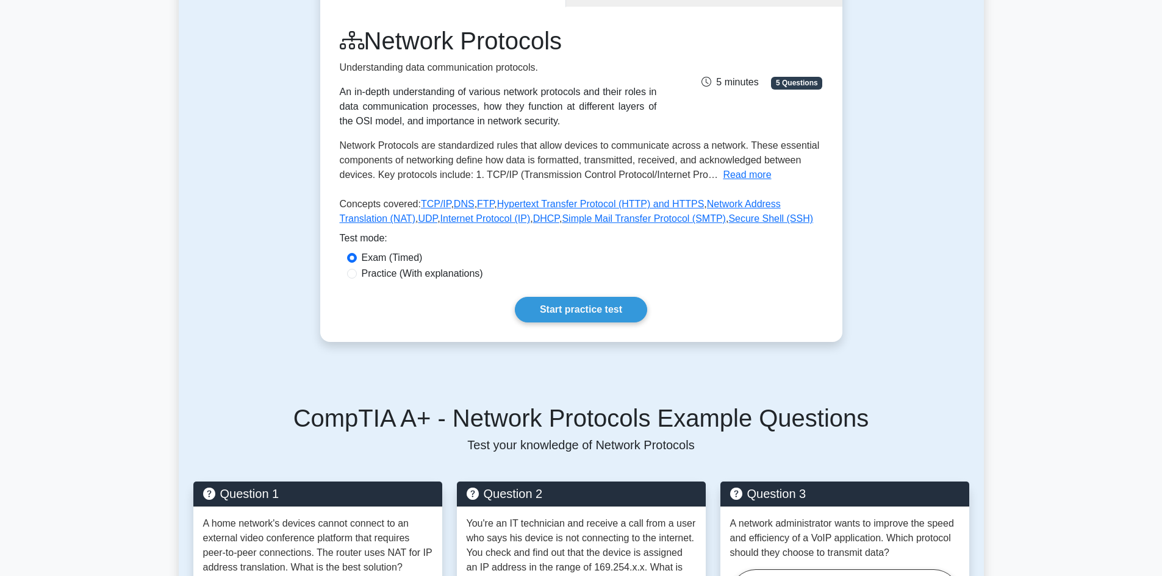
scroll to position [183, 0]
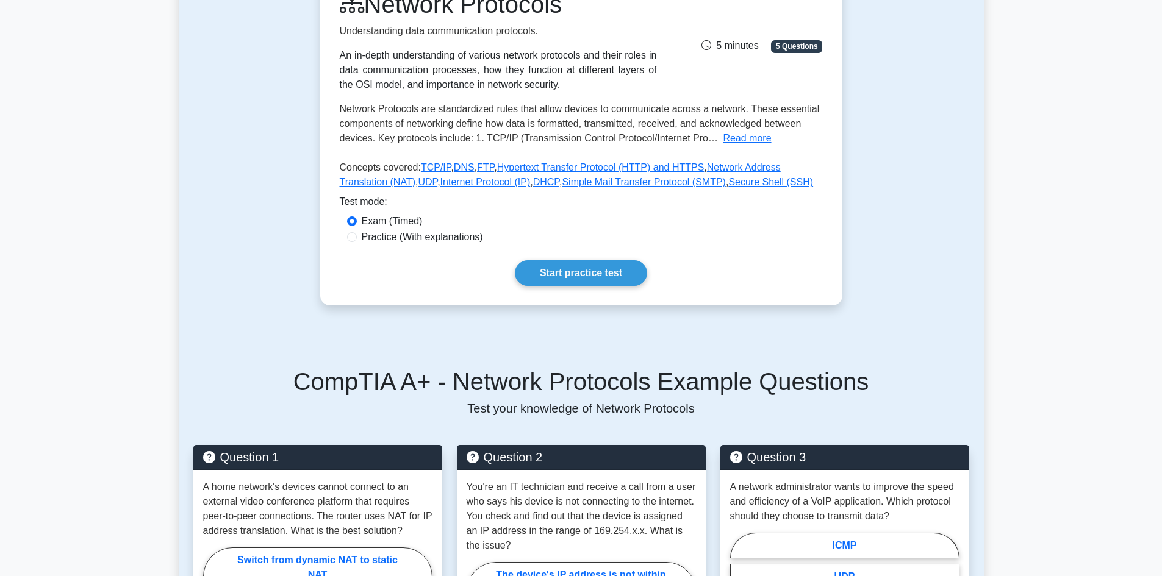
click at [440, 239] on label "Practice (With explanations)" at bounding box center [422, 237] width 121 height 15
click at [357, 239] on input "Practice (With explanations)" at bounding box center [352, 237] width 10 height 10
radio input "true"
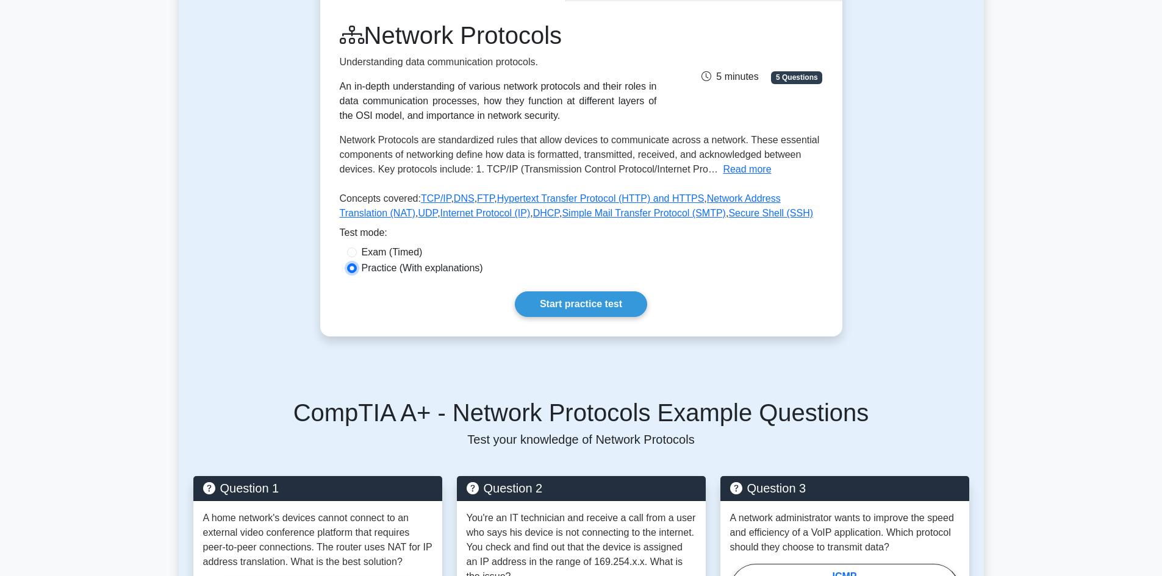
scroll to position [122, 0]
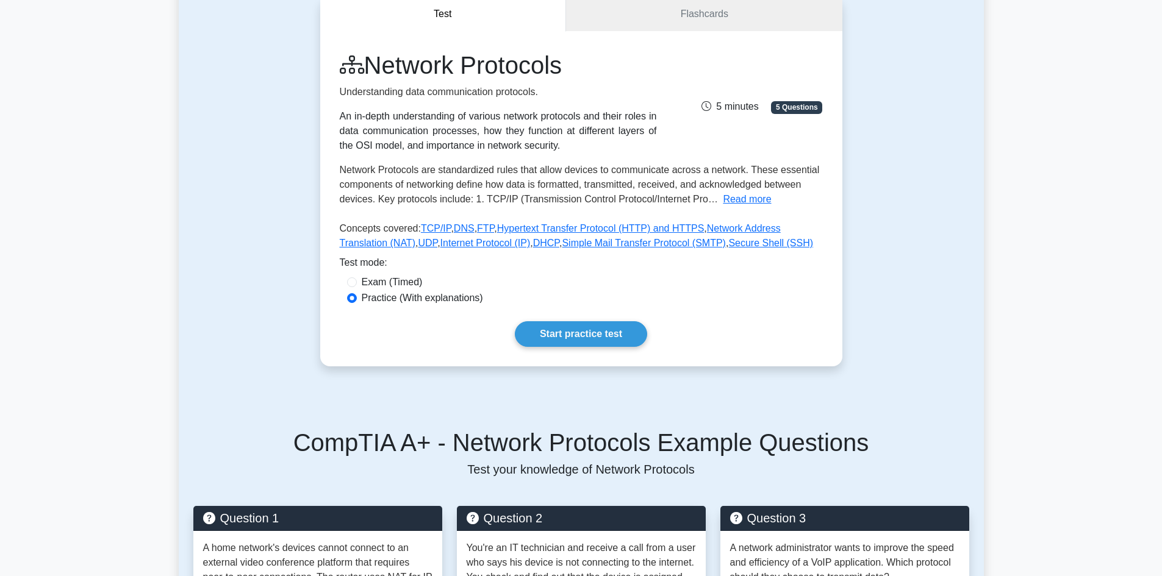
click at [569, 316] on div "Network Protocols Understanding data communication protocols. An in-depth under…" at bounding box center [581, 198] width 522 height 335
click at [566, 329] on link "Start practice test" at bounding box center [581, 334] width 132 height 26
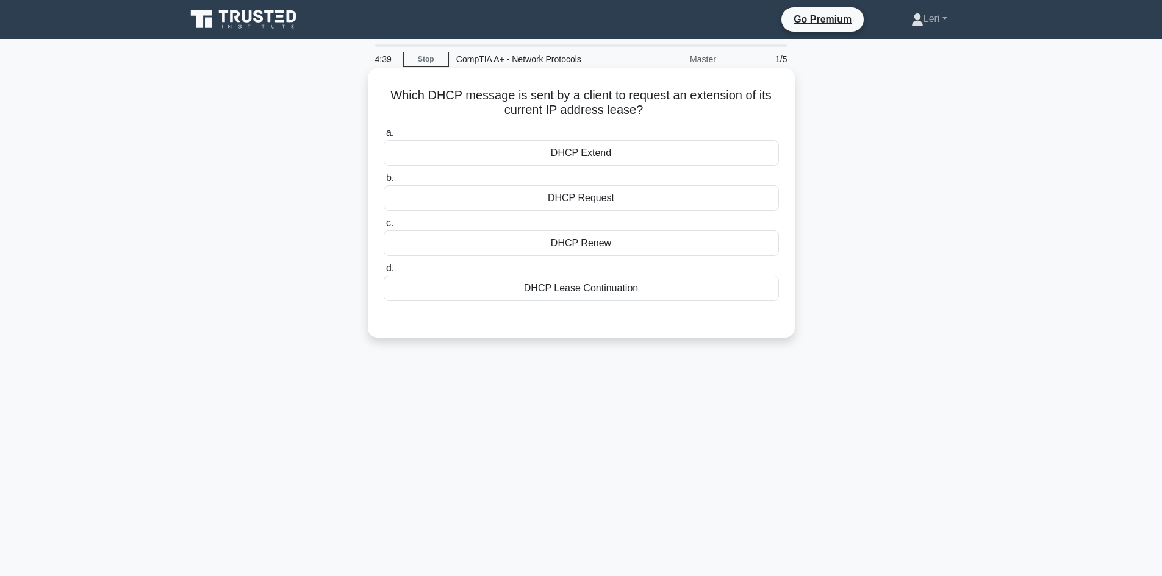
click at [645, 291] on div "DHCP Lease Continuation" at bounding box center [581, 289] width 395 height 26
click at [384, 273] on input "d. DHCP Lease Continuation" at bounding box center [384, 269] width 0 height 8
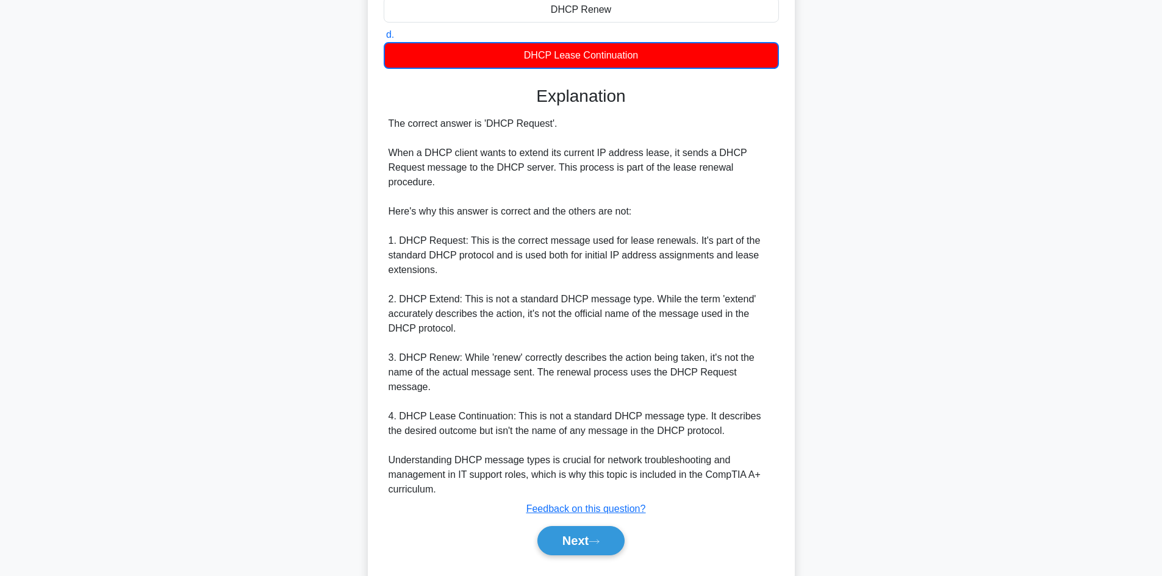
scroll to position [236, 0]
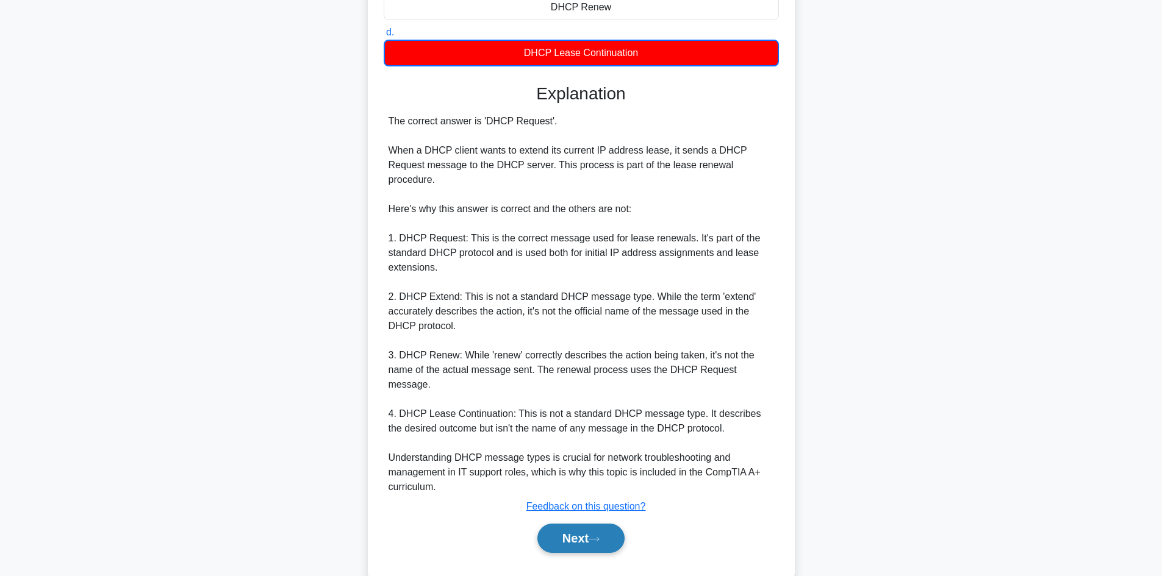
click at [576, 524] on button "Next" at bounding box center [580, 538] width 87 height 29
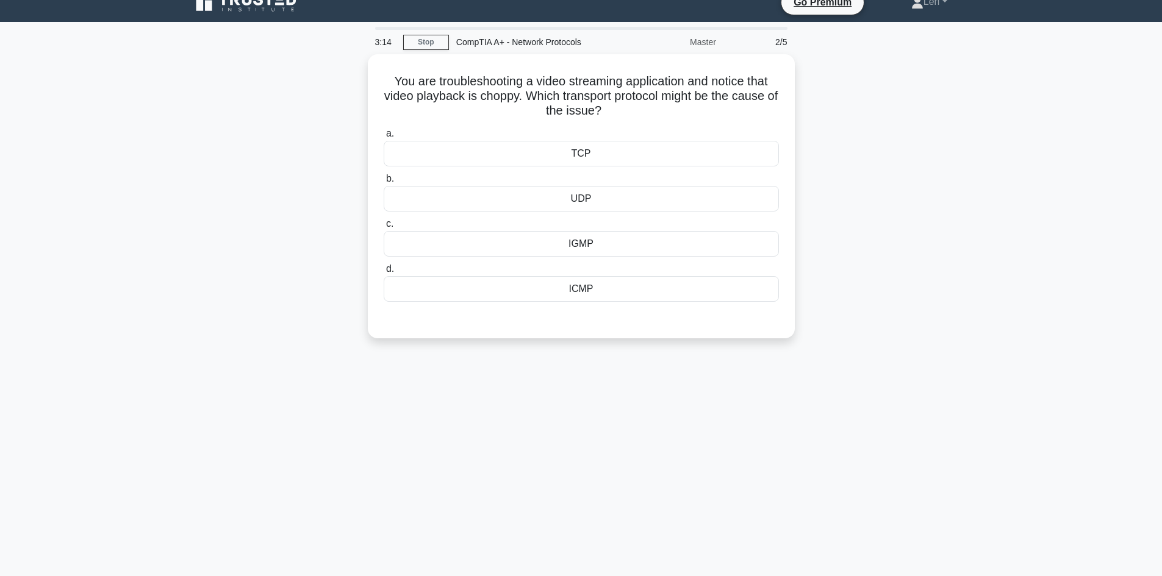
scroll to position [0, 0]
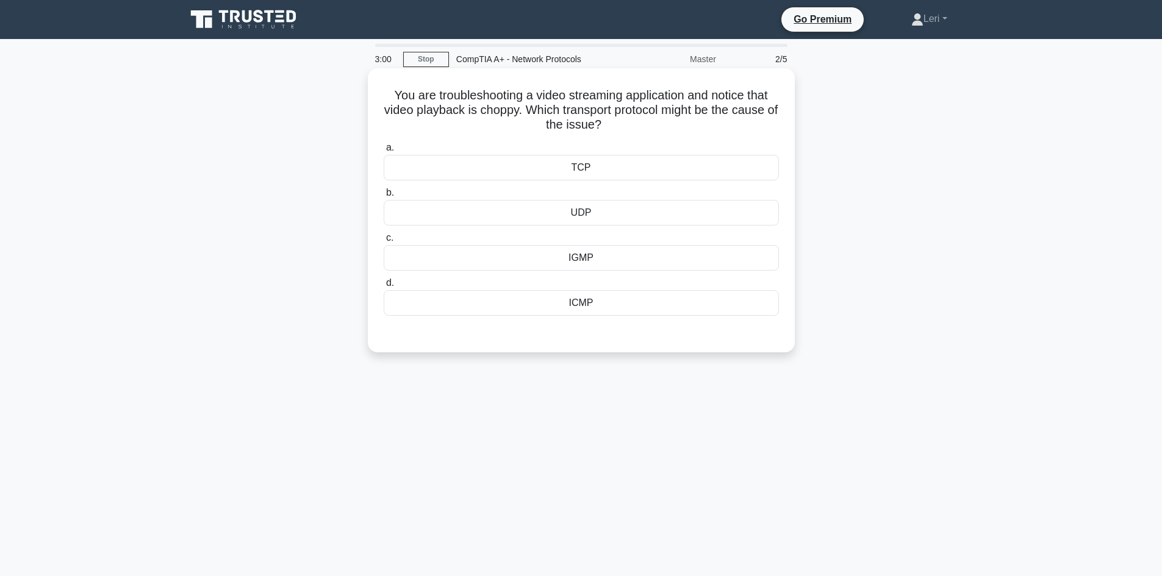
click at [599, 210] on div "UDP" at bounding box center [581, 213] width 395 height 26
click at [384, 197] on input "b. UDP" at bounding box center [384, 193] width 0 height 8
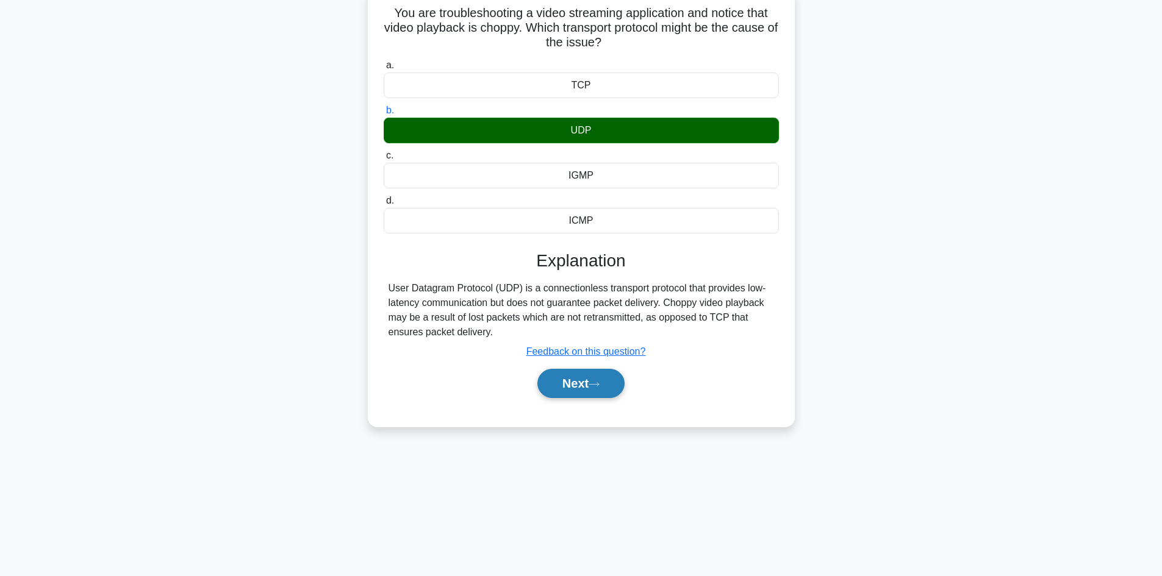
click at [594, 388] on icon at bounding box center [594, 384] width 11 height 7
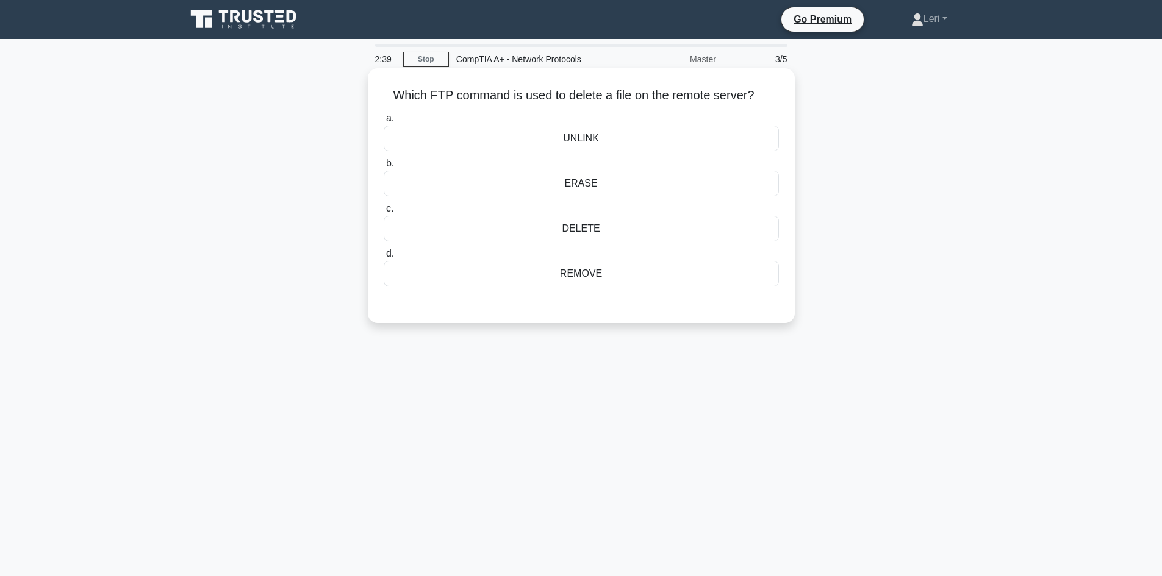
click at [588, 225] on div "DELETE" at bounding box center [581, 229] width 395 height 26
click at [384, 213] on input "c. DELETE" at bounding box center [384, 209] width 0 height 8
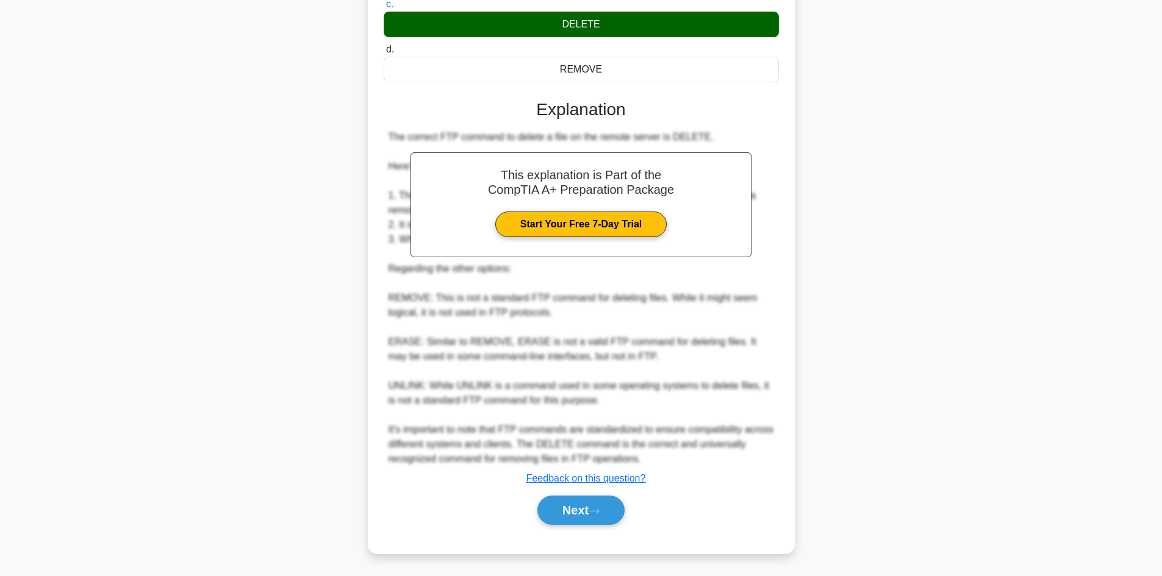
scroll to position [206, 0]
click at [565, 512] on button "Next" at bounding box center [580, 509] width 87 height 29
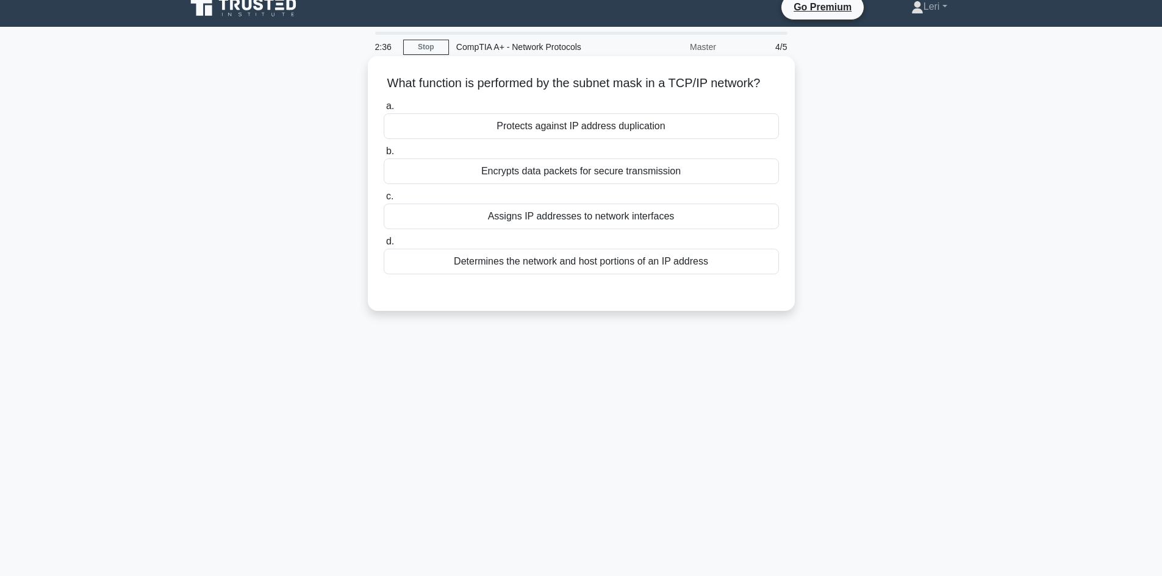
scroll to position [0, 0]
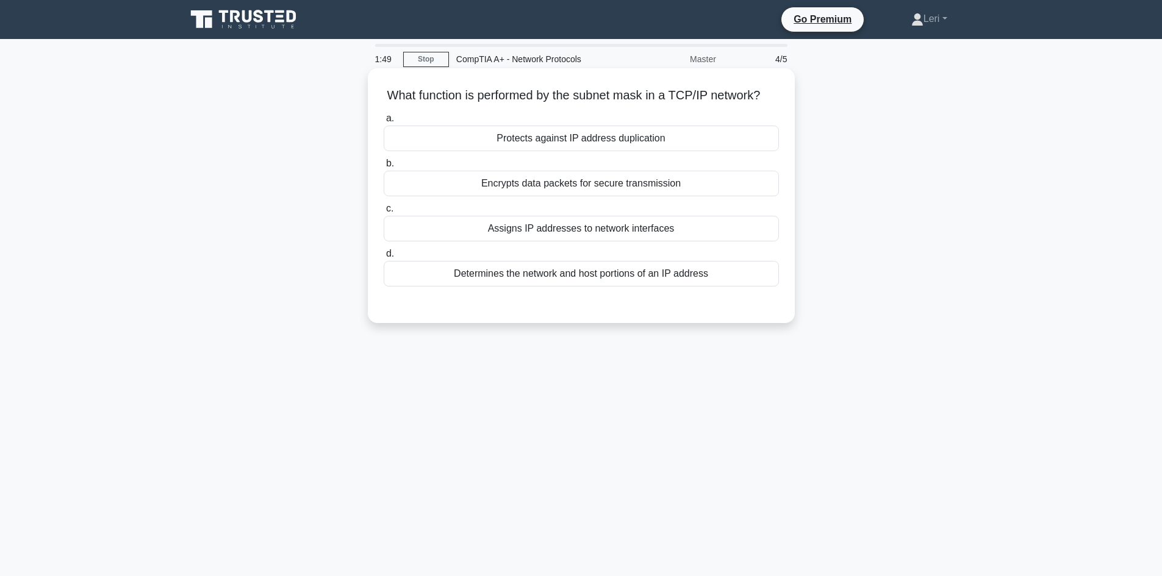
click at [659, 287] on div "Determines the network and host portions of an IP address" at bounding box center [581, 274] width 395 height 26
click at [384, 258] on input "d. Determines the network and host portions of an IP address" at bounding box center [384, 254] width 0 height 8
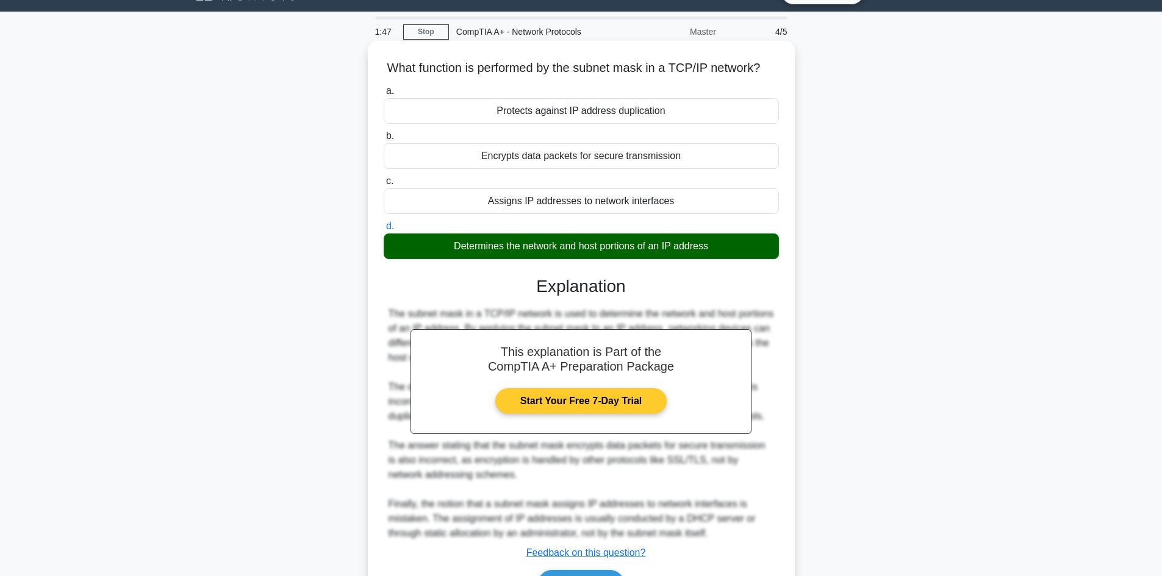
scroll to position [118, 0]
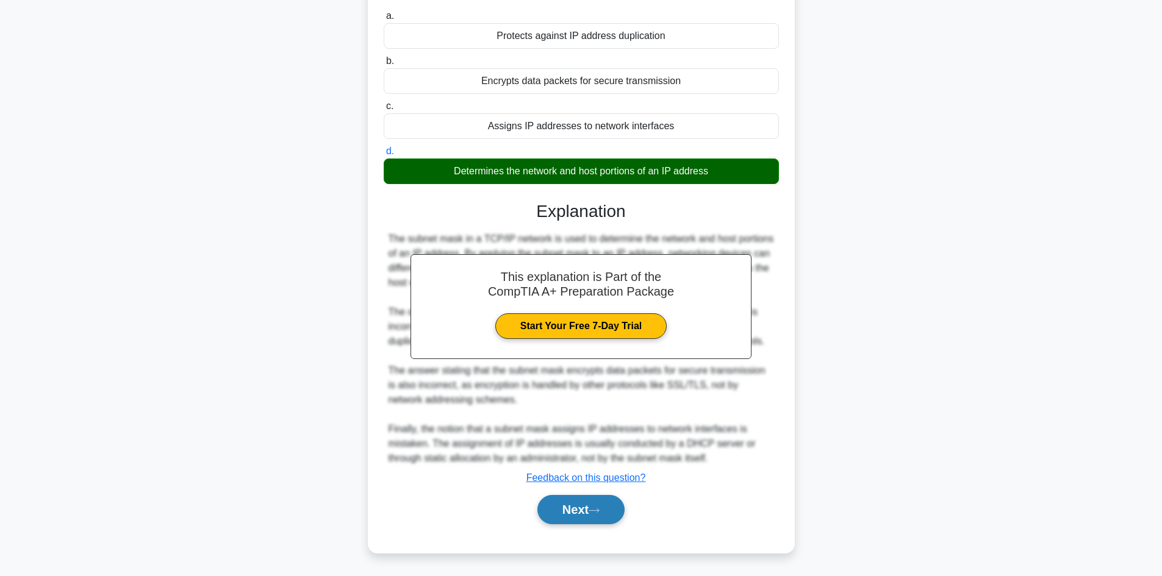
click at [538, 515] on button "Next" at bounding box center [580, 509] width 87 height 29
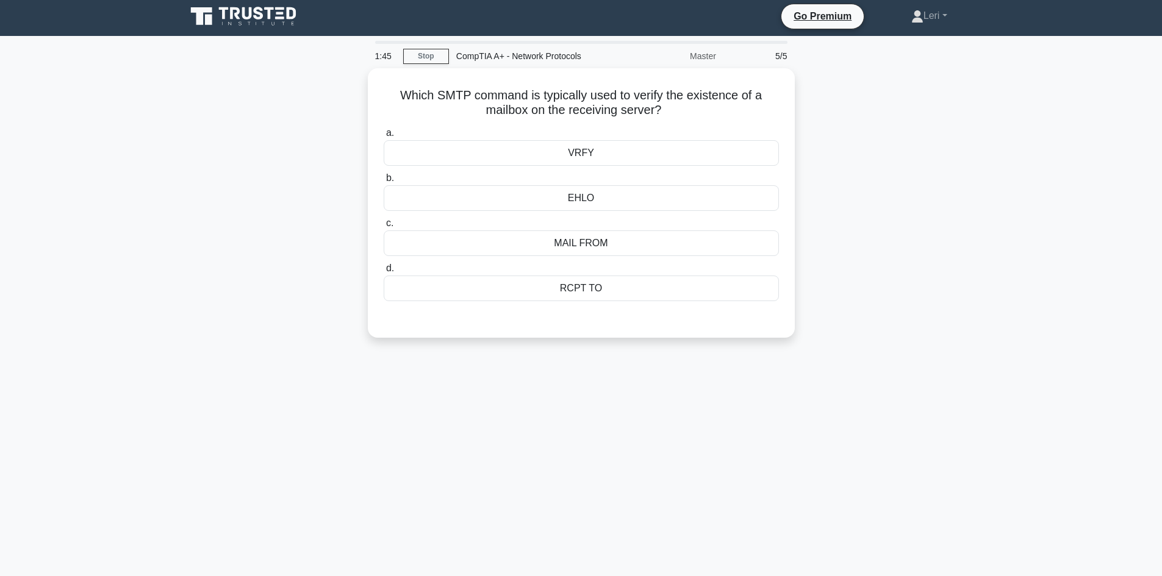
scroll to position [0, 0]
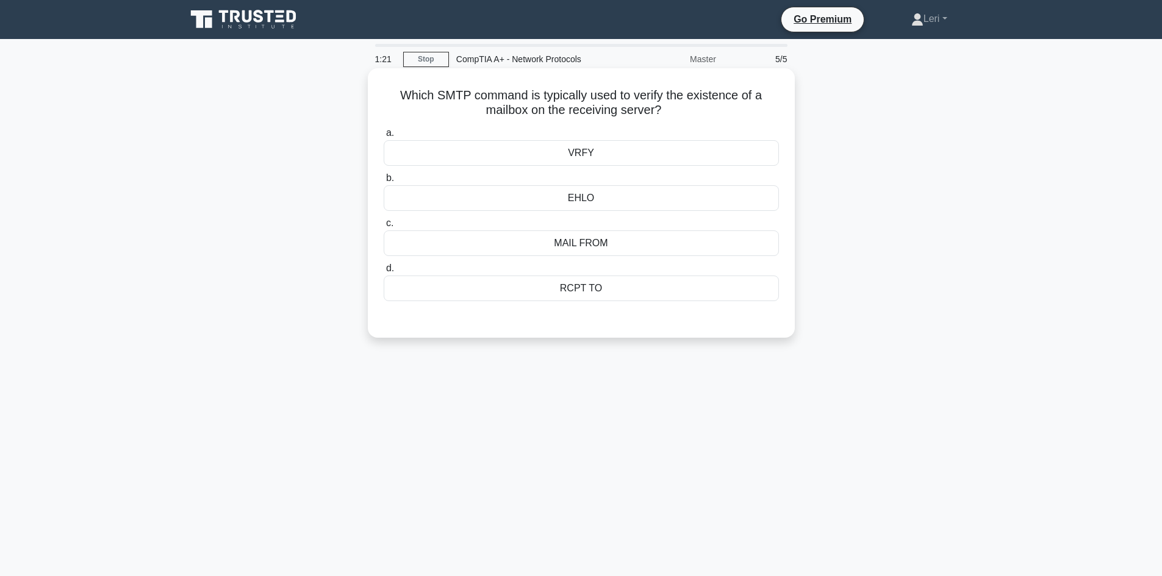
click at [590, 151] on div "VRFY" at bounding box center [581, 153] width 395 height 26
click at [384, 137] on input "a. VRFY" at bounding box center [384, 133] width 0 height 8
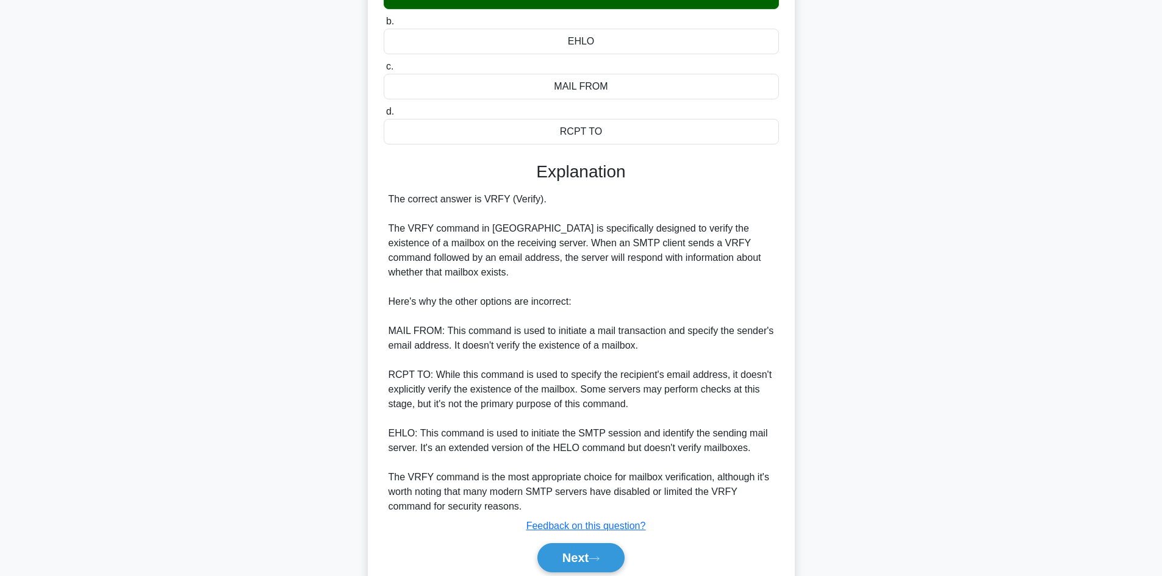
scroll to position [206, 0]
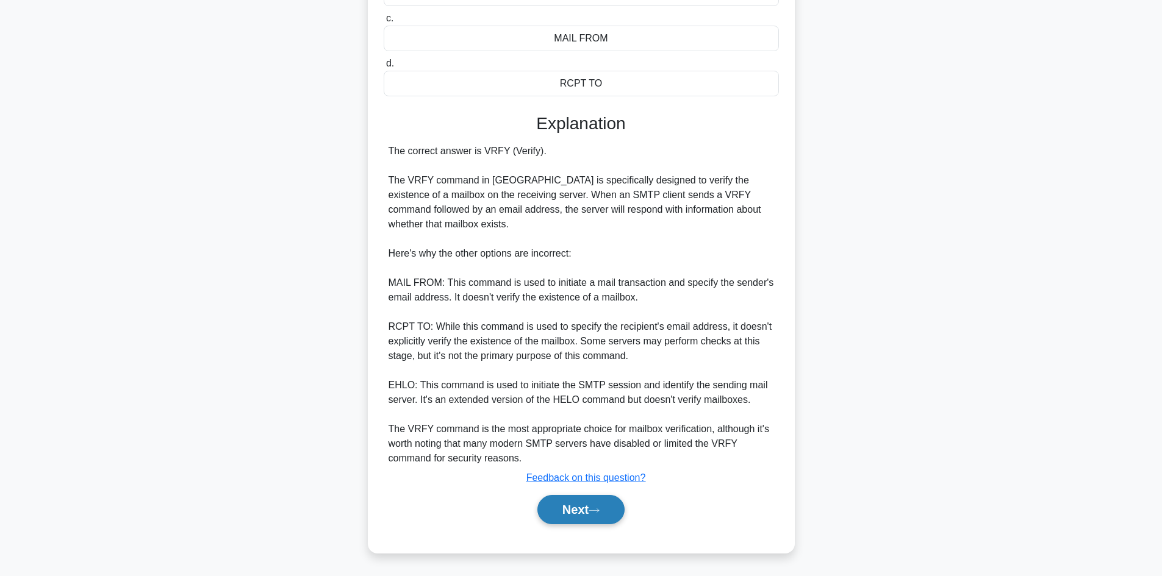
click at [576, 514] on button "Next" at bounding box center [580, 509] width 87 height 29
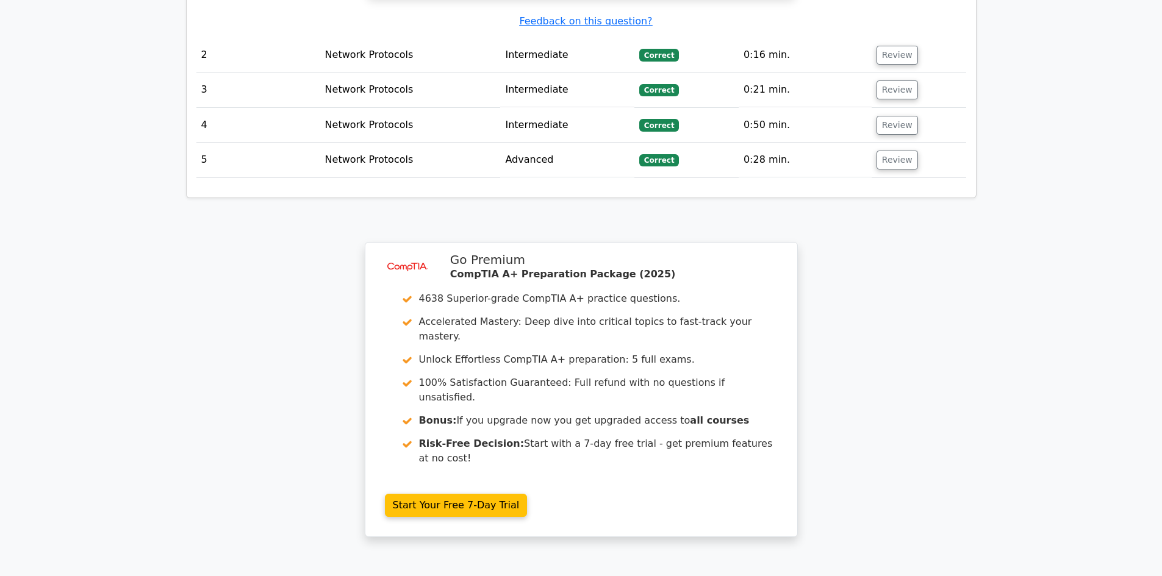
scroll to position [1730, 0]
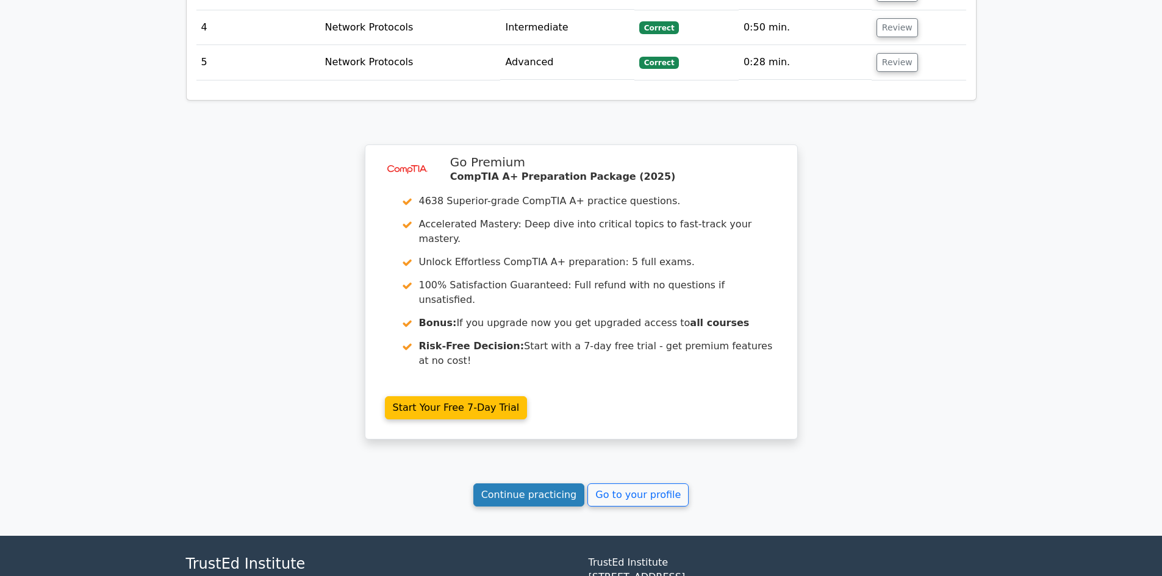
click at [538, 484] on link "Continue practicing" at bounding box center [529, 495] width 112 height 23
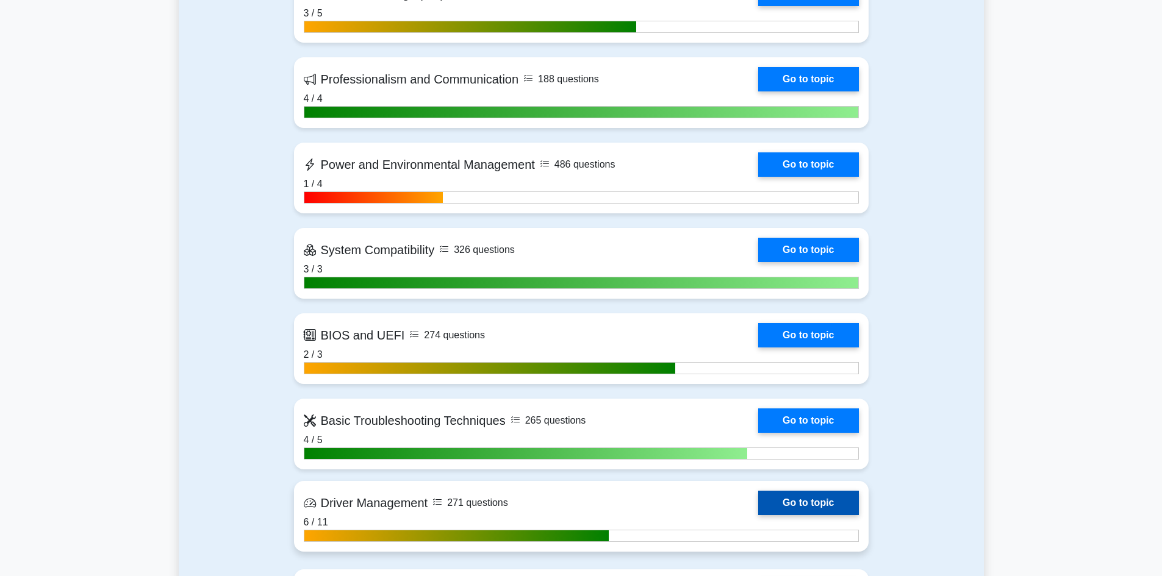
scroll to position [2501, 0]
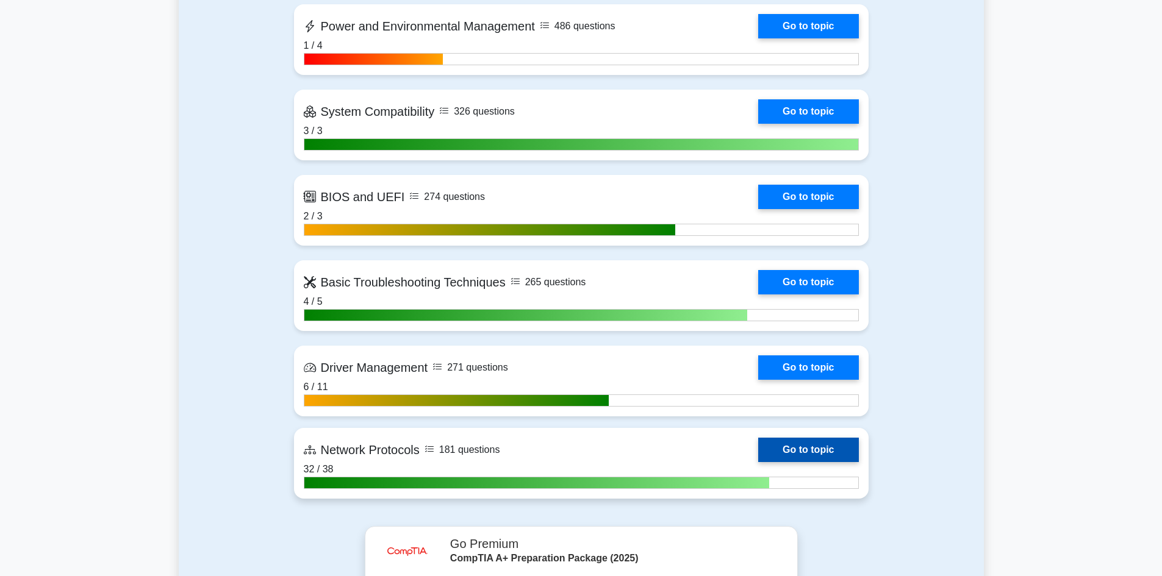
click at [786, 453] on link "Go to topic" at bounding box center [808, 450] width 100 height 24
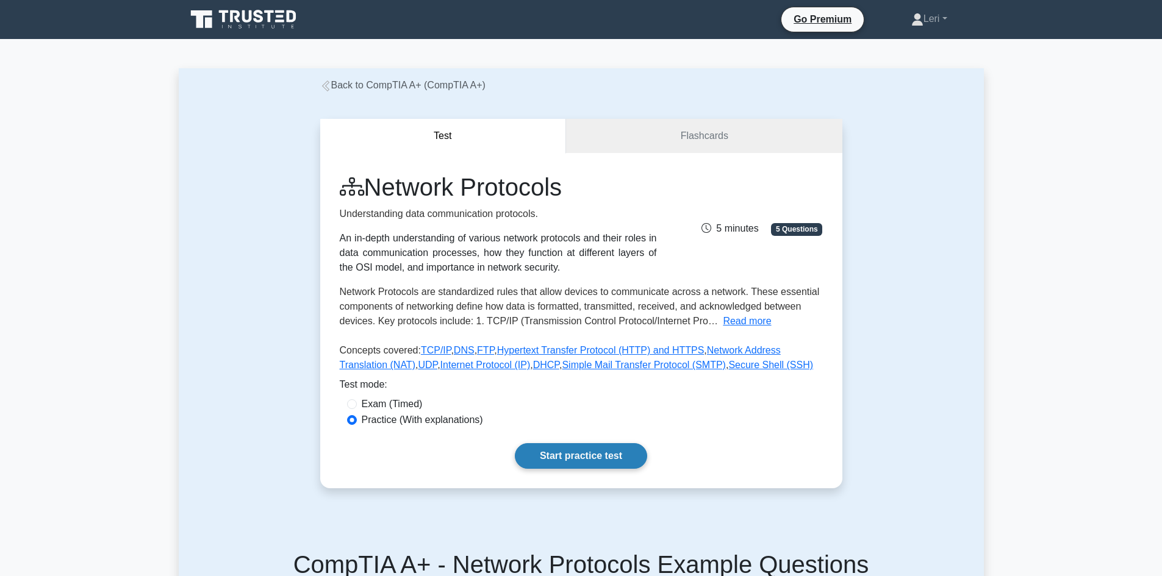
click at [537, 456] on link "Start practice test" at bounding box center [581, 456] width 132 height 26
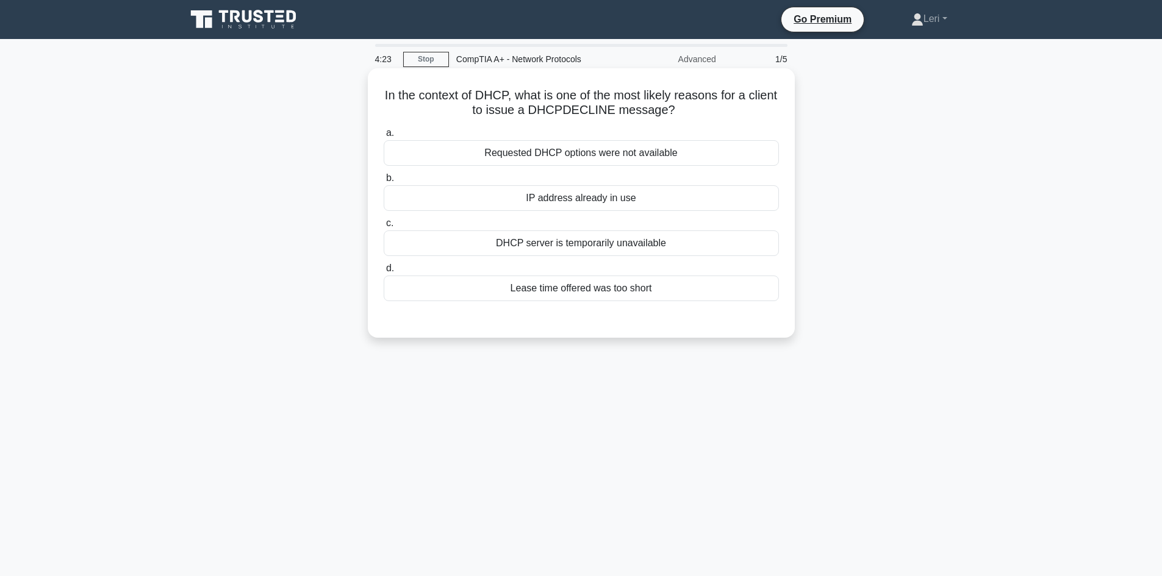
click at [660, 198] on div "IP address already in use" at bounding box center [581, 198] width 395 height 26
click at [384, 182] on input "b. IP address already in use" at bounding box center [384, 178] width 0 height 8
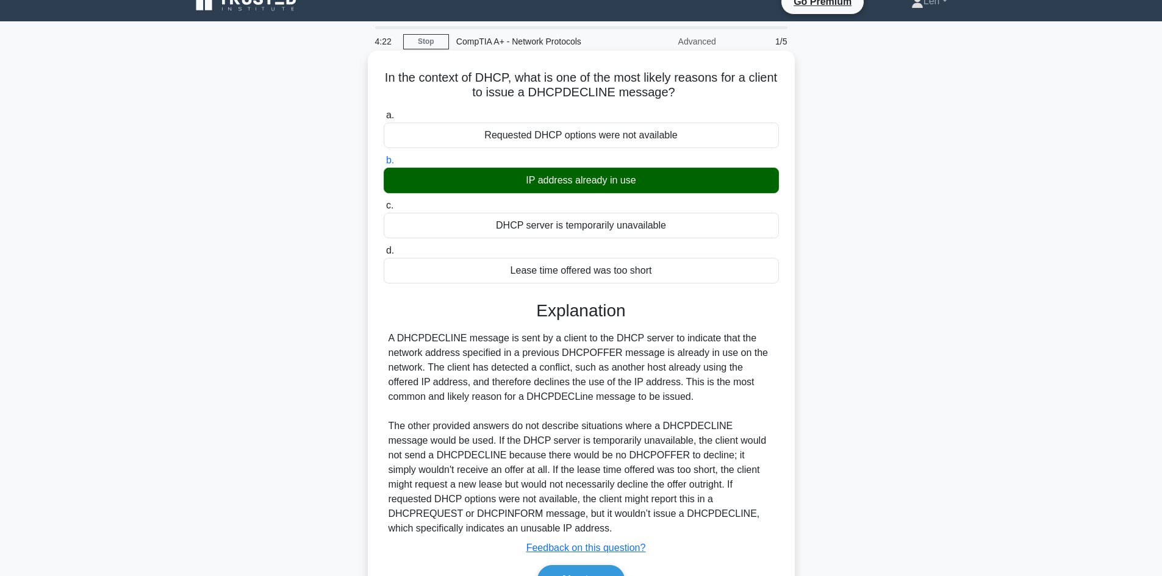
scroll to position [88, 0]
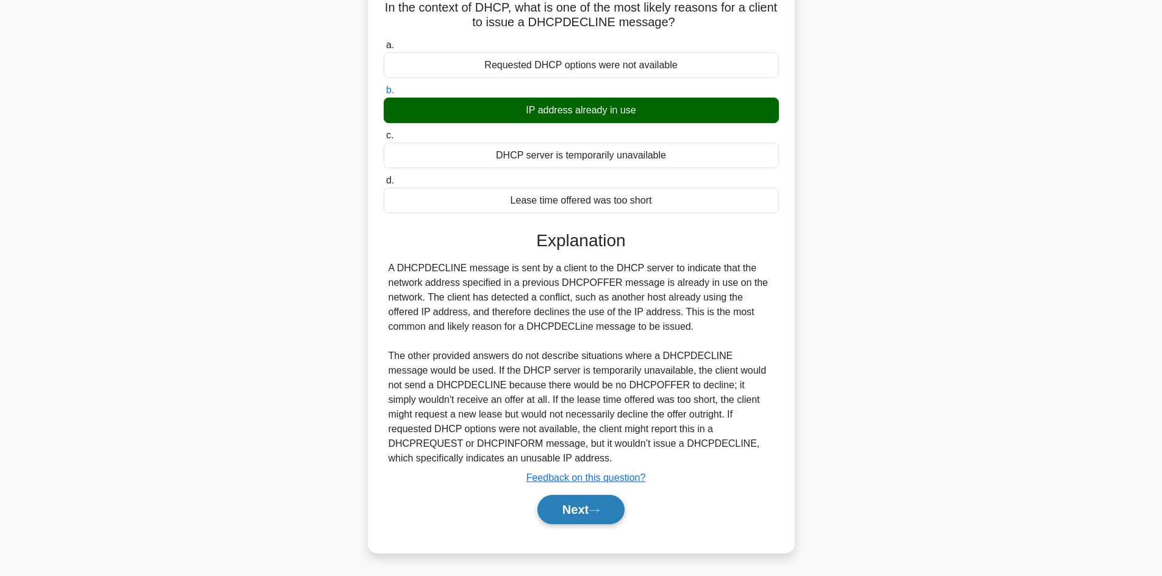
click at [575, 514] on button "Next" at bounding box center [580, 509] width 87 height 29
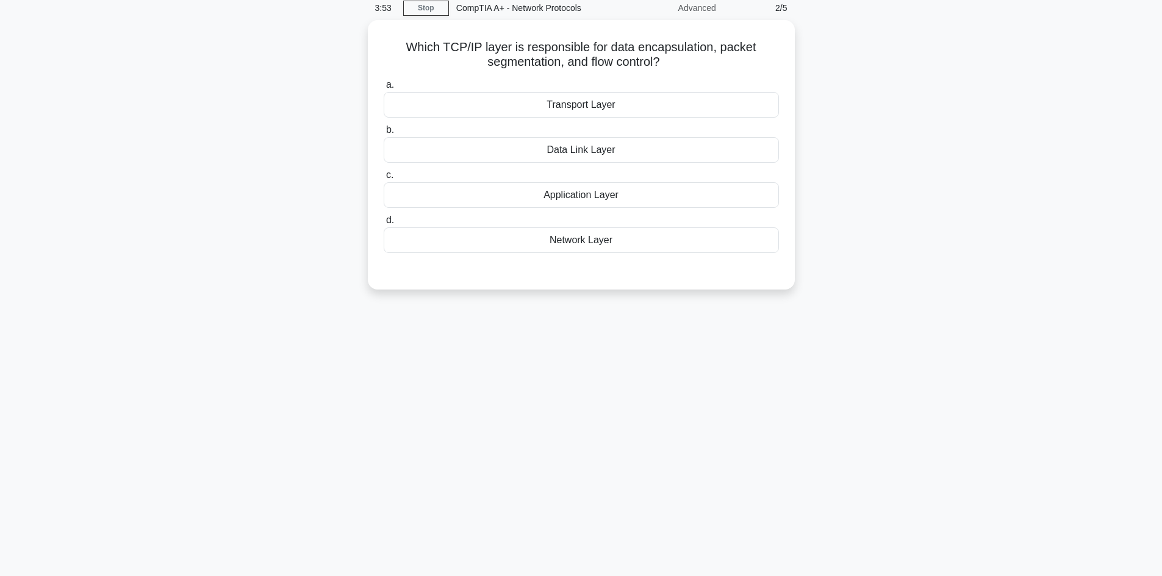
scroll to position [0, 0]
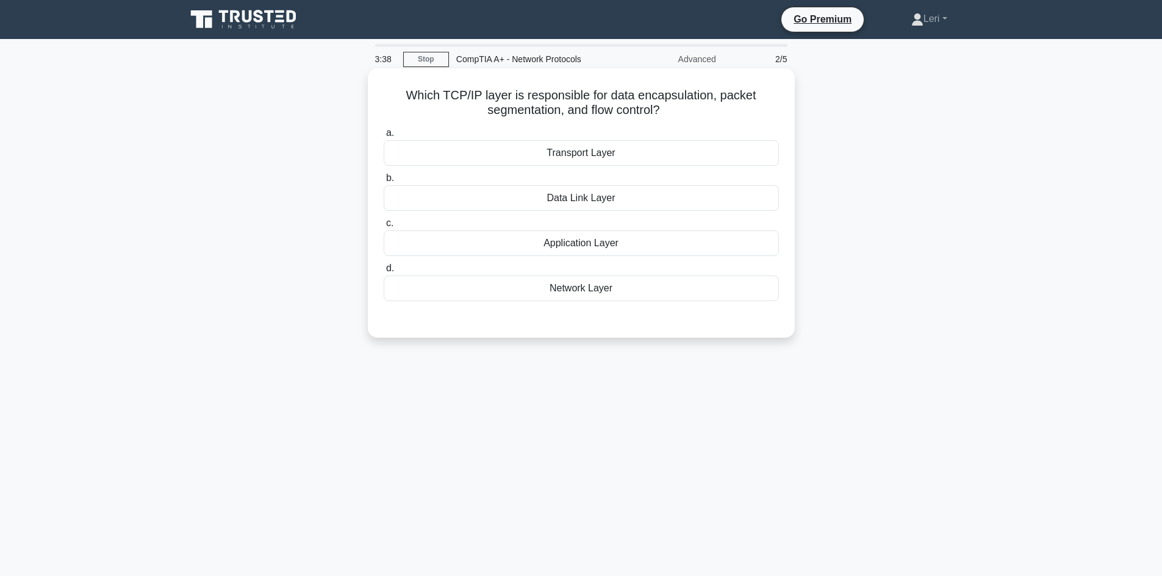
click at [633, 154] on div "Transport Layer" at bounding box center [581, 153] width 395 height 26
click at [384, 137] on input "a. Transport Layer" at bounding box center [384, 133] width 0 height 8
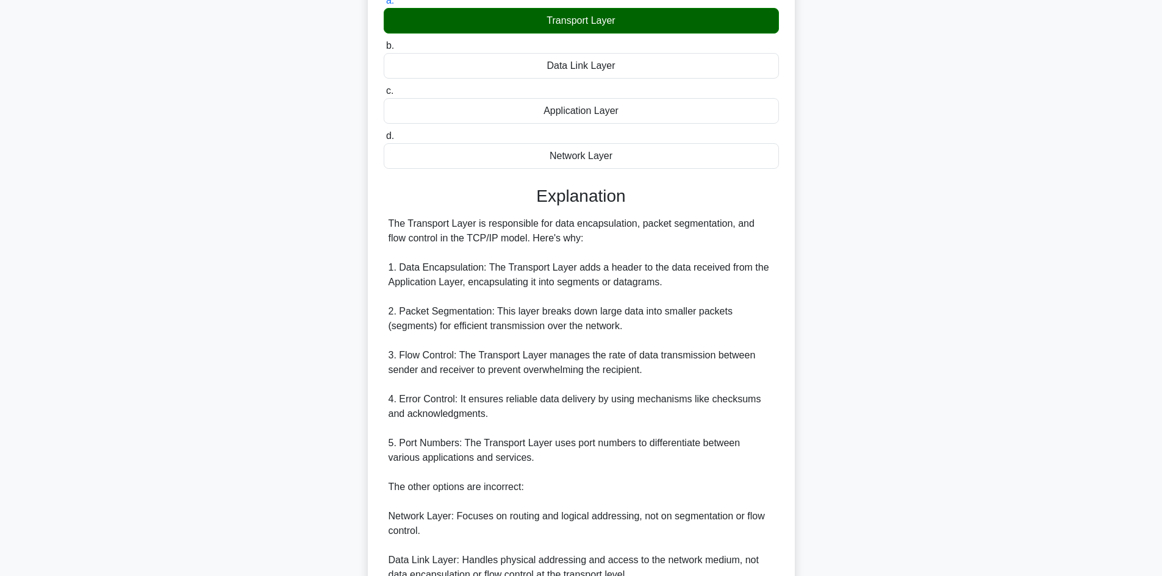
scroll to position [293, 0]
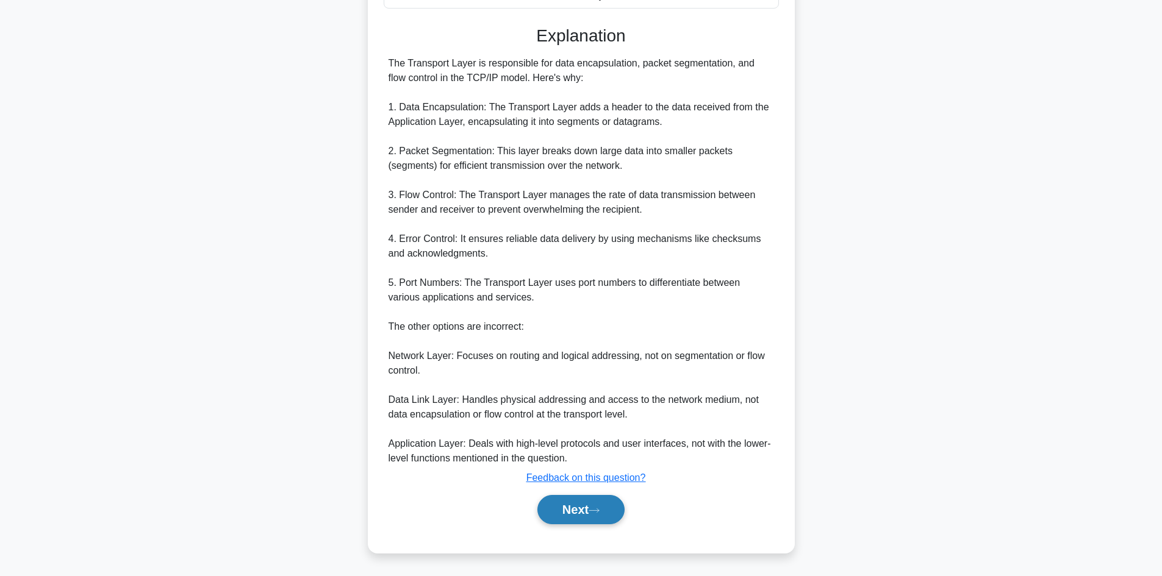
click at [583, 516] on button "Next" at bounding box center [580, 509] width 87 height 29
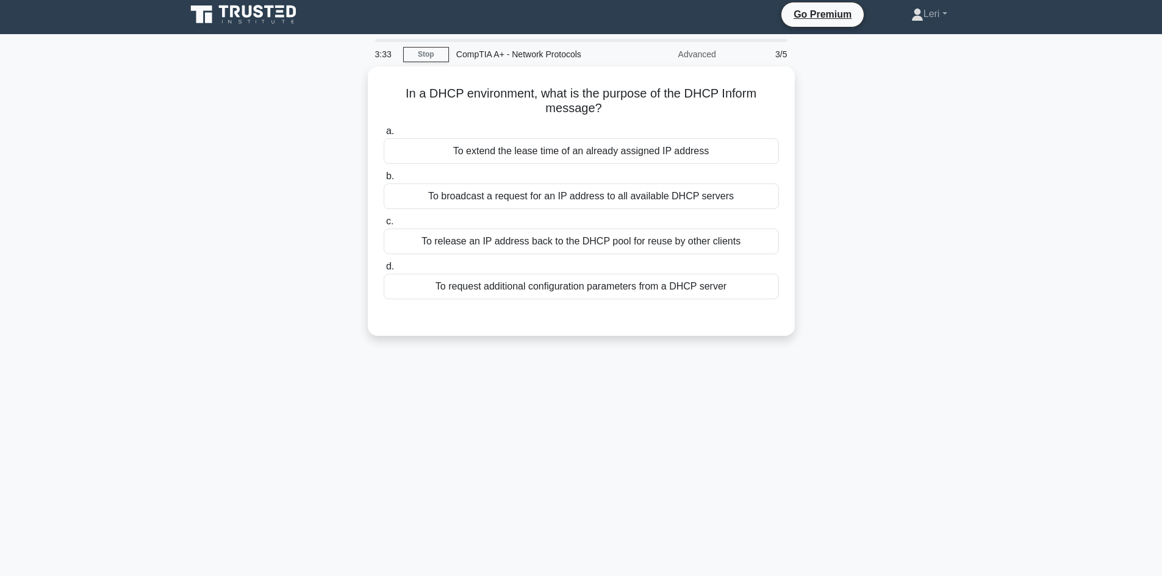
scroll to position [0, 0]
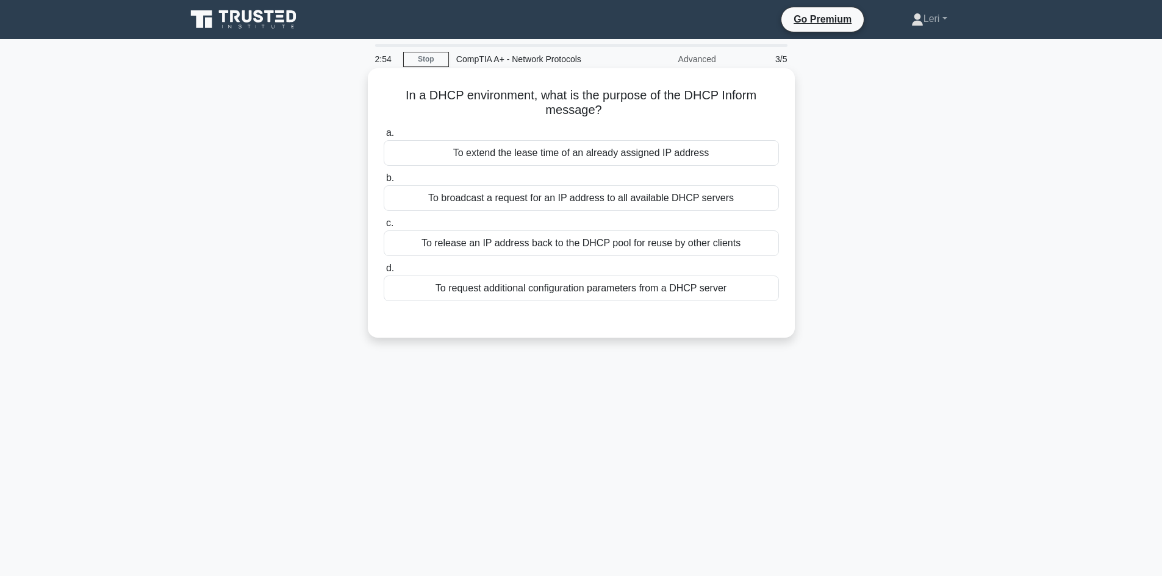
click at [556, 255] on div "To release an IP address back to the DHCP pool for reuse by other clients" at bounding box center [581, 244] width 395 height 26
click at [384, 228] on input "c. To release an IP address back to the DHCP pool for reuse by other clients" at bounding box center [384, 224] width 0 height 8
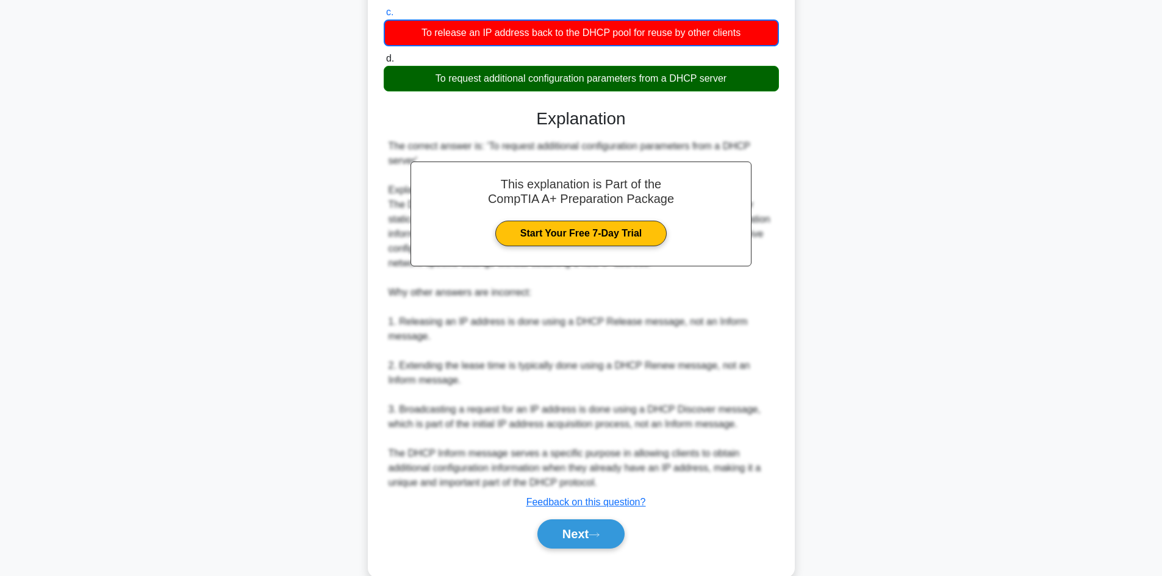
scroll to position [236, 0]
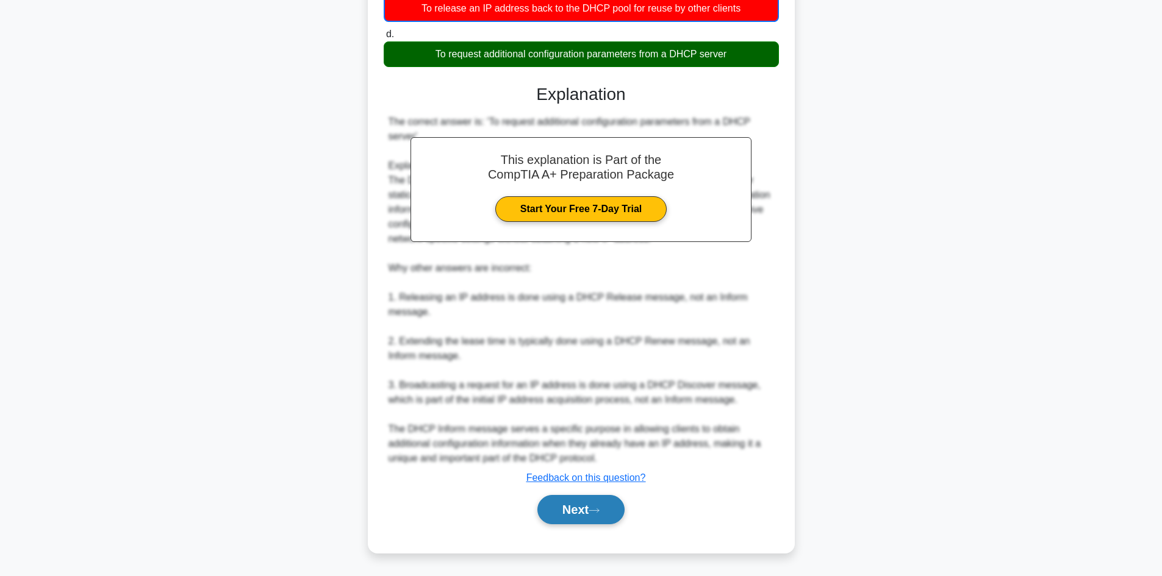
click at [582, 517] on button "Next" at bounding box center [580, 509] width 87 height 29
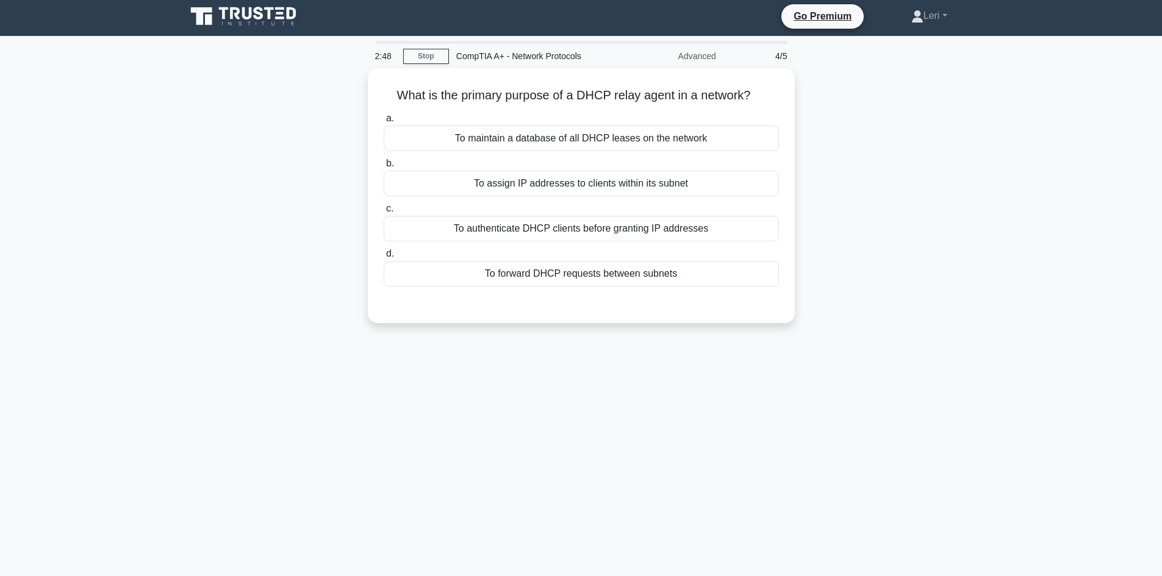
scroll to position [0, 0]
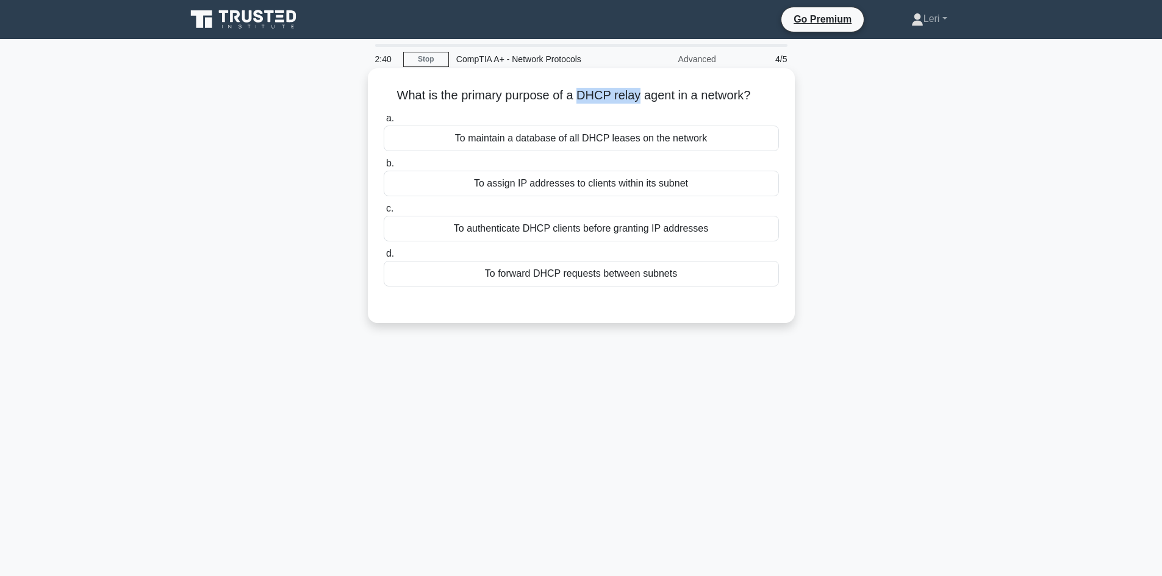
drag, startPoint x: 579, startPoint y: 95, endPoint x: 641, endPoint y: 102, distance: 62.0
click at [641, 102] on h5 "What is the primary purpose of a DHCP relay agent in a network? .spinner_0XTQ{t…" at bounding box center [581, 96] width 398 height 16
copy h5 "DHCP relay"
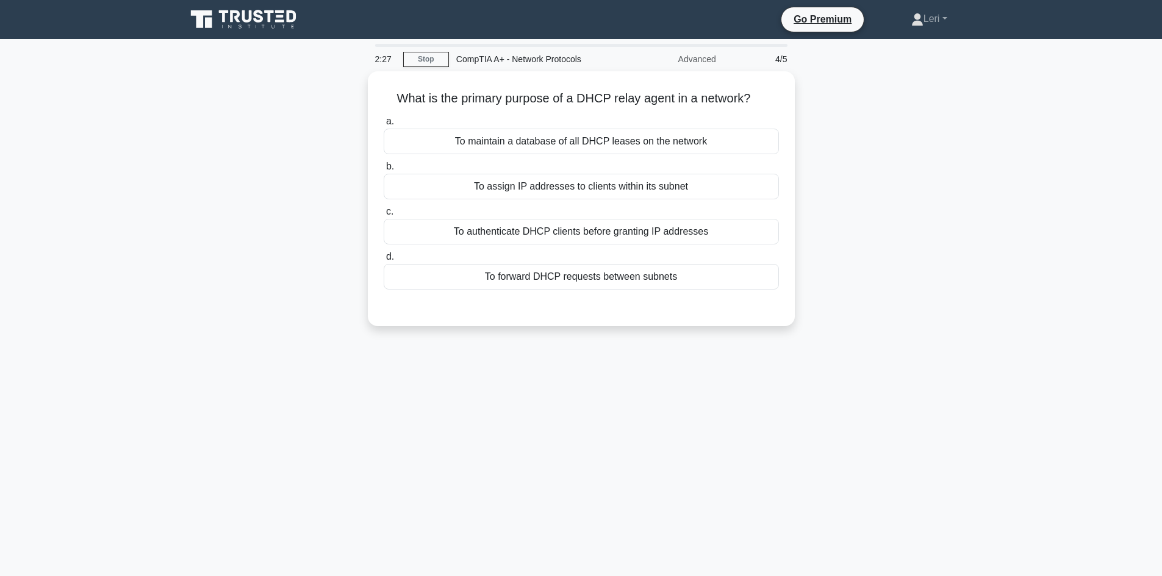
click at [919, 96] on div "What is the primary purpose of a DHCP relay agent in a network? .spinner_0XTQ{t…" at bounding box center [581, 206] width 805 height 270
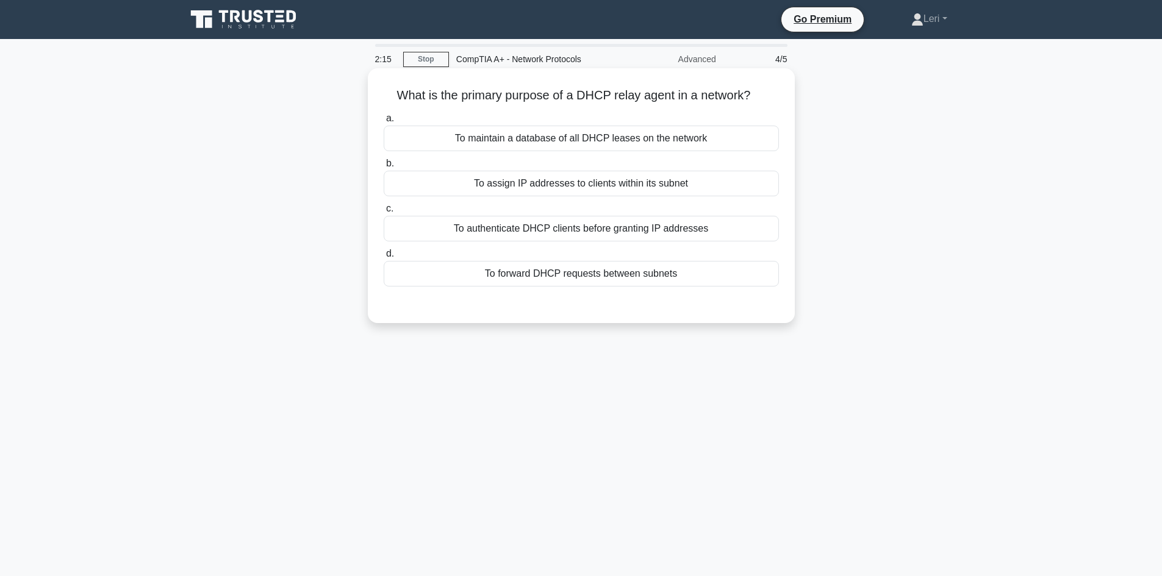
click at [726, 138] on div "To maintain a database of all DHCP leases on the network" at bounding box center [581, 139] width 395 height 26
click at [384, 123] on input "a. To maintain a database of all DHCP leases on the network" at bounding box center [384, 119] width 0 height 8
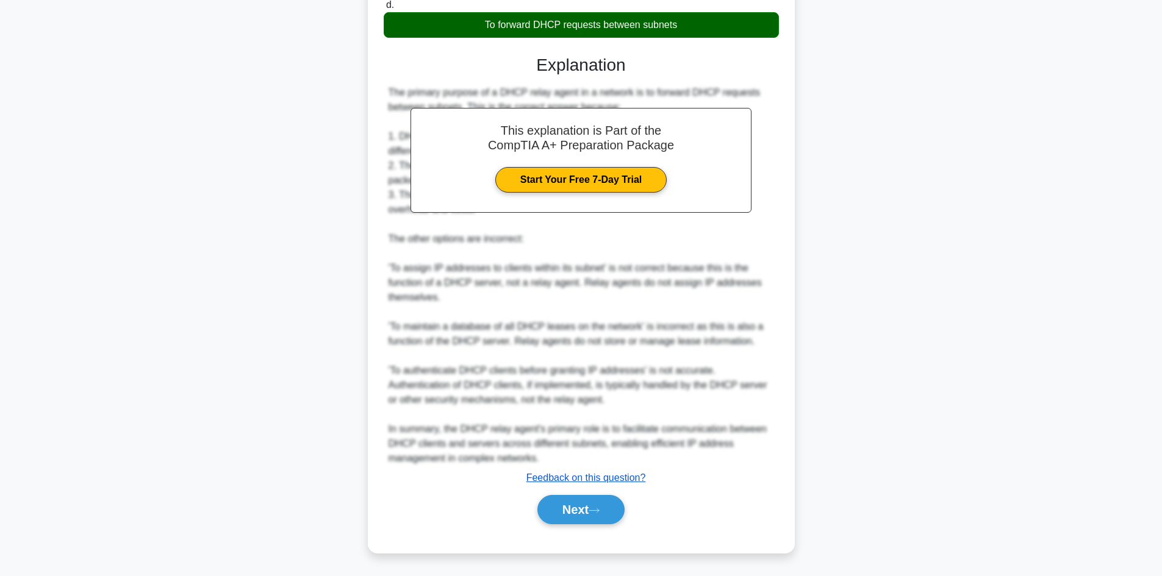
scroll to position [251, 0]
click at [593, 520] on button "Next" at bounding box center [580, 509] width 87 height 29
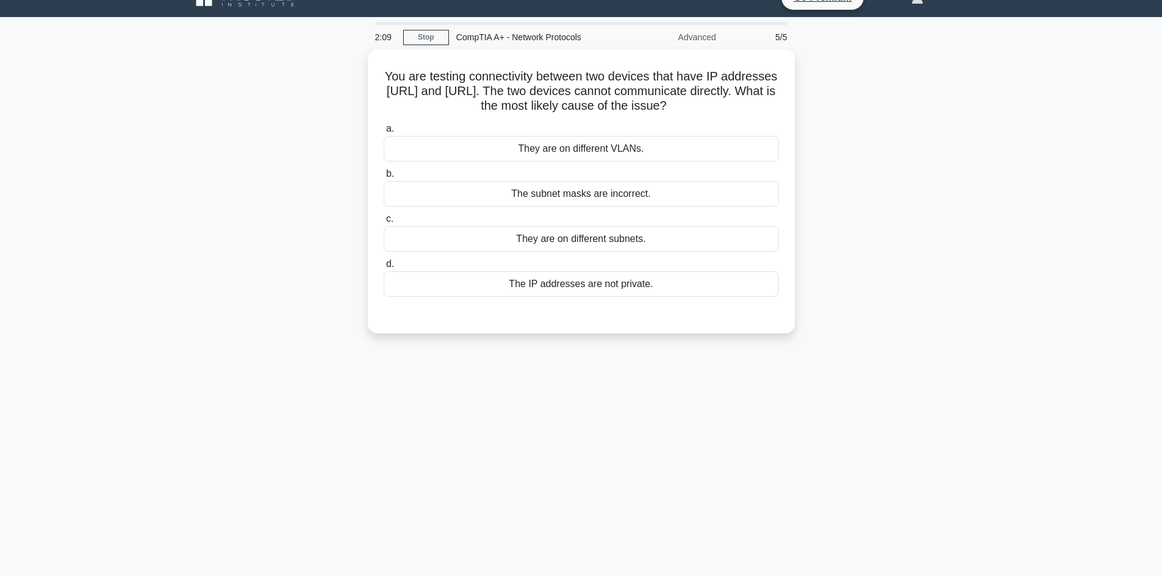
scroll to position [0, 0]
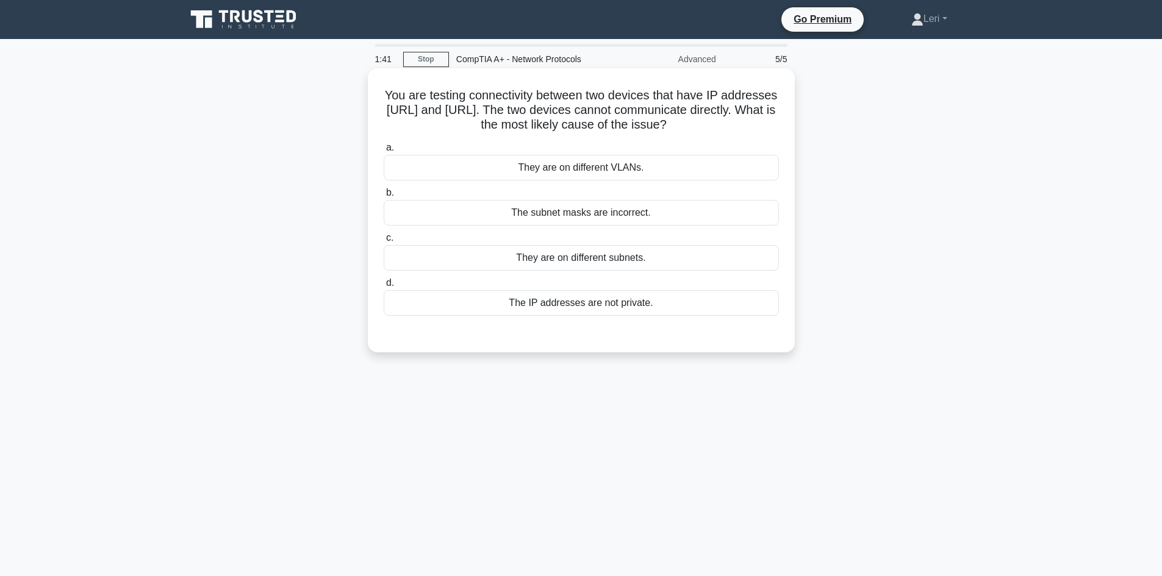
click at [672, 260] on div "They are on different subnets." at bounding box center [581, 258] width 395 height 26
click at [384, 242] on input "c. They are on different subnets." at bounding box center [384, 238] width 0 height 8
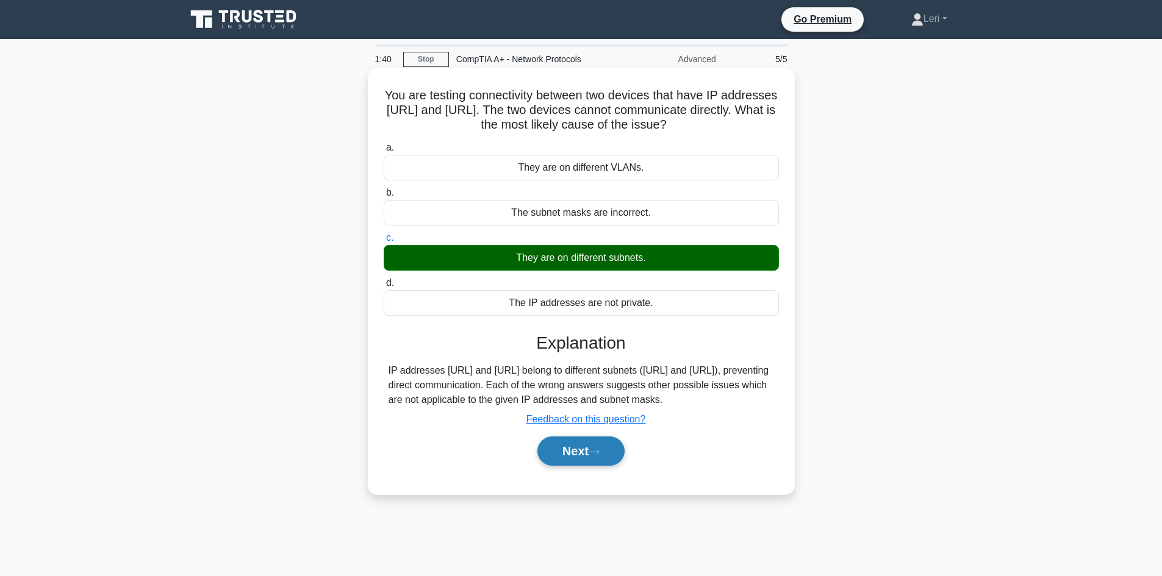
click at [578, 464] on button "Next" at bounding box center [580, 451] width 87 height 29
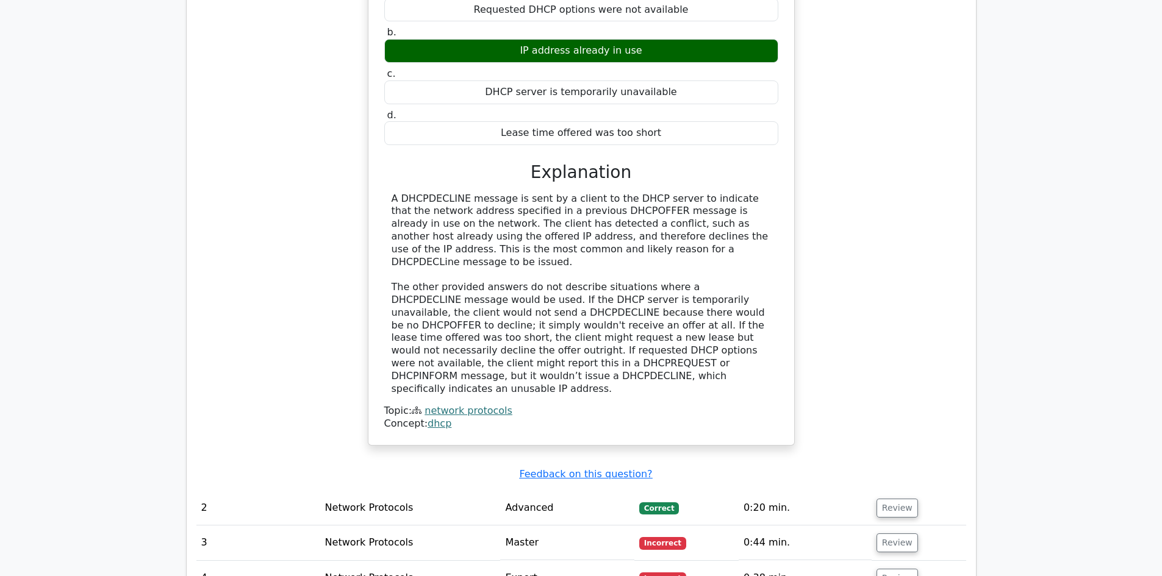
scroll to position [1342, 0]
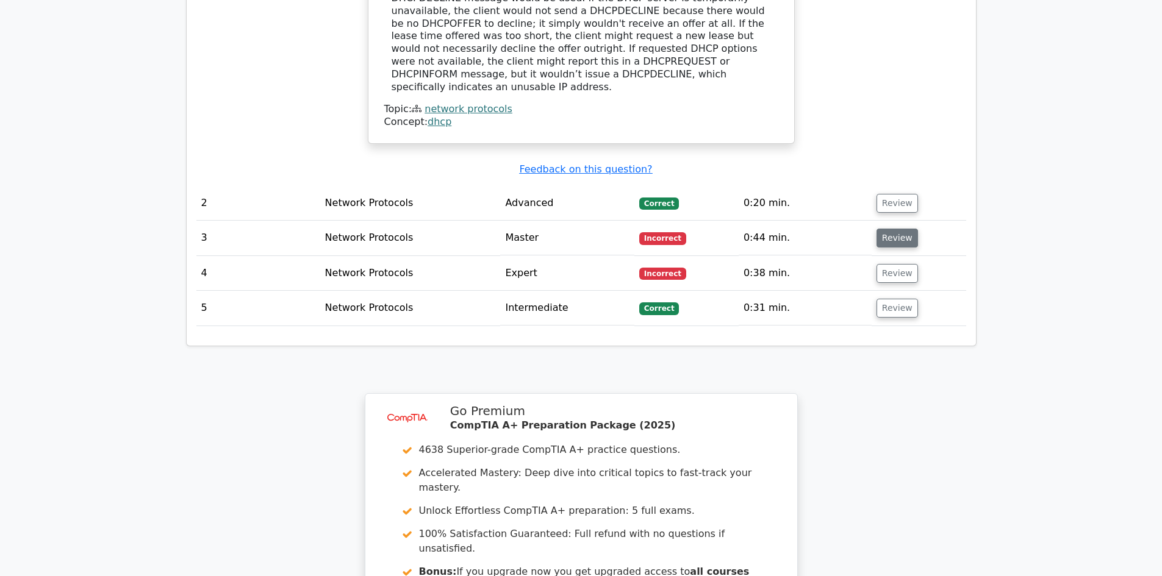
click at [907, 229] on button "Review" at bounding box center [897, 238] width 41 height 19
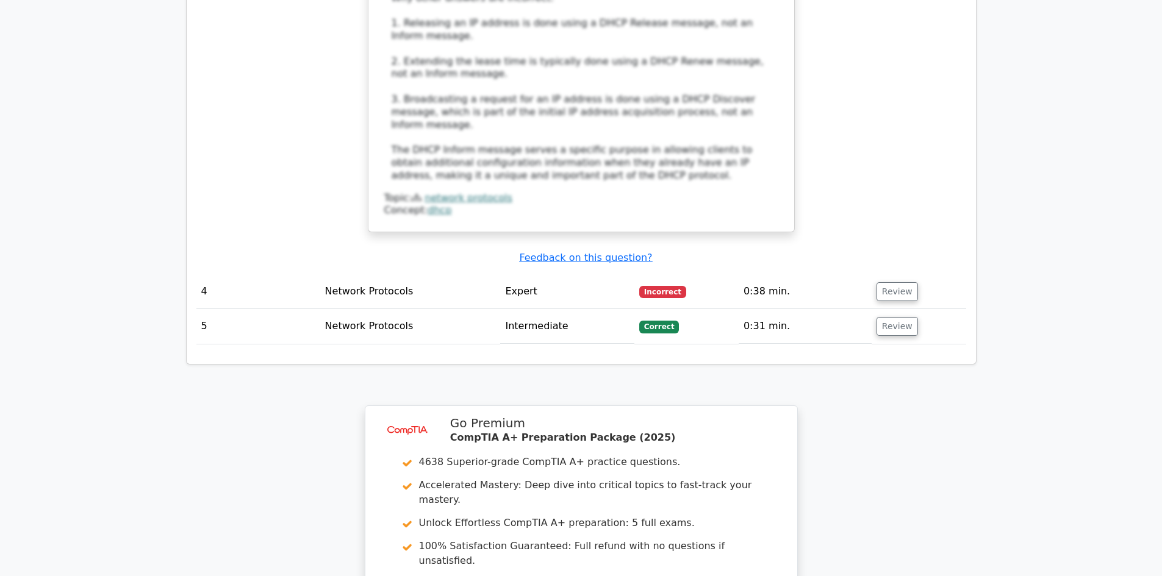
scroll to position [2252, 0]
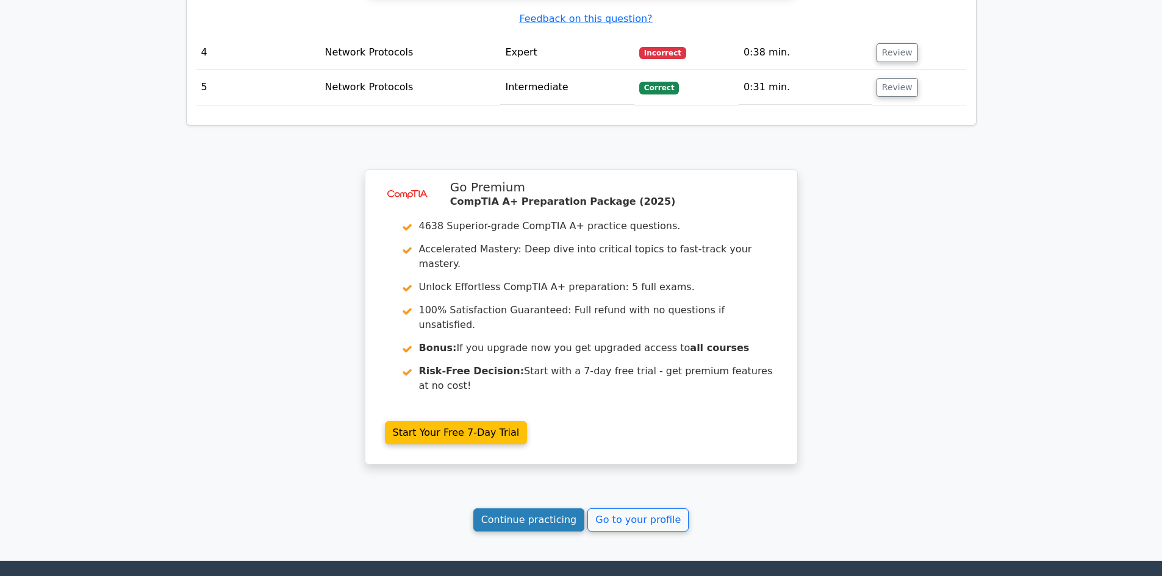
click at [559, 509] on link "Continue practicing" at bounding box center [529, 520] width 112 height 23
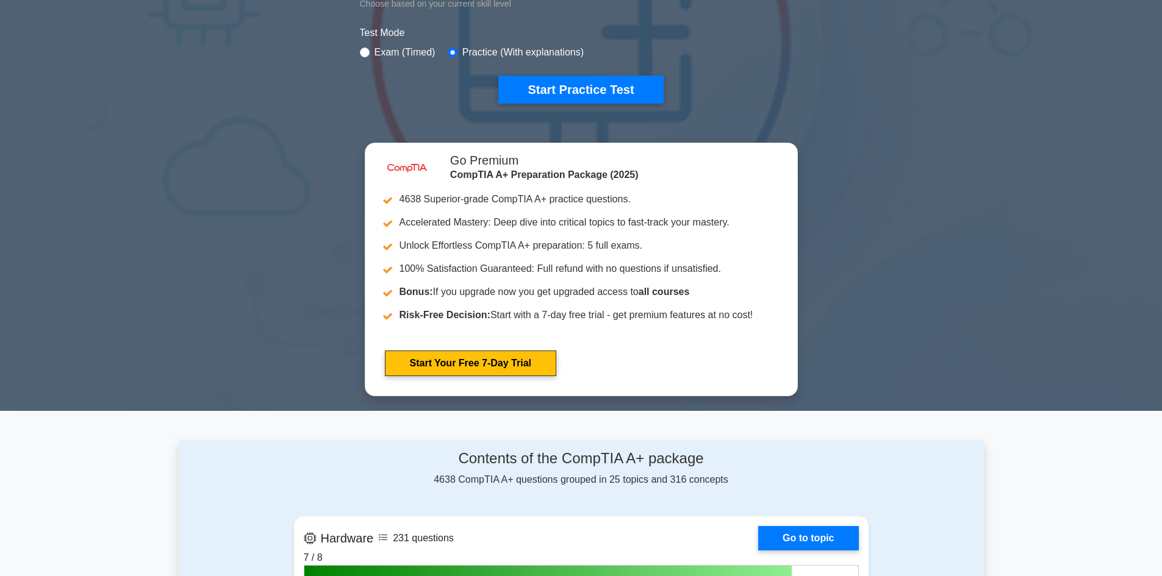
scroll to position [671, 0]
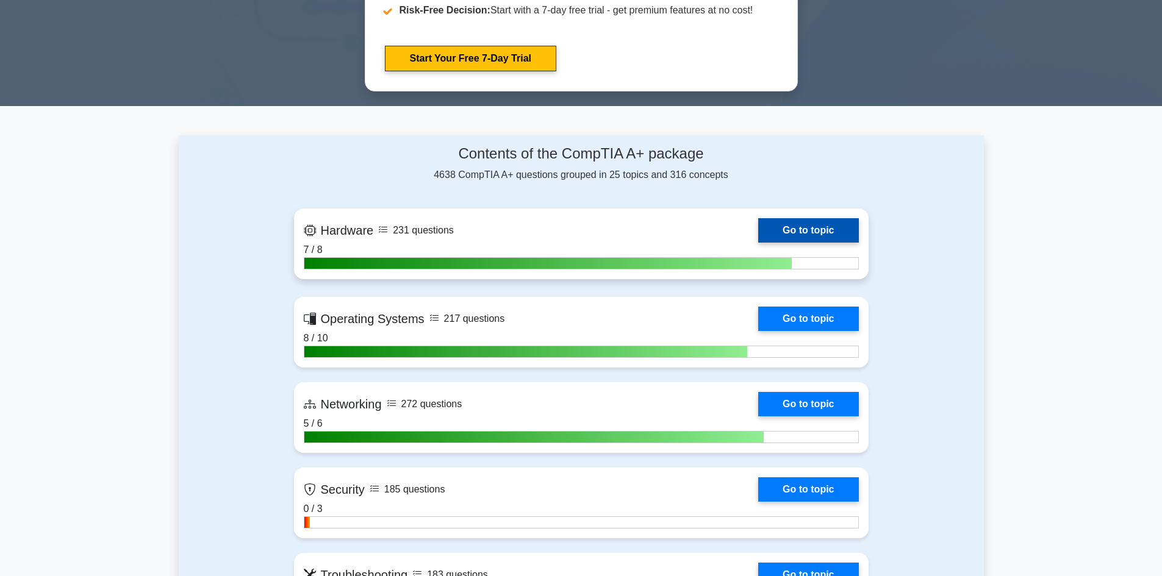
click at [781, 232] on link "Go to topic" at bounding box center [808, 230] width 100 height 24
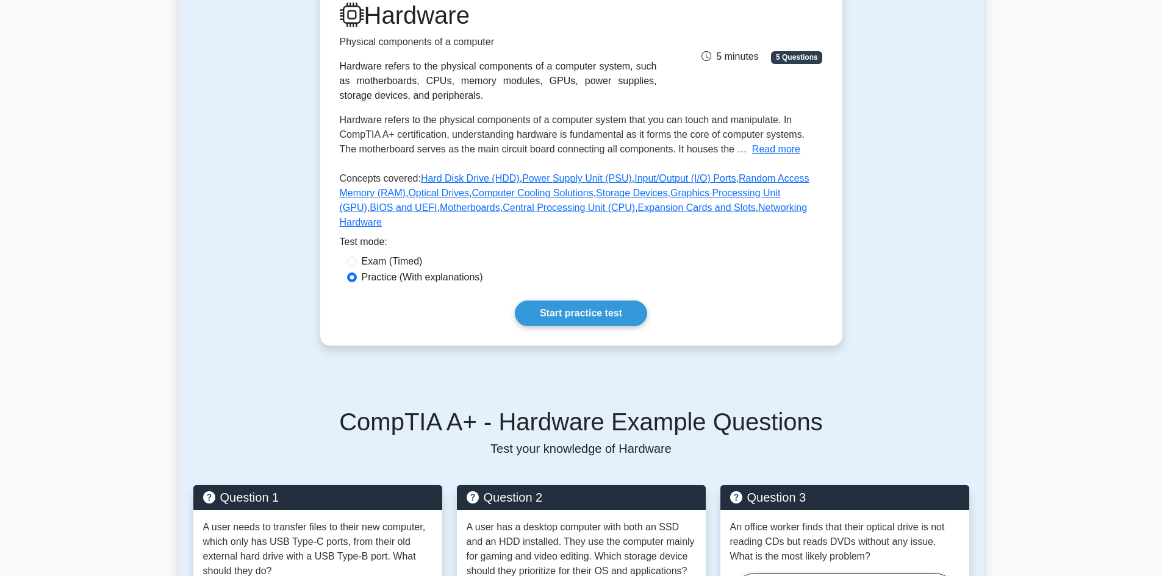
scroll to position [183, 0]
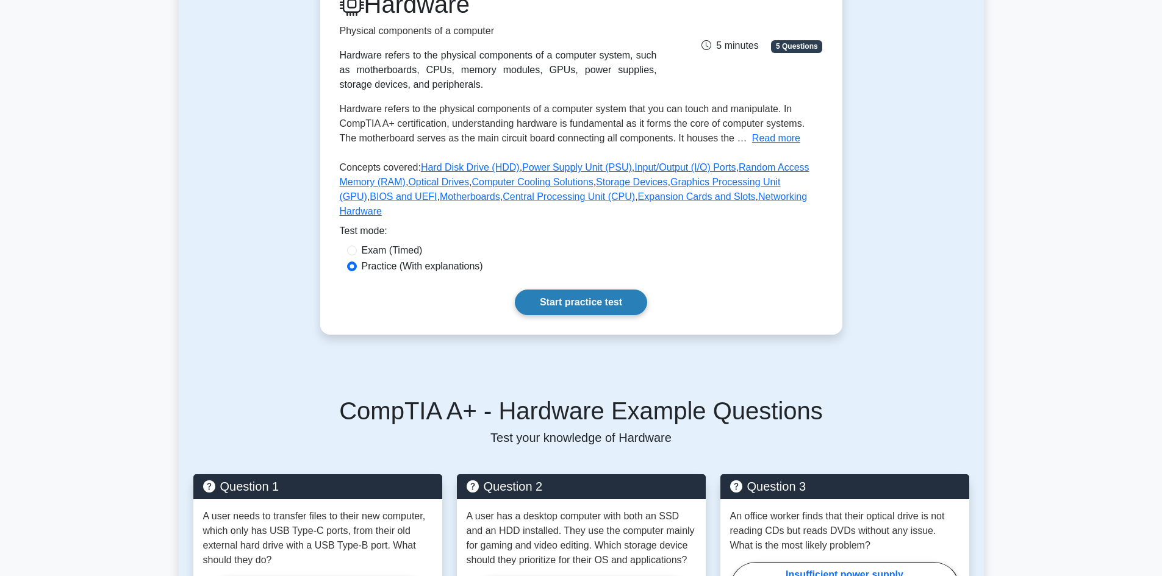
click at [573, 292] on link "Start practice test" at bounding box center [581, 303] width 132 height 26
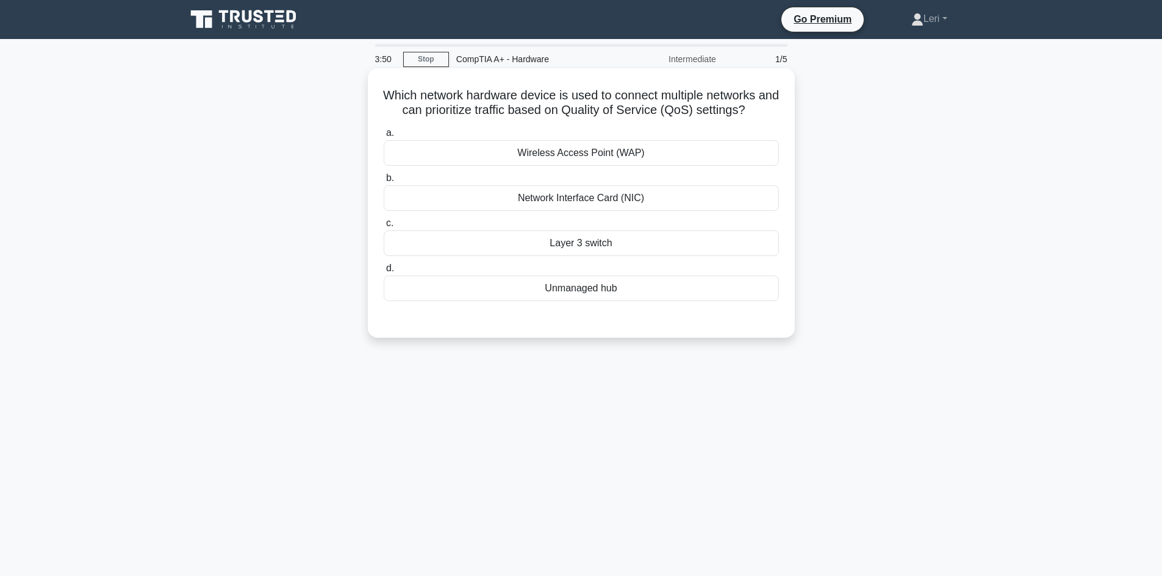
click at [667, 241] on div "Layer 3 switch" at bounding box center [581, 244] width 395 height 26
click at [384, 228] on input "c. Layer 3 switch" at bounding box center [384, 224] width 0 height 8
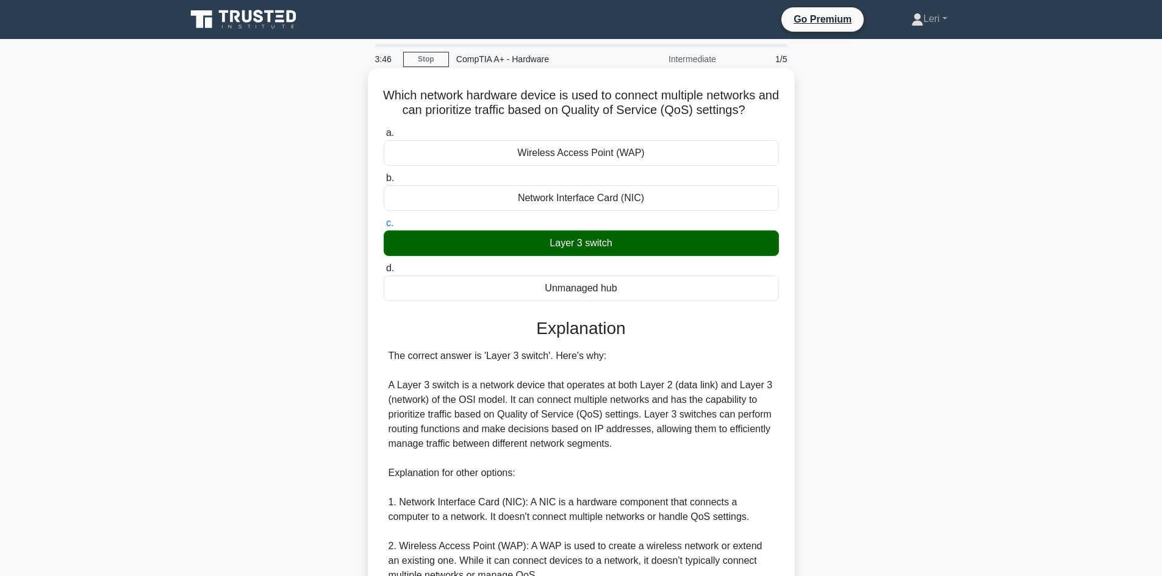
scroll to position [176, 0]
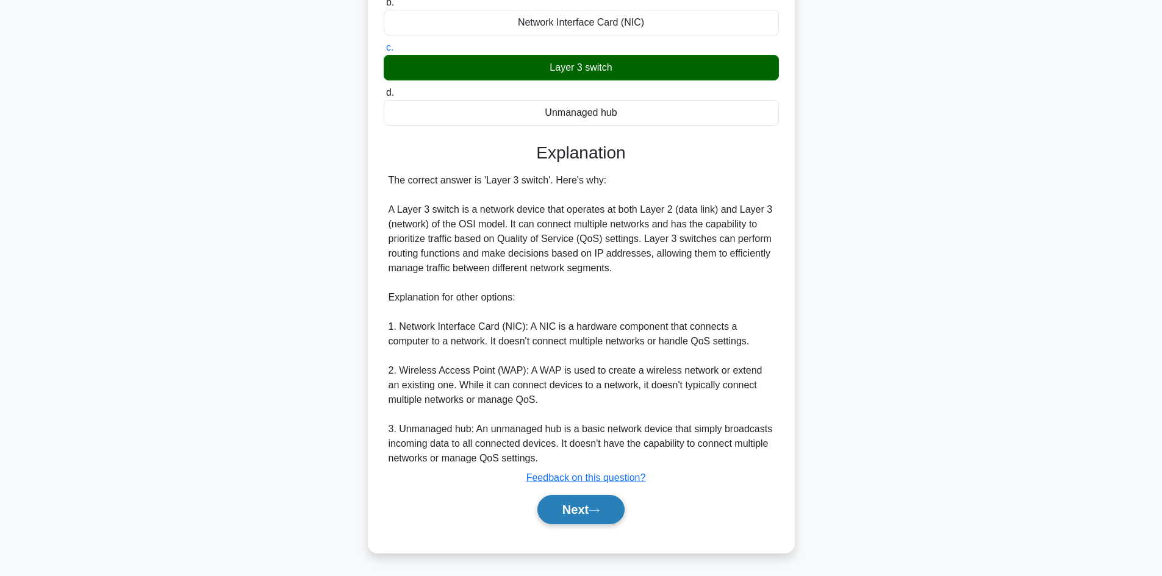
click at [599, 514] on icon at bounding box center [594, 510] width 11 height 7
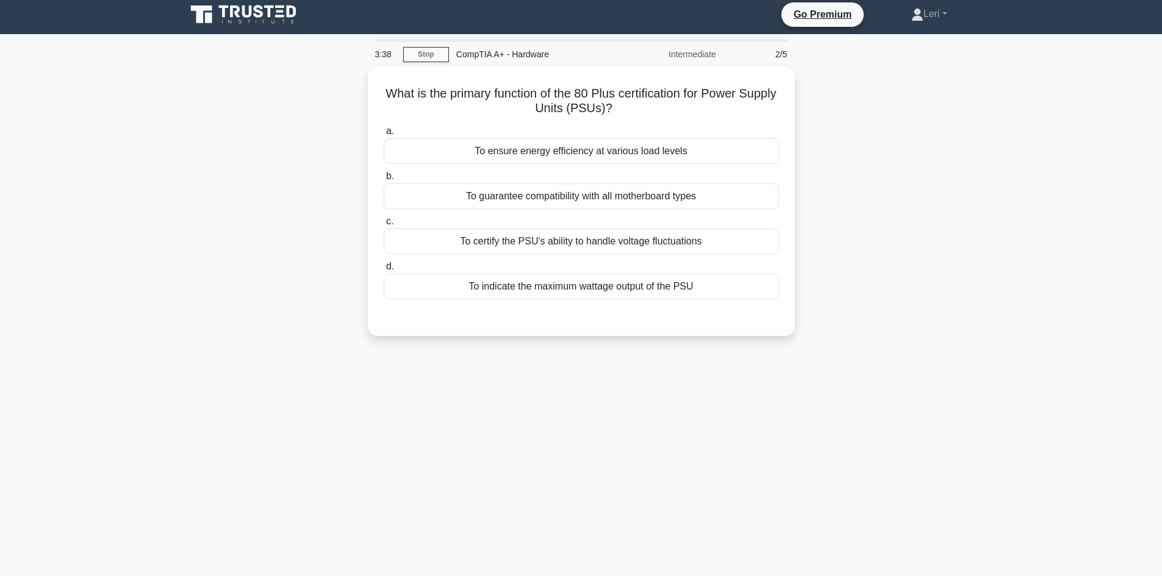
scroll to position [0, 0]
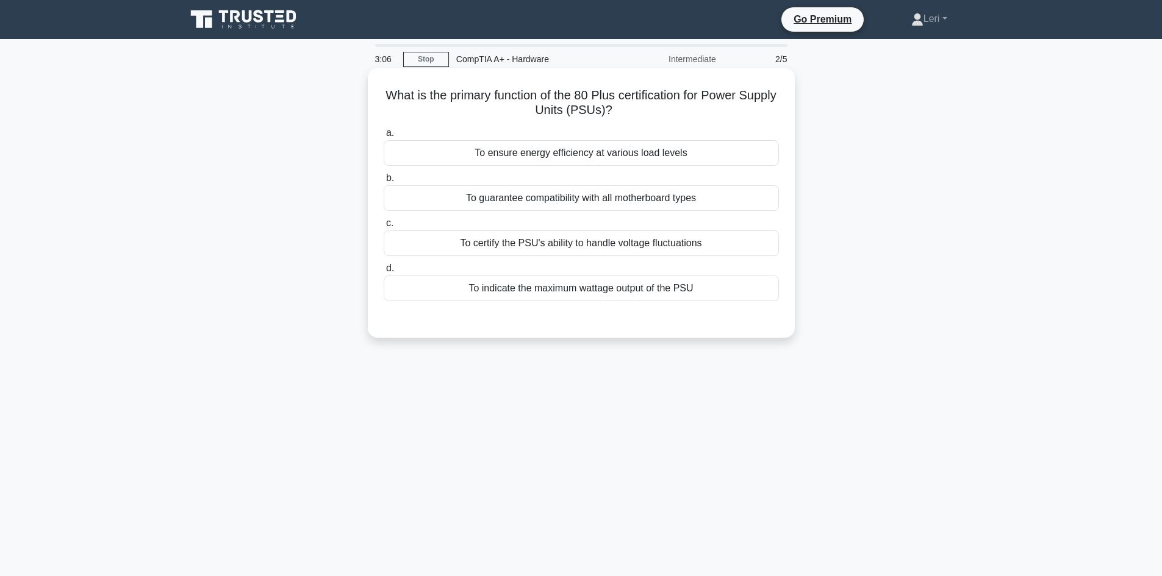
click at [639, 154] on div "To ensure energy efficiency at various load levels" at bounding box center [581, 153] width 395 height 26
click at [384, 137] on input "a. To ensure energy efficiency at various load levels" at bounding box center [384, 133] width 0 height 8
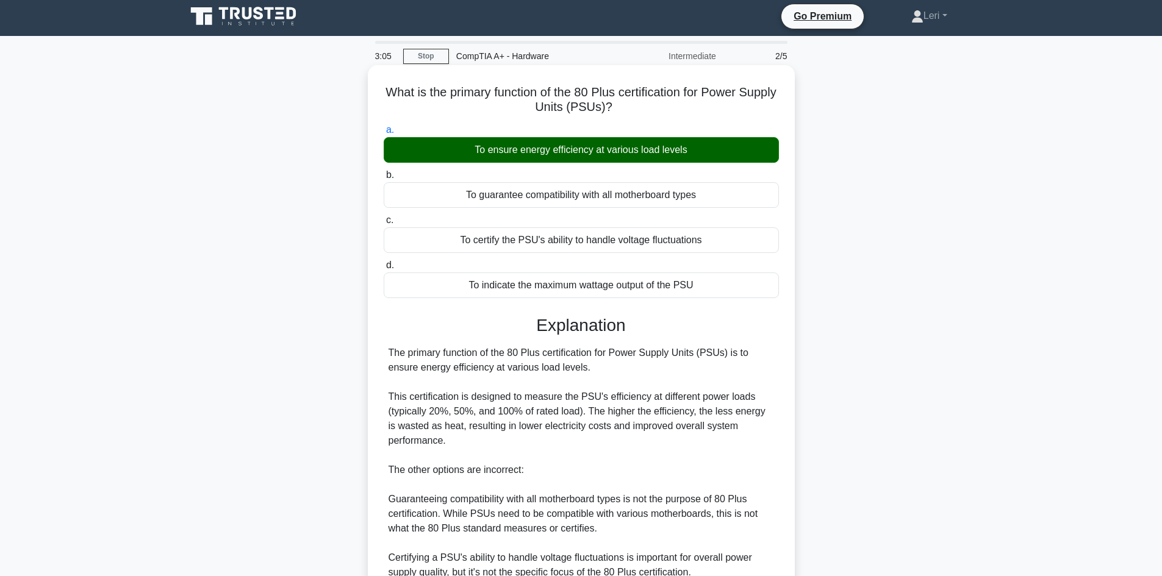
scroll to position [176, 0]
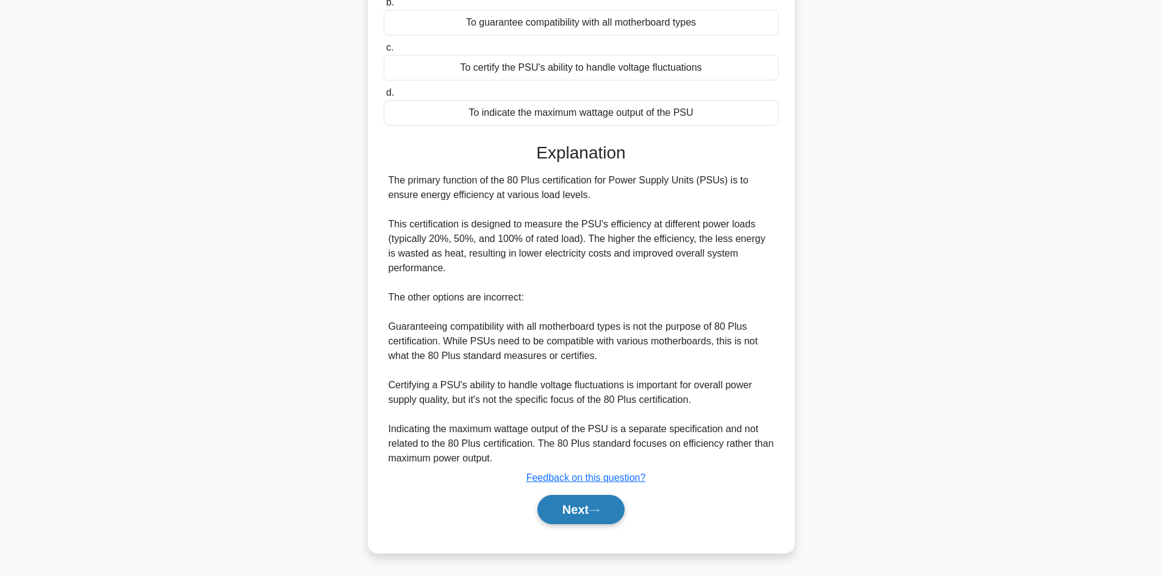
click at [591, 525] on button "Next" at bounding box center [580, 509] width 87 height 29
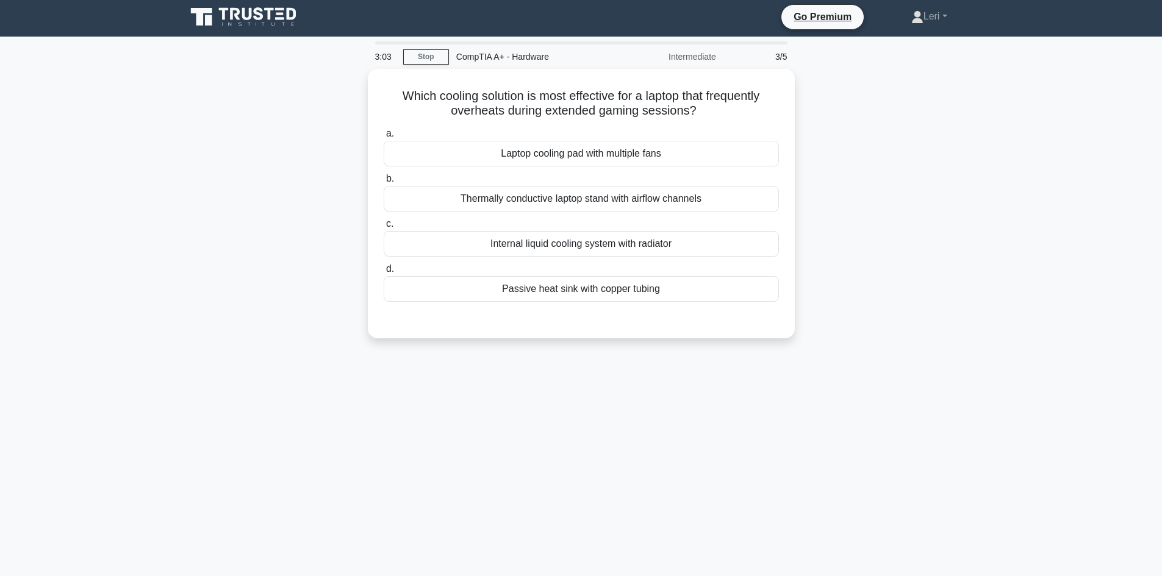
scroll to position [0, 0]
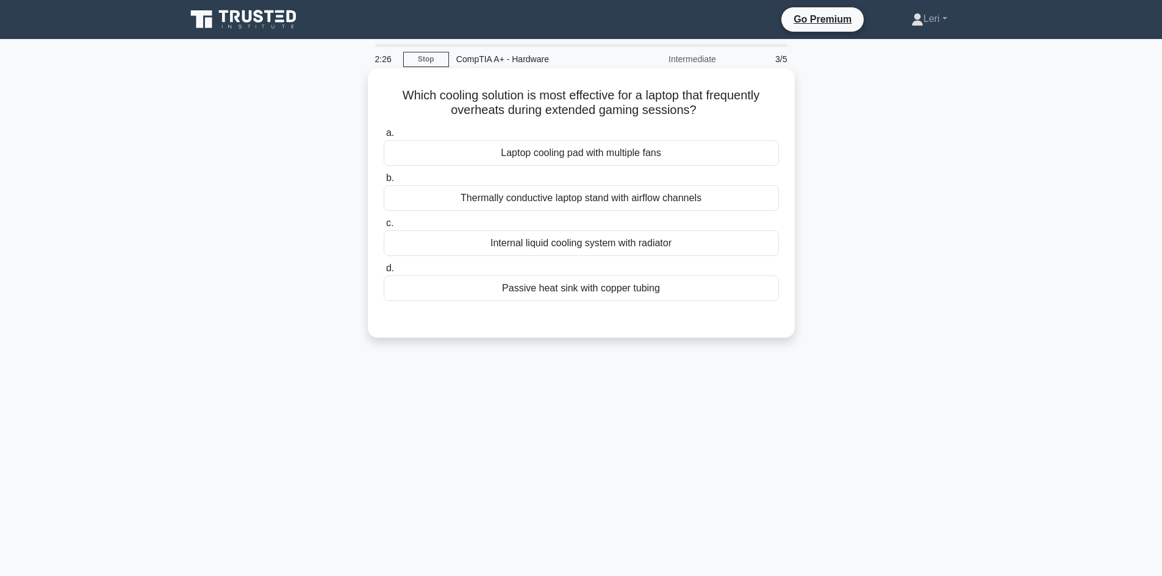
click at [676, 292] on div "Passive heat sink with copper tubing" at bounding box center [581, 289] width 395 height 26
click at [384, 273] on input "d. Passive heat sink with copper tubing" at bounding box center [384, 269] width 0 height 8
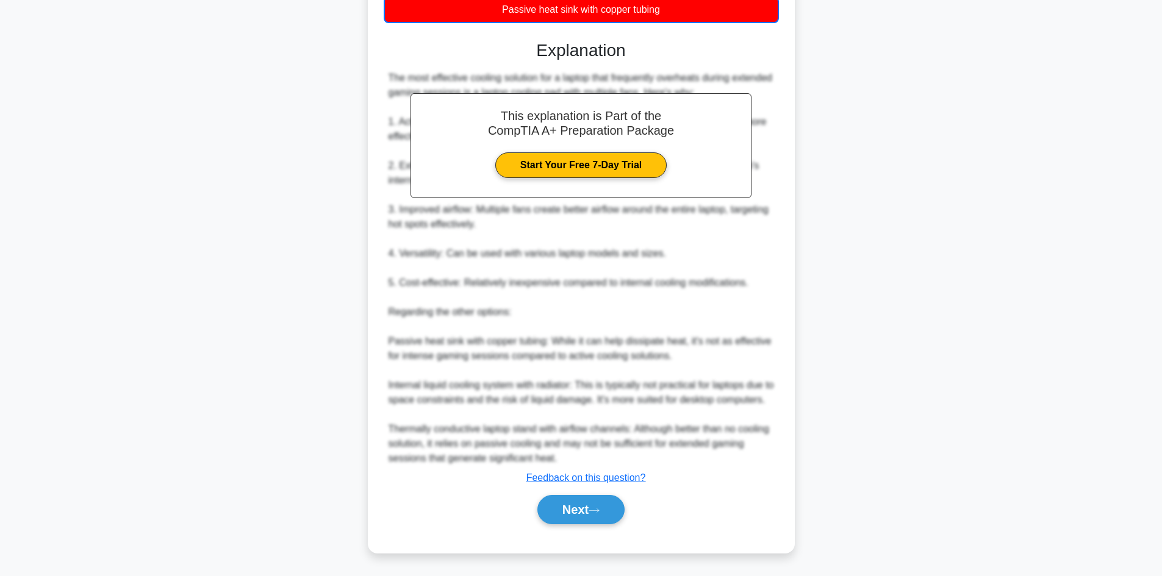
scroll to position [295, 0]
click at [583, 502] on button "Next" at bounding box center [580, 509] width 87 height 29
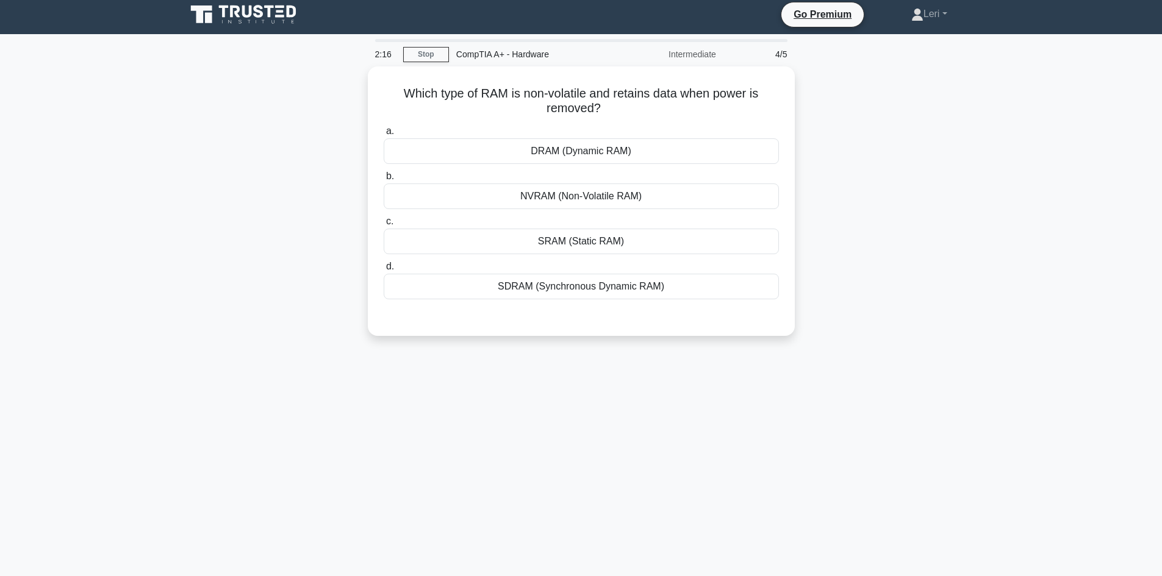
scroll to position [0, 0]
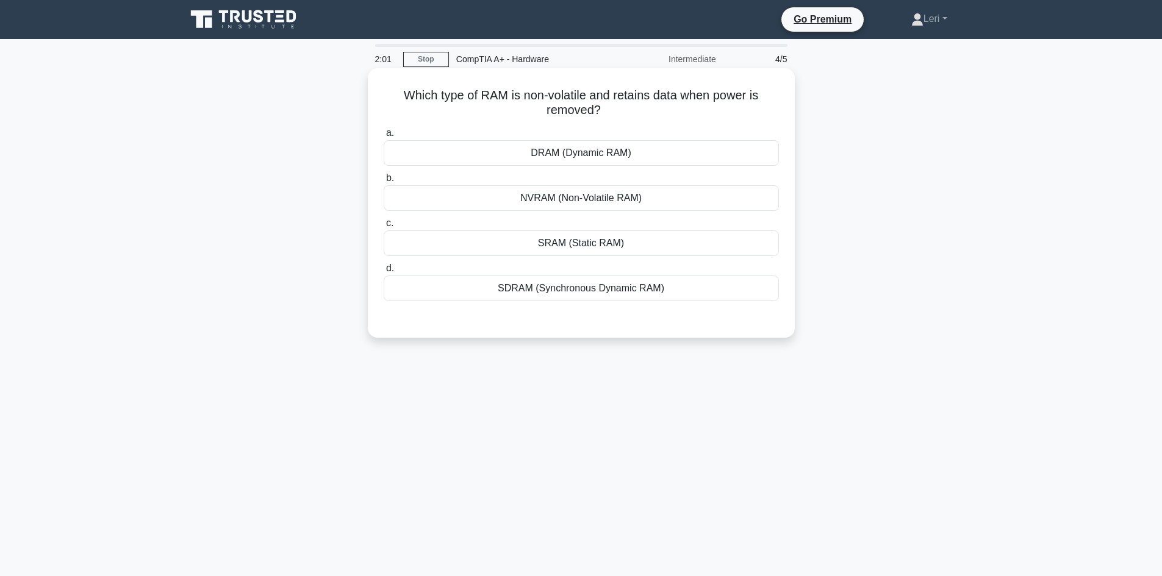
click at [655, 195] on div "NVRAM (Non-Volatile RAM)" at bounding box center [581, 198] width 395 height 26
click at [384, 182] on input "b. NVRAM (Non-Volatile RAM)" at bounding box center [384, 178] width 0 height 8
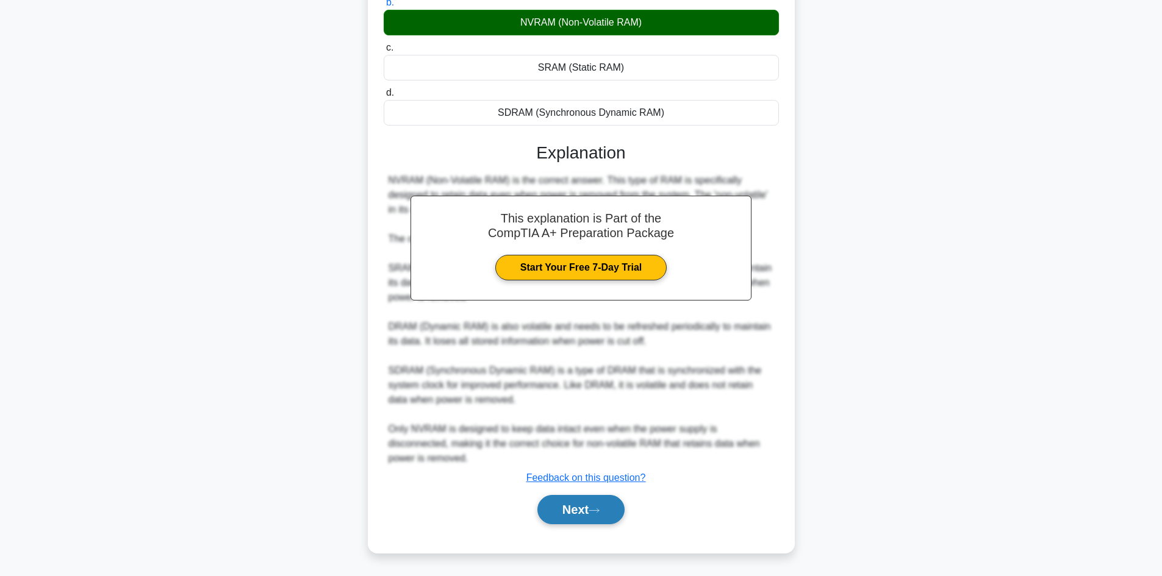
click at [591, 515] on button "Next" at bounding box center [580, 509] width 87 height 29
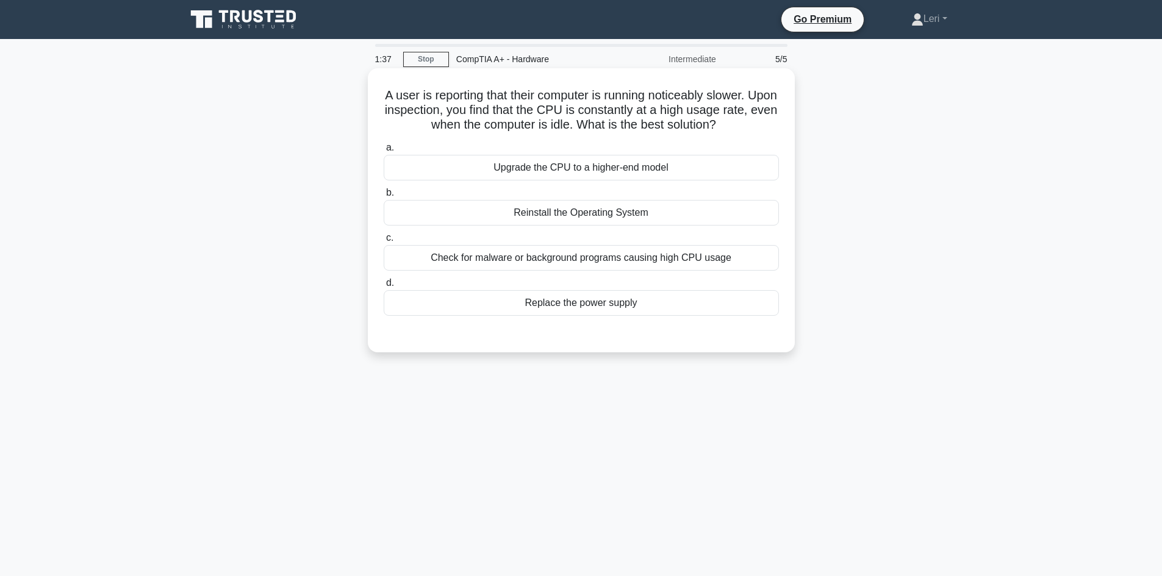
click at [675, 259] on div "Check for malware or background programs causing high CPU usage" at bounding box center [581, 258] width 395 height 26
click at [384, 242] on input "c. Check for malware or background programs causing high CPU usage" at bounding box center [384, 238] width 0 height 8
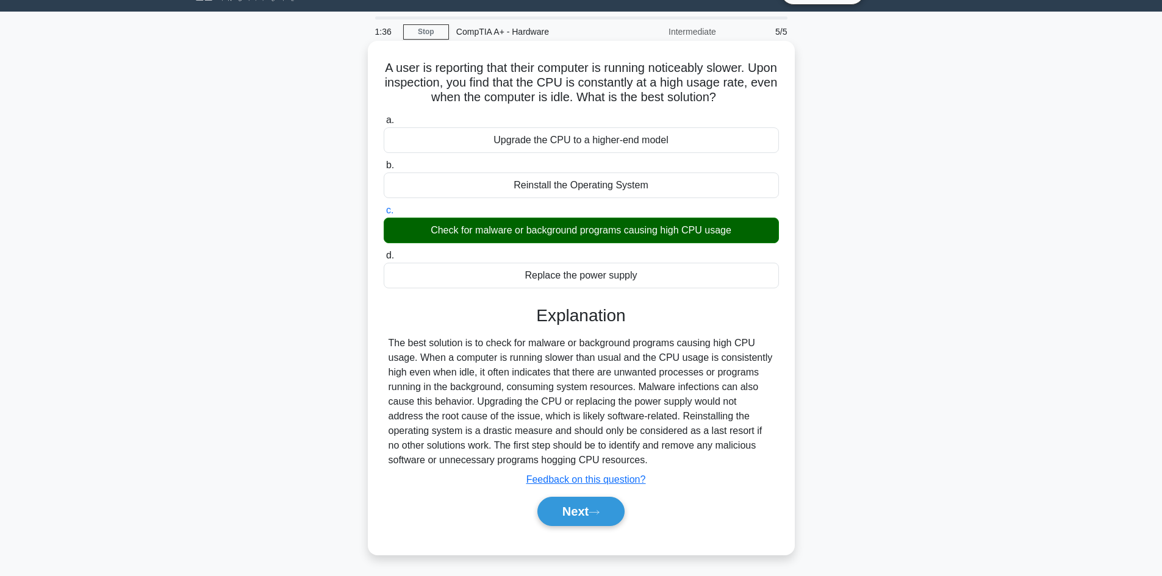
scroll to position [82, 0]
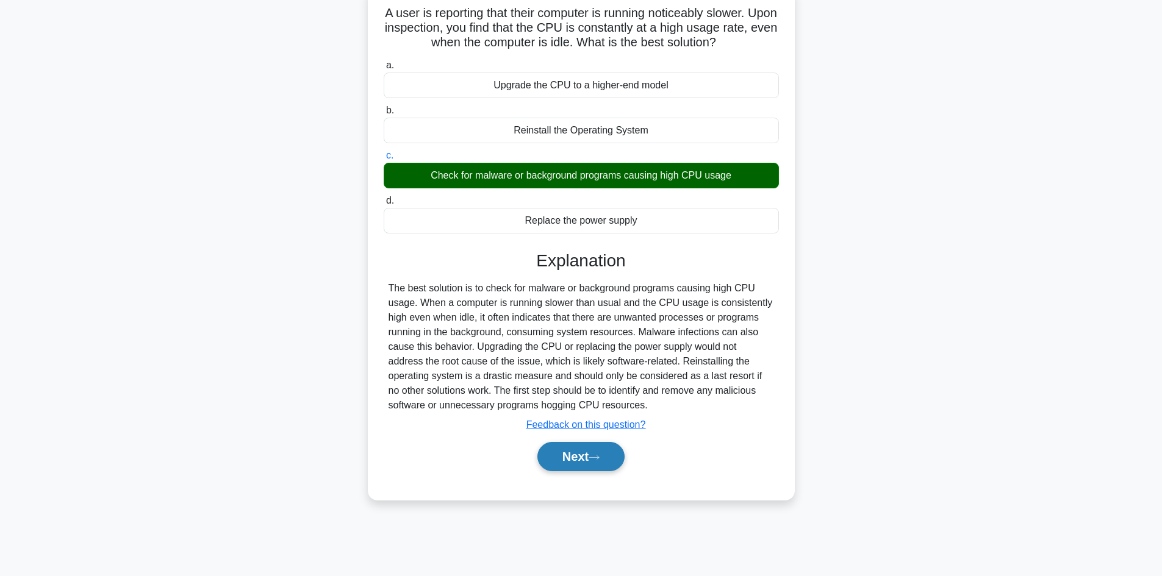
click button "Next"
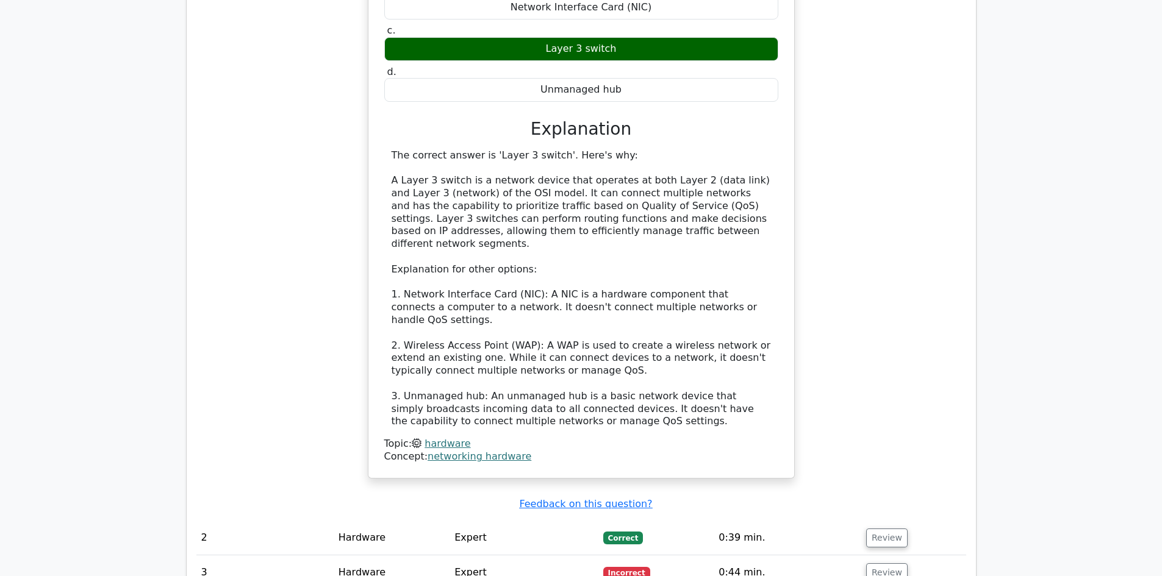
scroll to position [1403, 0]
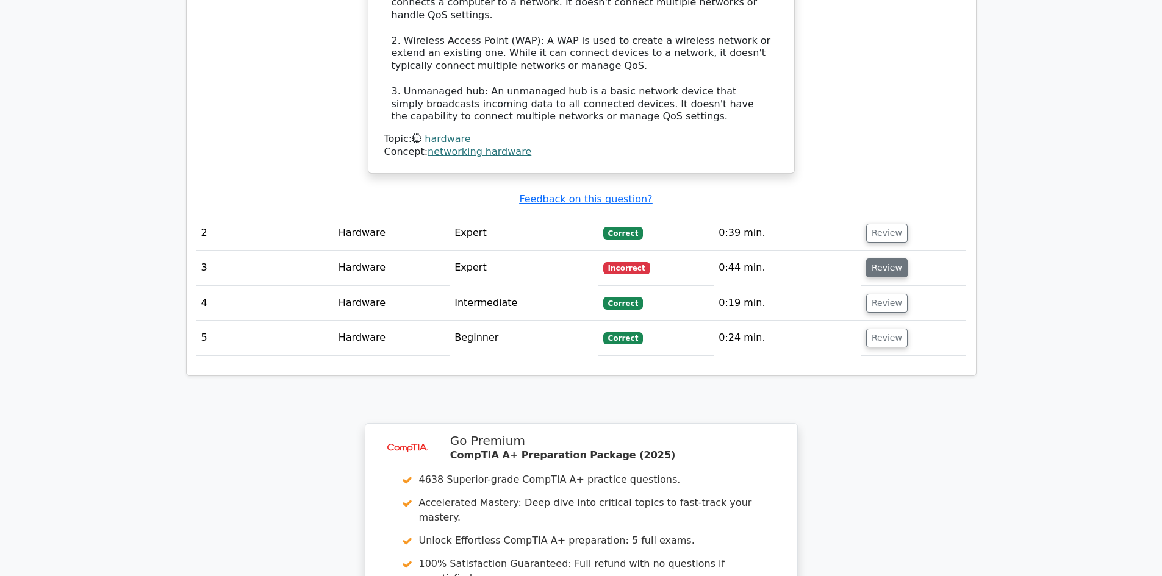
click at [876, 259] on button "Review" at bounding box center [886, 268] width 41 height 19
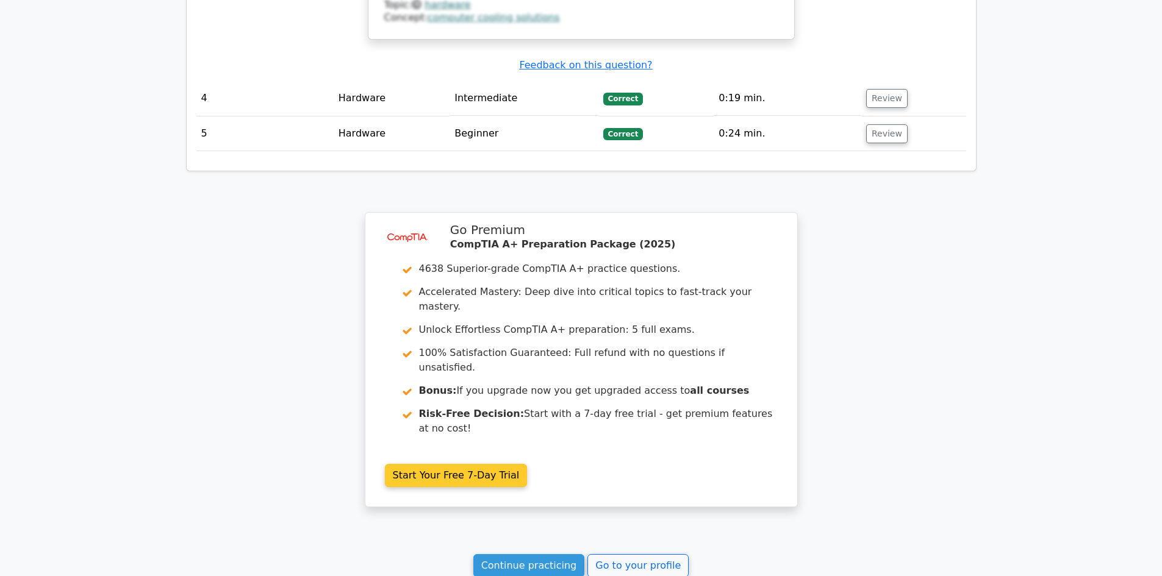
scroll to position [2378, 0]
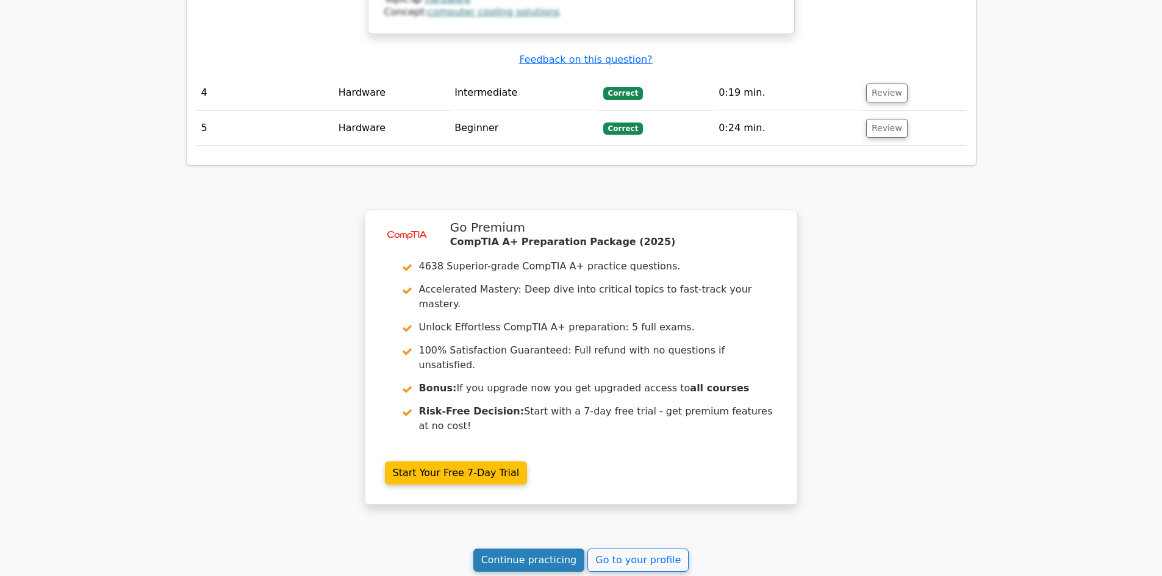
click at [535, 549] on link "Continue practicing" at bounding box center [529, 560] width 112 height 23
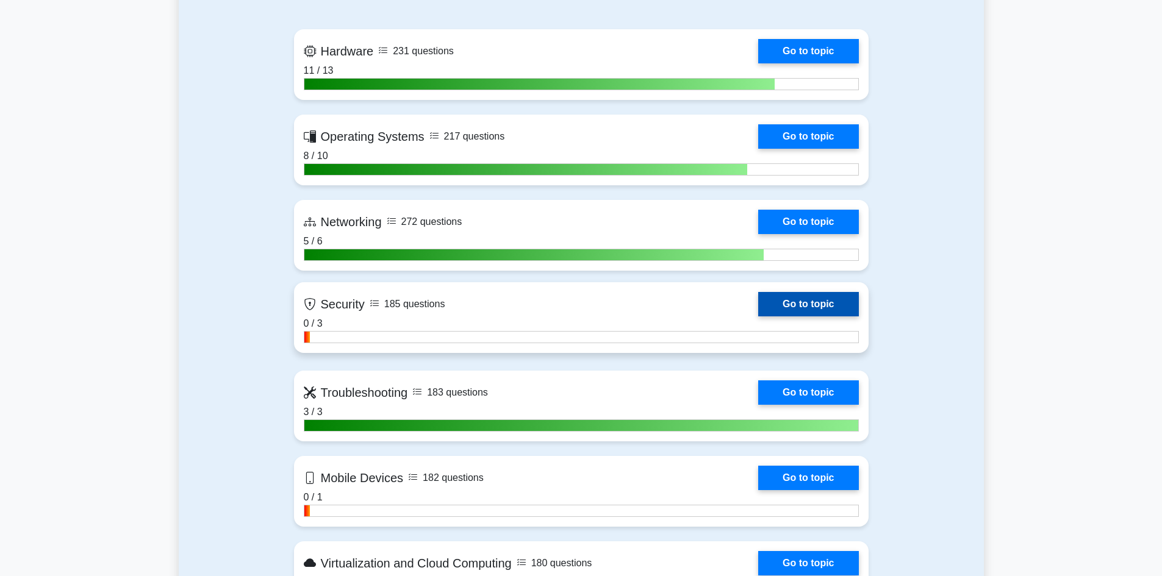
scroll to position [915, 0]
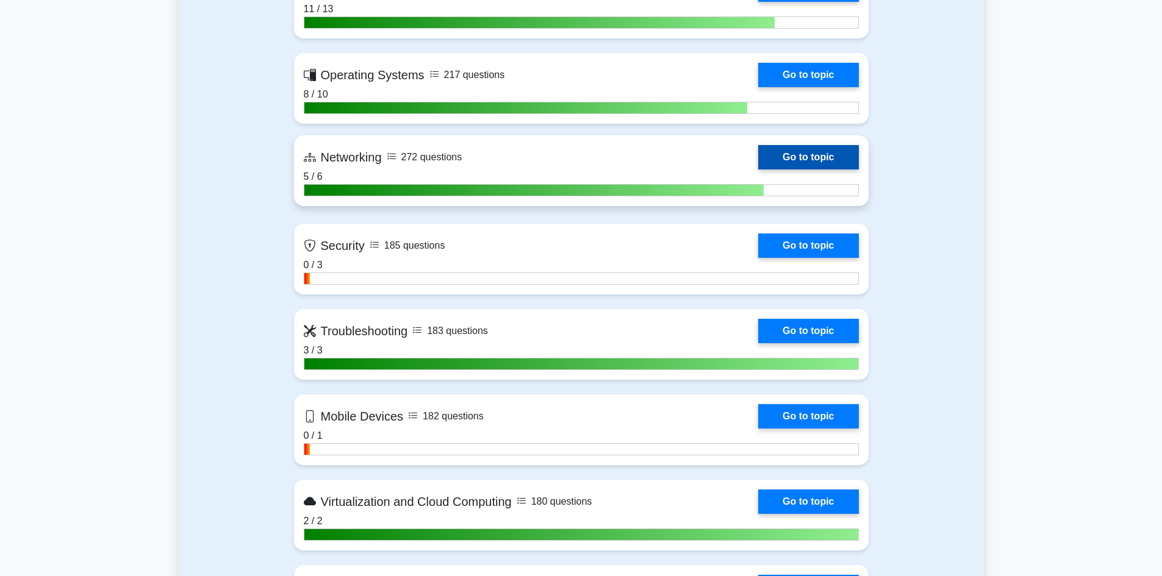
click at [805, 162] on link "Go to topic" at bounding box center [808, 157] width 100 height 24
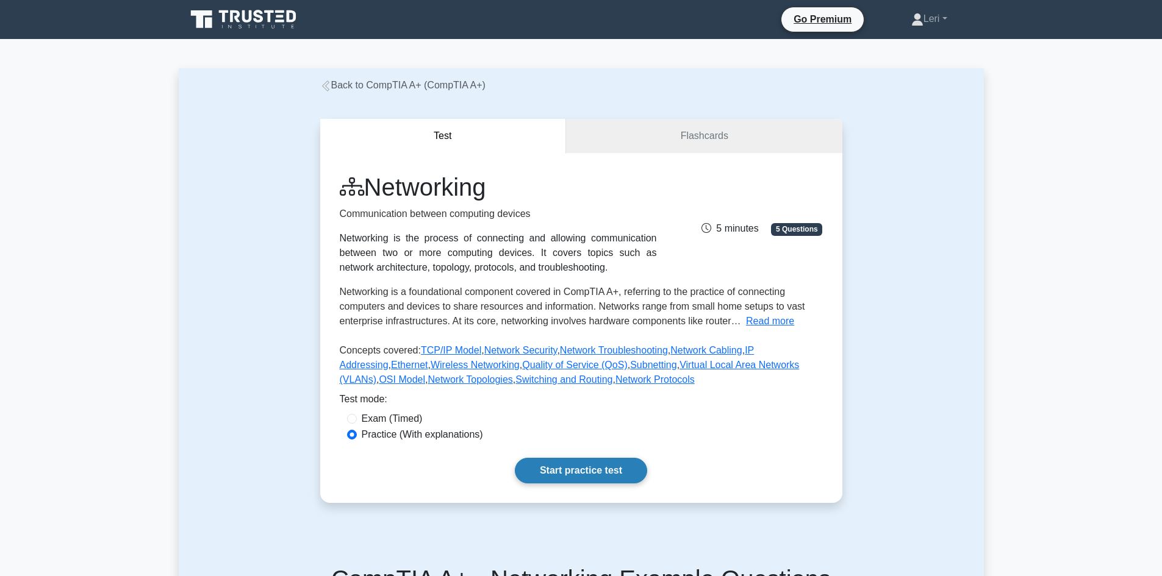
click at [568, 475] on link "Start practice test" at bounding box center [581, 471] width 132 height 26
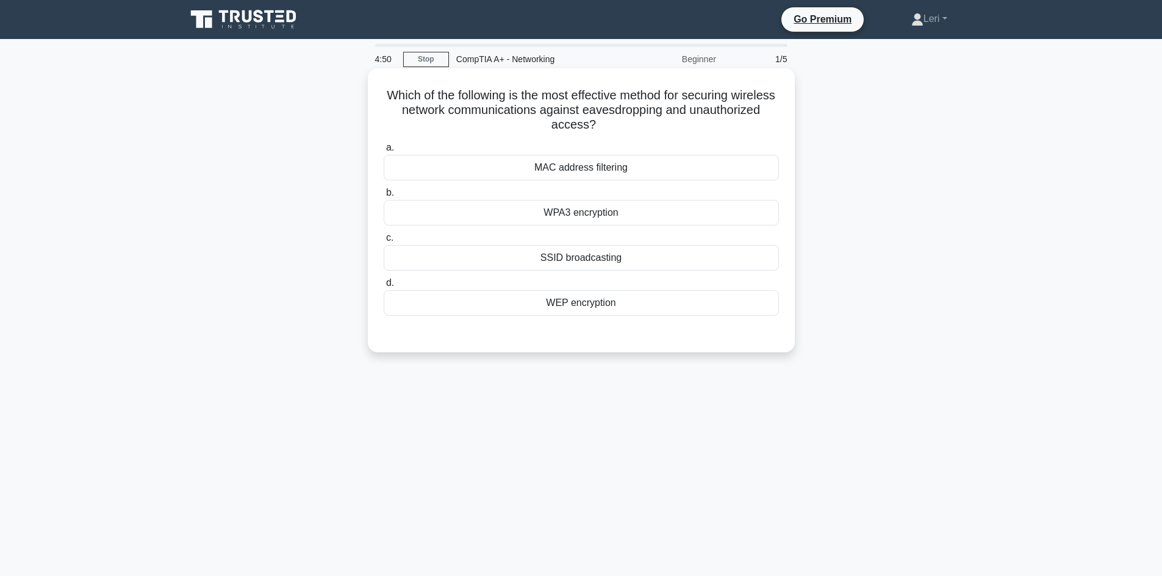
click at [637, 212] on div "WPA3 encryption" at bounding box center [581, 213] width 395 height 26
click at [384, 197] on input "b. WPA3 encryption" at bounding box center [384, 193] width 0 height 8
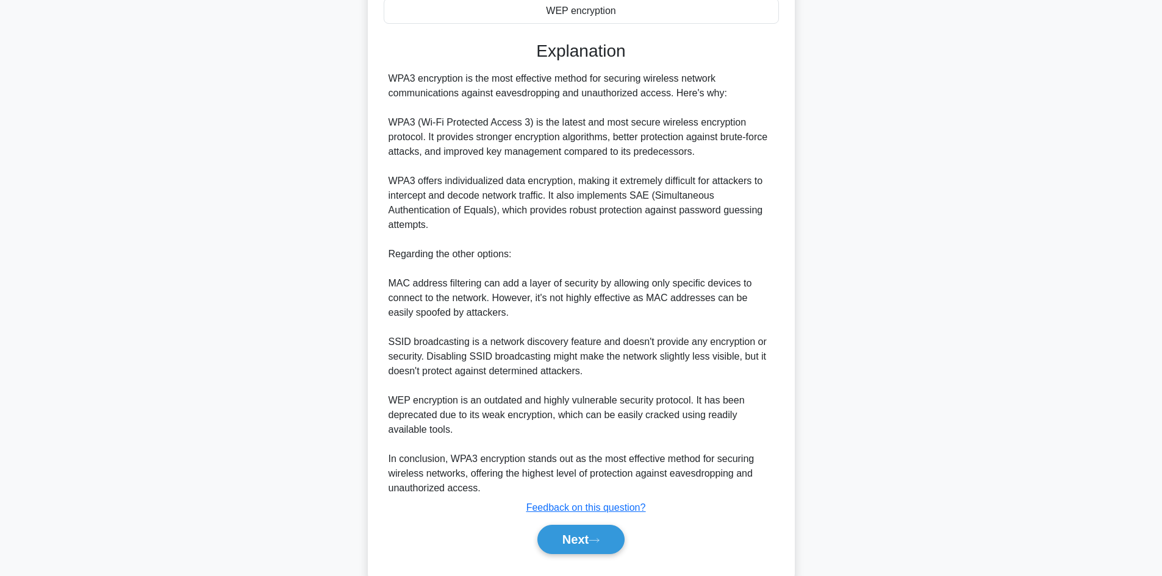
scroll to position [323, 0]
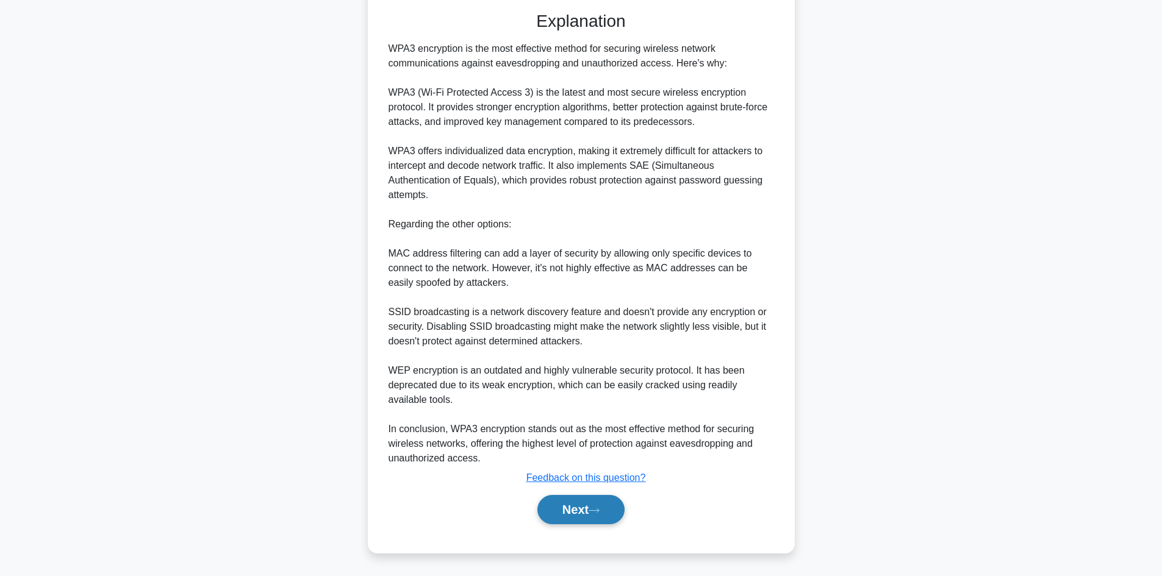
click at [586, 511] on button "Next" at bounding box center [580, 509] width 87 height 29
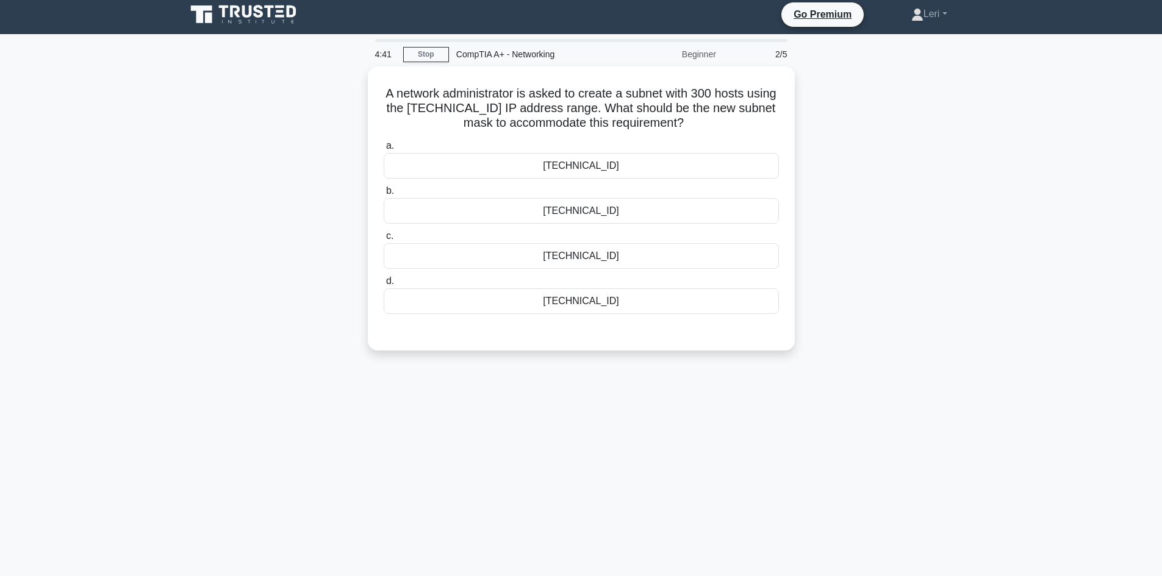
scroll to position [0, 0]
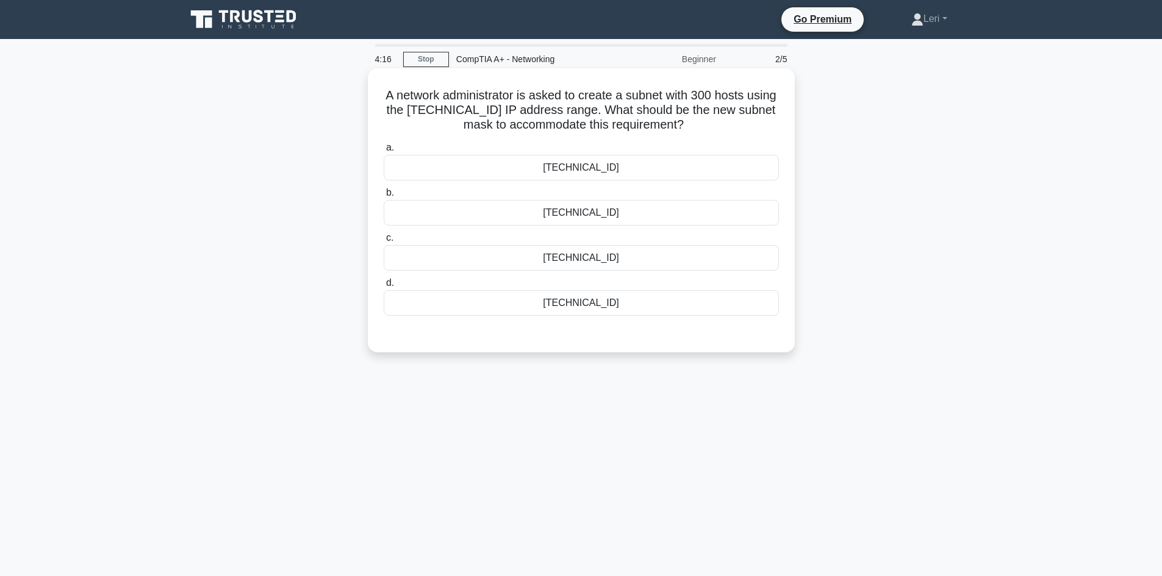
click at [615, 217] on div "255.255.254.0" at bounding box center [581, 213] width 395 height 26
click at [384, 197] on input "b. 255.255.254.0" at bounding box center [384, 193] width 0 height 8
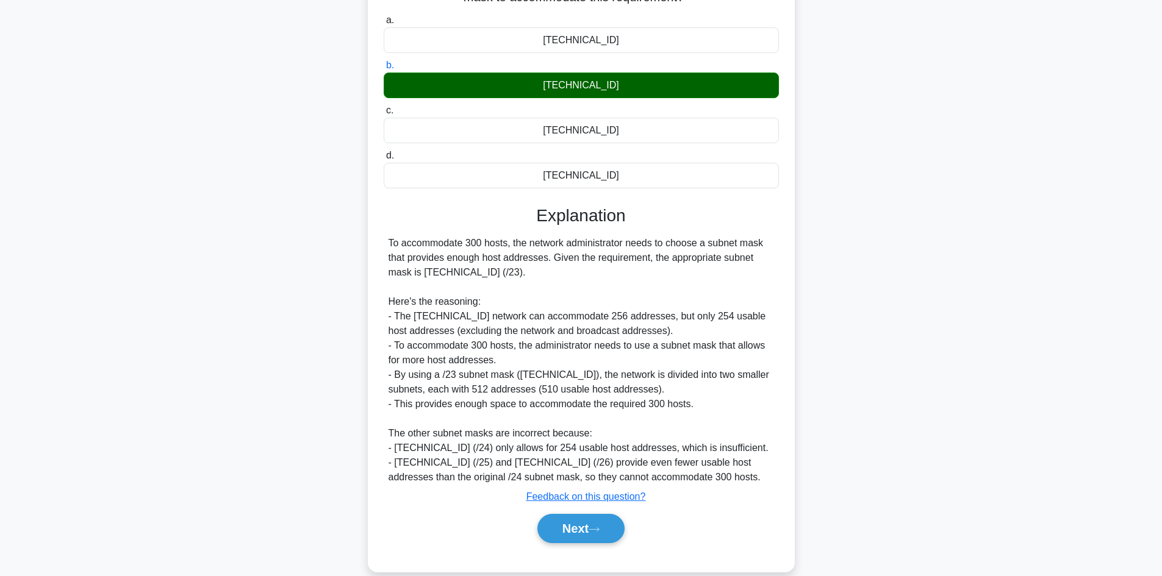
scroll to position [147, 0]
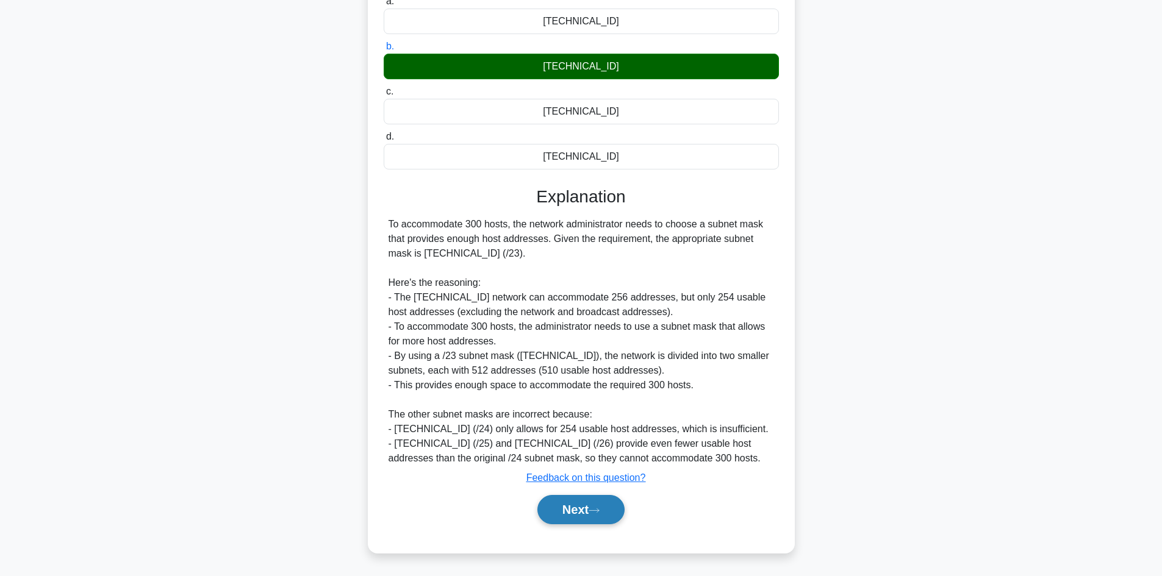
click at [578, 516] on button "Next" at bounding box center [580, 509] width 87 height 29
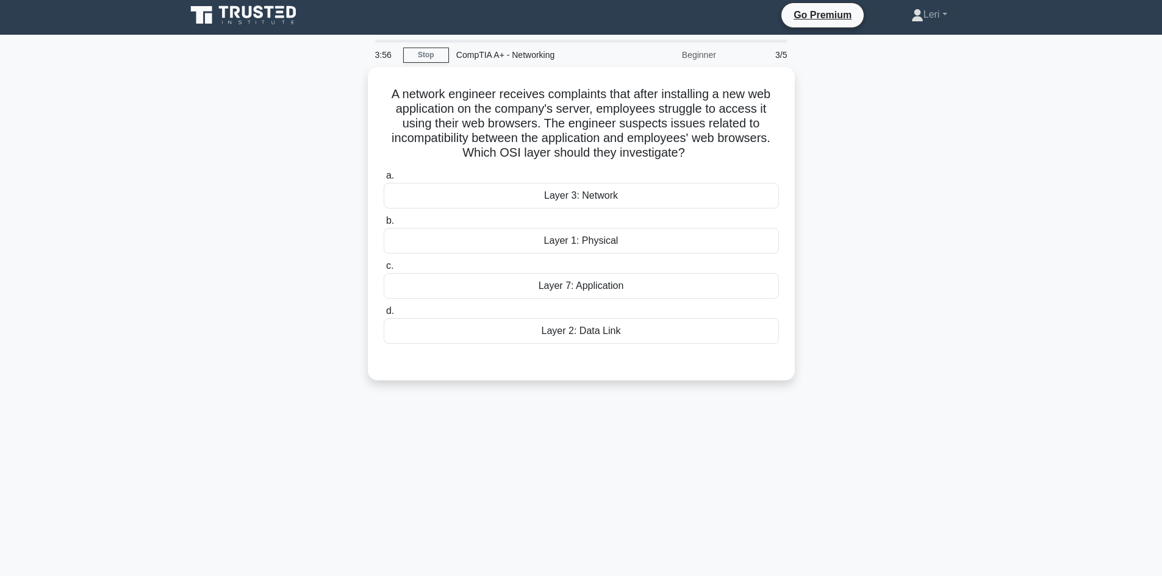
scroll to position [0, 0]
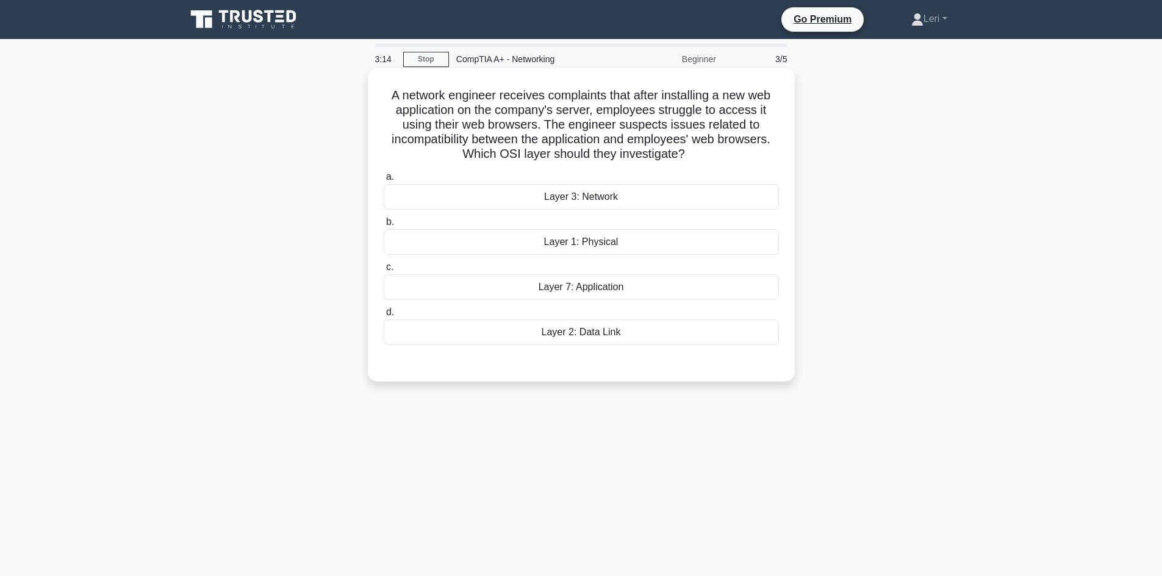
click at [631, 298] on div "Layer 7: Application" at bounding box center [581, 287] width 395 height 26
click at [384, 271] on input "c. Layer 7: Application" at bounding box center [384, 268] width 0 height 8
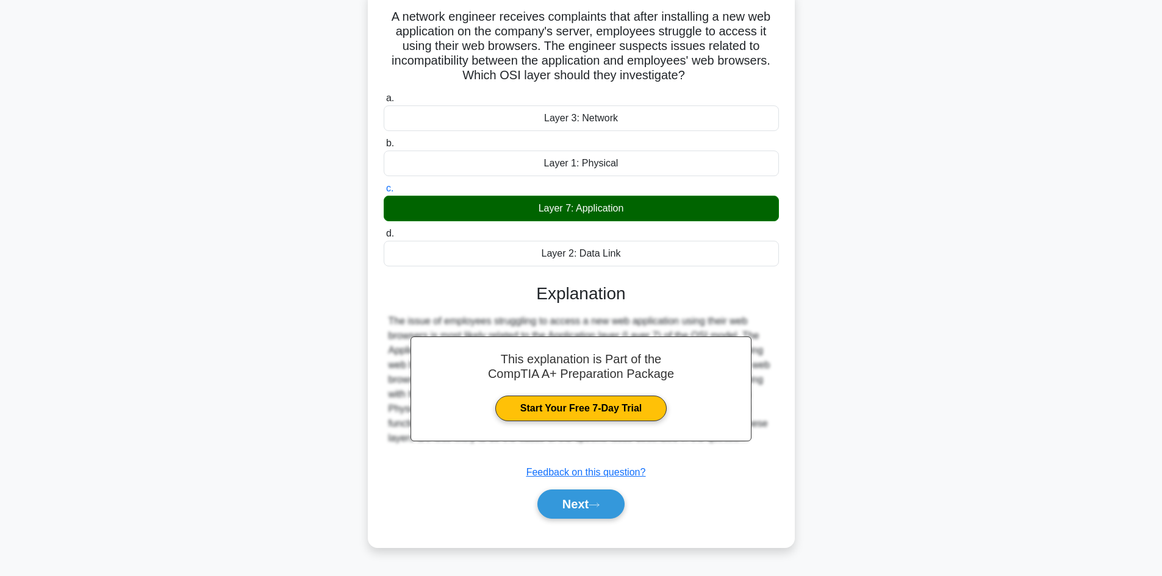
scroll to position [82, 0]
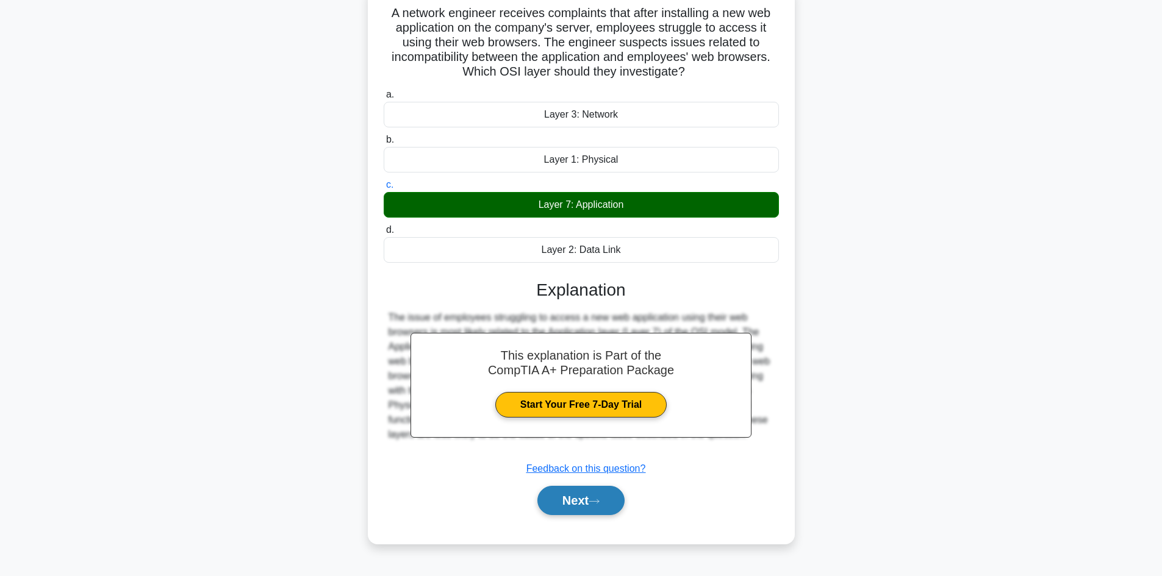
click at [578, 495] on button "Next" at bounding box center [580, 500] width 87 height 29
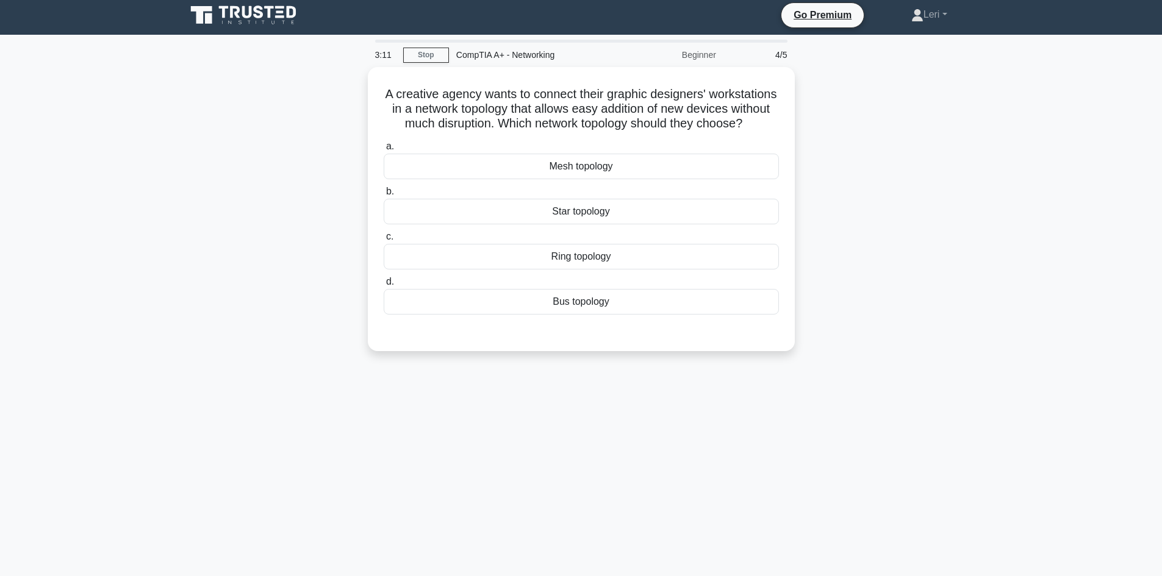
scroll to position [0, 0]
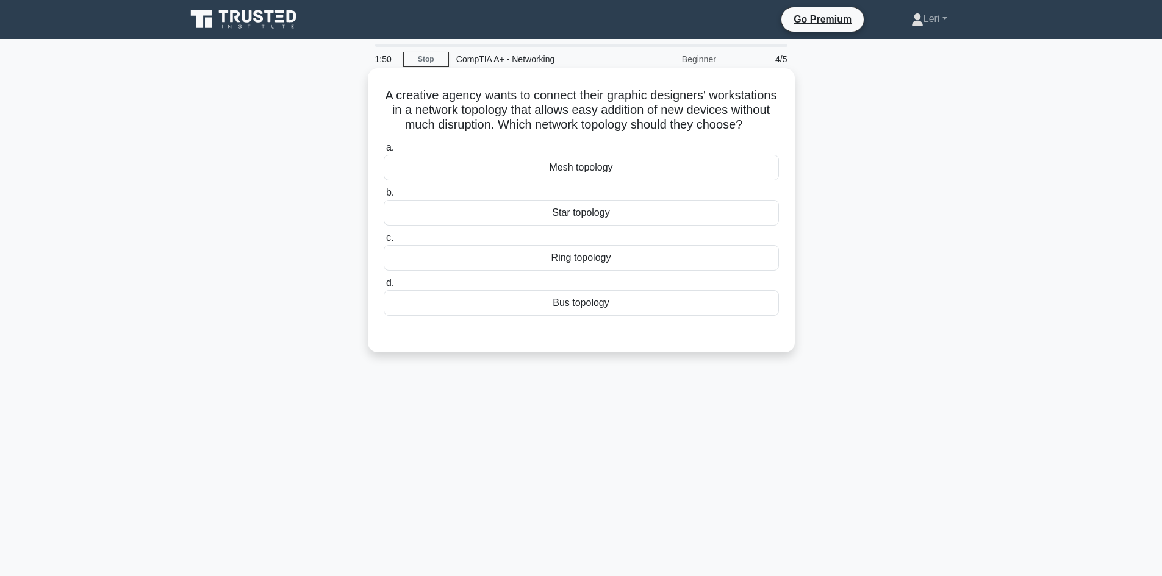
click at [614, 271] on div "Ring topology" at bounding box center [581, 258] width 395 height 26
click at [384, 242] on input "c. Ring topology" at bounding box center [384, 238] width 0 height 8
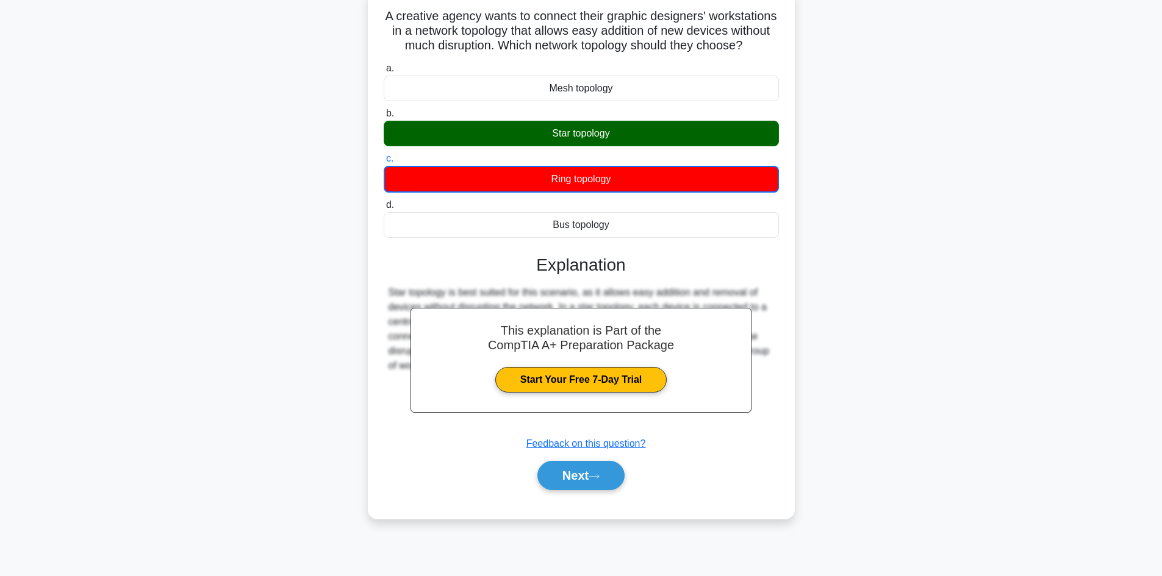
scroll to position [82, 0]
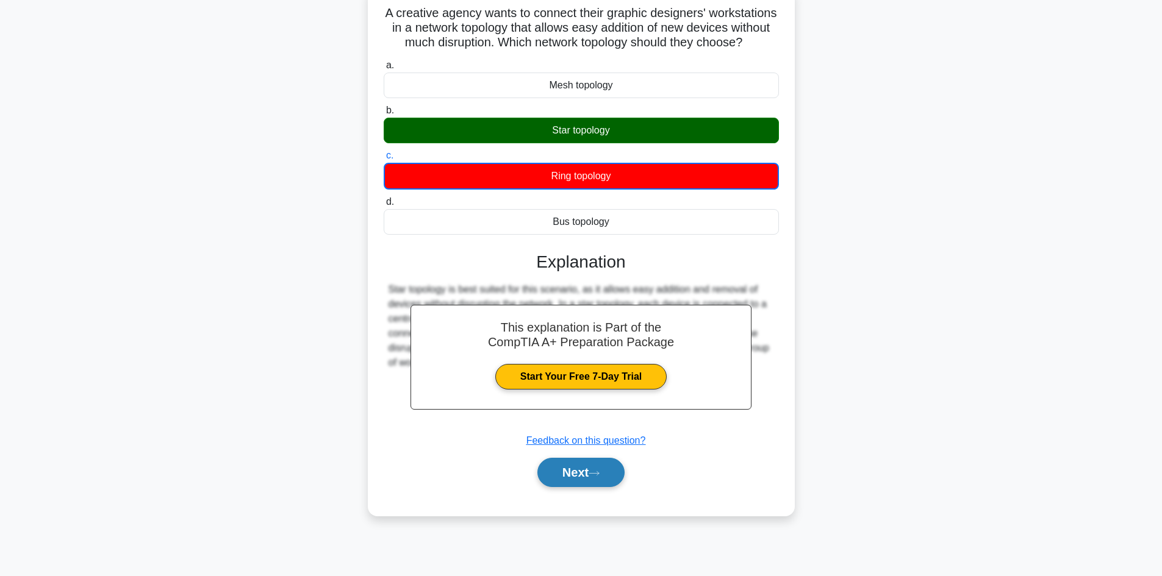
click at [604, 487] on button "Next" at bounding box center [580, 472] width 87 height 29
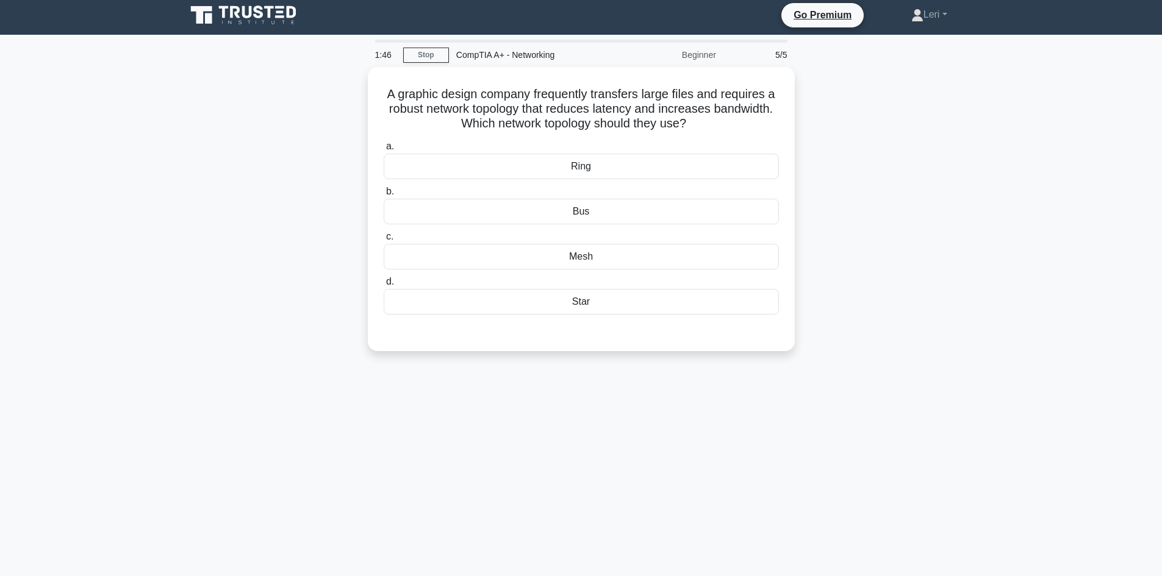
scroll to position [0, 0]
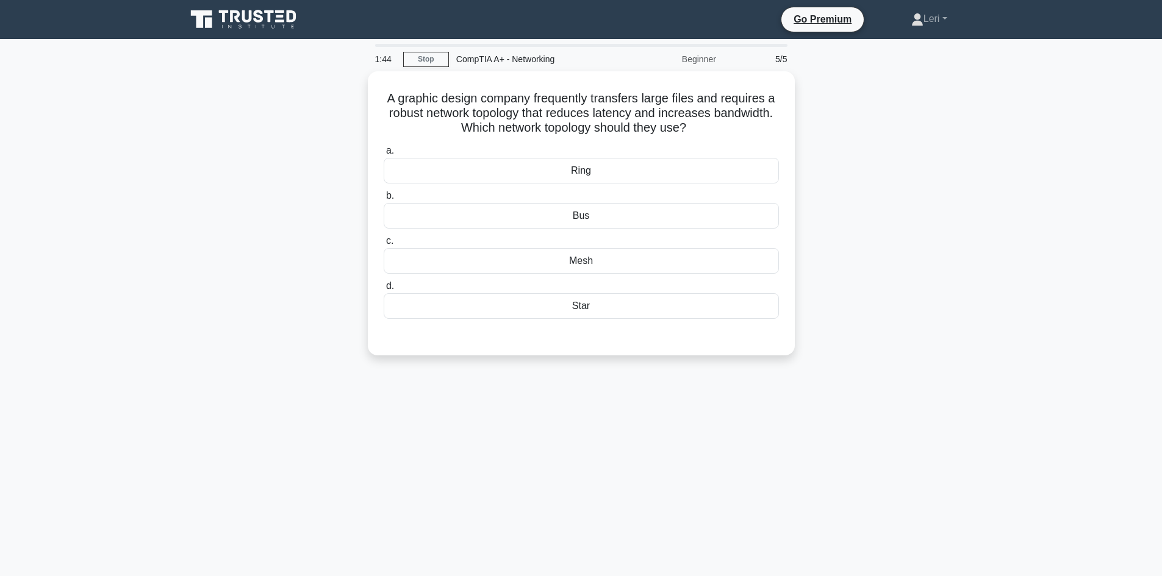
click at [647, 420] on div "1:44 Stop CompTIA A+ - Networking Beginner 5/5 A graphic design company frequen…" at bounding box center [581, 349] width 805 height 610
click at [856, 280] on div "A graphic design company frequently transfers large files and requires a robust…" at bounding box center [581, 220] width 805 height 299
drag, startPoint x: 574, startPoint y: 103, endPoint x: 771, endPoint y: 122, distance: 197.9
click at [769, 122] on h5 "A graphic design company frequently transfers large files and requires a robust…" at bounding box center [581, 110] width 398 height 45
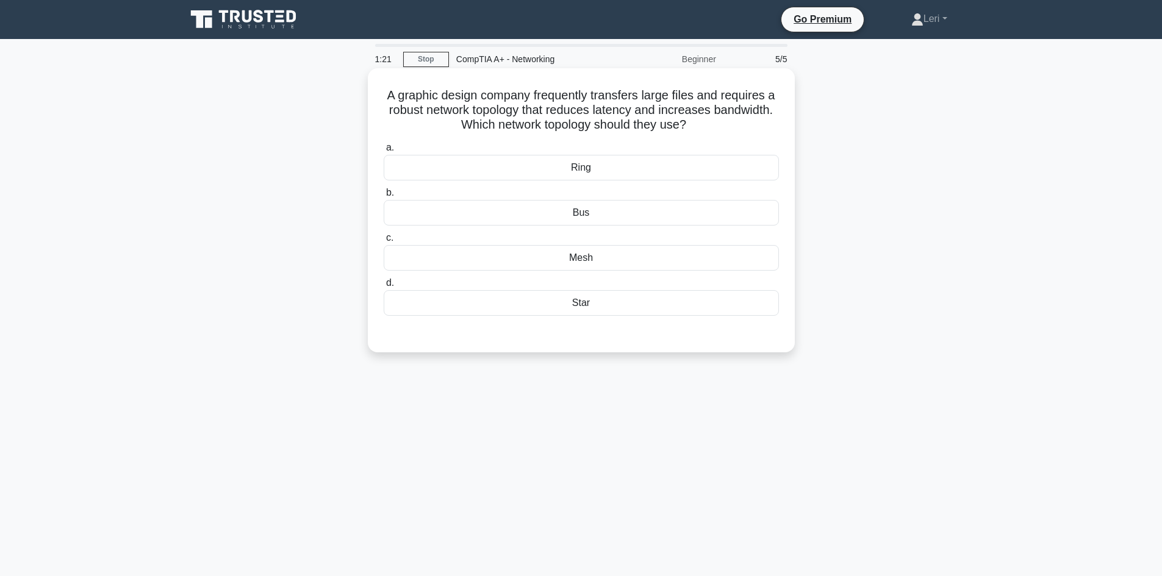
click at [771, 122] on h5 "A graphic design company frequently transfers large files and requires a robust…" at bounding box center [581, 110] width 398 height 45
click at [590, 264] on div "Mesh" at bounding box center [581, 258] width 395 height 26
click at [384, 242] on input "c. Mesh" at bounding box center [384, 238] width 0 height 8
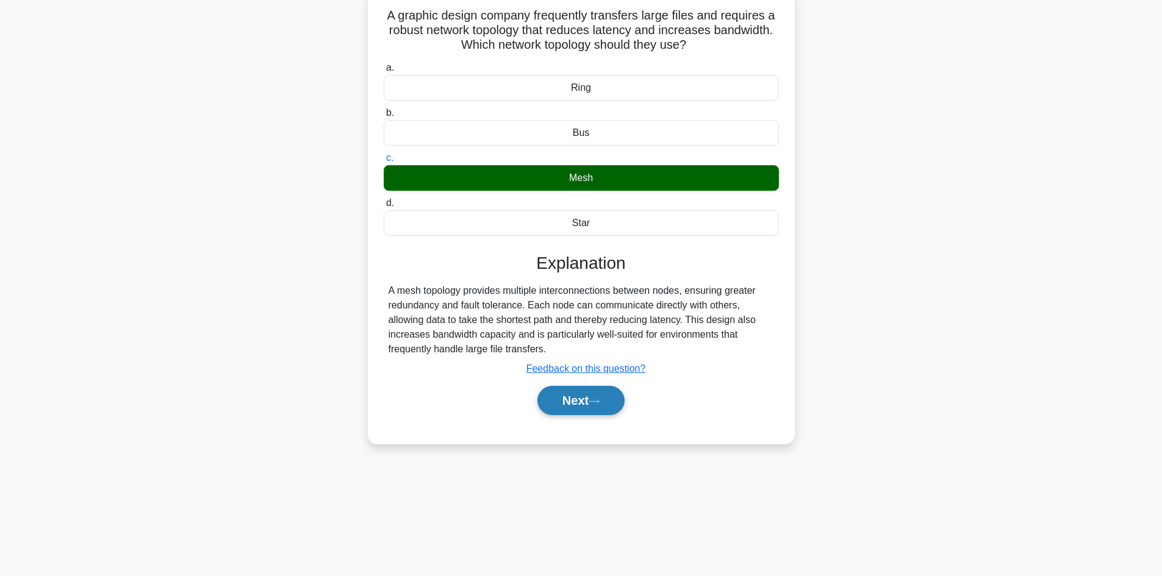
scroll to position [82, 0]
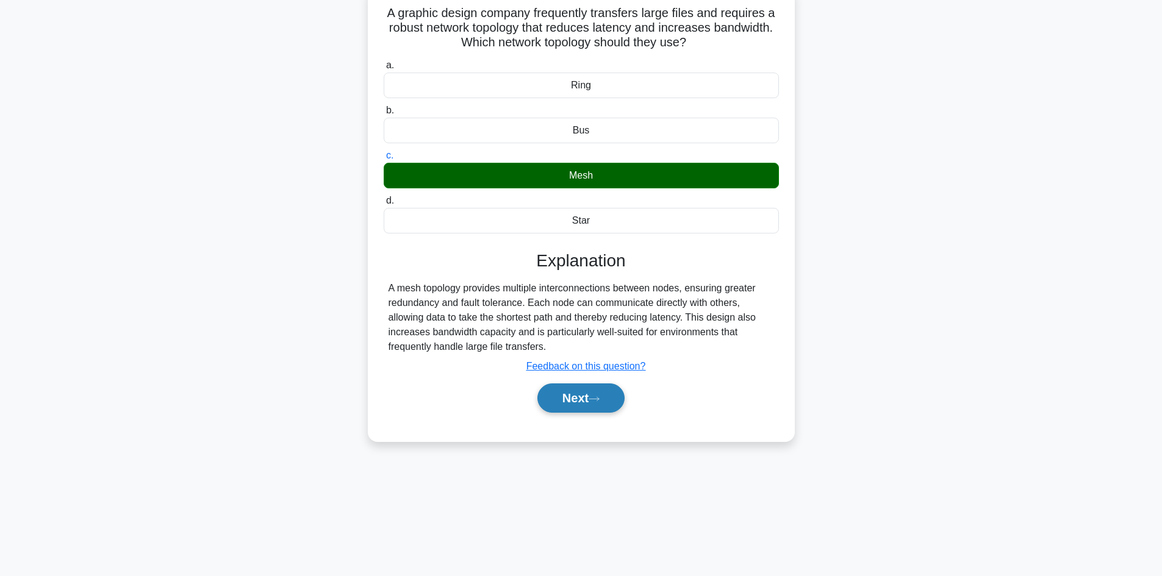
click at [603, 395] on button "Next" at bounding box center [580, 398] width 87 height 29
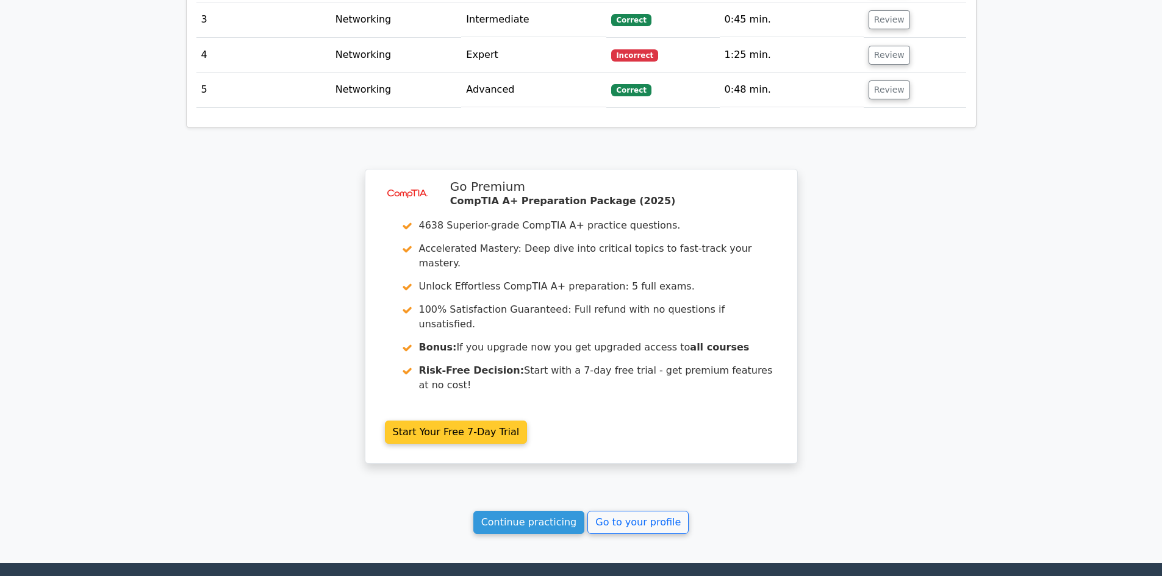
scroll to position [1796, 0]
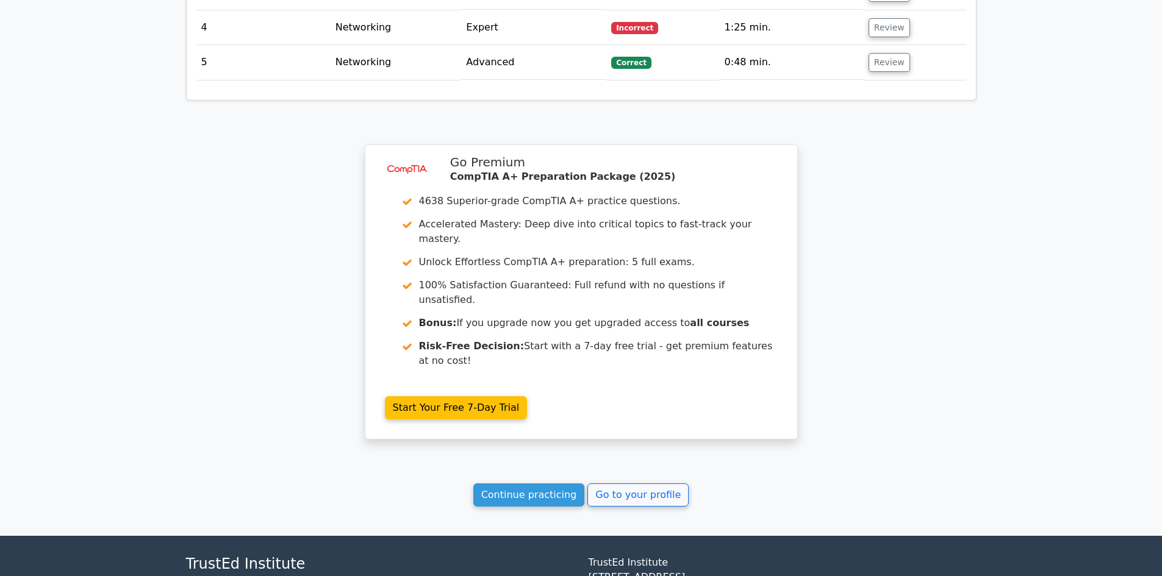
click at [482, 484] on div "Continue practicing Go to your profile" at bounding box center [581, 495] width 791 height 23
click at [494, 484] on link "Continue practicing" at bounding box center [529, 495] width 112 height 23
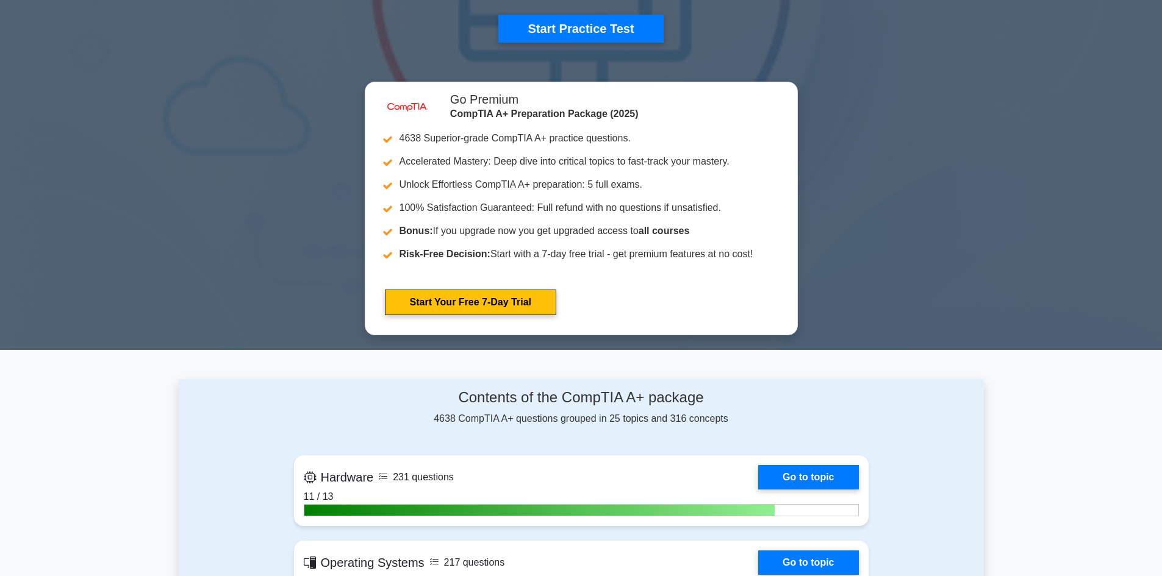
scroll to position [854, 0]
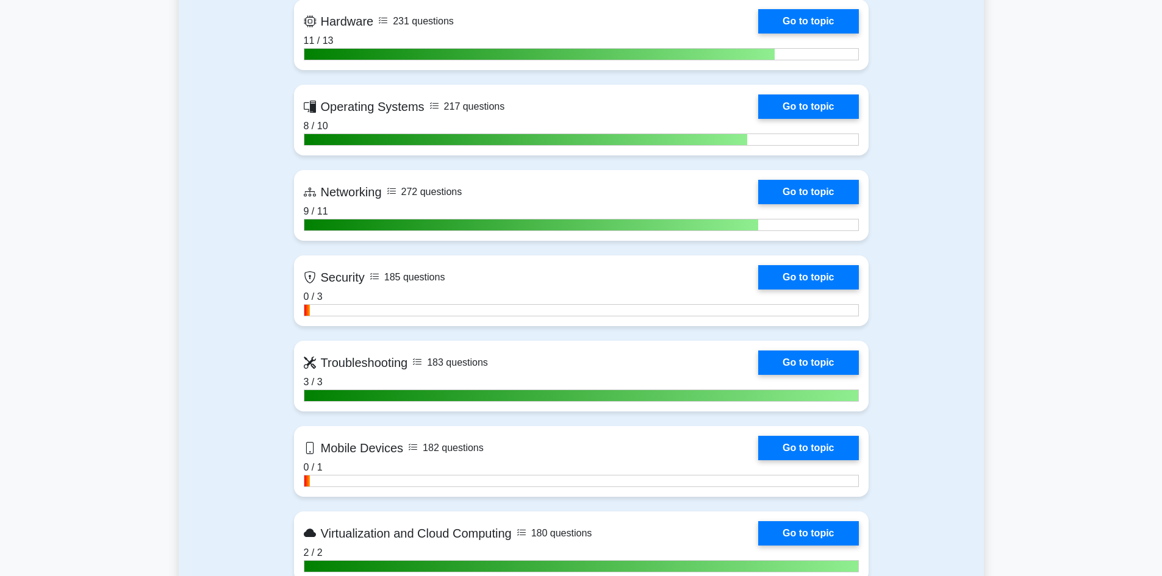
scroll to position [976, 0]
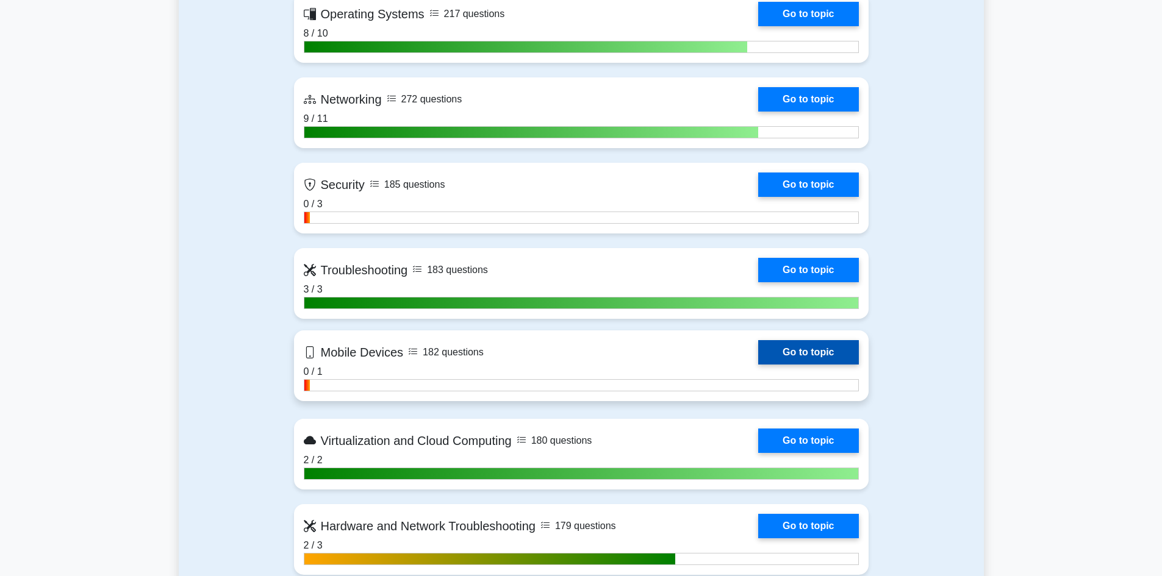
click at [801, 364] on link "Go to topic" at bounding box center [808, 352] width 100 height 24
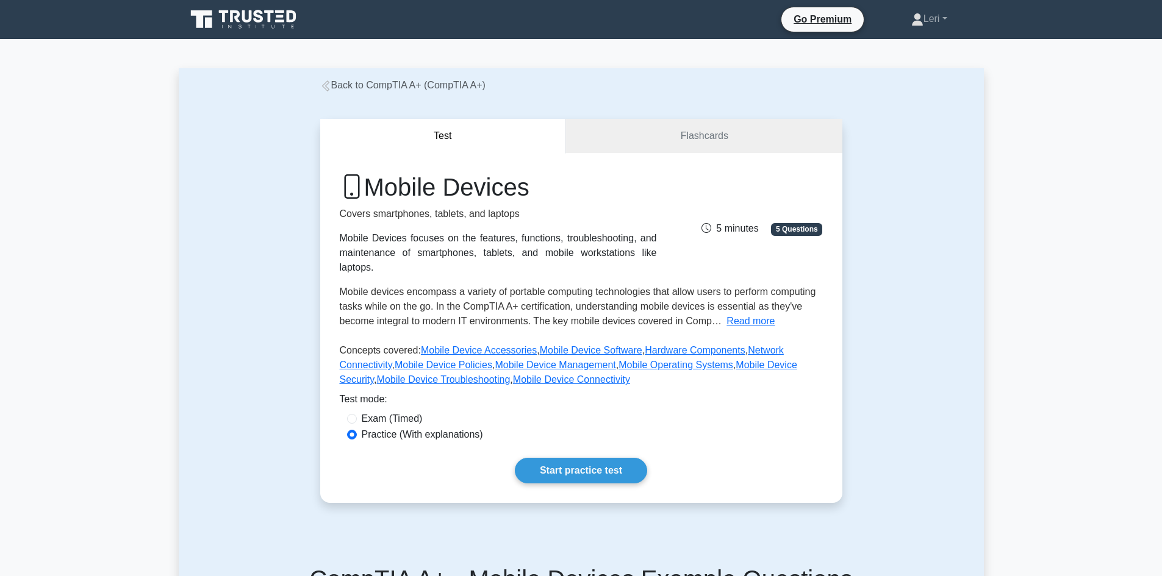
drag, startPoint x: 568, startPoint y: 462, endPoint x: 581, endPoint y: 436, distance: 28.6
click at [570, 460] on link "Start practice test" at bounding box center [581, 471] width 132 height 26
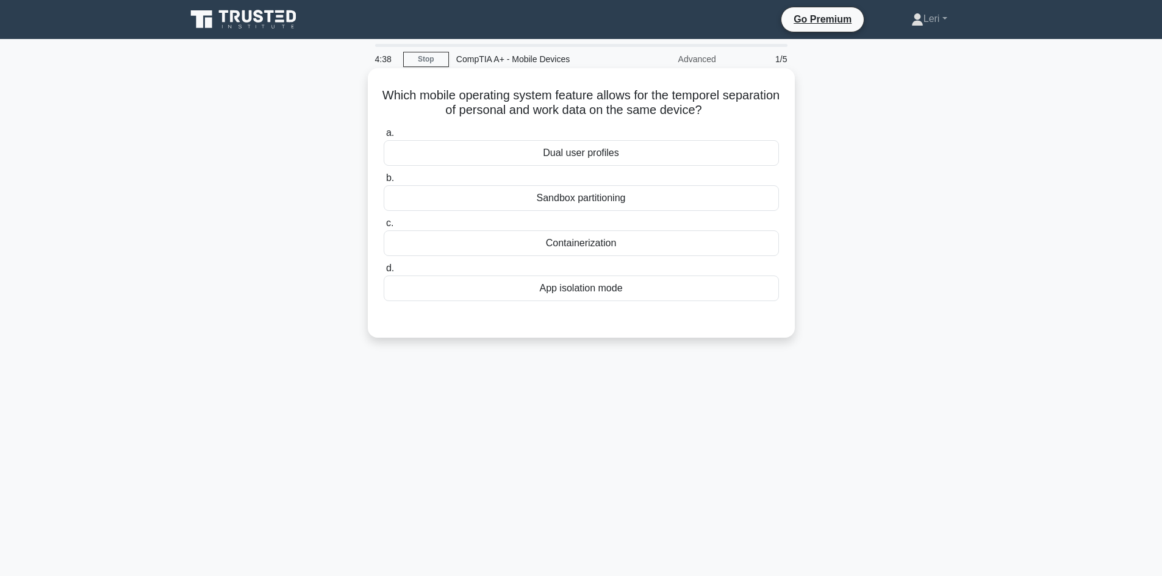
click at [739, 158] on div "Dual user profiles" at bounding box center [581, 153] width 395 height 26
click at [384, 137] on input "a. Dual user profiles" at bounding box center [384, 133] width 0 height 8
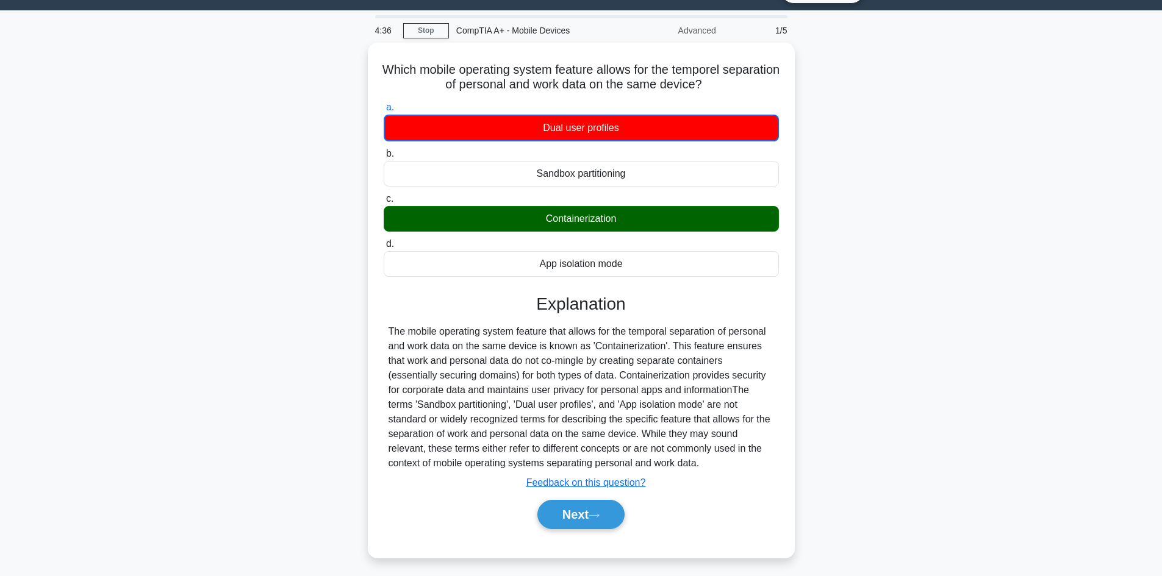
scroll to position [82, 0]
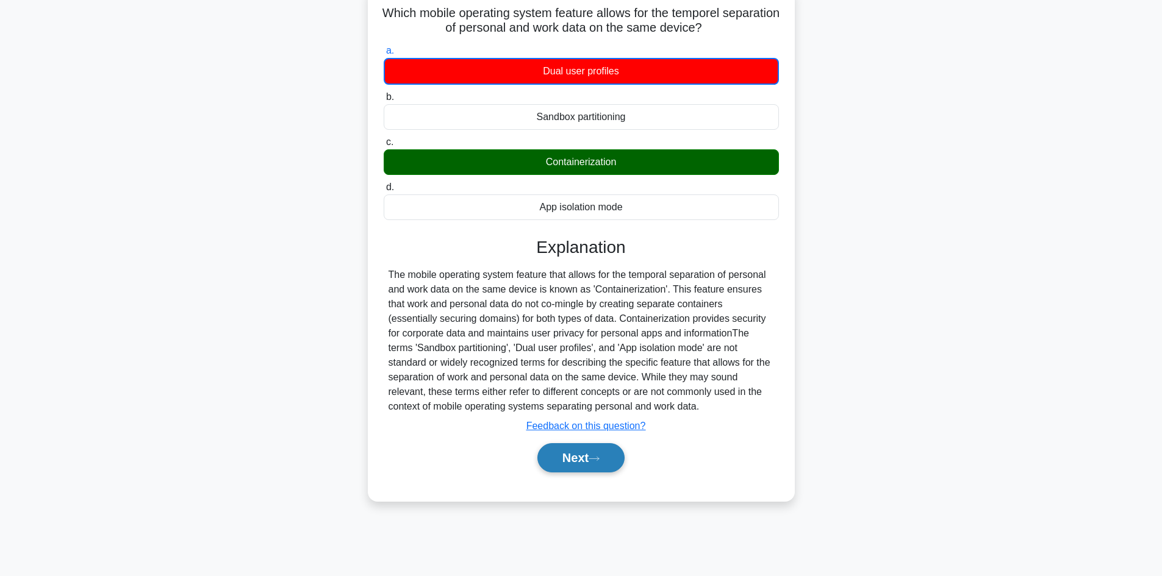
click at [591, 468] on button "Next" at bounding box center [580, 457] width 87 height 29
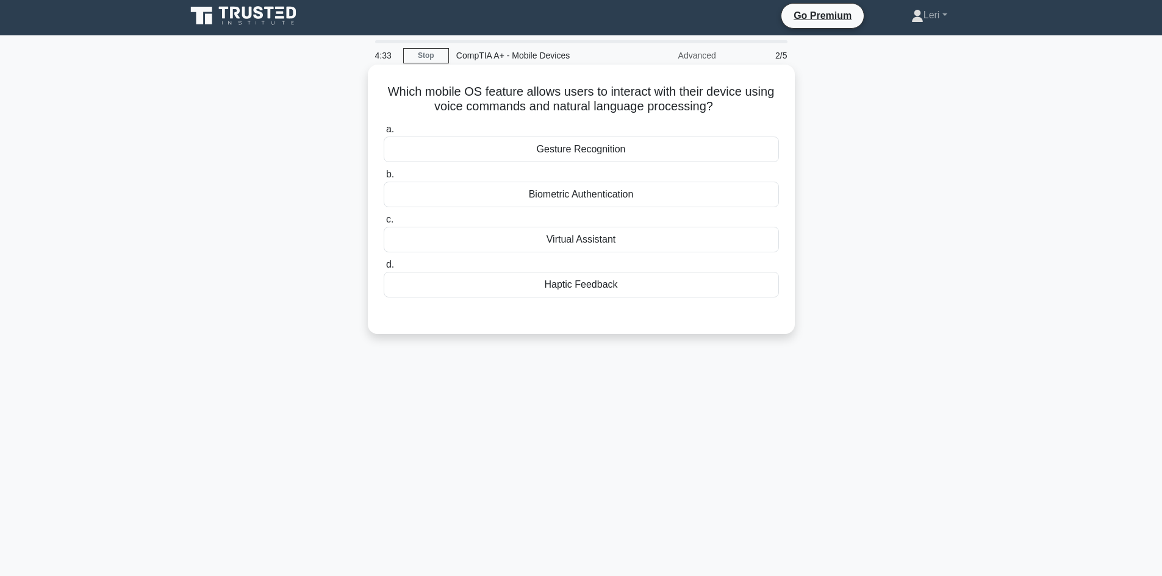
scroll to position [0, 0]
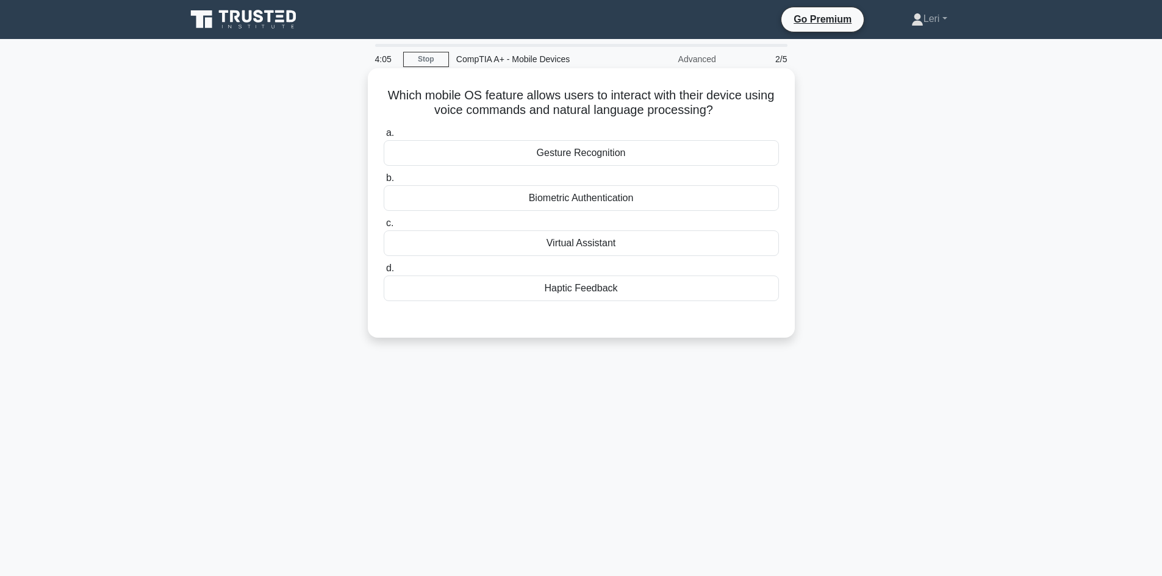
click at [646, 239] on div "Virtual Assistant" at bounding box center [581, 244] width 395 height 26
click at [384, 228] on input "c. Virtual Assistant" at bounding box center [384, 224] width 0 height 8
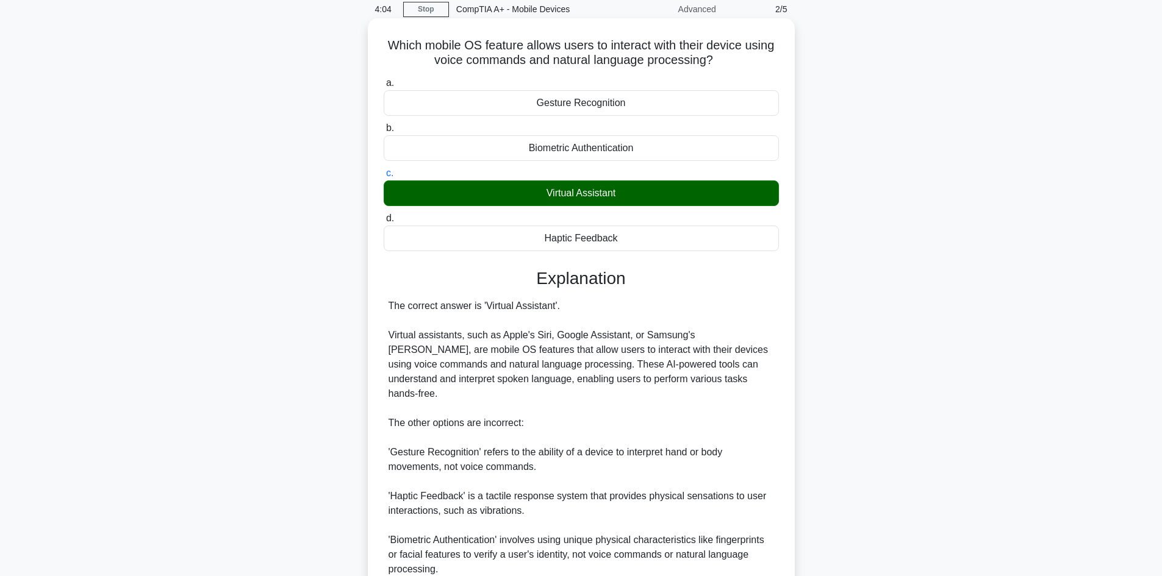
scroll to position [147, 0]
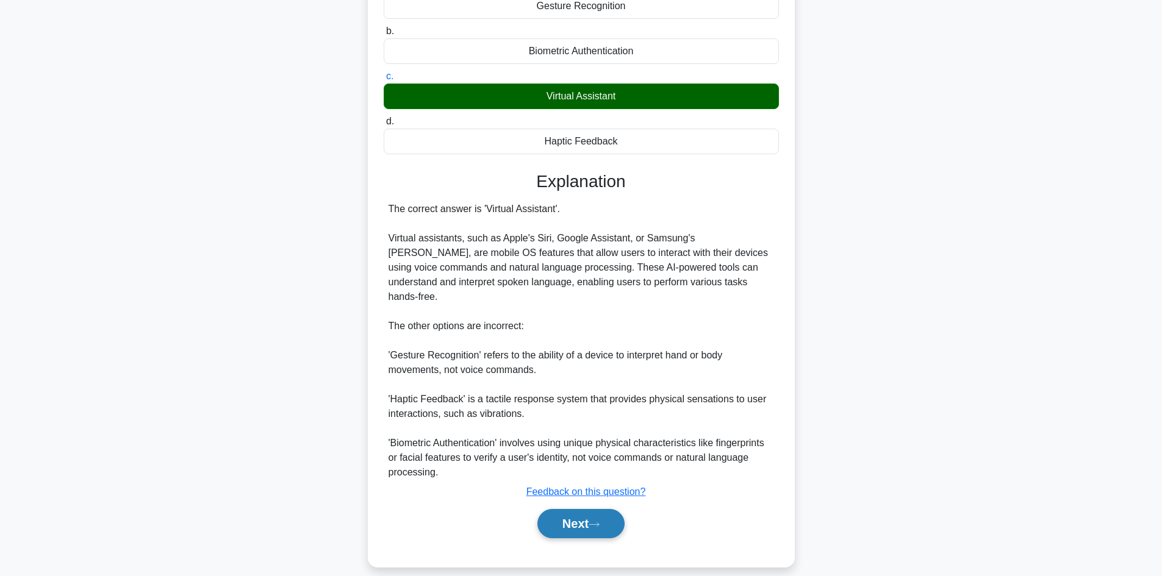
click at [585, 510] on button "Next" at bounding box center [580, 523] width 87 height 29
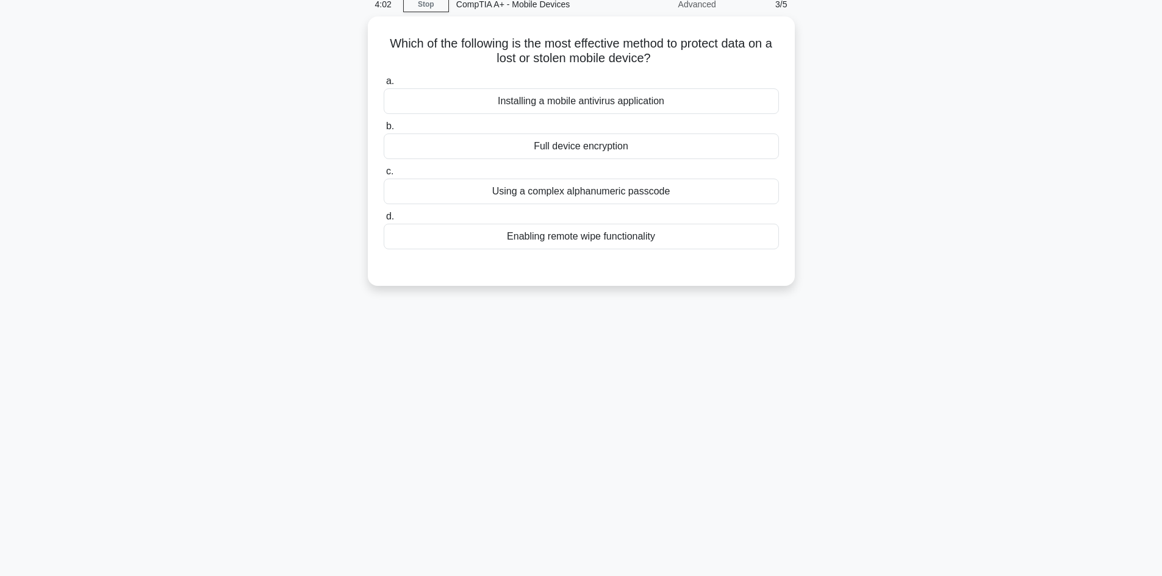
scroll to position [0, 0]
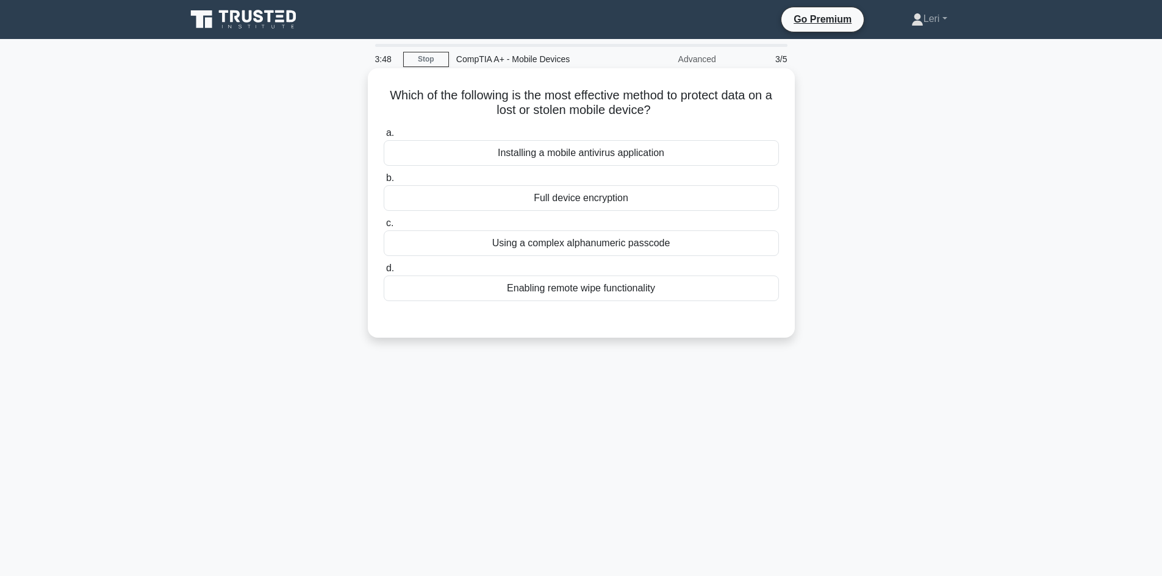
click at [669, 201] on div "Full device encryption" at bounding box center [581, 198] width 395 height 26
click at [384, 182] on input "b. Full device encryption" at bounding box center [384, 178] width 0 height 8
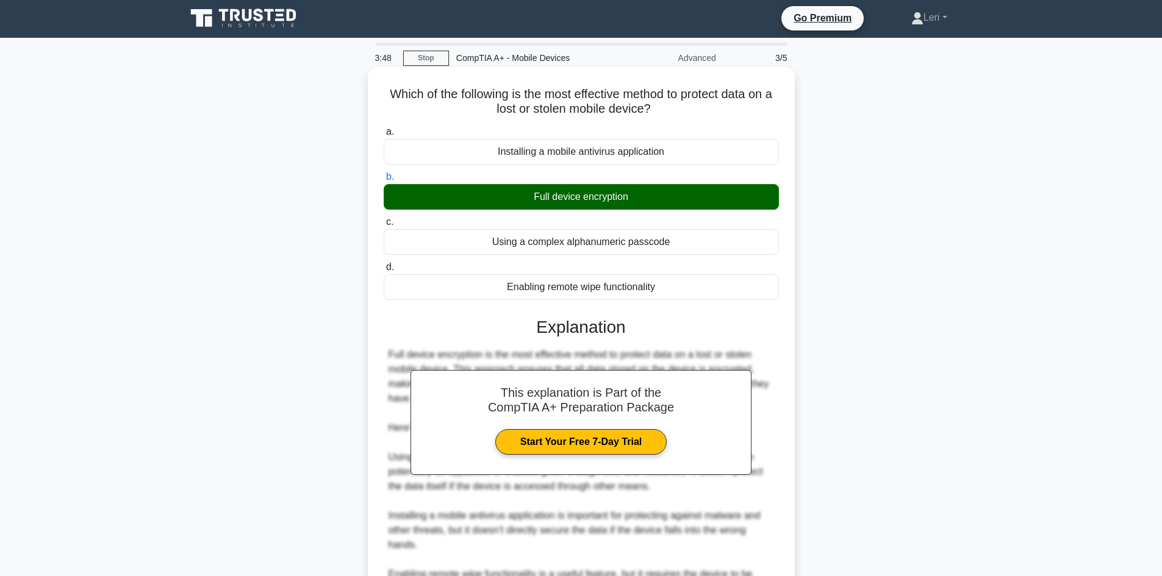
scroll to position [206, 0]
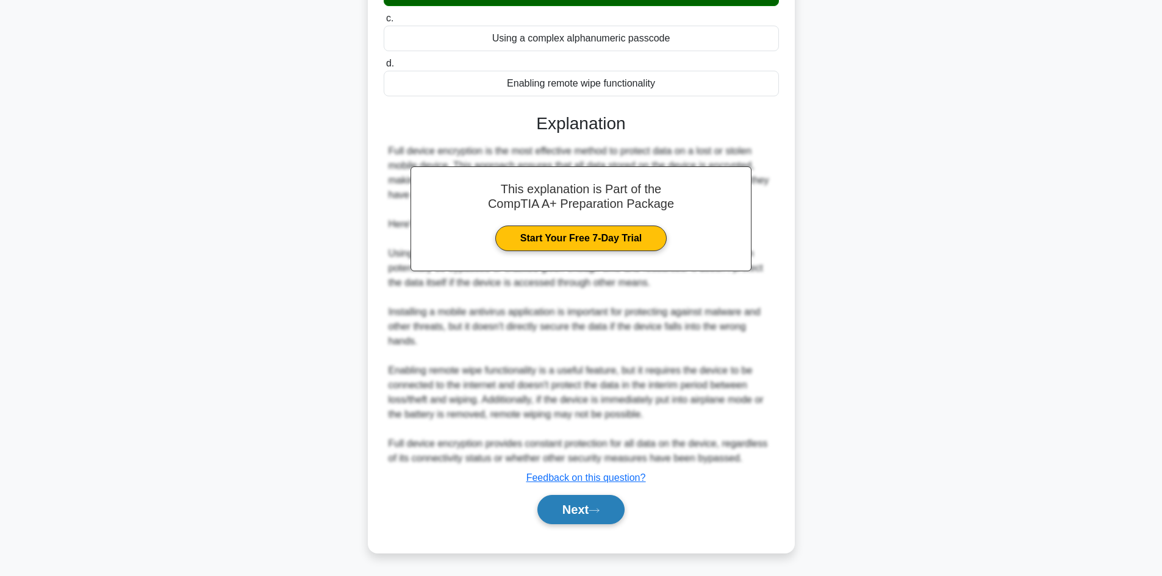
click at [562, 504] on button "Next" at bounding box center [580, 509] width 87 height 29
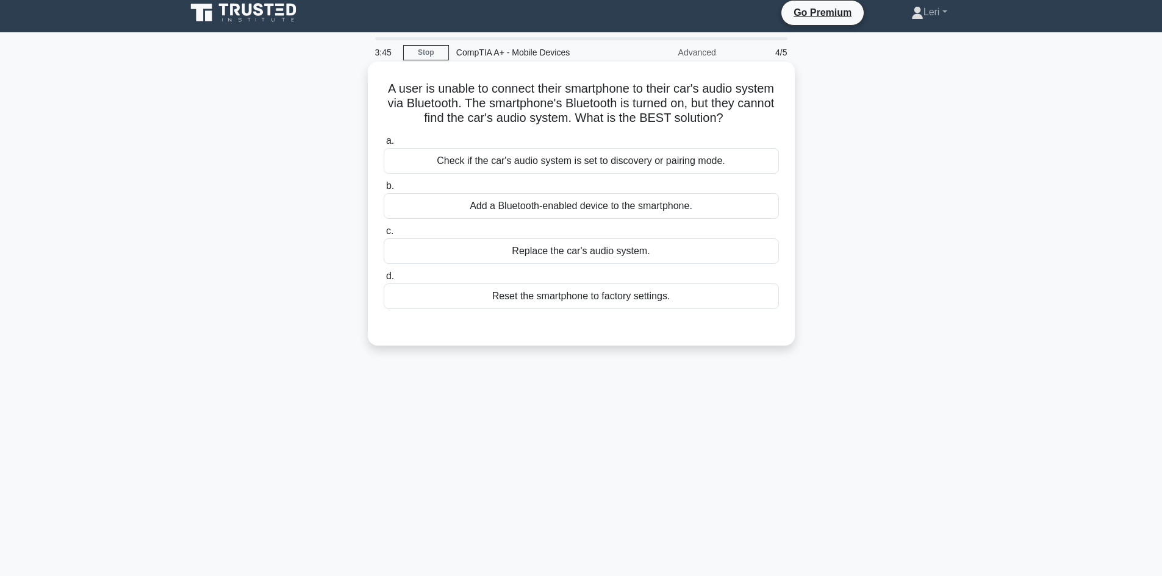
scroll to position [0, 0]
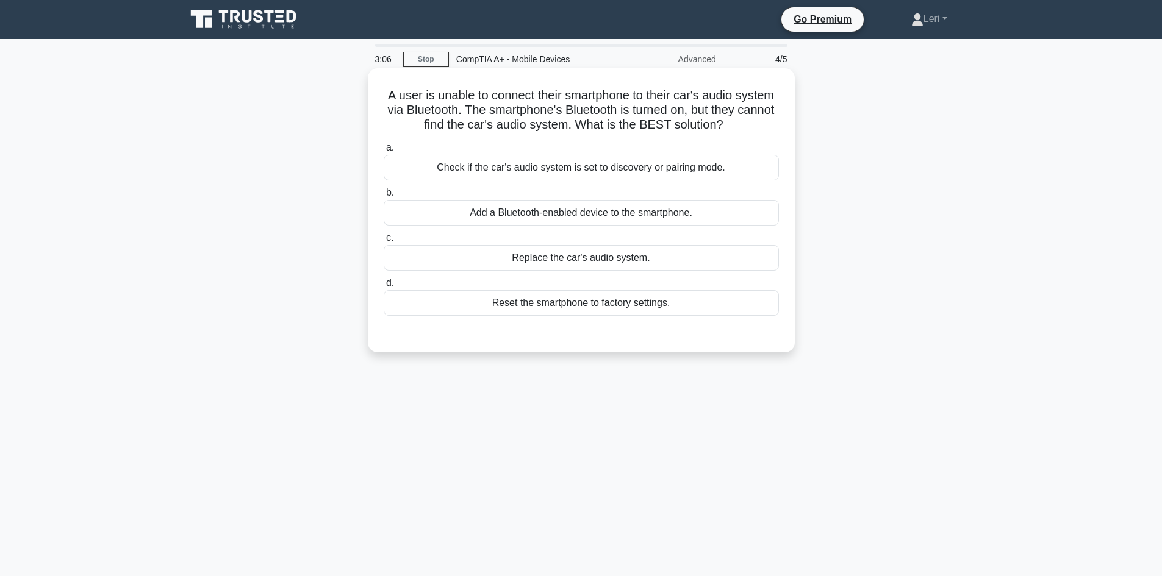
click at [609, 173] on div "Check if the car's audio system is set to discovery or pairing mode." at bounding box center [581, 168] width 395 height 26
click at [384, 152] on input "a. Check if the car's audio system is set to discovery or pairing mode." at bounding box center [384, 148] width 0 height 8
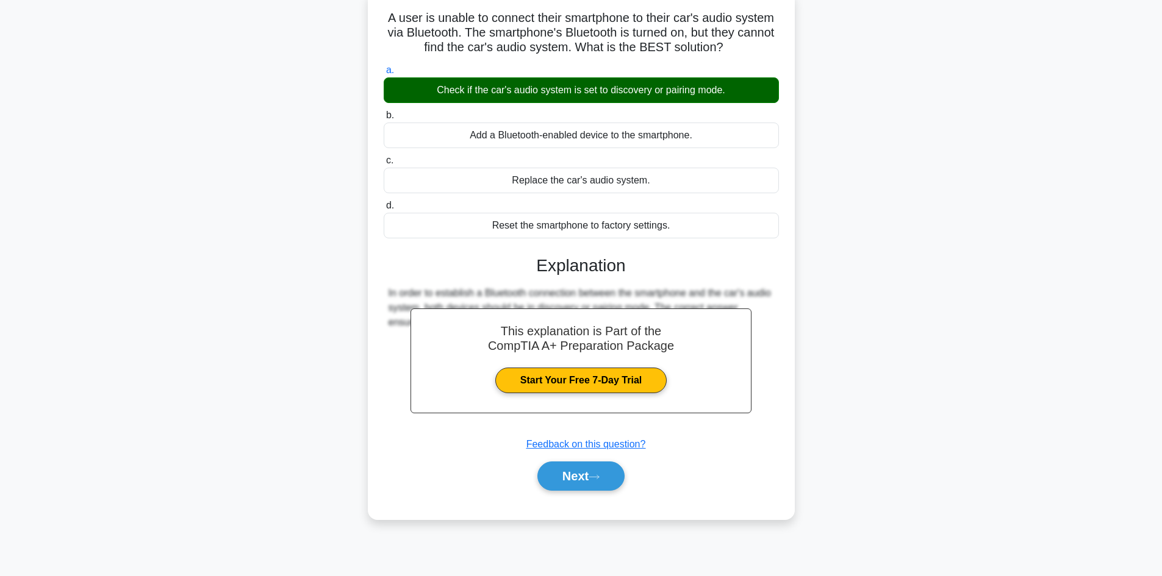
scroll to position [82, 0]
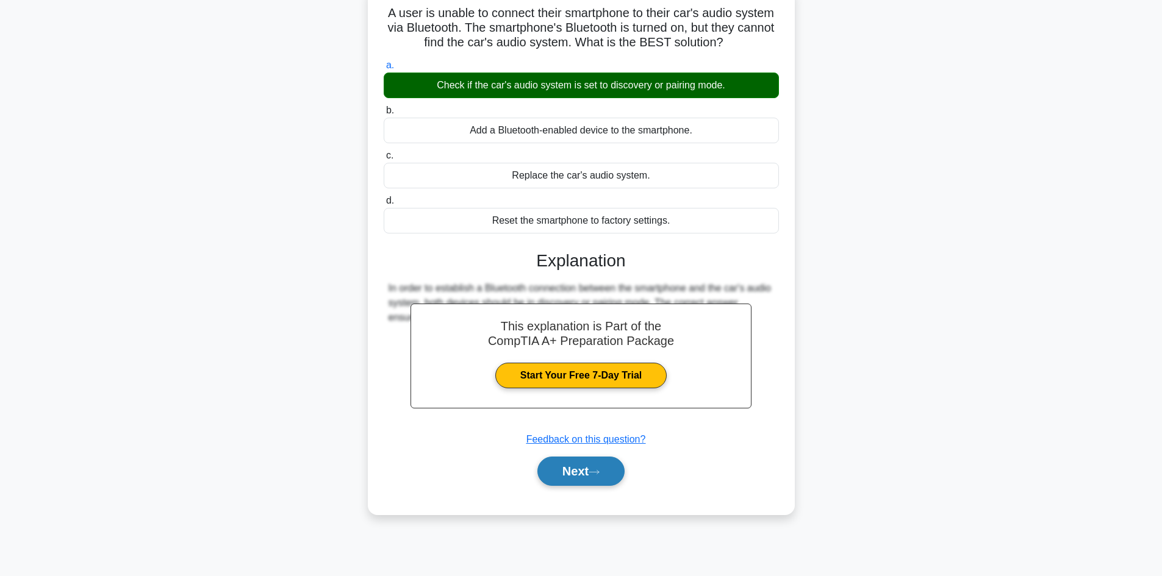
click at [593, 474] on icon at bounding box center [594, 472] width 11 height 7
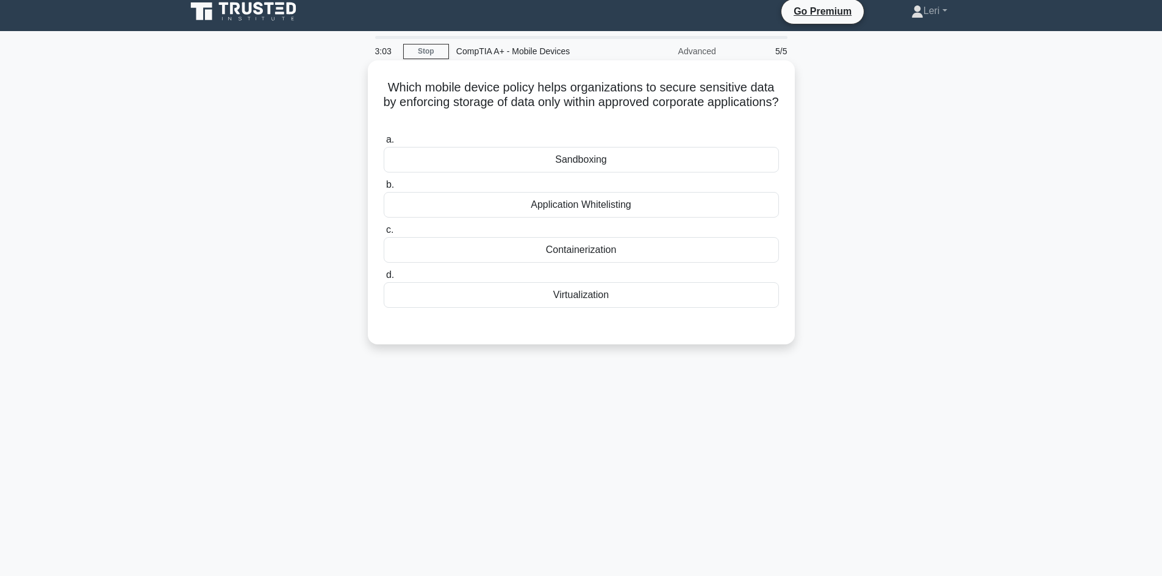
scroll to position [0, 0]
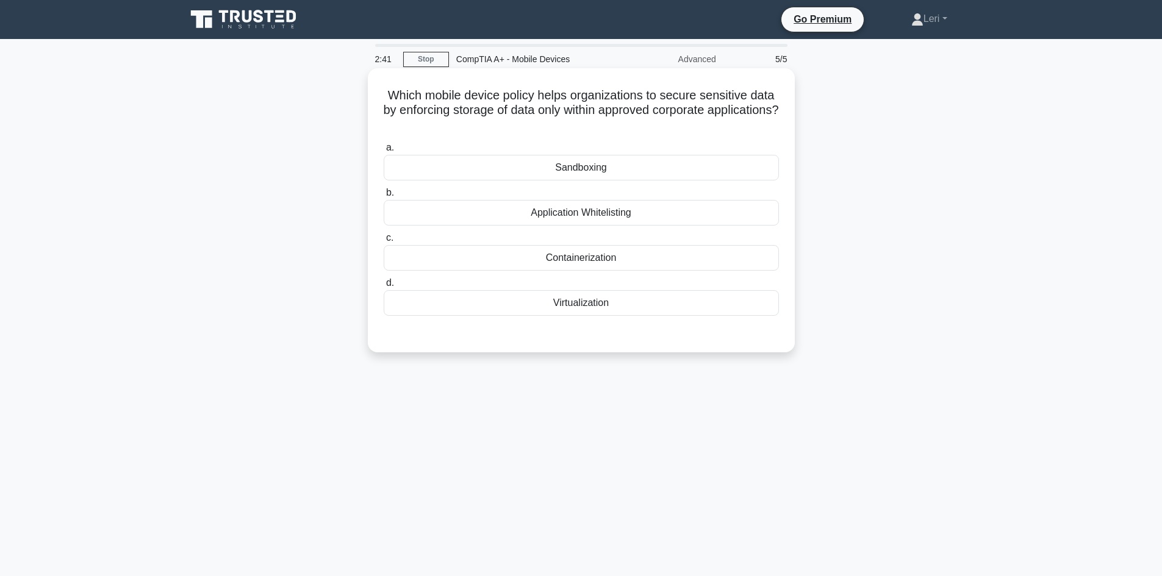
click at [643, 208] on div "Application Whitelisting" at bounding box center [581, 213] width 395 height 26
click at [384, 197] on input "b. Application Whitelisting" at bounding box center [384, 193] width 0 height 8
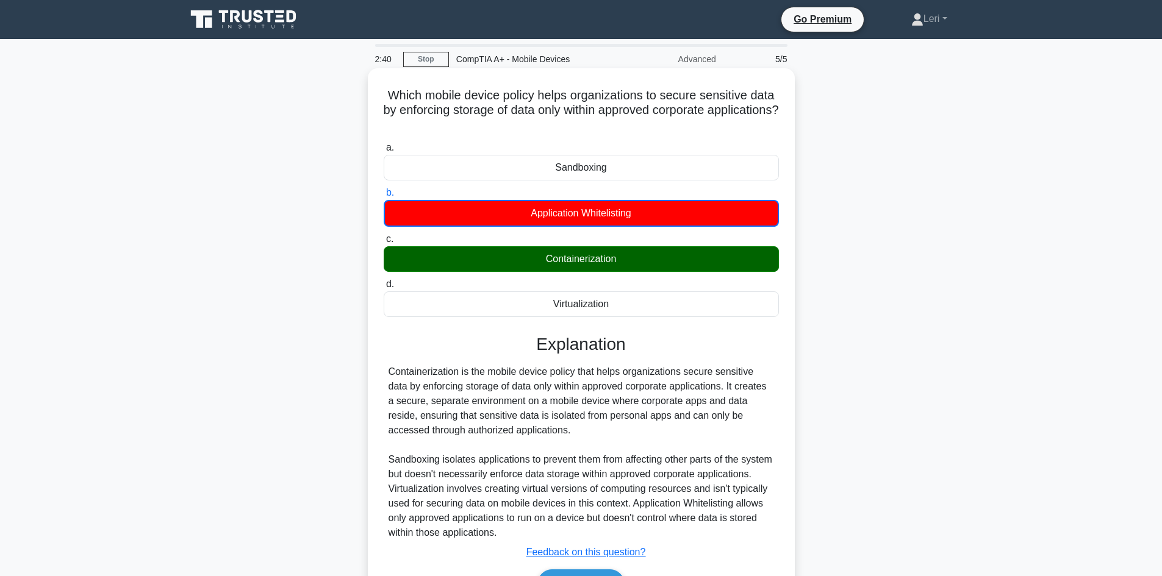
click at [633, 246] on label "c. Containerization" at bounding box center [581, 252] width 395 height 40
click at [384, 243] on input "c. Containerization" at bounding box center [384, 239] width 0 height 8
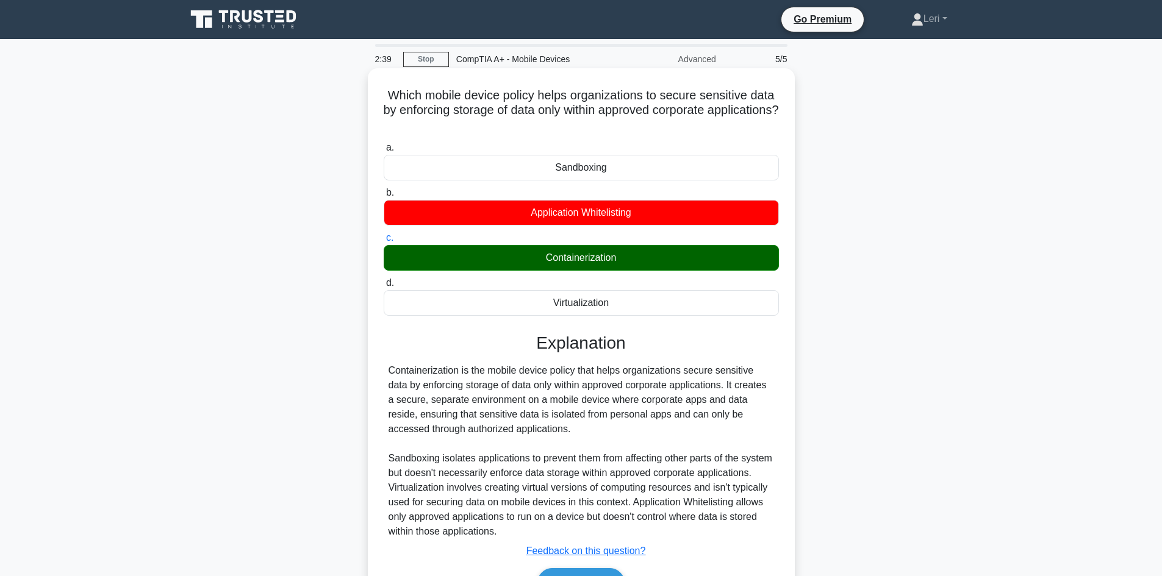
click at [631, 254] on div "Containerization" at bounding box center [581, 258] width 395 height 26
click at [384, 242] on input "c. Containerization" at bounding box center [384, 238] width 0 height 8
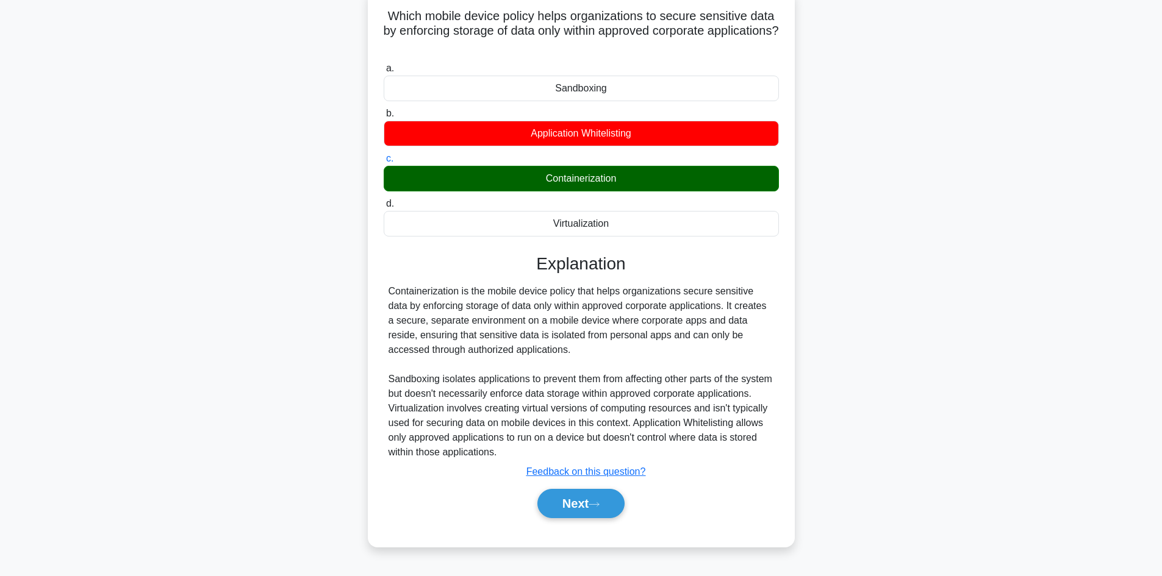
scroll to position [82, 0]
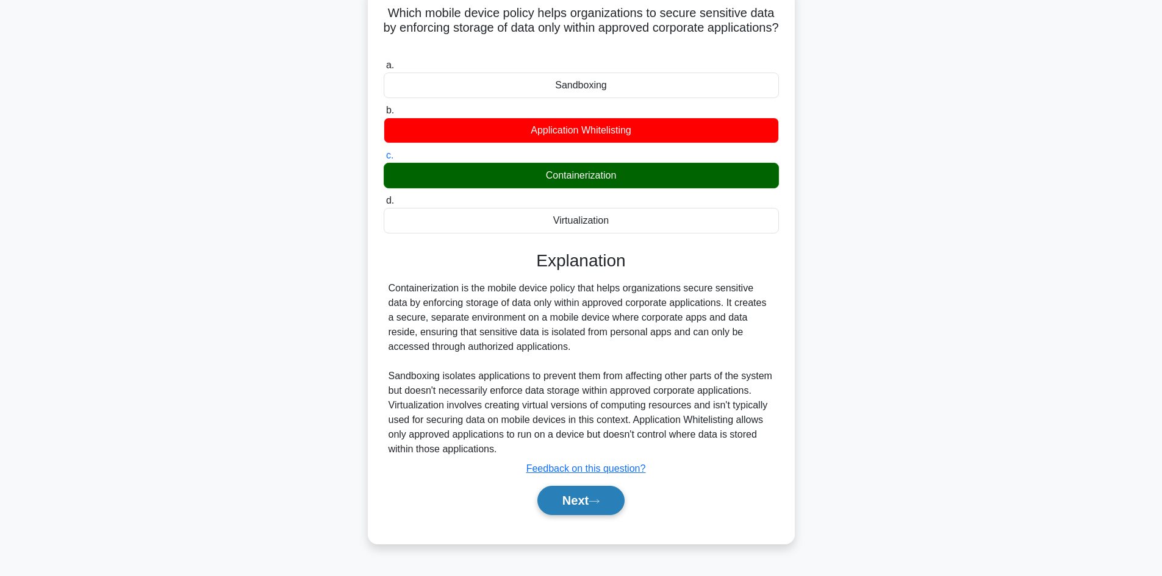
click at [567, 504] on button "Next" at bounding box center [580, 500] width 87 height 29
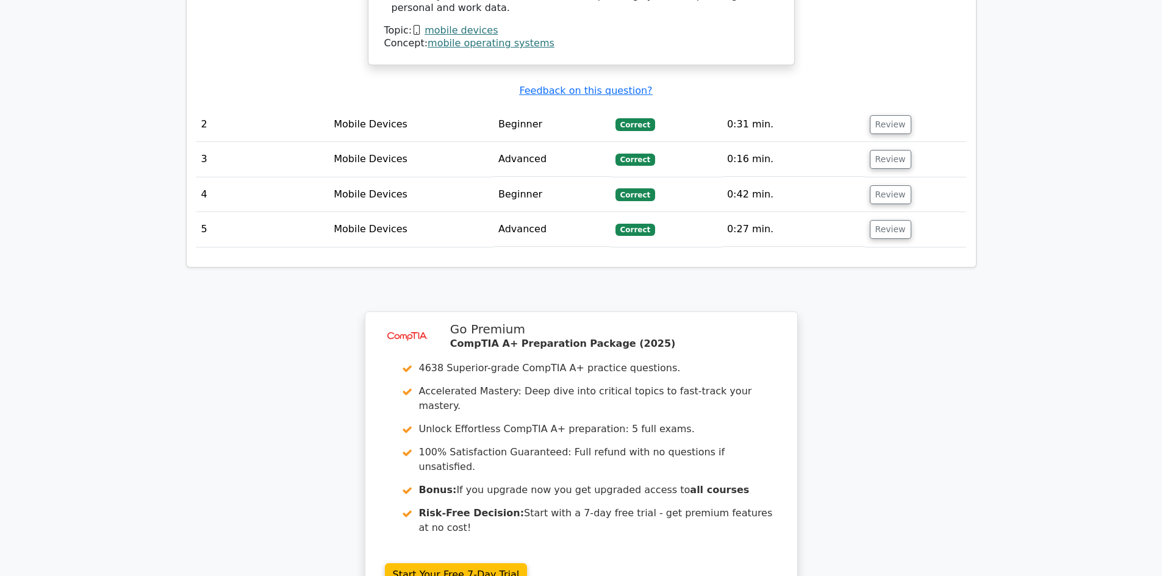
scroll to position [1540, 0]
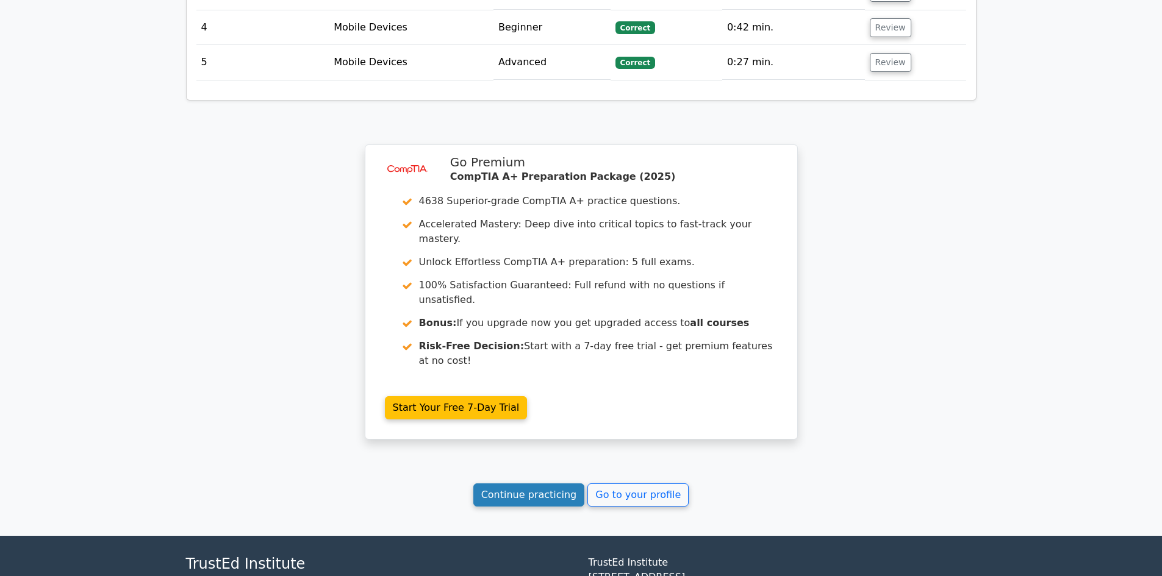
click at [506, 484] on link "Continue practicing" at bounding box center [529, 495] width 112 height 23
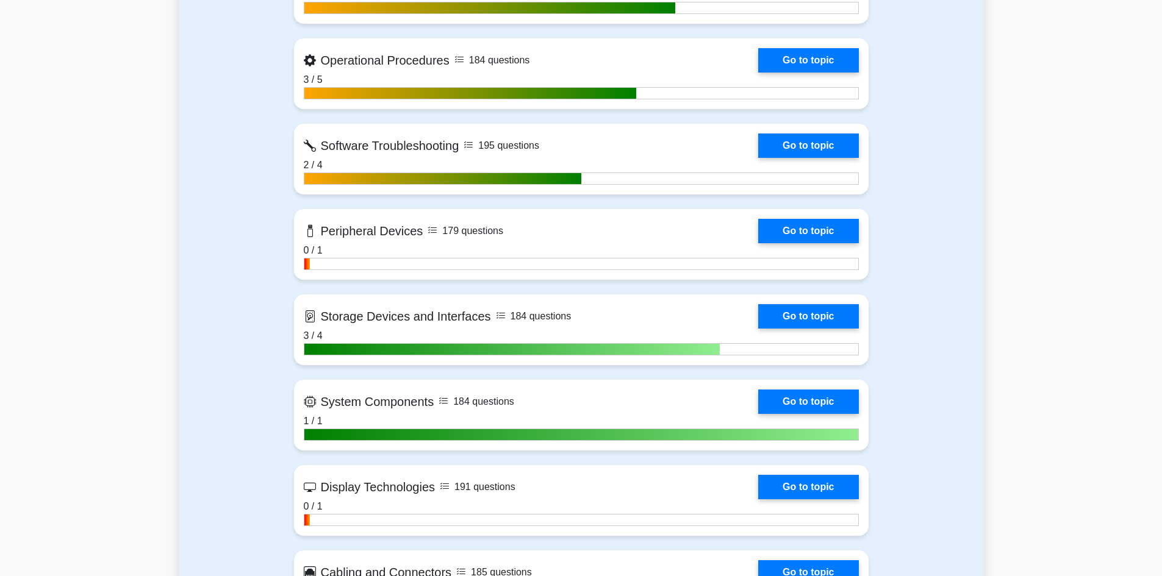
scroll to position [1464, 0]
